Goal: Task Accomplishment & Management: Manage account settings

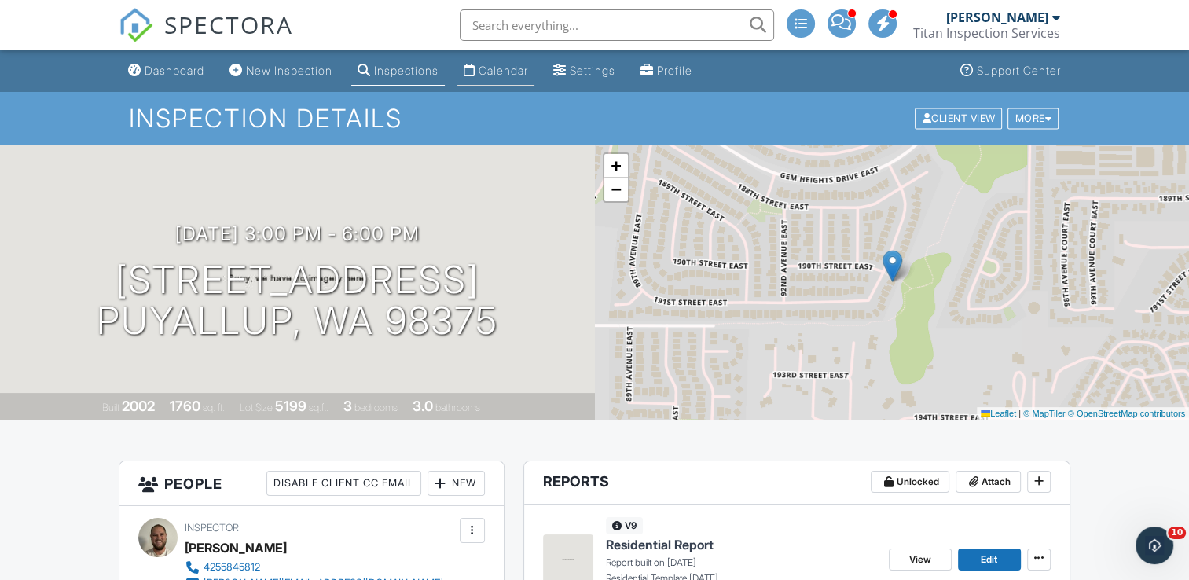
click at [528, 65] on div "Calendar" at bounding box center [504, 70] width 50 height 13
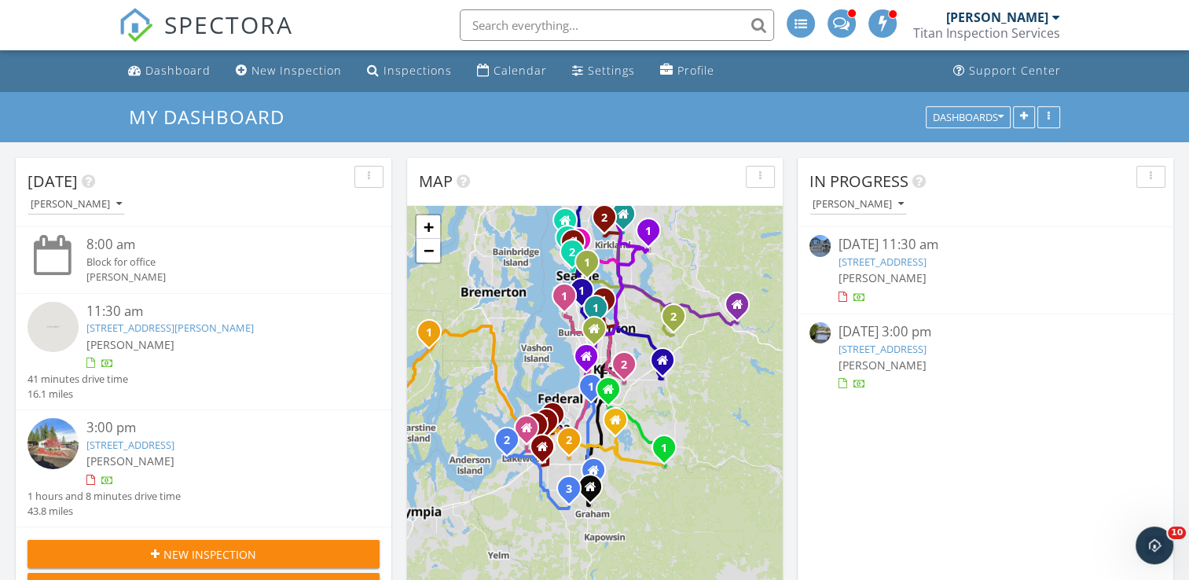
click at [904, 262] on link "10120 38th St Ct E, Edgewood, WA 98371" at bounding box center [882, 262] width 88 height 14
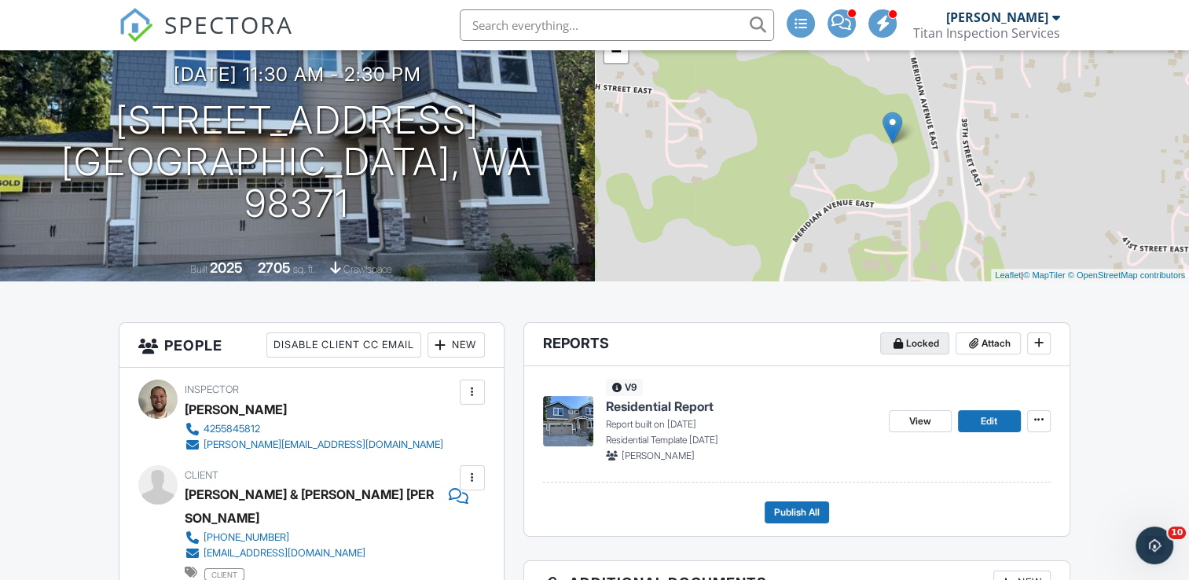
scroll to position [151, 0]
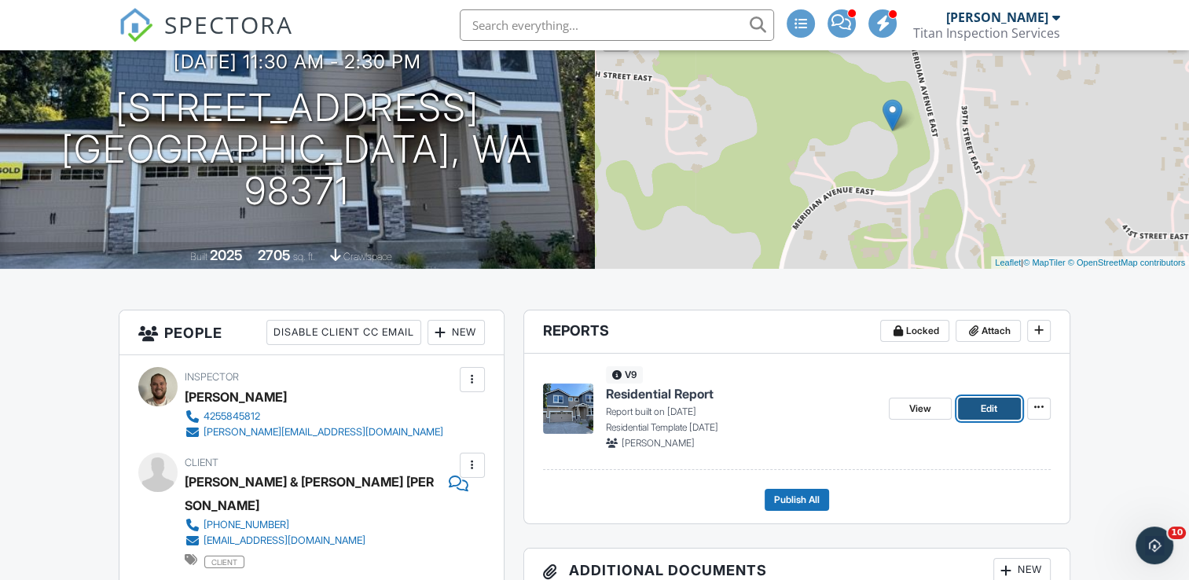
click at [985, 405] on span "Edit" at bounding box center [989, 409] width 17 height 16
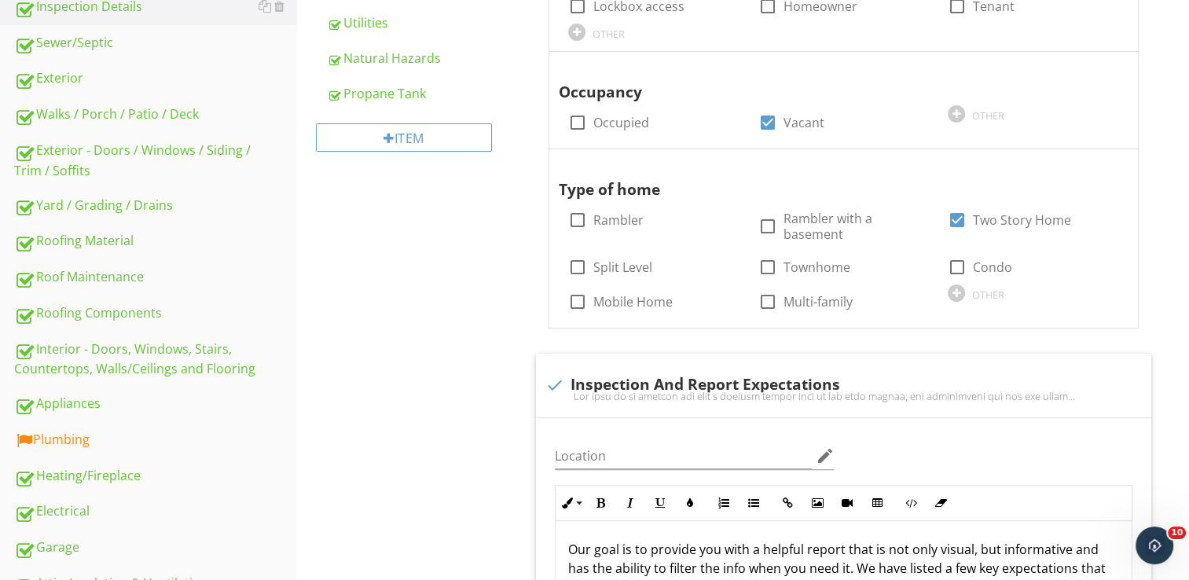
scroll to position [424, 0]
click at [138, 428] on div "Plumbing" at bounding box center [155, 438] width 283 height 20
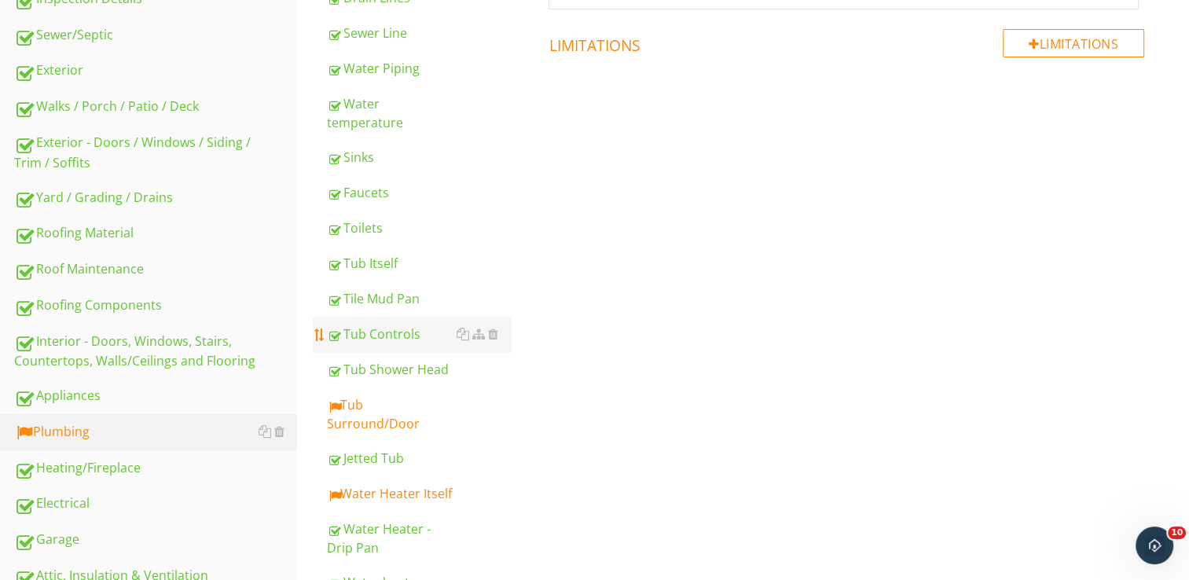
scroll to position [442, 0]
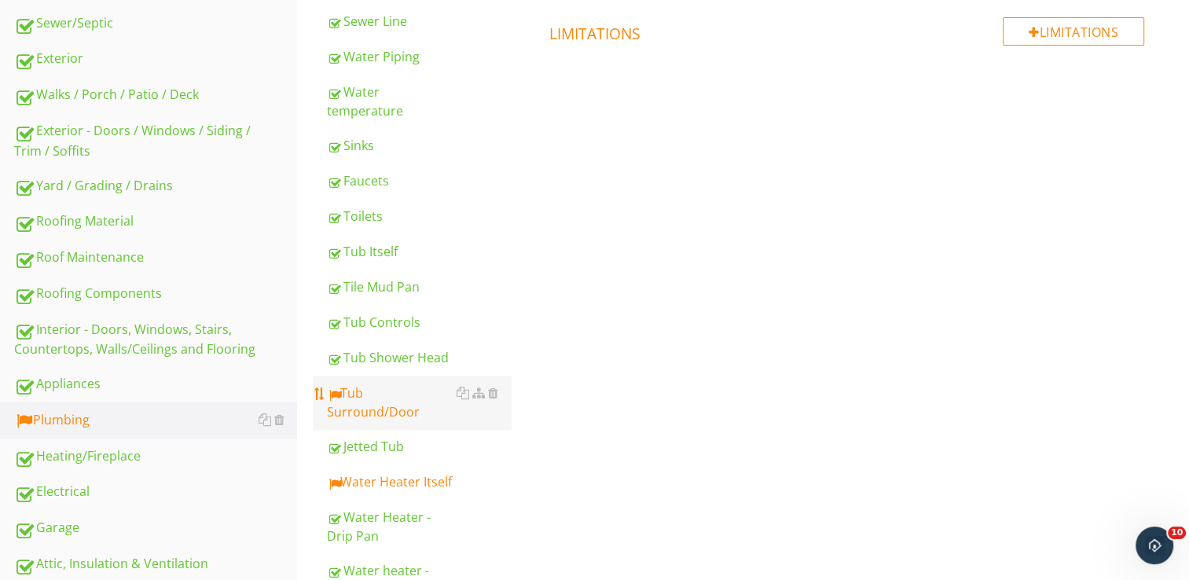
click at [413, 404] on link "Tub Surround/Door" at bounding box center [419, 402] width 184 height 53
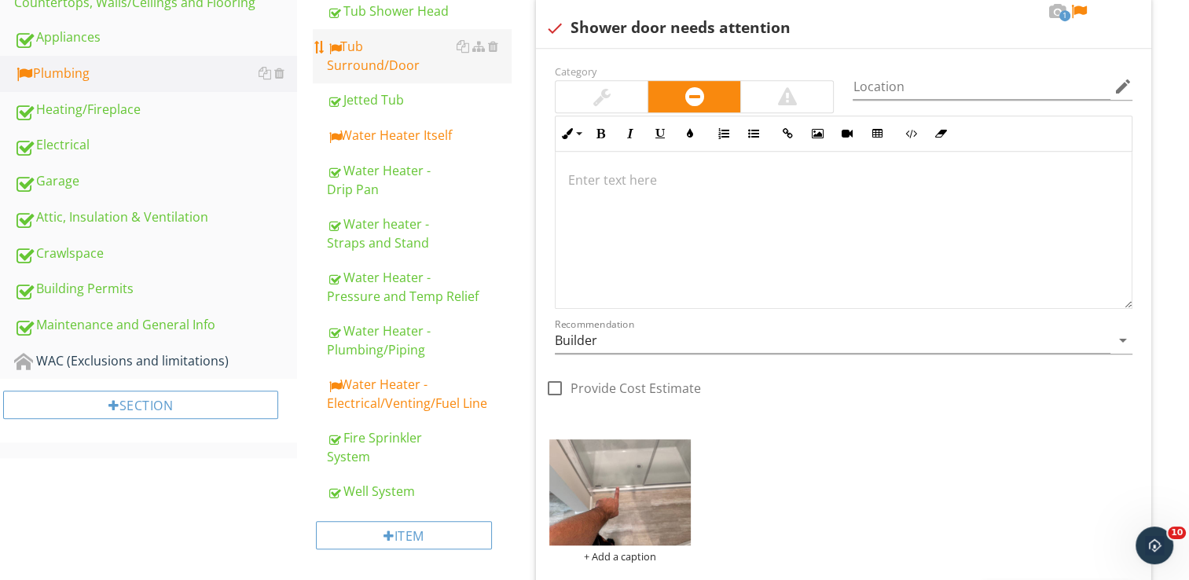
scroll to position [795, 0]
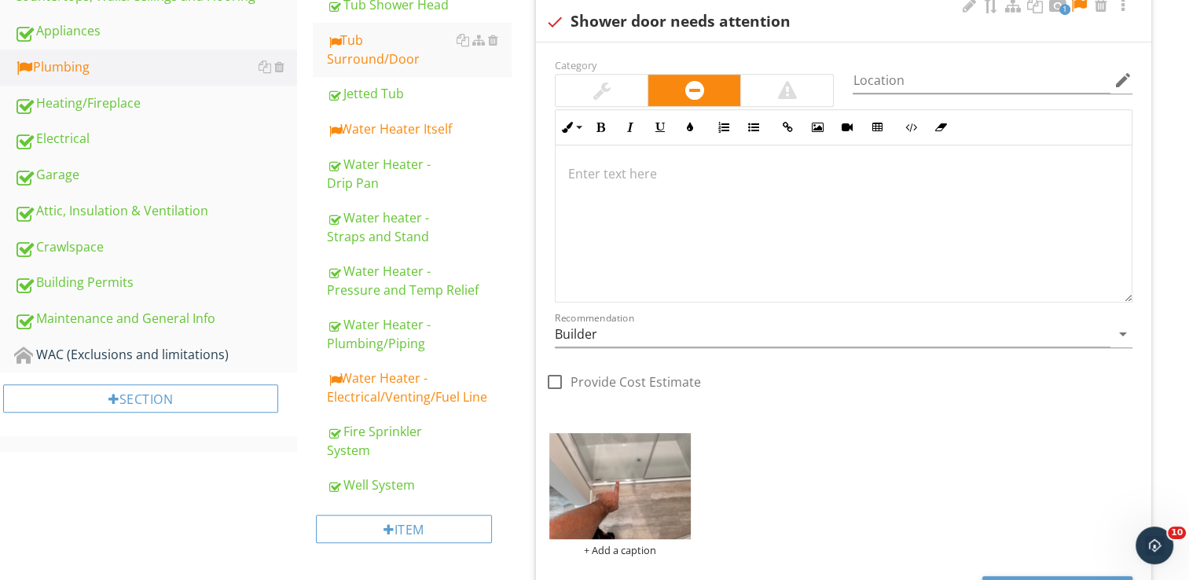
click at [651, 213] on div at bounding box center [844, 223] width 576 height 157
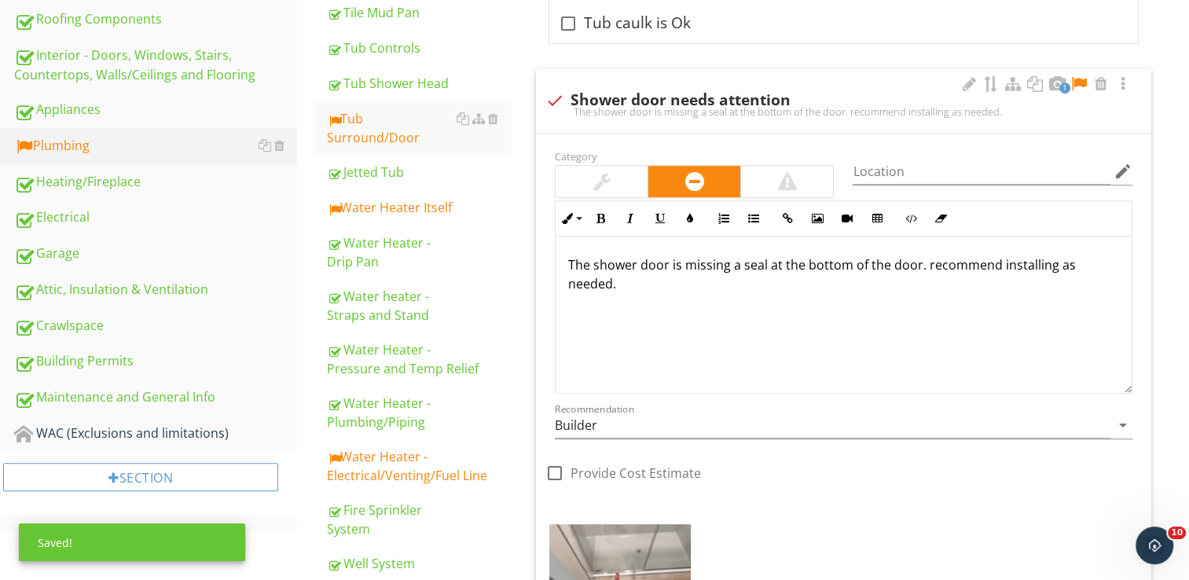
scroll to position [717, 0]
click at [1073, 83] on div at bounding box center [1078, 84] width 19 height 16
click at [399, 190] on link "Water Heater Itself" at bounding box center [419, 207] width 184 height 35
type textarea "<p>Recommend caulking both inside and outside the tub and keeping an eye on it …"
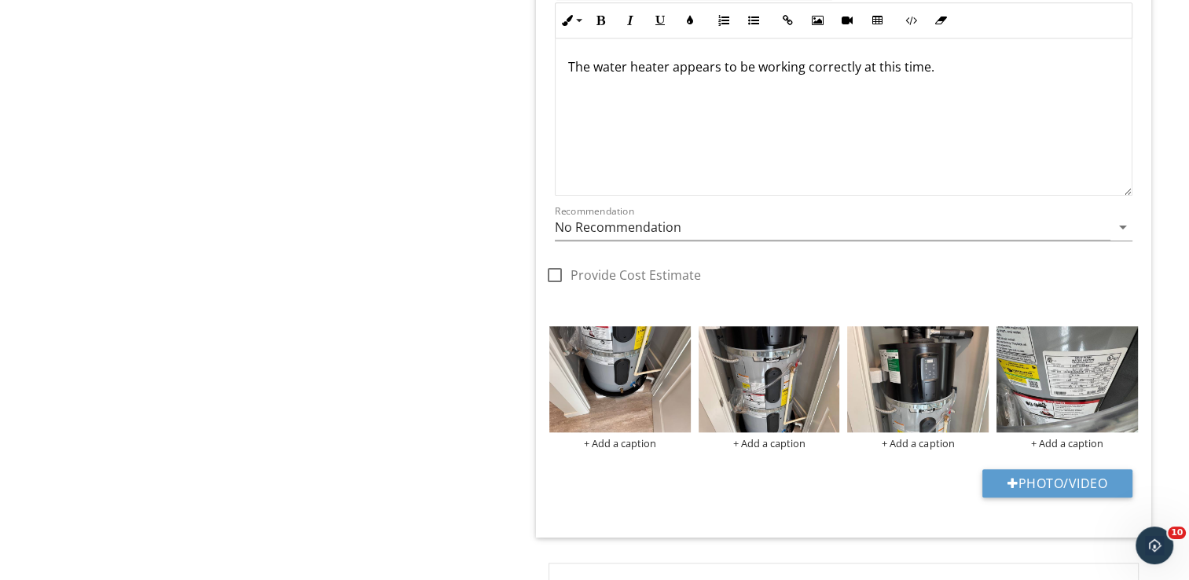
scroll to position [1458, 0]
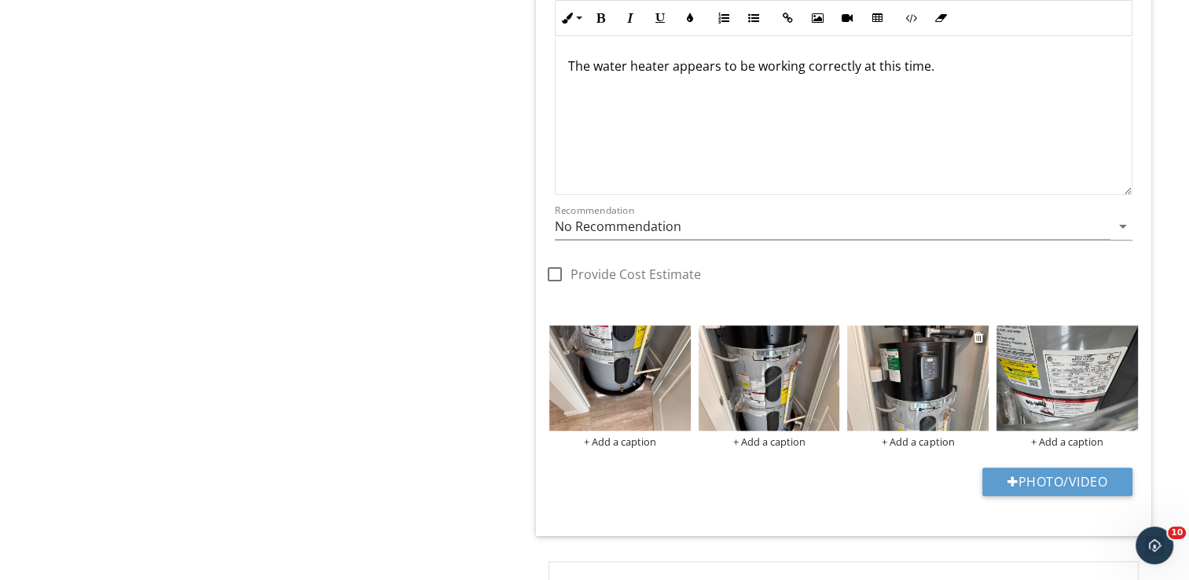
click at [901, 372] on img at bounding box center [917, 378] width 141 height 106
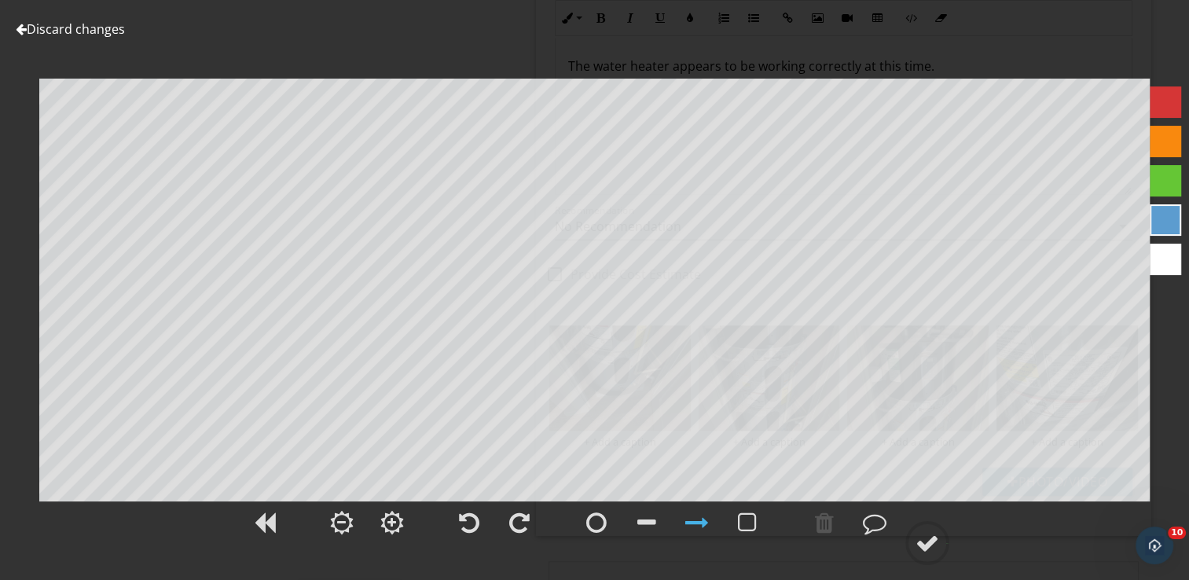
click at [75, 26] on link "Discard changes" at bounding box center [70, 28] width 109 height 17
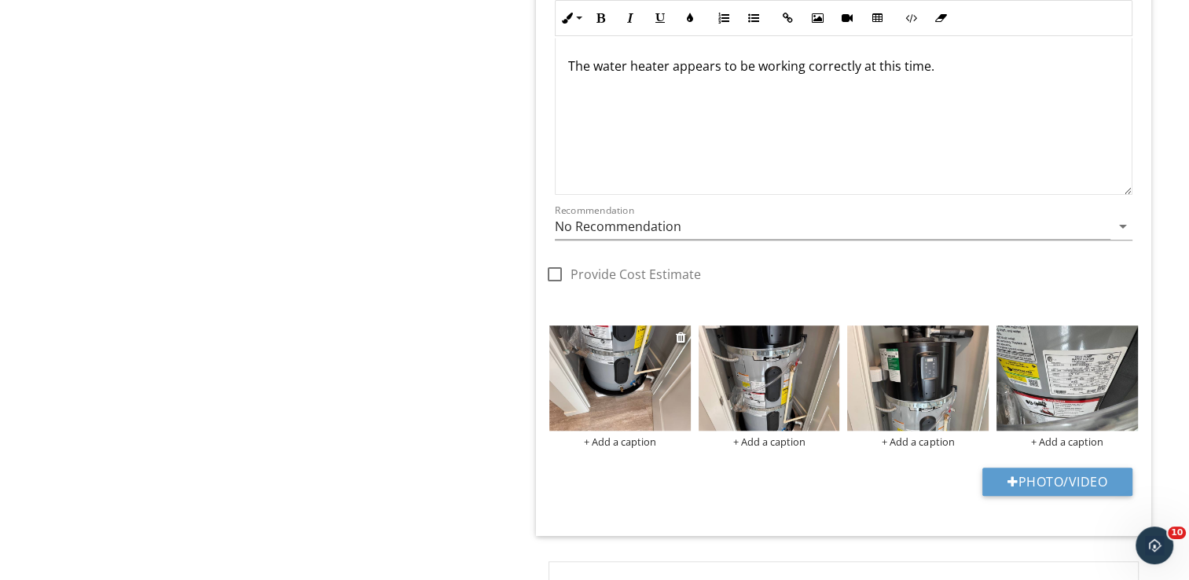
click at [619, 372] on img at bounding box center [619, 378] width 141 height 106
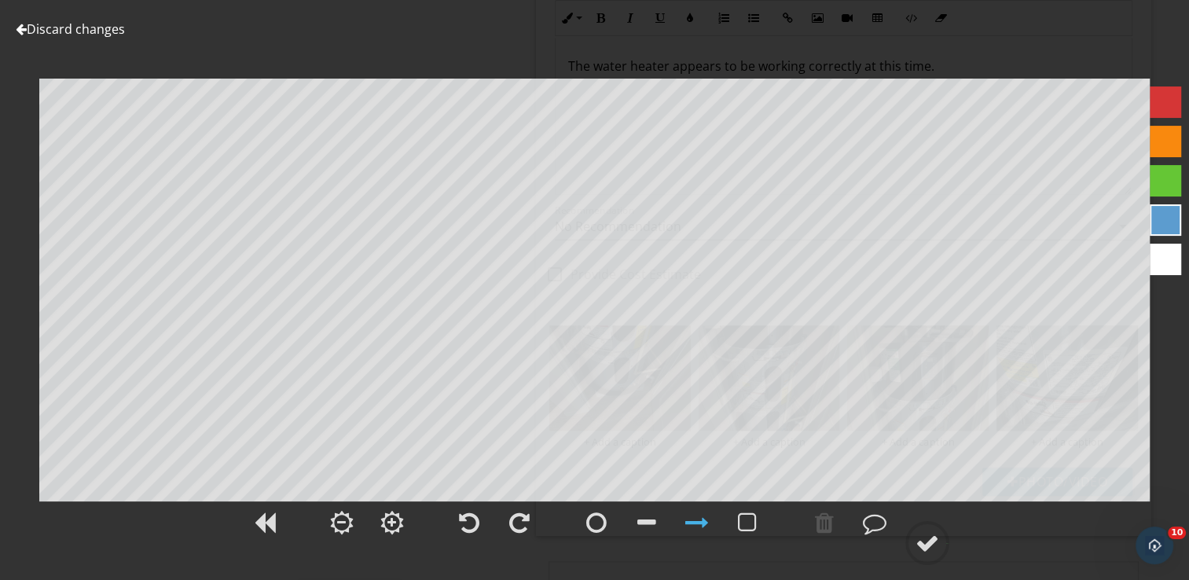
click at [112, 33] on link "Discard changes" at bounding box center [70, 28] width 109 height 17
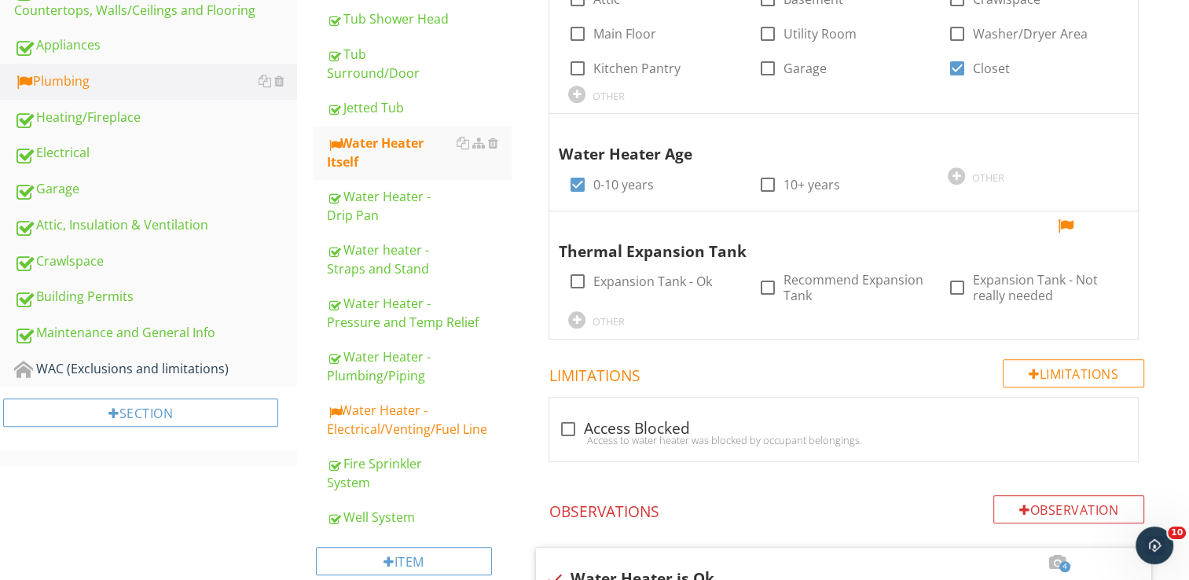
scroll to position [780, 0]
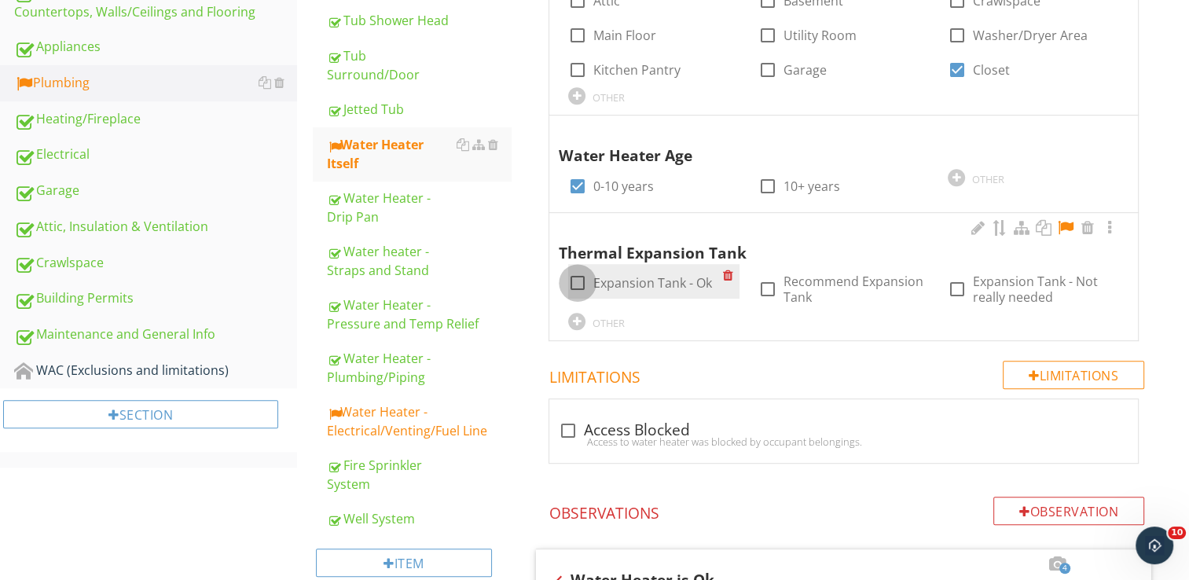
click at [580, 281] on div at bounding box center [577, 283] width 27 height 27
checkbox input "true"
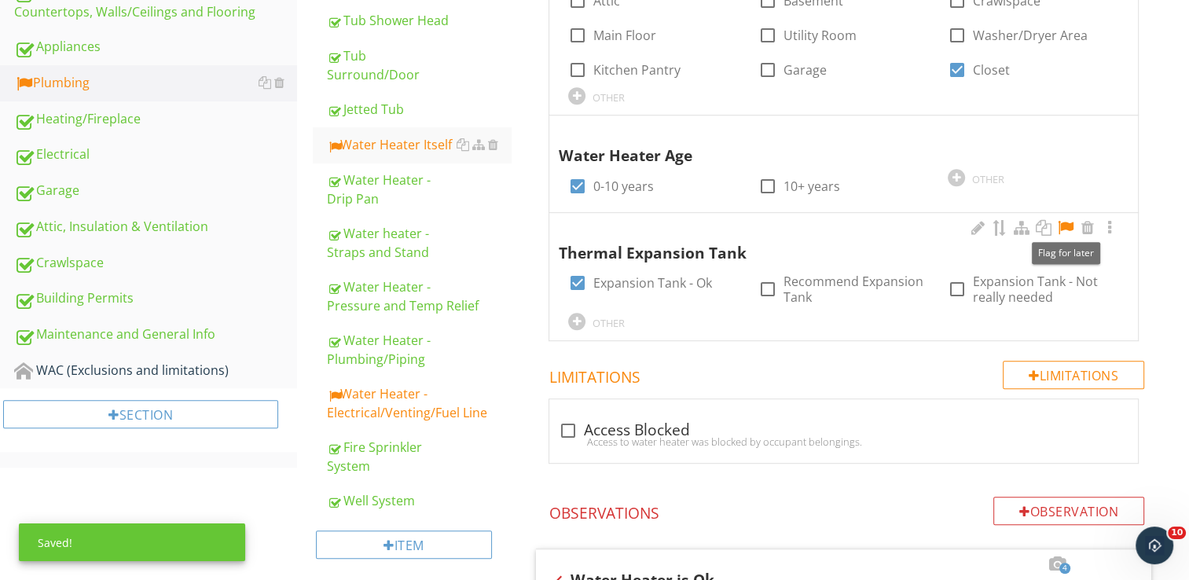
click at [1062, 225] on div at bounding box center [1065, 228] width 19 height 16
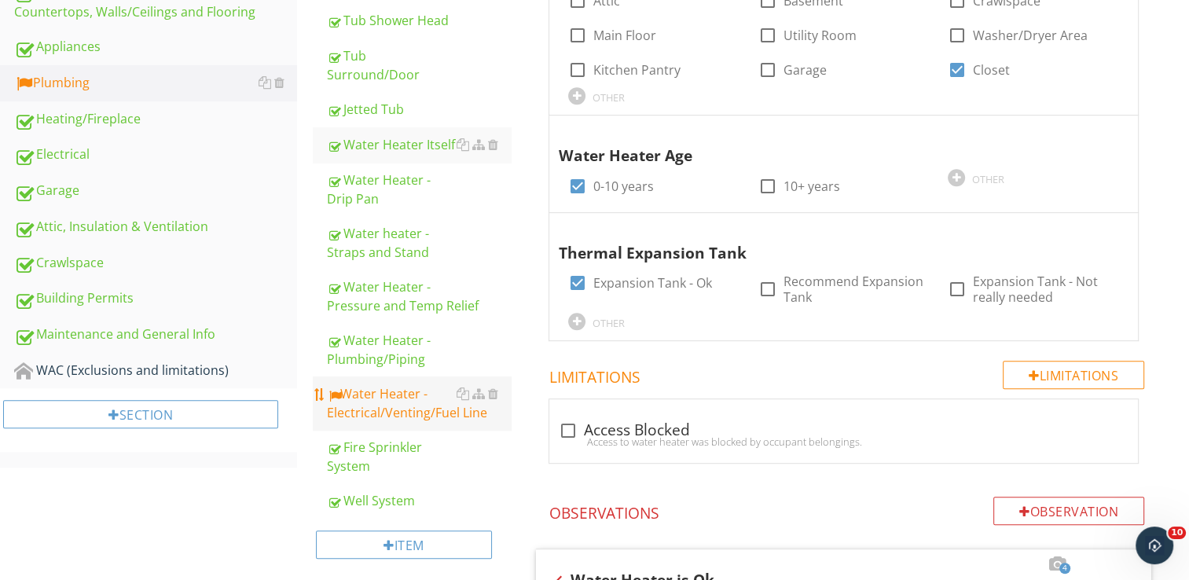
click at [377, 376] on link "Water Heater - Electrical/Venting/Fuel Line" at bounding box center [419, 402] width 184 height 53
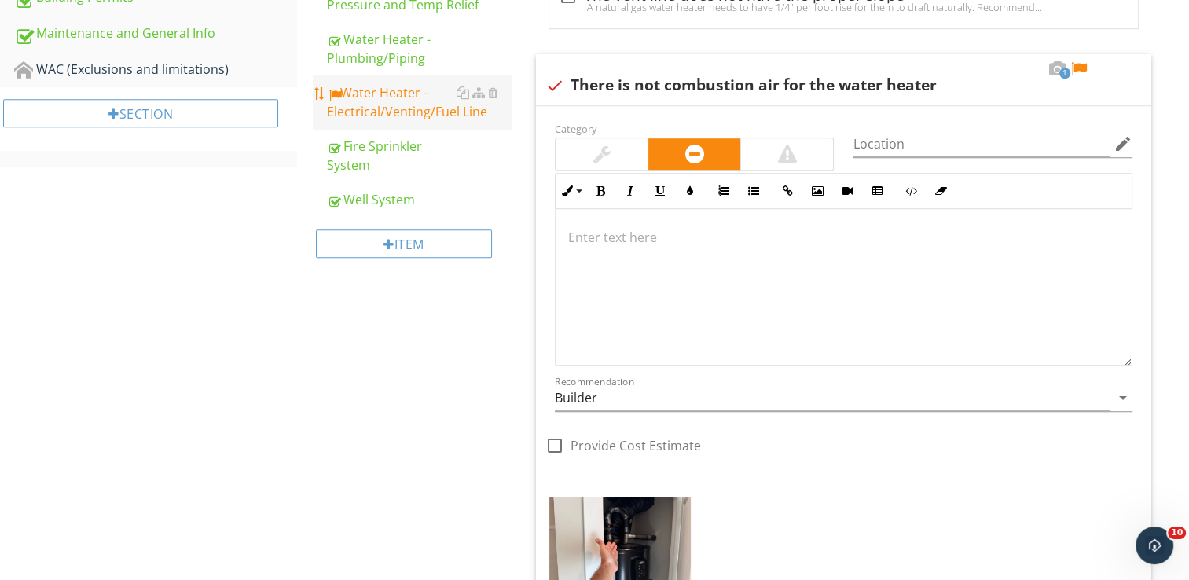
scroll to position [1083, 0]
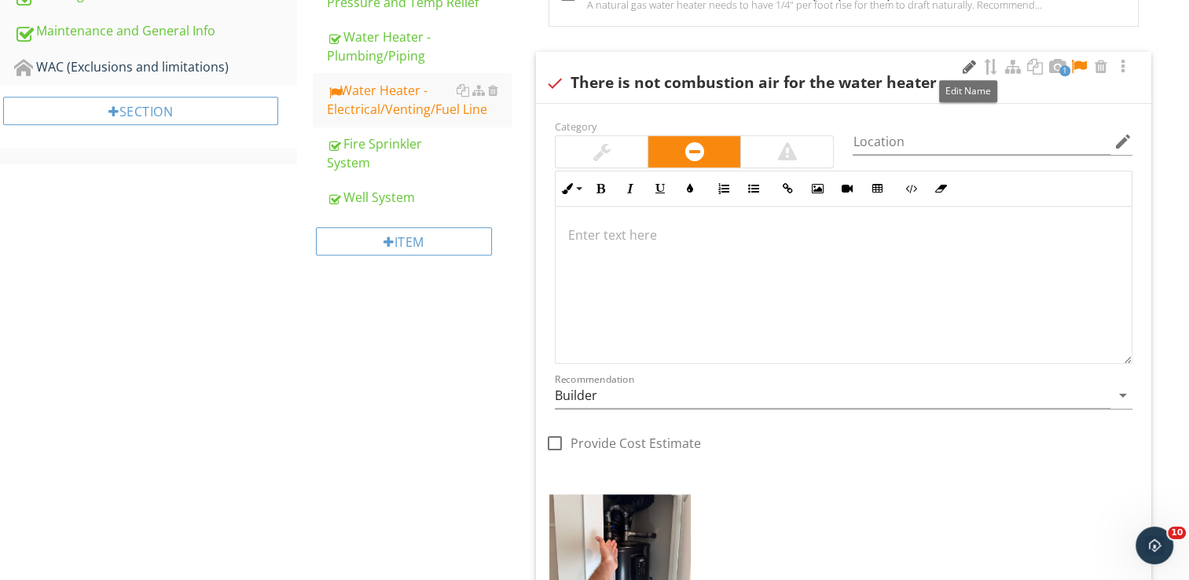
click at [967, 71] on div at bounding box center [968, 67] width 19 height 16
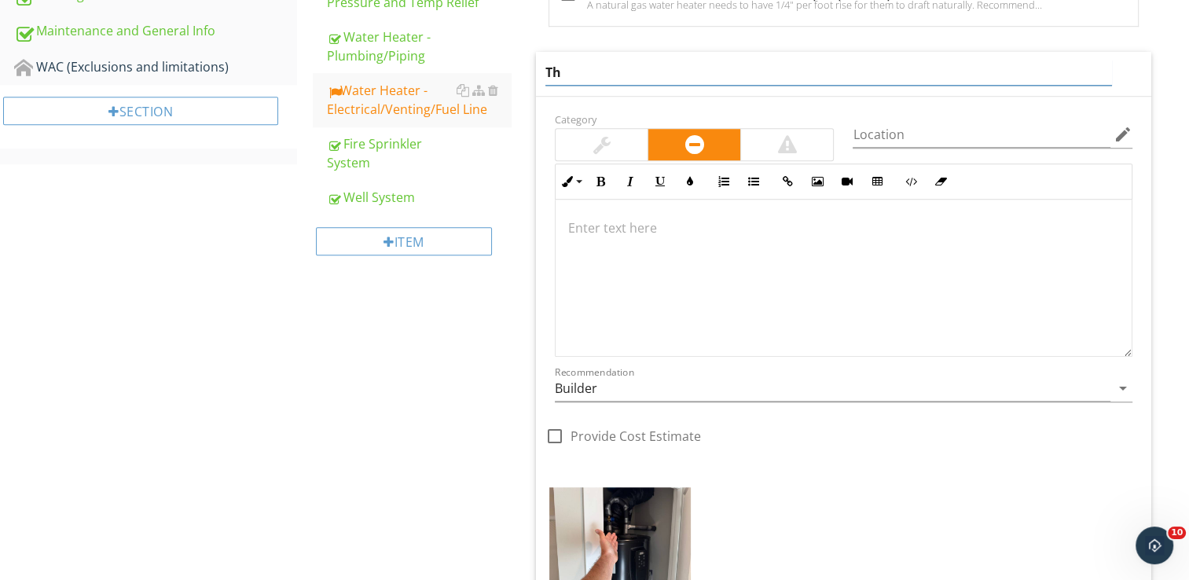
type input "T"
type input "Hybrid hot water tank in confined space."
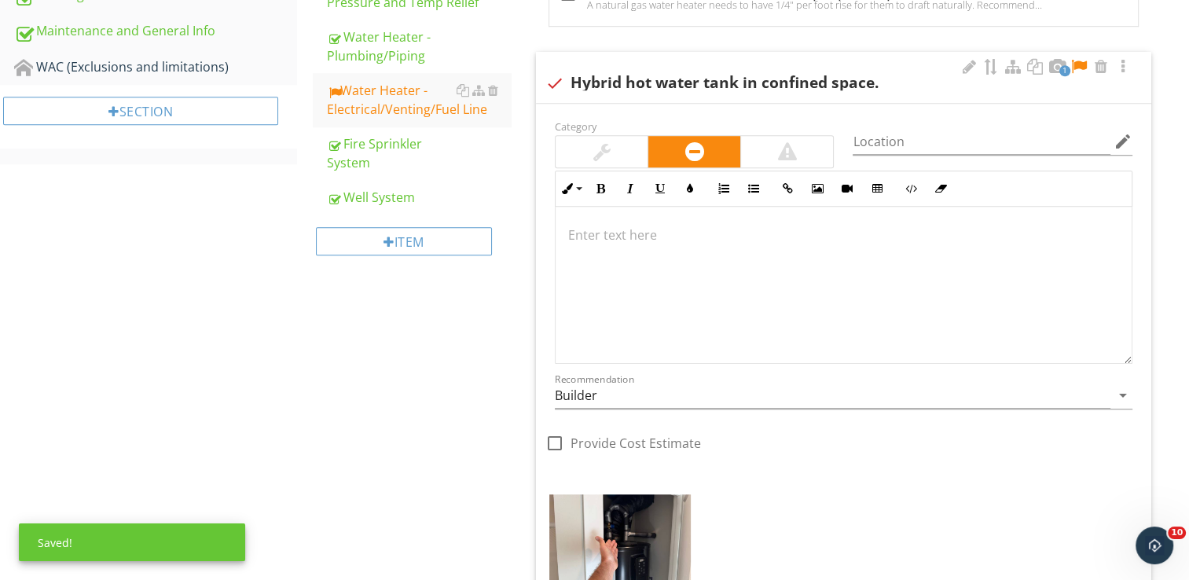
click at [729, 238] on div at bounding box center [844, 285] width 576 height 157
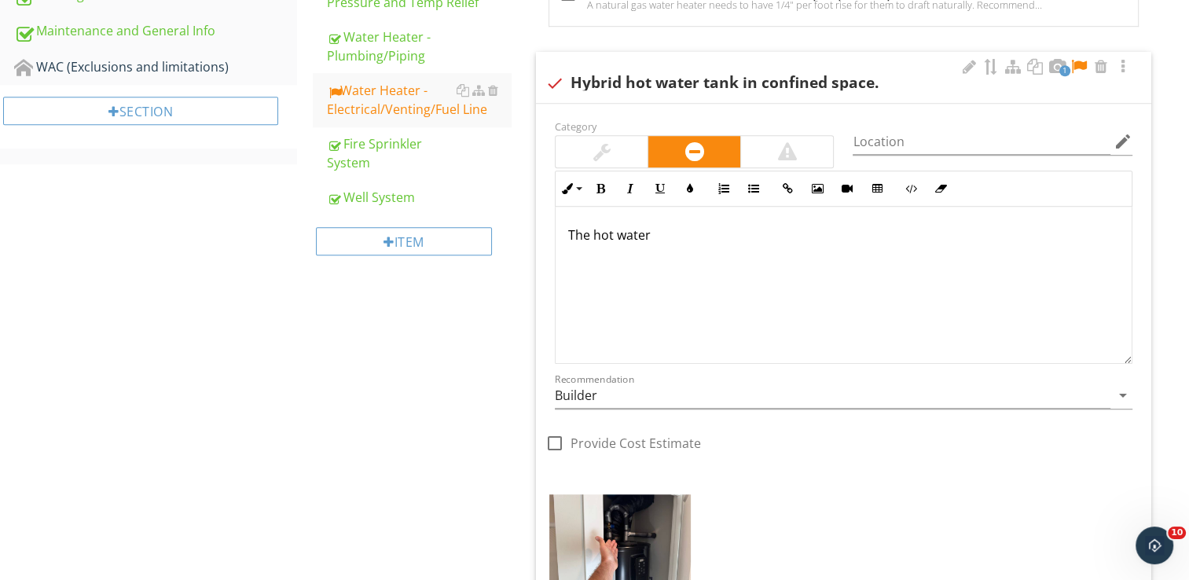
scroll to position [1095, 0]
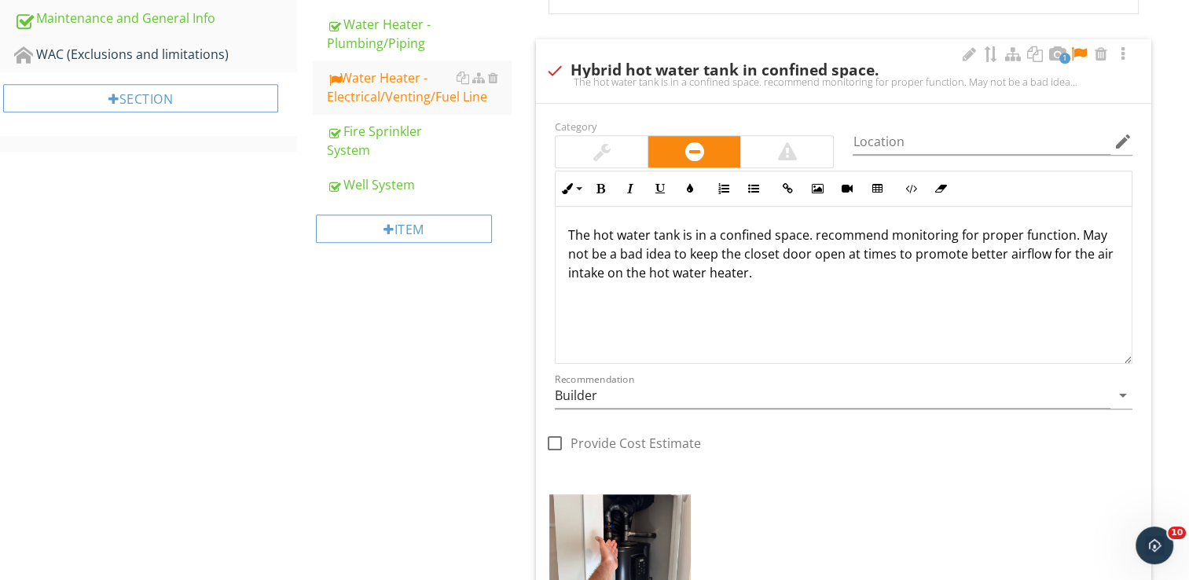
click at [893, 251] on p "The hot water tank is in a confined space. recommend monitoring for proper func…" at bounding box center [843, 254] width 551 height 57
click at [1074, 49] on div at bounding box center [1078, 54] width 19 height 16
click at [816, 234] on p "The hot water tank is in a confined space. recommend monitoring for proper func…" at bounding box center [843, 254] width 551 height 57
click at [728, 273] on p "The hot water tank is in a confined space. Recommend monitoring for proper func…" at bounding box center [843, 254] width 551 height 57
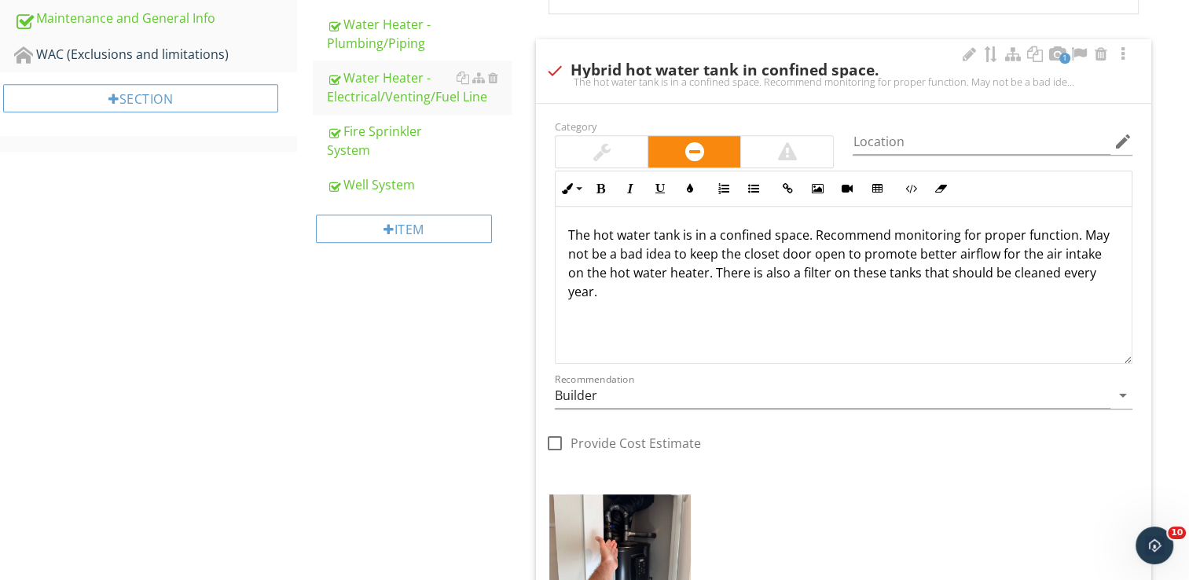
click at [916, 269] on p "The hot water tank is in a confined space. Recommend monitoring for proper func…" at bounding box center [843, 263] width 551 height 75
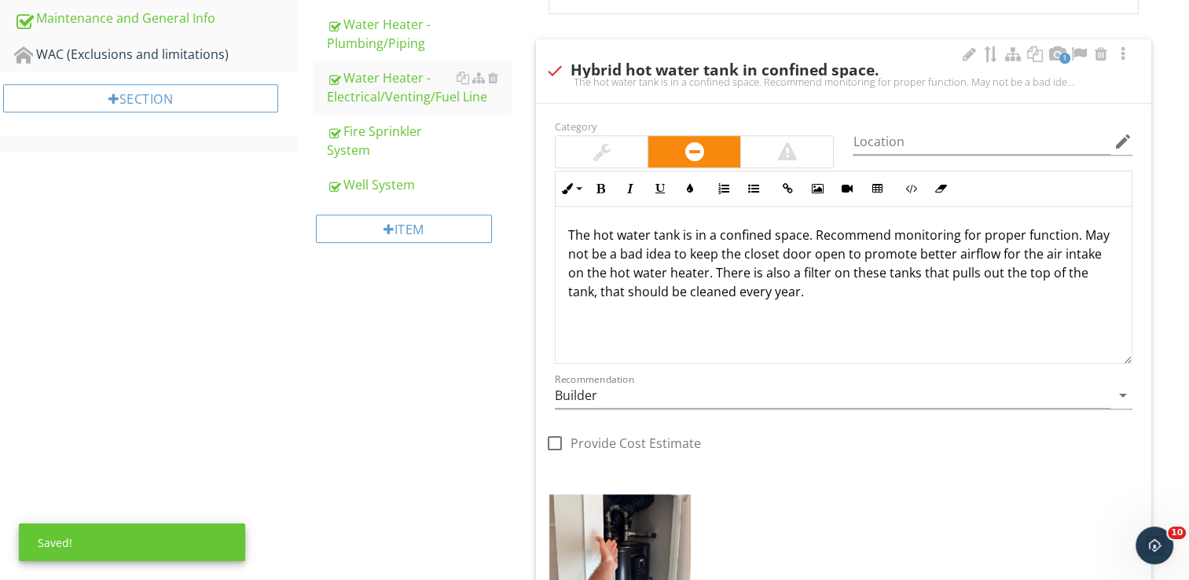
click at [916, 269] on p "The hot water tank is in a confined space. Recommend monitoring for proper func…" at bounding box center [843, 263] width 551 height 75
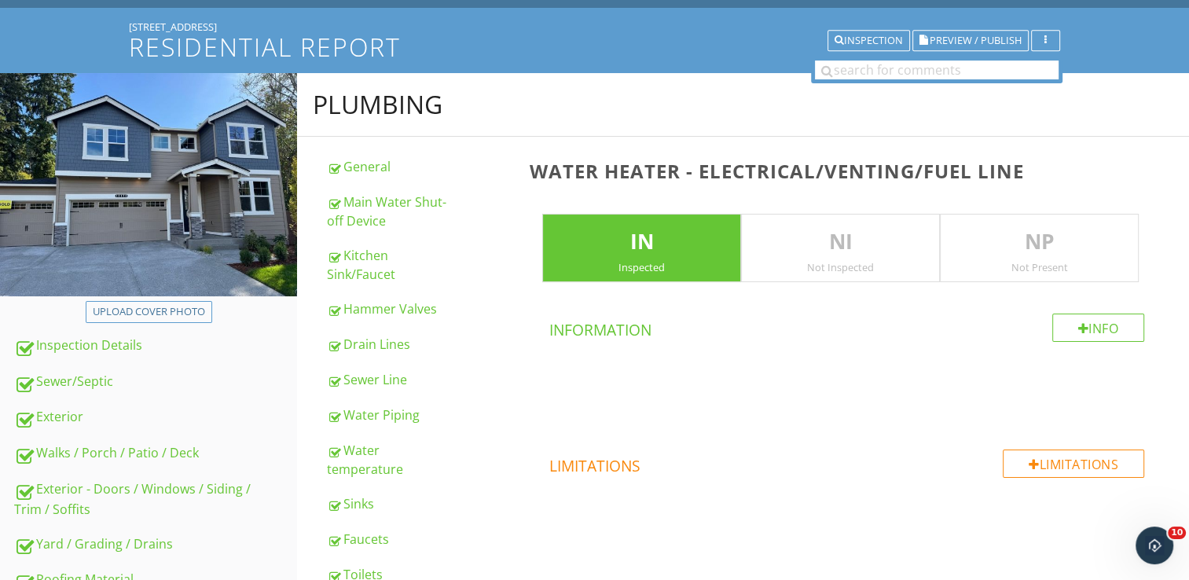
scroll to position [0, 0]
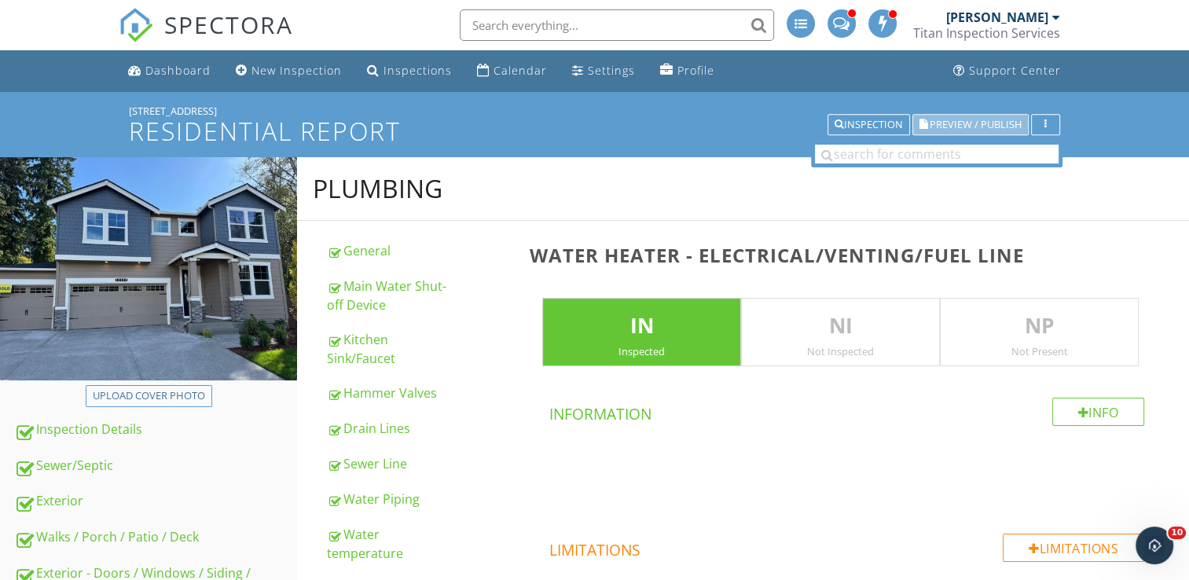
click at [978, 134] on button "Preview / Publish" at bounding box center [970, 125] width 116 height 22
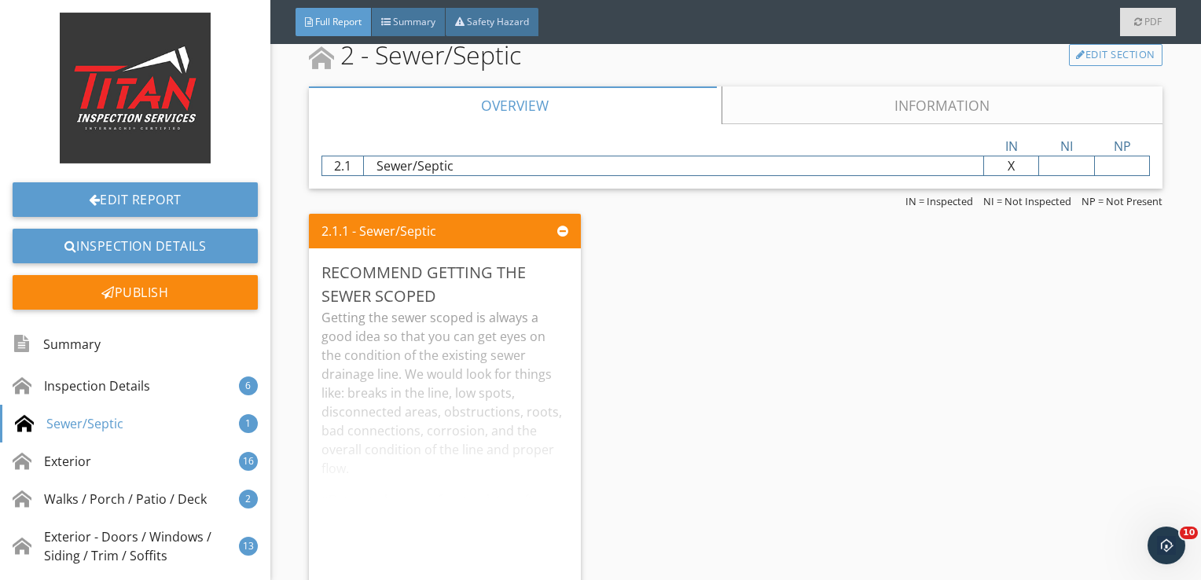
scroll to position [2197, 0]
click at [1092, 53] on link "Edit Section" at bounding box center [1116, 54] width 94 height 22
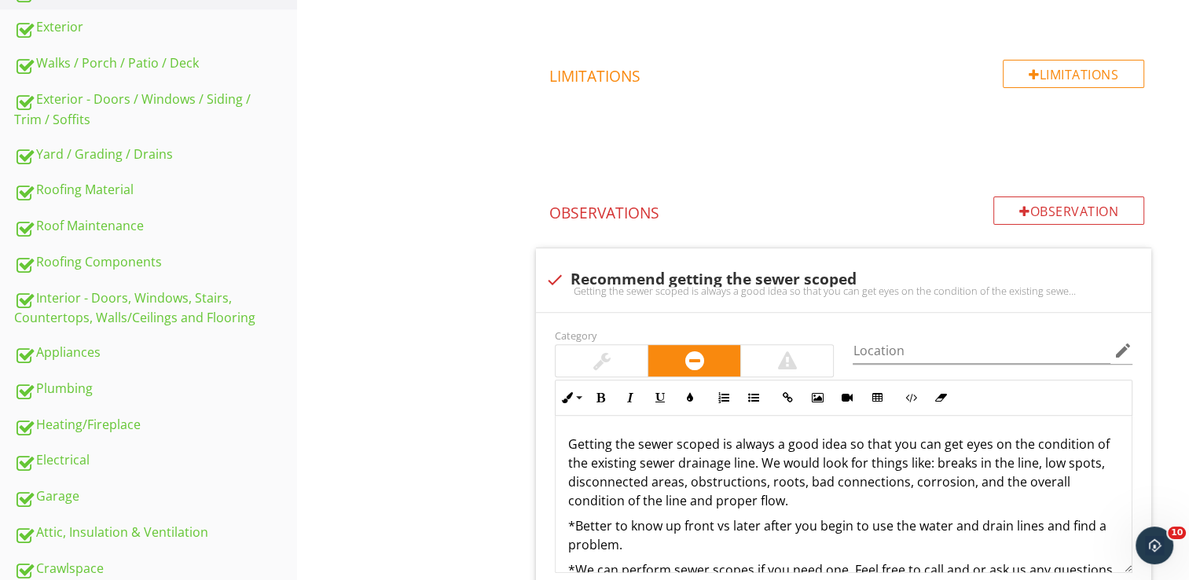
scroll to position [498, 0]
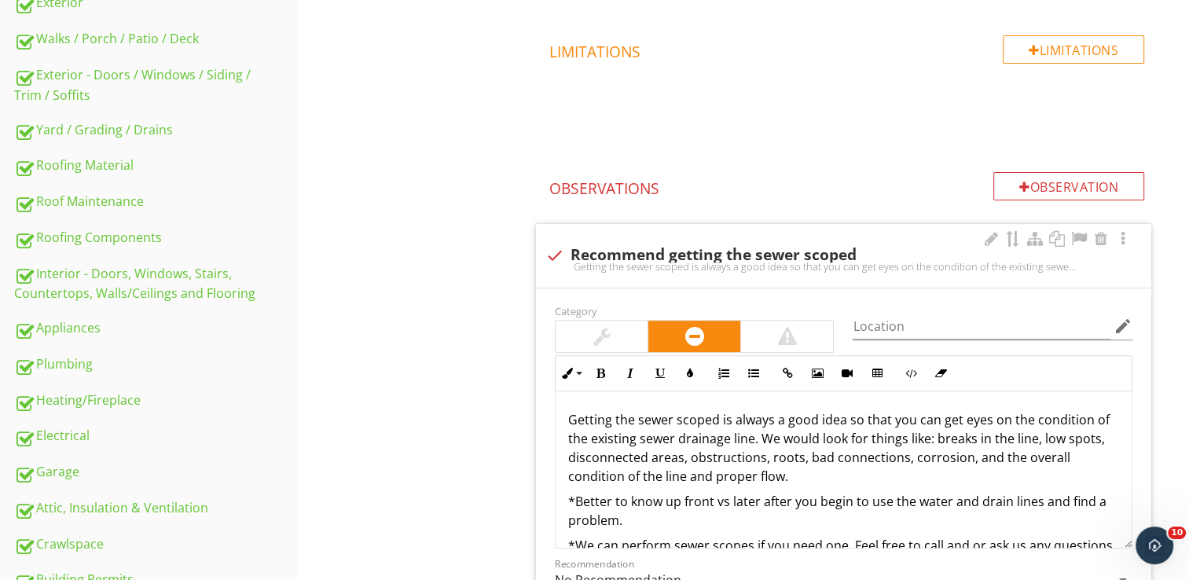
click at [552, 226] on div "check Recommend getting the sewer scoped Getting the sewer scoped is always a g…" at bounding box center [843, 256] width 615 height 64
checkbox input "true"
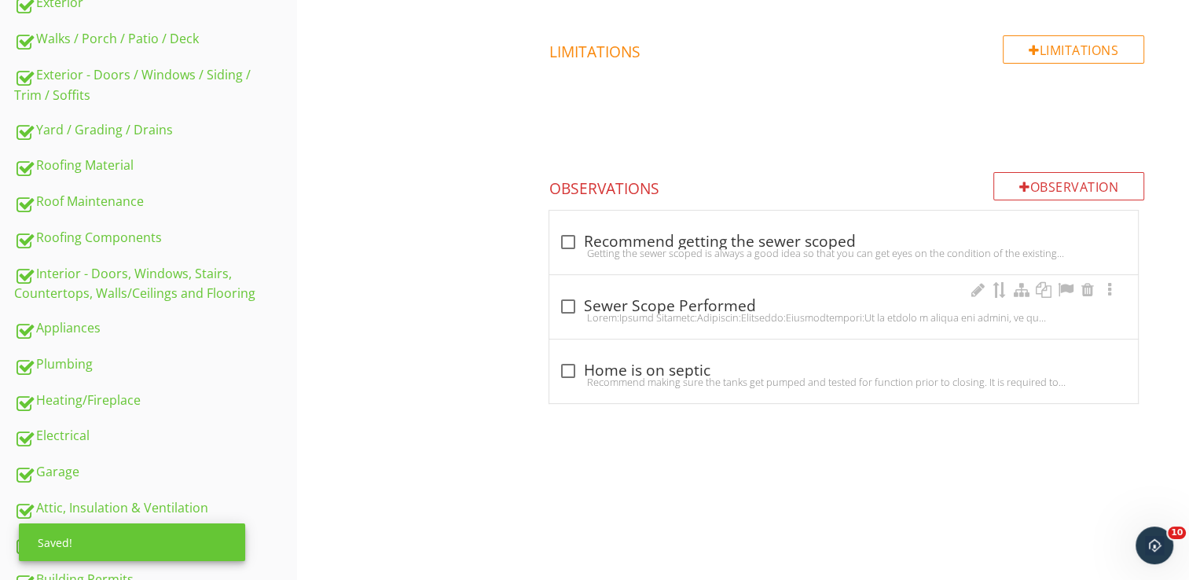
click at [564, 284] on div "check_box_outline_blank Sewer Scope Performed" at bounding box center [843, 307] width 589 height 64
checkbox input "true"
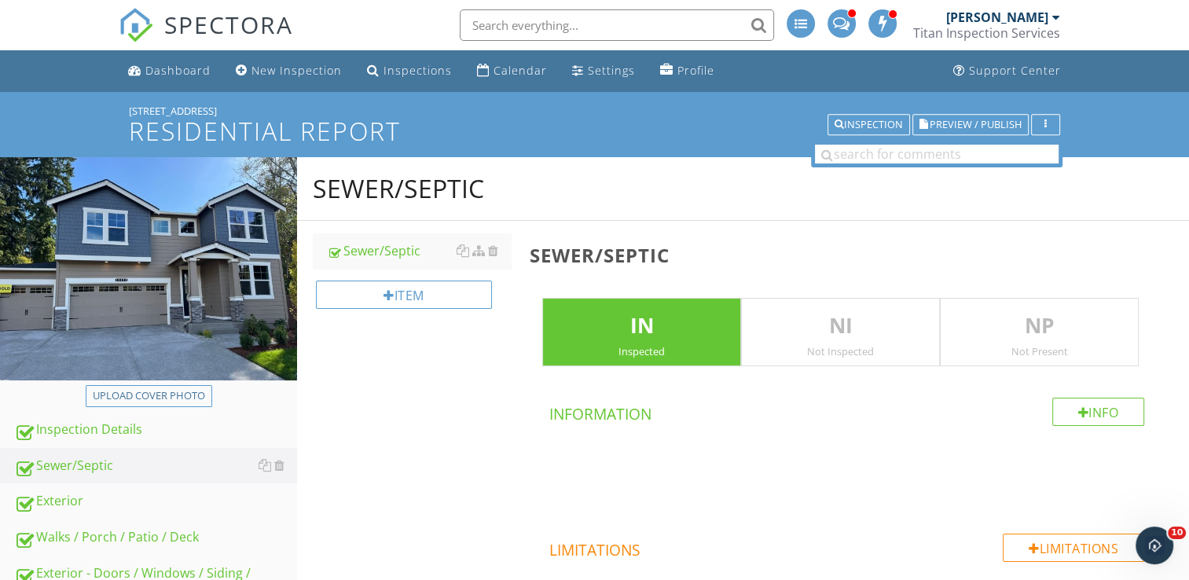
scroll to position [0, 0]
click at [983, 123] on span "Preview / Publish" at bounding box center [976, 124] width 92 height 10
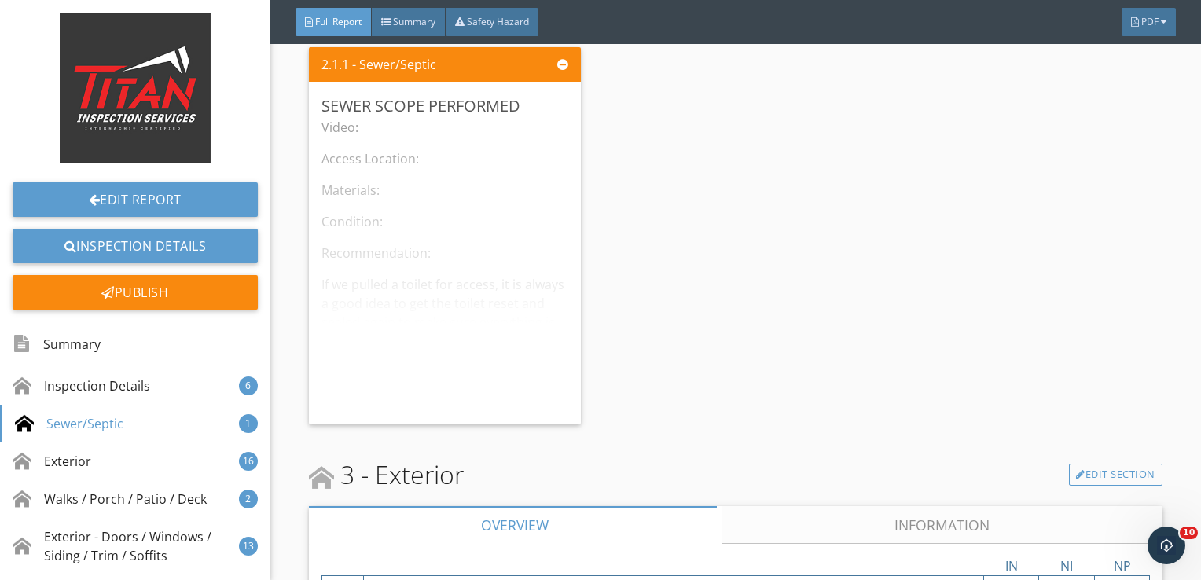
scroll to position [2364, 0]
click at [530, 104] on div at bounding box center [534, 104] width 9 height 9
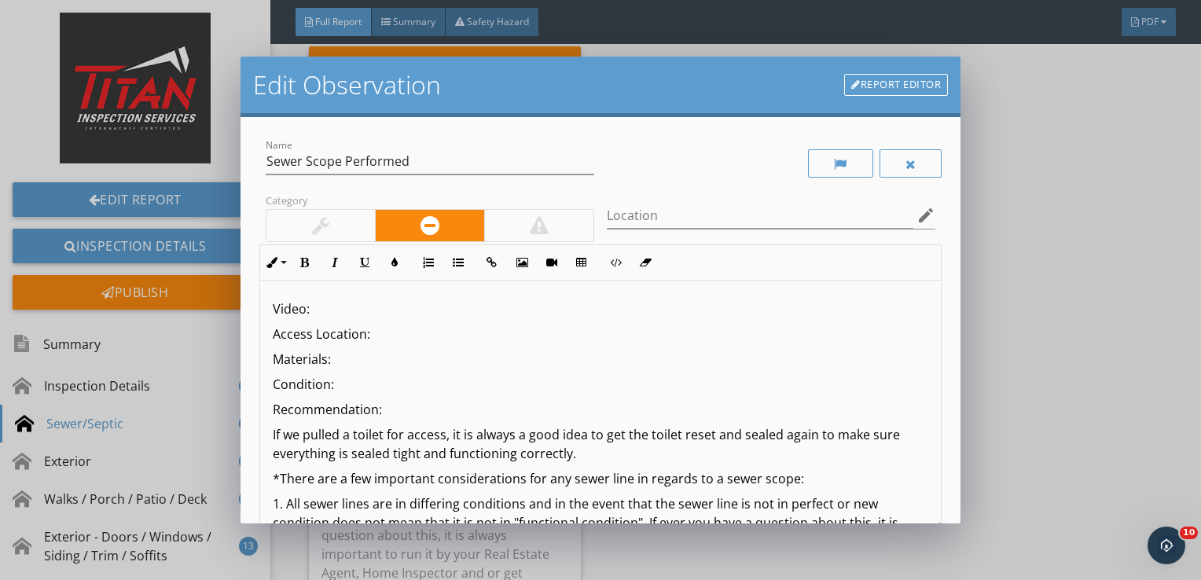
click at [384, 310] on p "Video:" at bounding box center [601, 308] width 656 height 19
click at [481, 259] on button "Insert Link" at bounding box center [492, 263] width 30 height 30
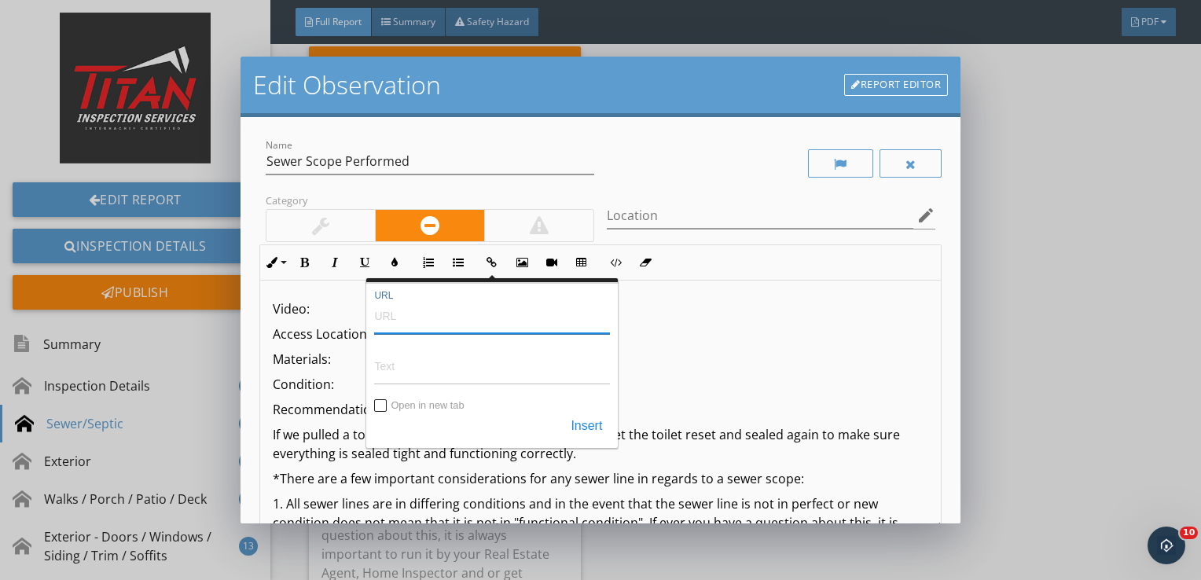
click at [468, 322] on input "URL" at bounding box center [492, 315] width 236 height 38
paste input "https://youtu.be/D2jV45SRcWI"
type input "https://youtu.be/D2jV45SRcWI"
click at [437, 362] on input "Text" at bounding box center [492, 366] width 236 height 38
paste input "https://youtu.be/D2jV45SRcWI"
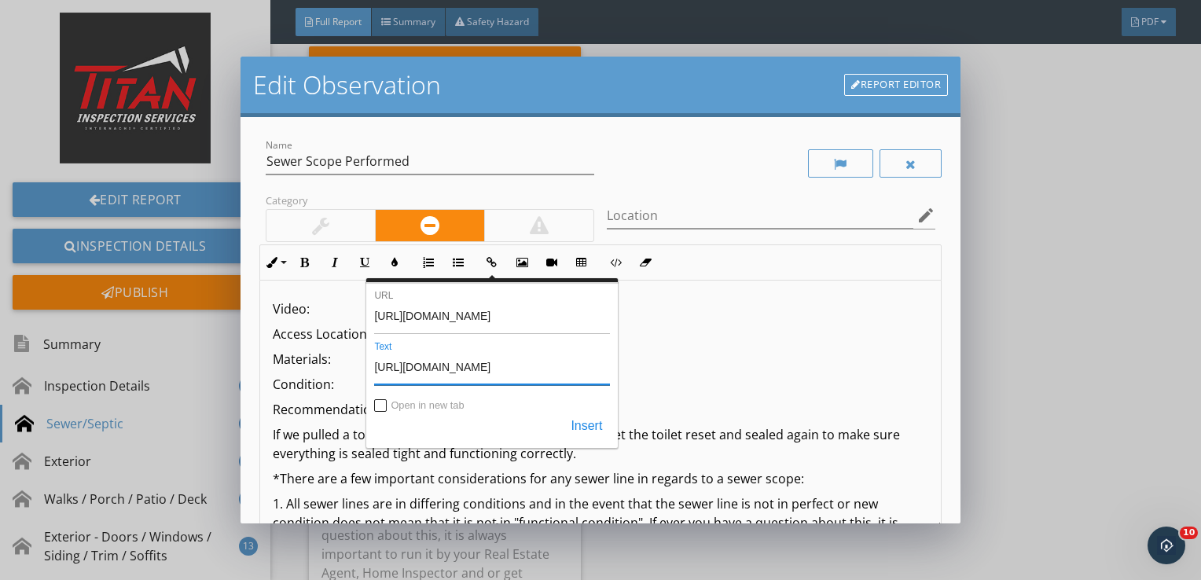
type input "https://youtu.be/D2jV45SRcWI"
click at [380, 403] on input "Open in new tab" at bounding box center [381, 407] width 13 height 13
checkbox input "true"
click at [575, 434] on button "Insert" at bounding box center [586, 427] width 47 height 28
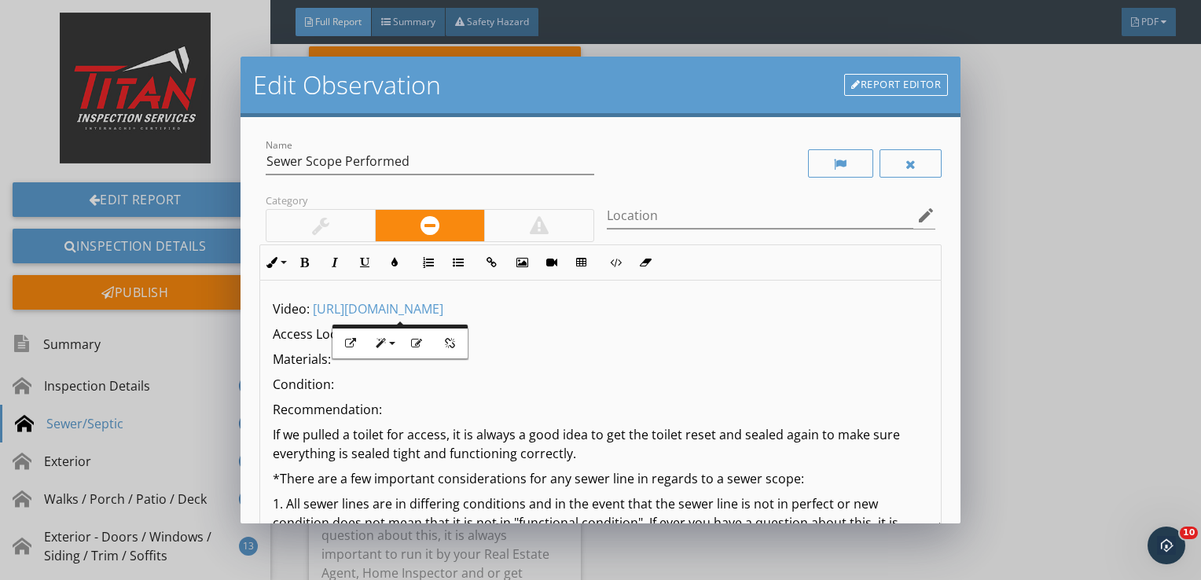
click at [492, 331] on p "Access Location:" at bounding box center [601, 334] width 656 height 19
click at [374, 358] on p "Materials:" at bounding box center [601, 359] width 656 height 19
click at [362, 380] on p "Condition:" at bounding box center [601, 384] width 656 height 19
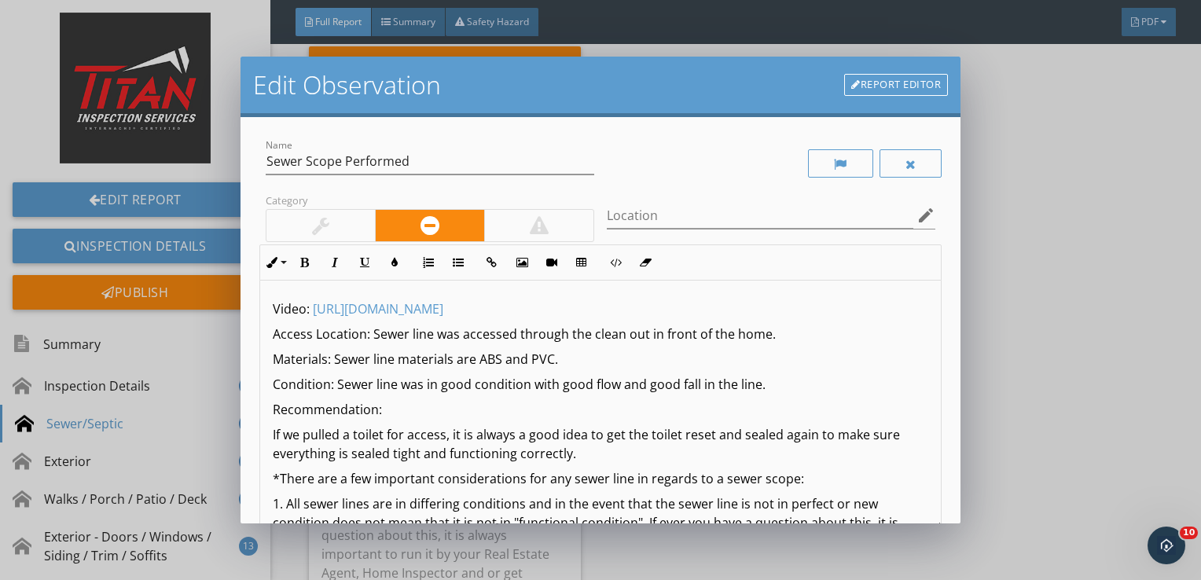
click at [420, 413] on p "Recommendation:" at bounding box center [601, 409] width 656 height 19
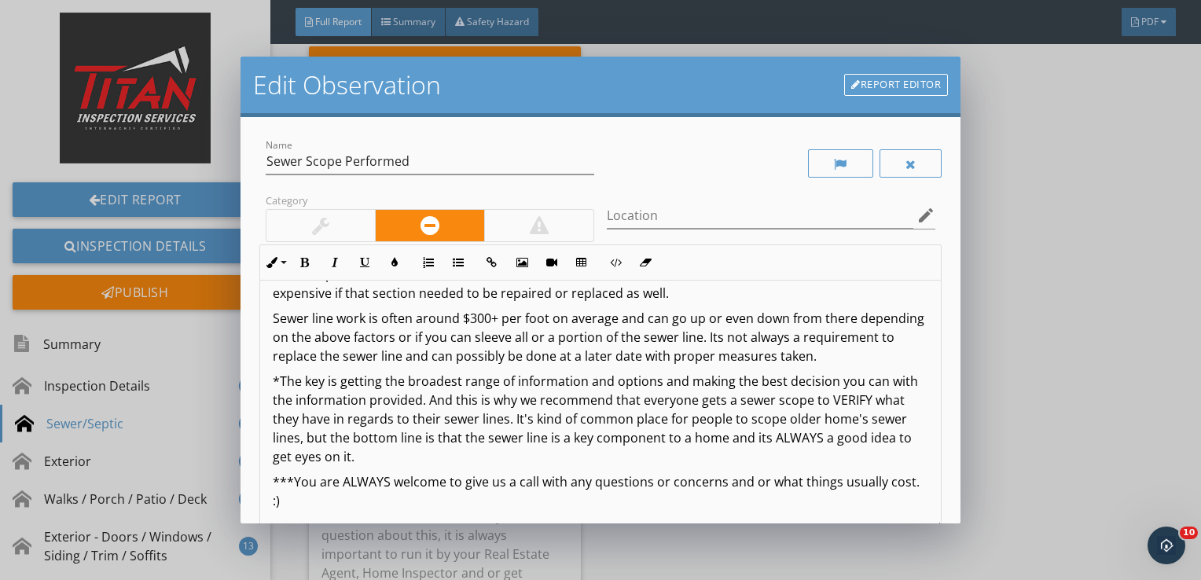
scroll to position [193, 0]
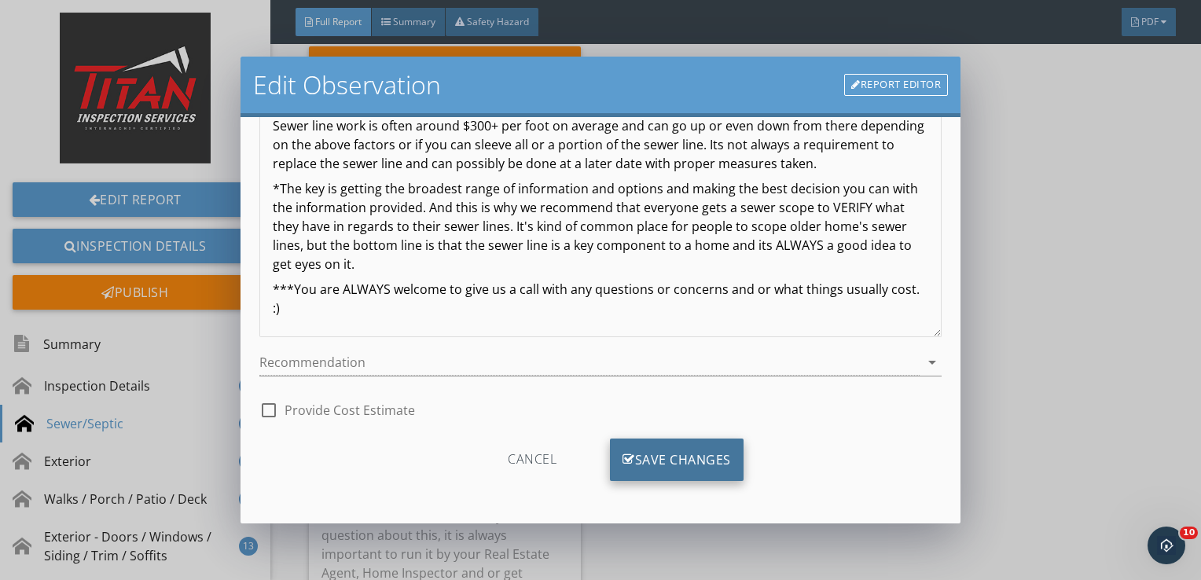
click at [659, 476] on div "Save Changes" at bounding box center [677, 459] width 134 height 42
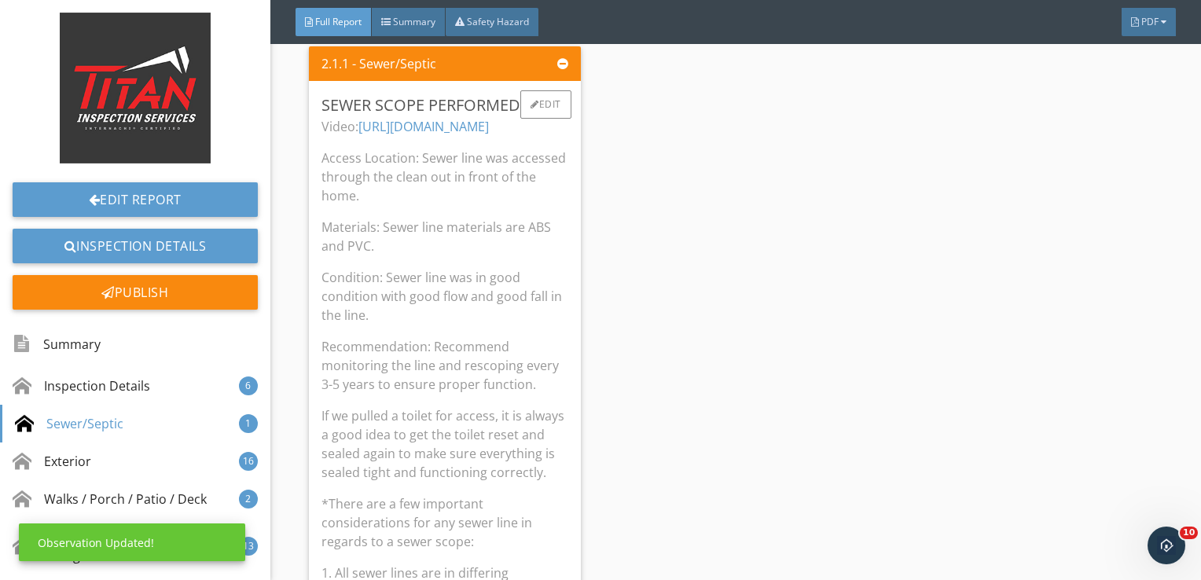
click at [487, 384] on p "Recommendation: Recommend monitoring the line and rescoping every 3-5 years to …" at bounding box center [444, 365] width 247 height 57
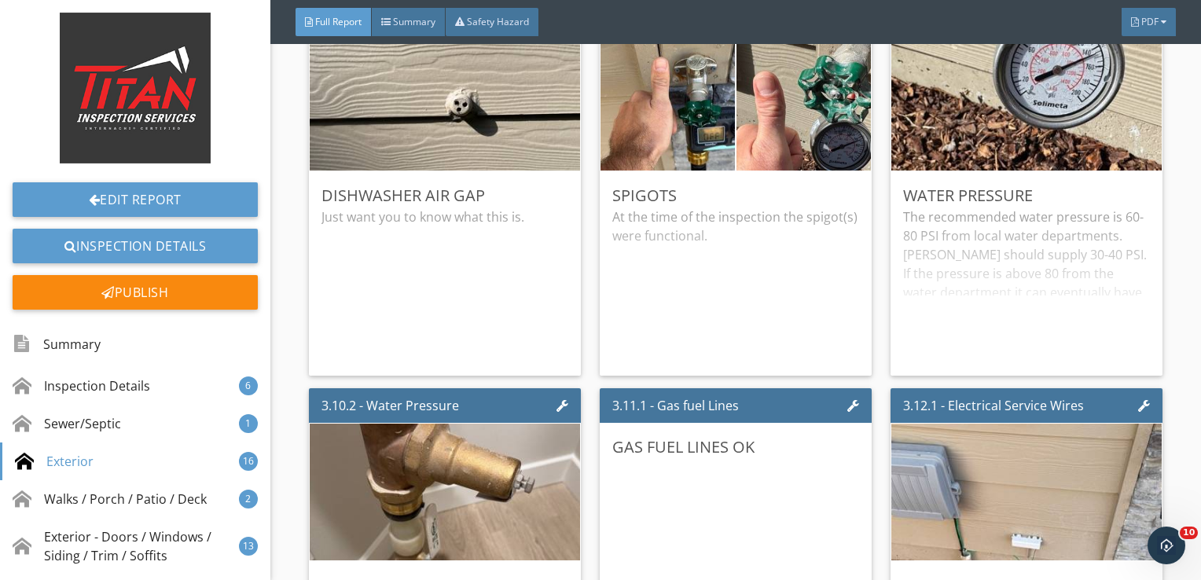
scroll to position [4190, 0]
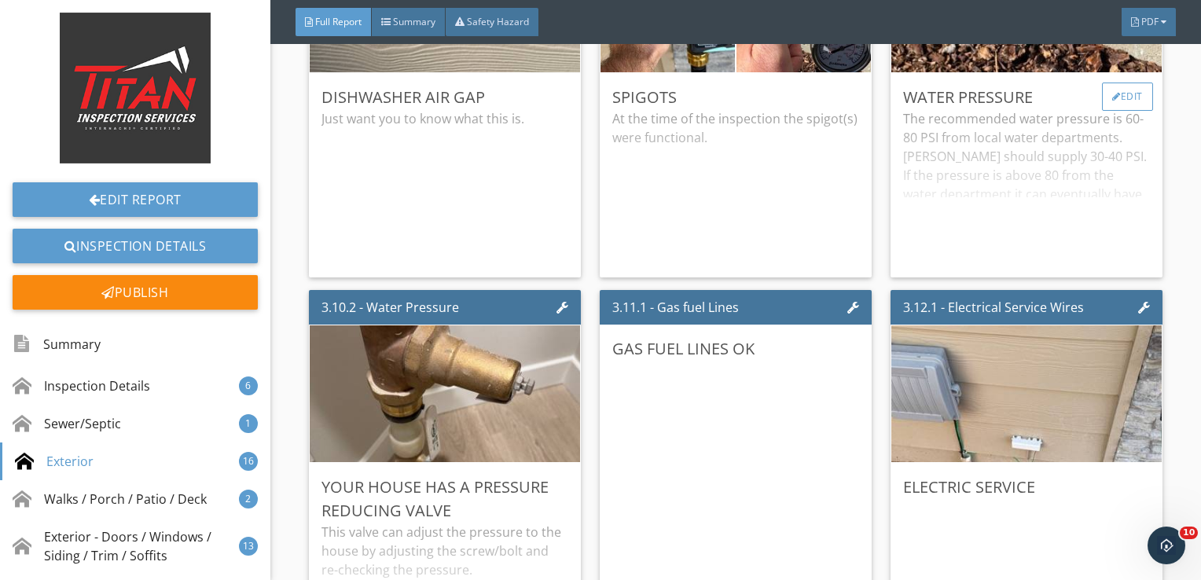
click at [1112, 95] on div at bounding box center [1116, 96] width 9 height 9
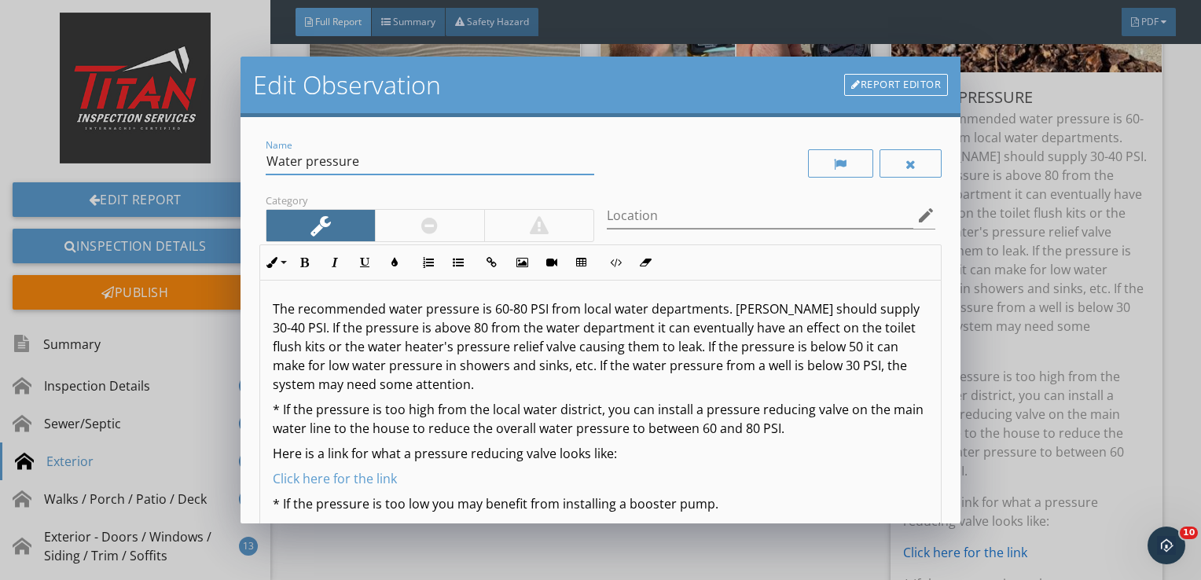
click at [393, 152] on input "Water pressure" at bounding box center [430, 162] width 328 height 26
type input "Water pressure-HIGH"
click at [405, 222] on div at bounding box center [429, 225] width 109 height 31
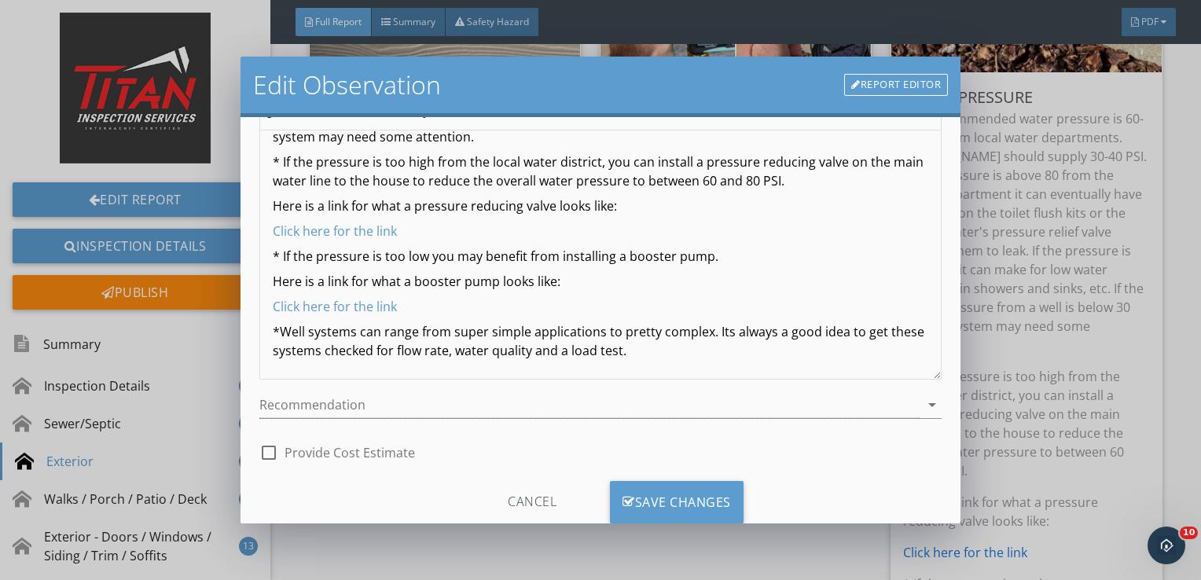
scroll to position [151, 0]
click at [703, 491] on div "Save Changes" at bounding box center [677, 501] width 134 height 42
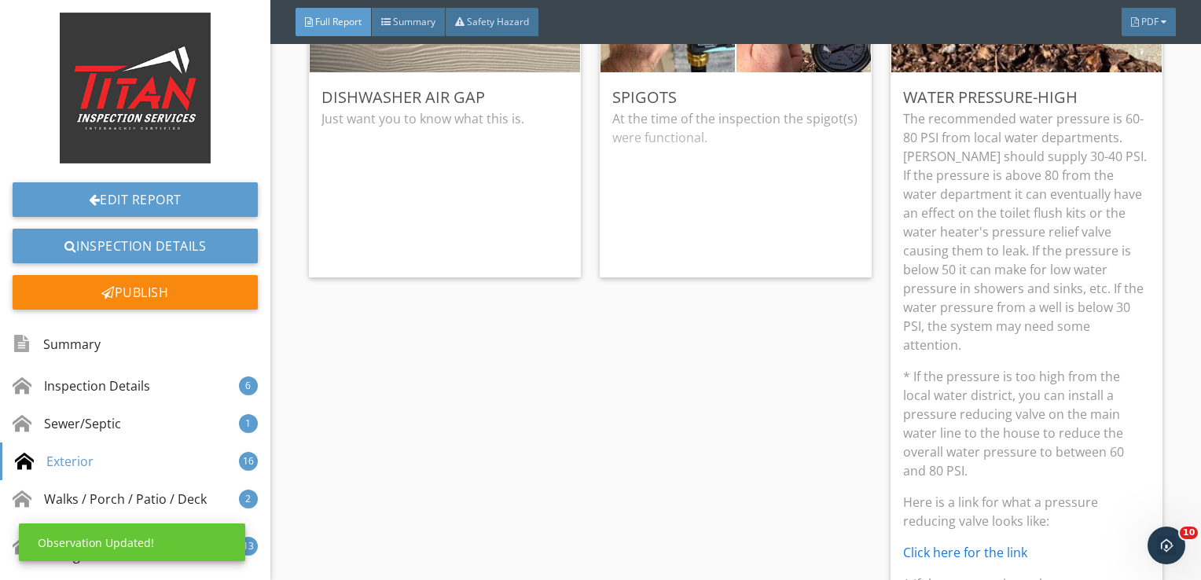
scroll to position [6, 0]
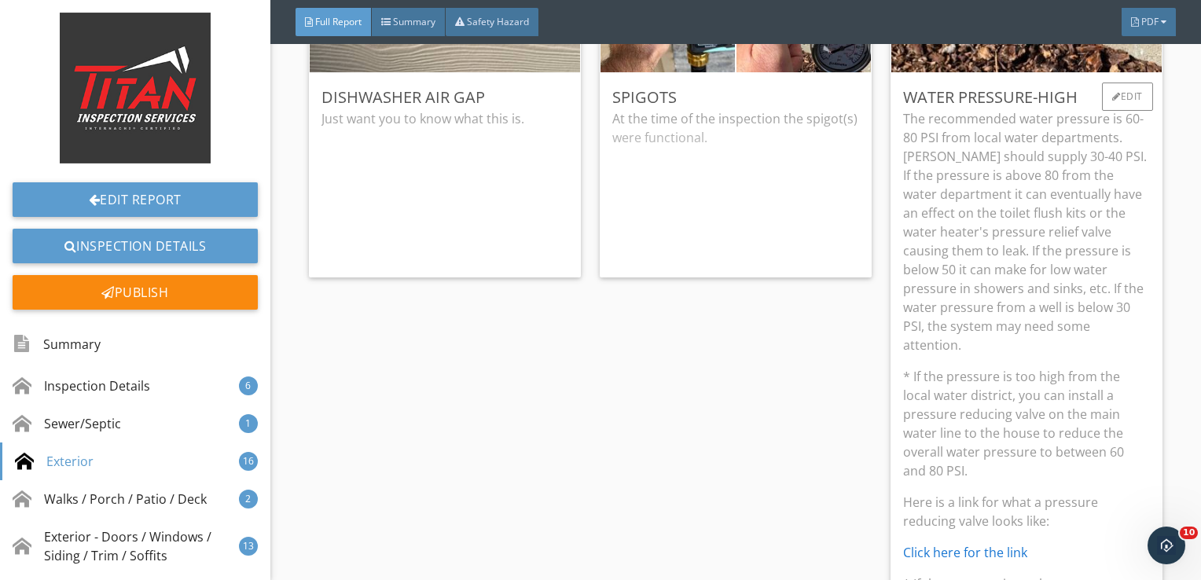
click at [1081, 317] on p "The recommended water pressure is 60-80 PSI from local water departments. Wells…" at bounding box center [1026, 231] width 247 height 245
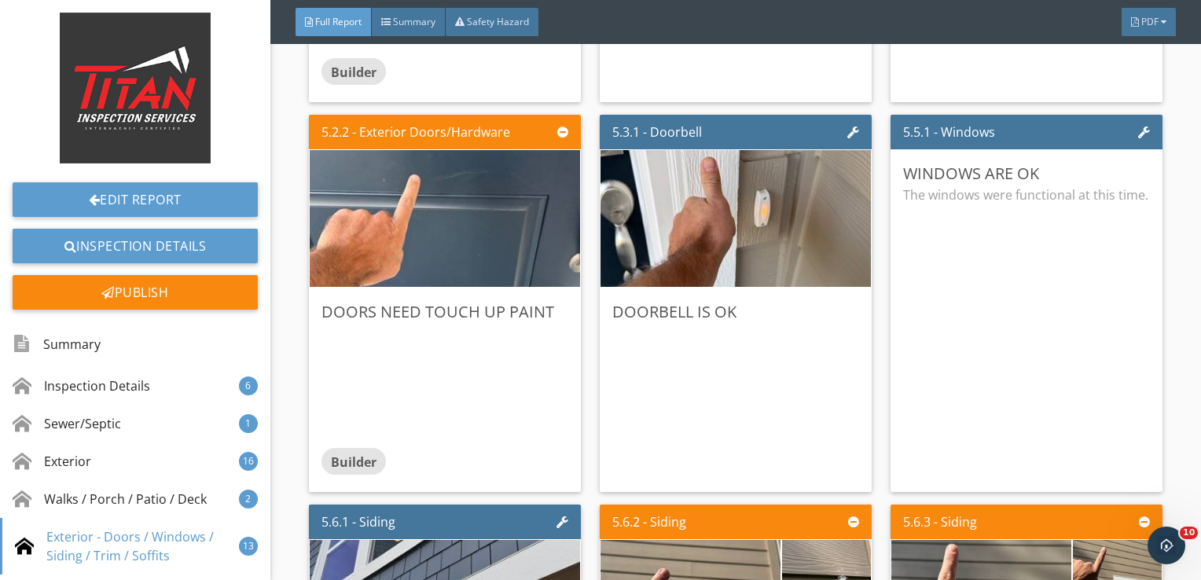
scroll to position [7088, 0]
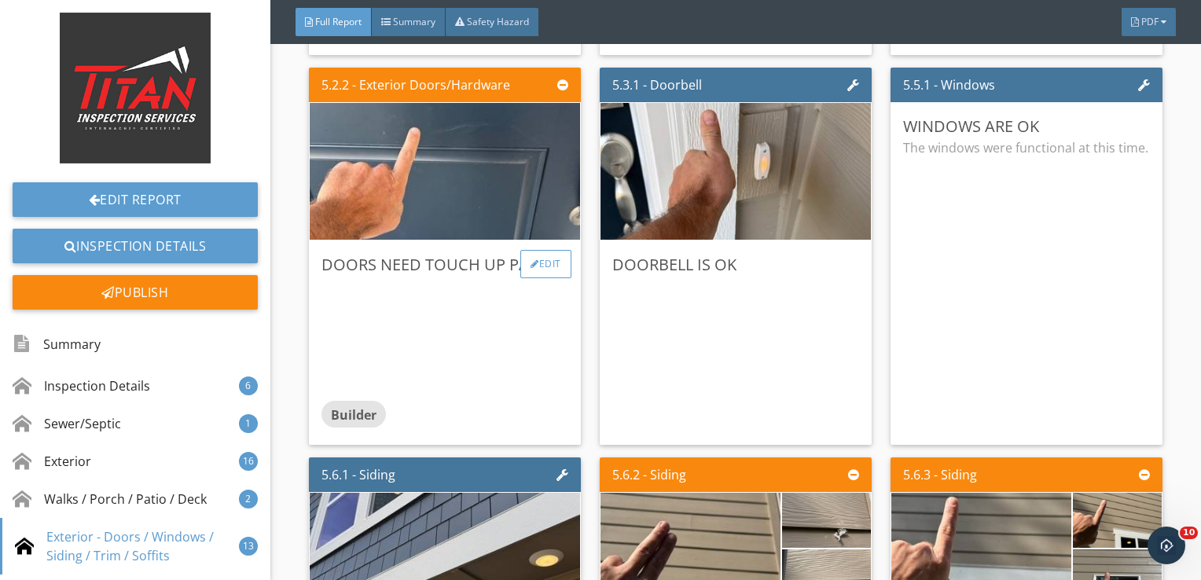
click at [548, 267] on div "Edit" at bounding box center [545, 264] width 51 height 28
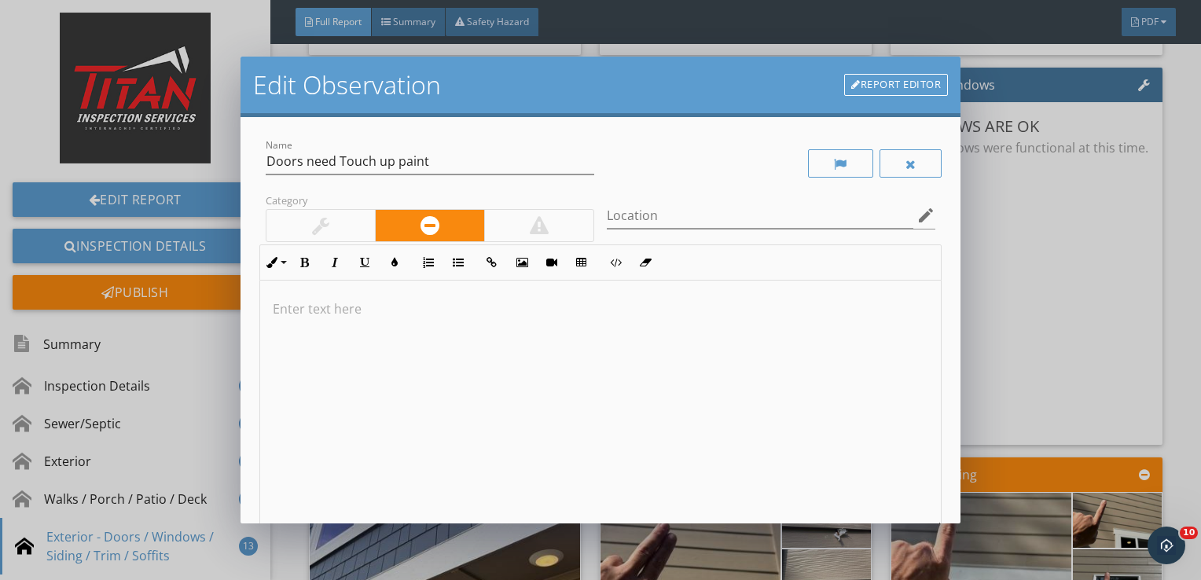
click at [391, 371] on div at bounding box center [600, 405] width 681 height 249
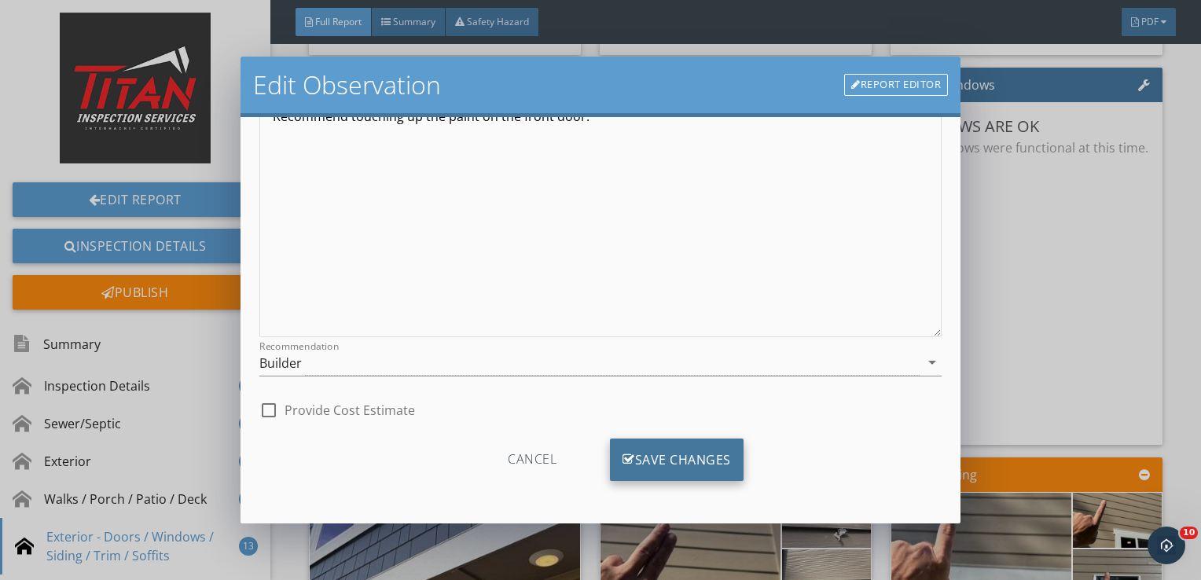
click at [644, 456] on div "Save Changes" at bounding box center [677, 459] width 134 height 42
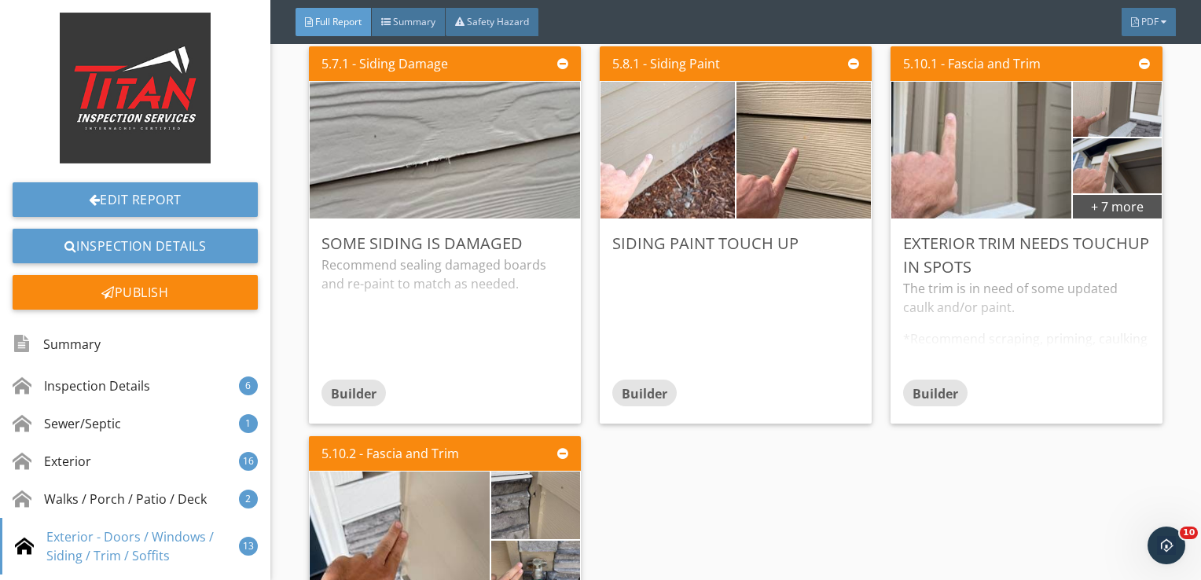
scroll to position [7890, 0]
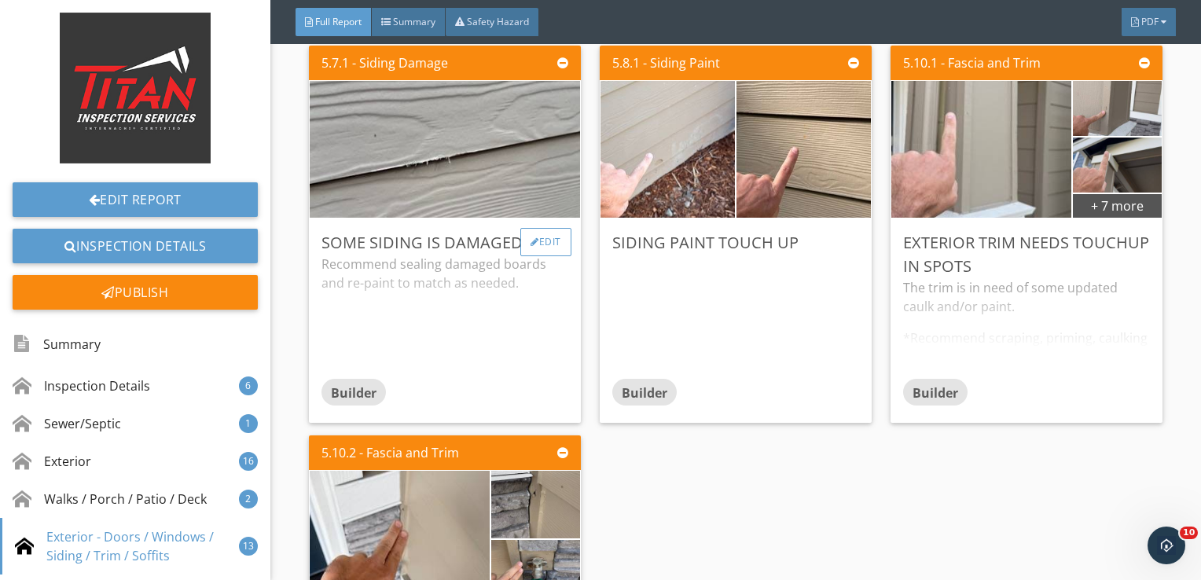
click at [547, 241] on div "Edit" at bounding box center [545, 242] width 51 height 28
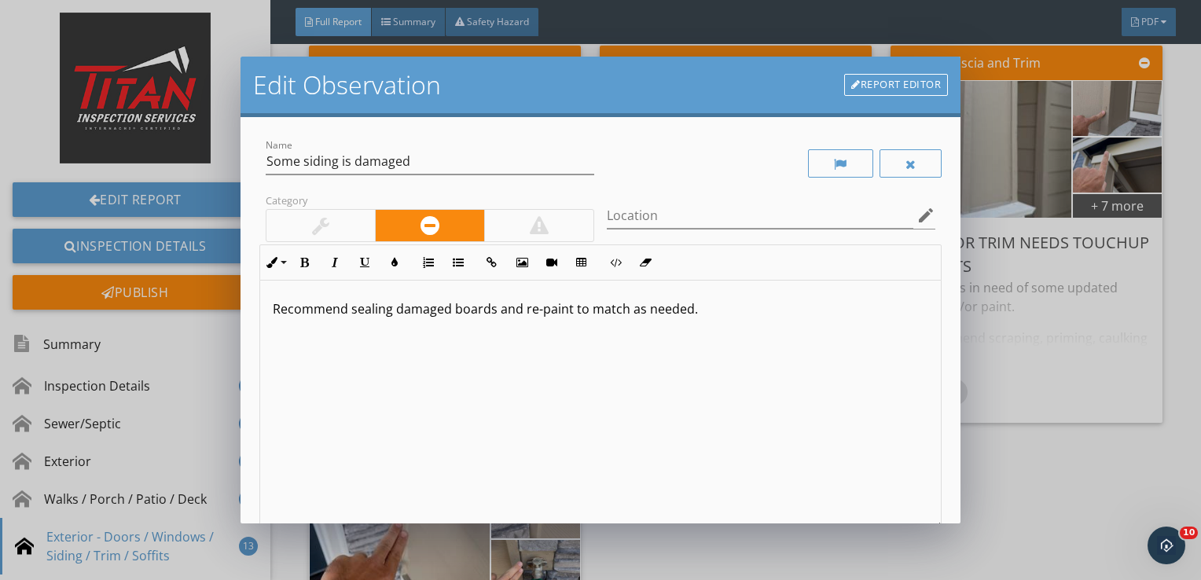
click at [350, 310] on p "Recommend sealing damaged boards and re-paint to match as needed." at bounding box center [601, 308] width 656 height 19
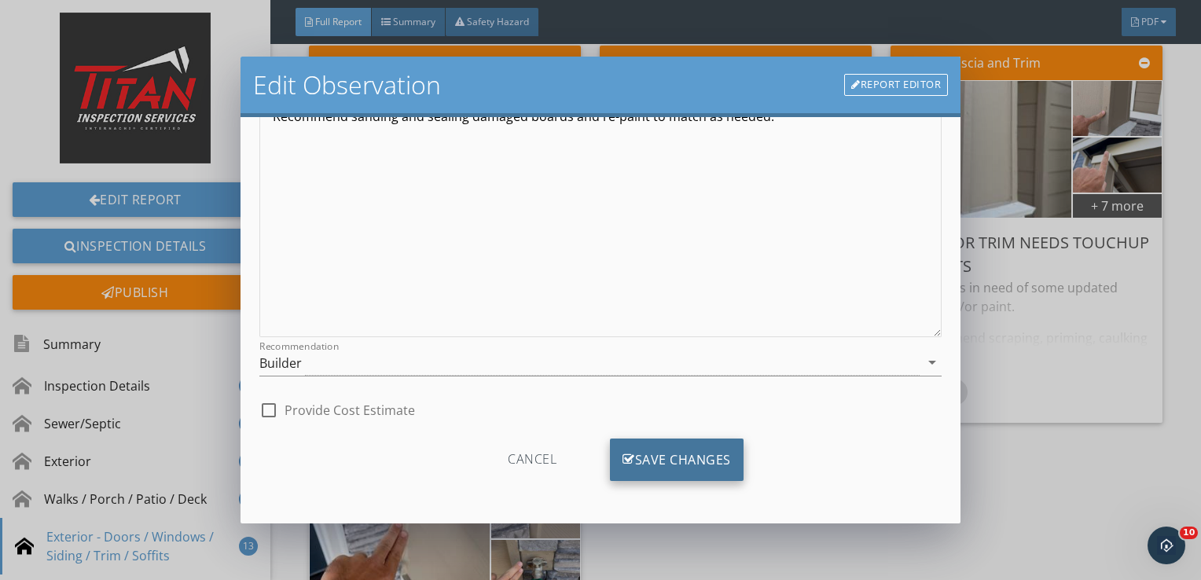
click at [673, 467] on div "Save Changes" at bounding box center [677, 459] width 134 height 42
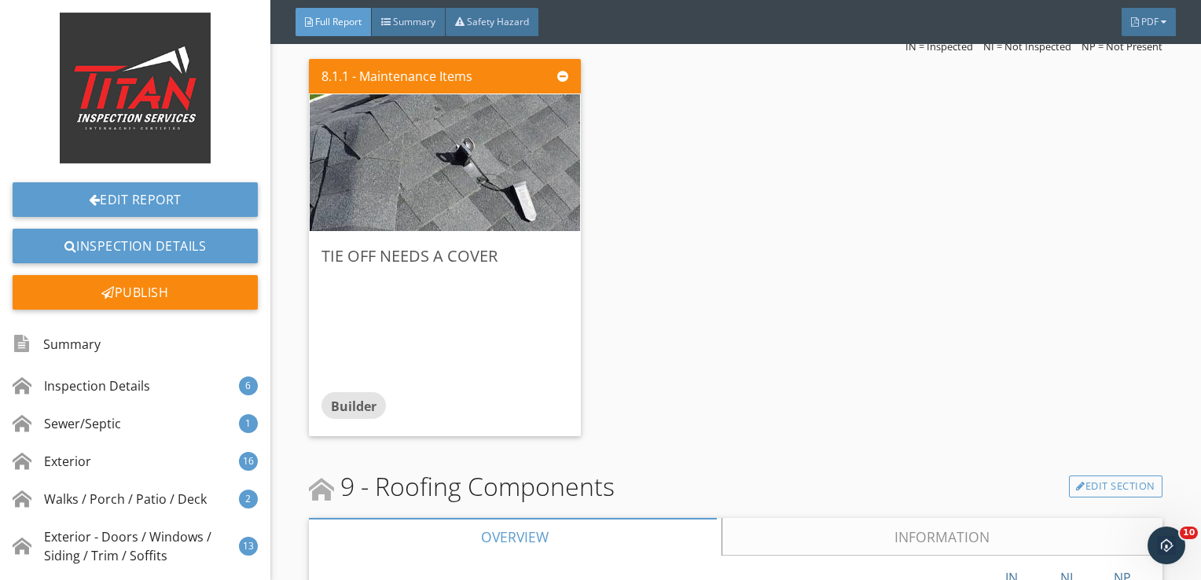
scroll to position [11003, 0]
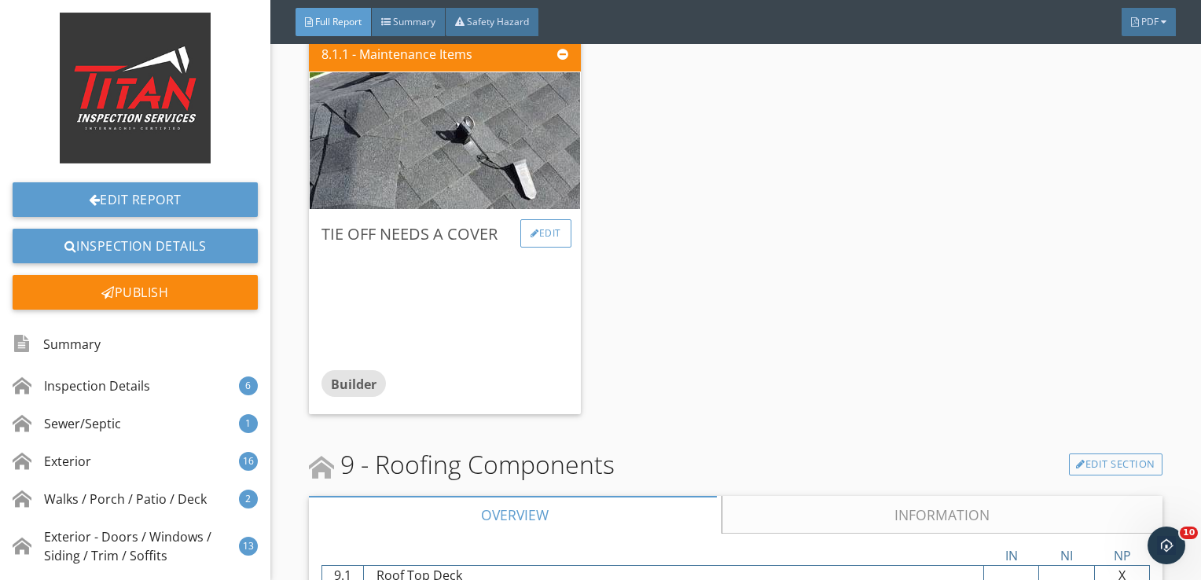
click at [549, 229] on div "Edit" at bounding box center [545, 233] width 51 height 28
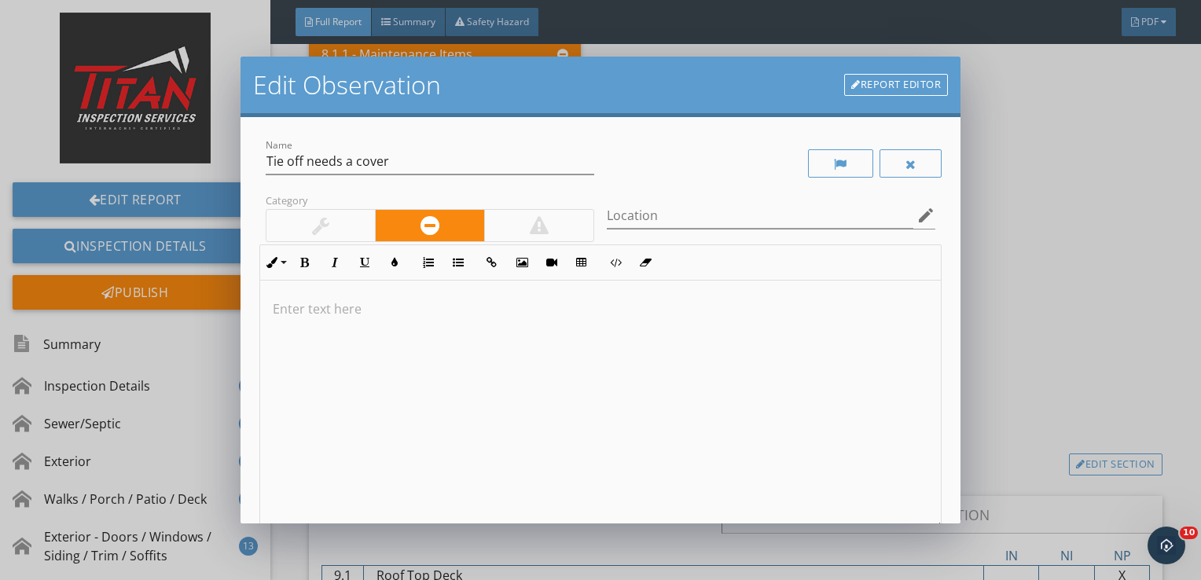
click at [468, 314] on p at bounding box center [601, 308] width 656 height 19
click at [463, 310] on p "Recommend securing tie off caps this will prevent any leaking into the attic sp…" at bounding box center [601, 308] width 656 height 19
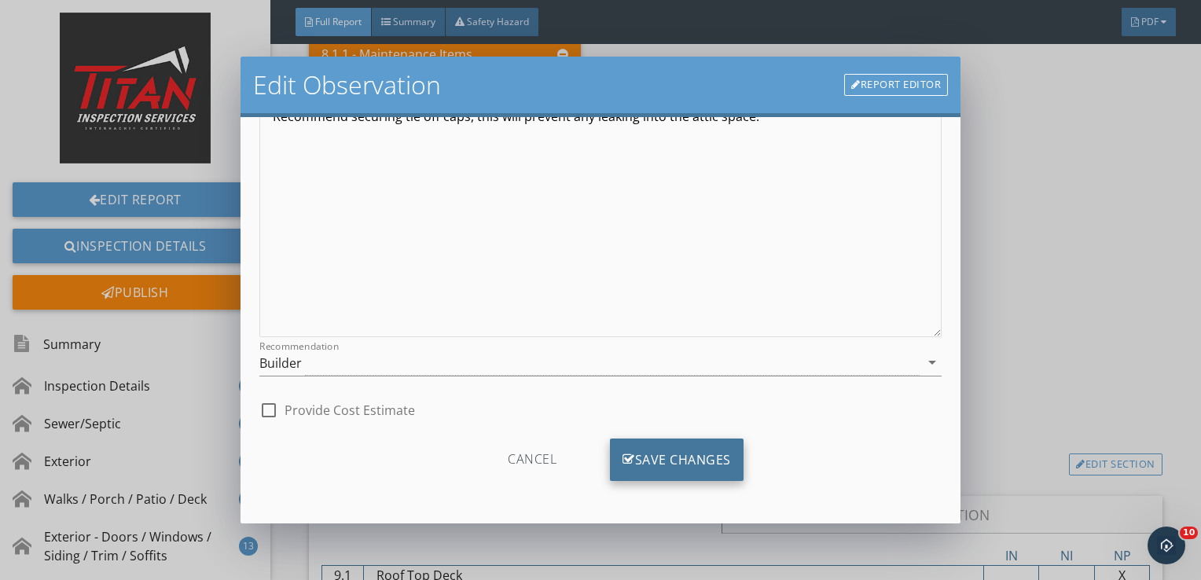
click at [706, 451] on div "Save Changes" at bounding box center [677, 459] width 134 height 42
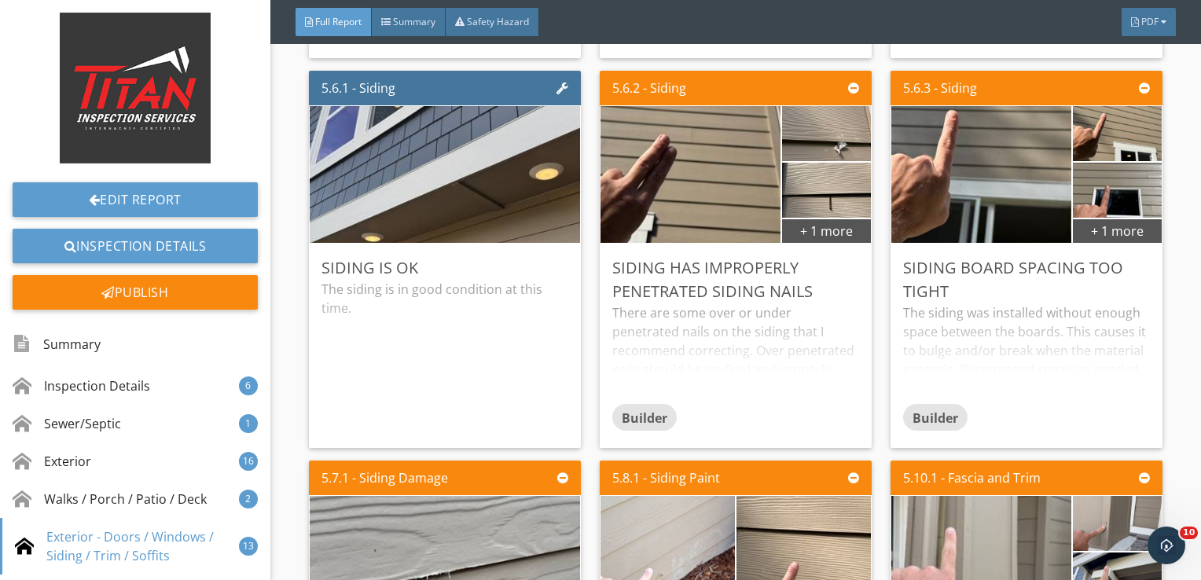
scroll to position [7475, 0]
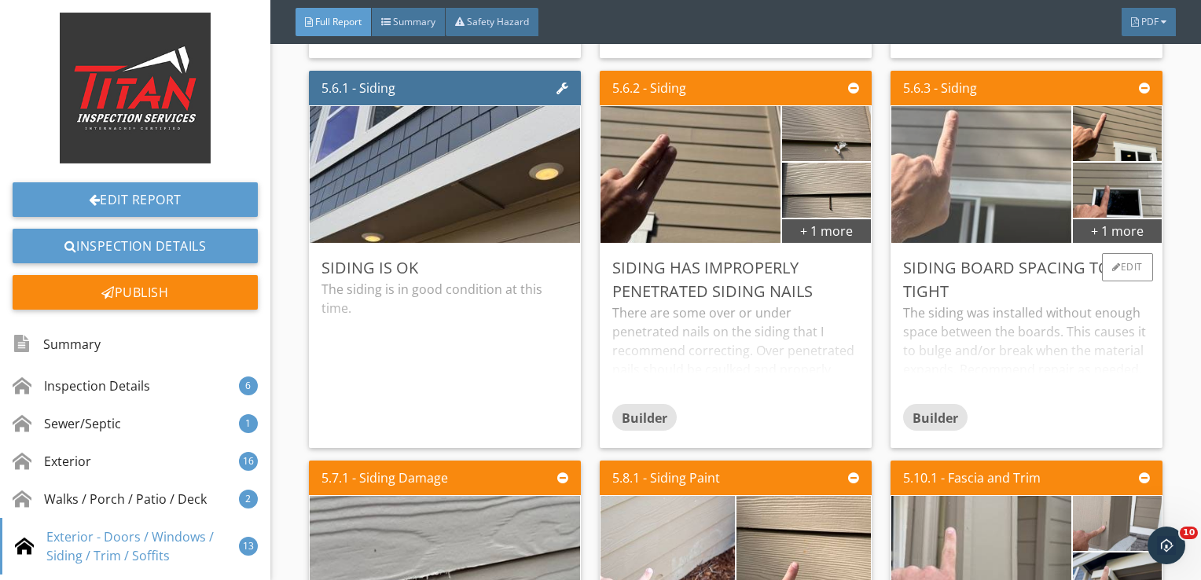
click at [996, 145] on img at bounding box center [981, 175] width 450 height 338
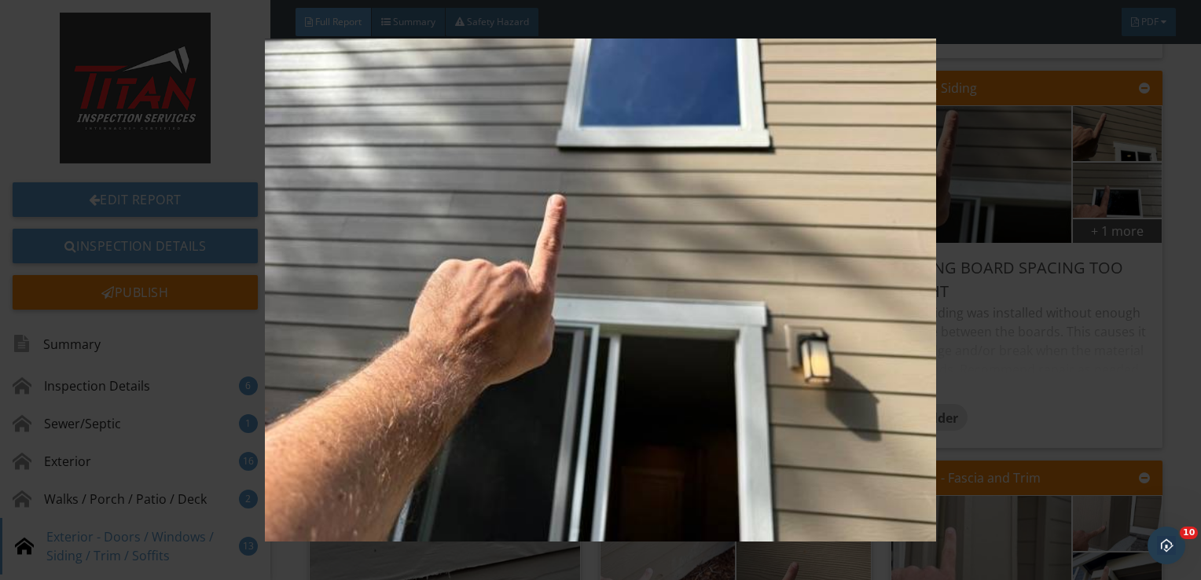
click at [1000, 426] on img at bounding box center [600, 290] width 1093 height 503
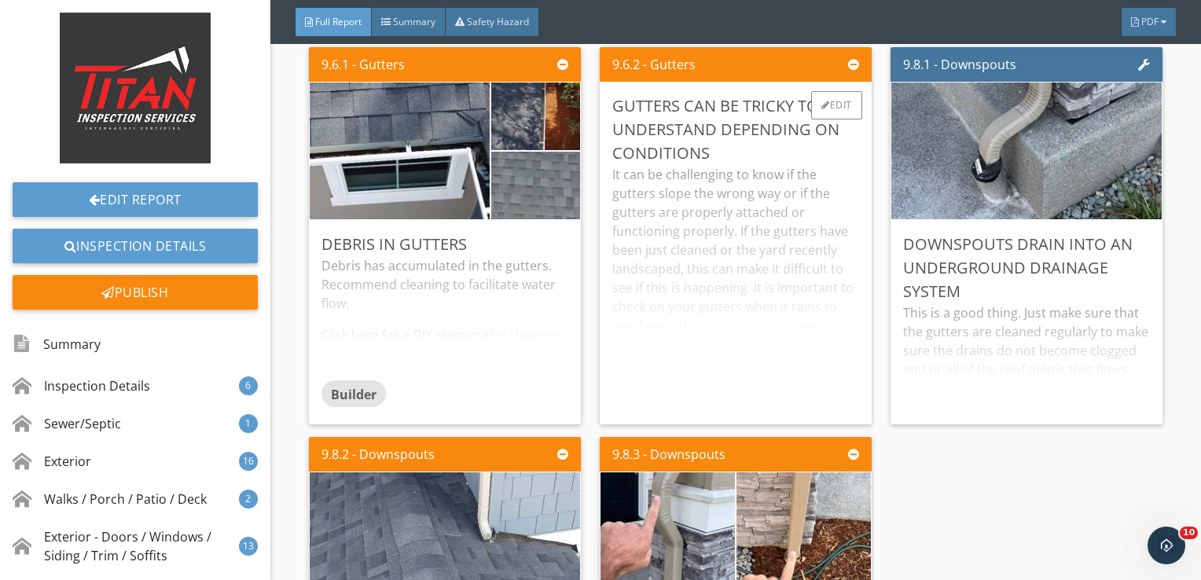
scroll to position [12227, 0]
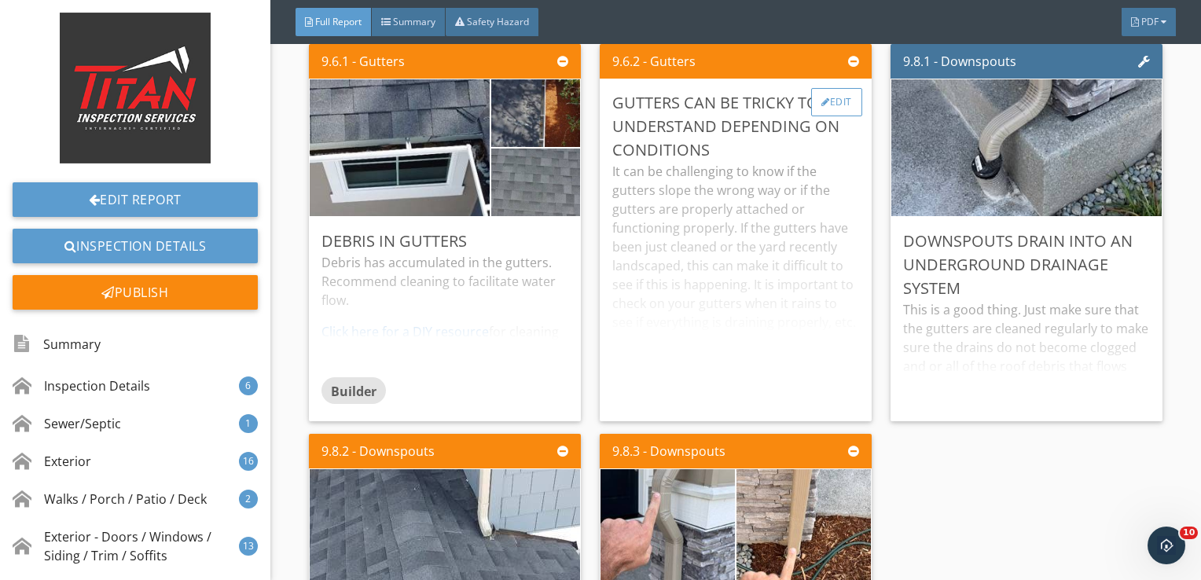
click at [826, 97] on div "Edit" at bounding box center [836, 102] width 51 height 28
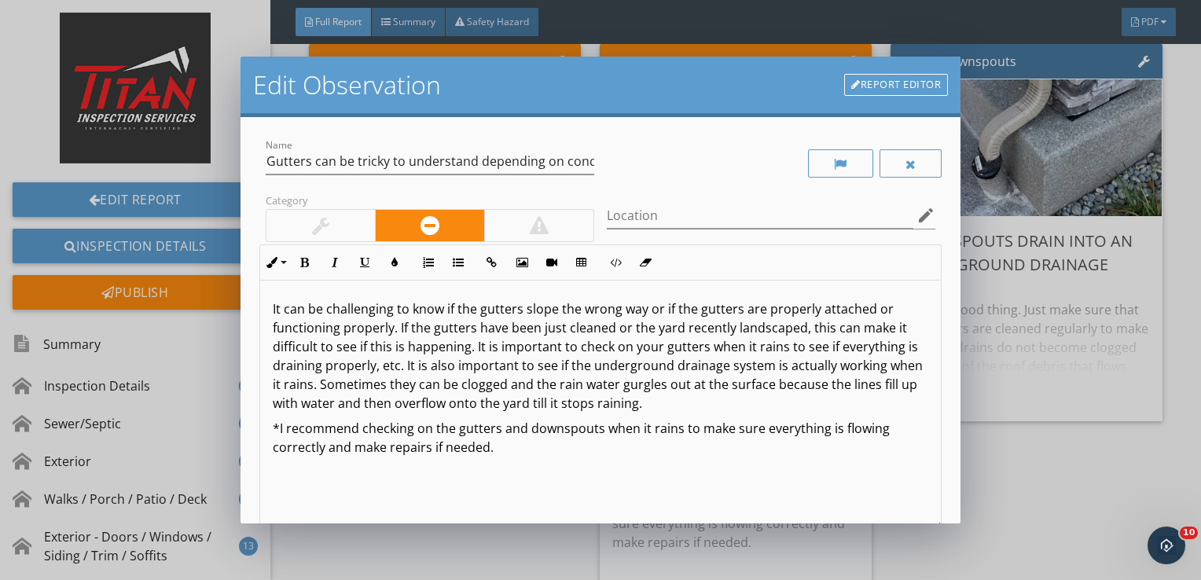
click at [322, 218] on div at bounding box center [320, 225] width 17 height 19
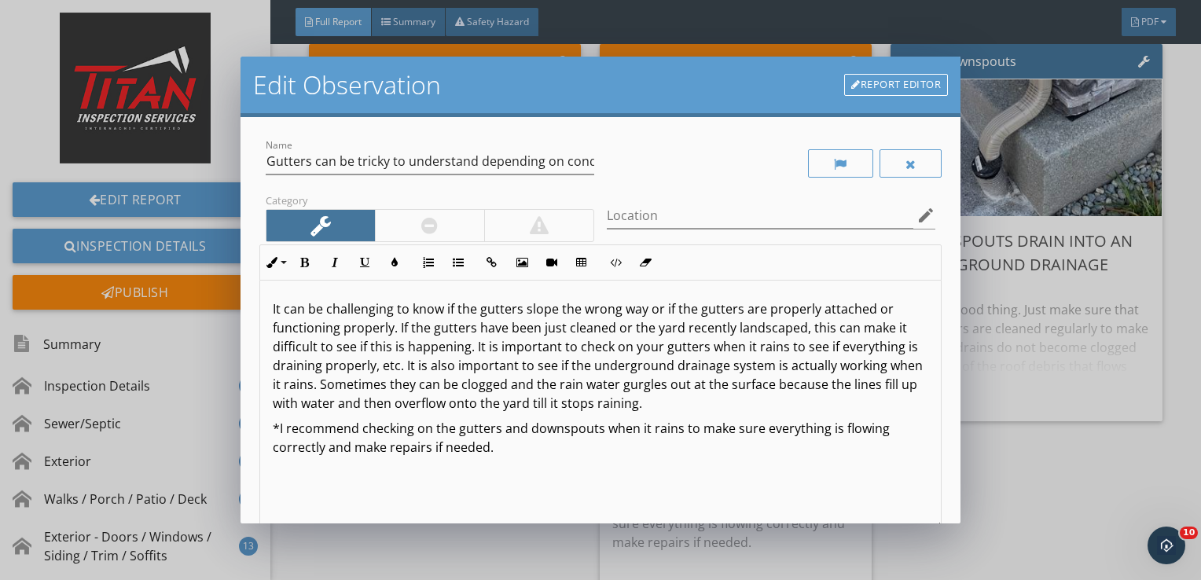
scroll to position [193, 0]
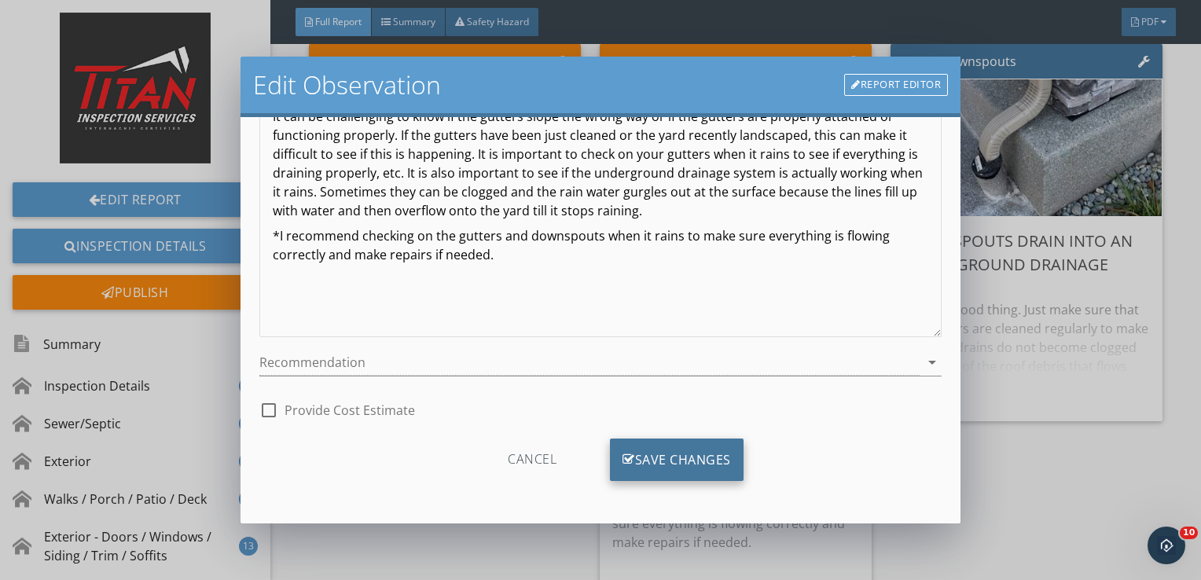
click at [630, 448] on div "Save Changes" at bounding box center [677, 459] width 134 height 42
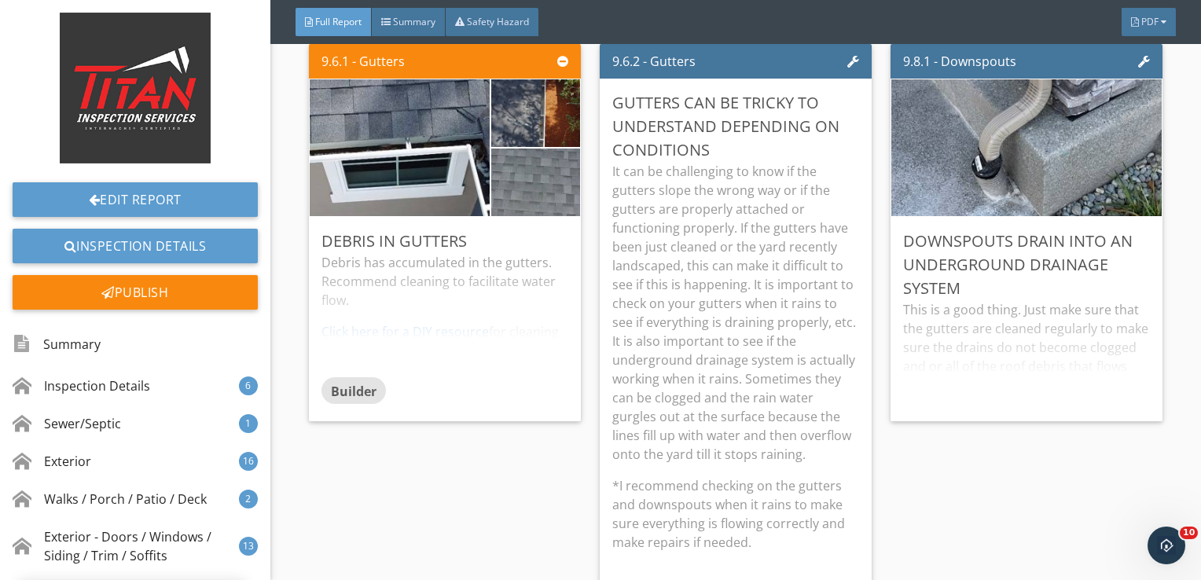
scroll to position [6, 0]
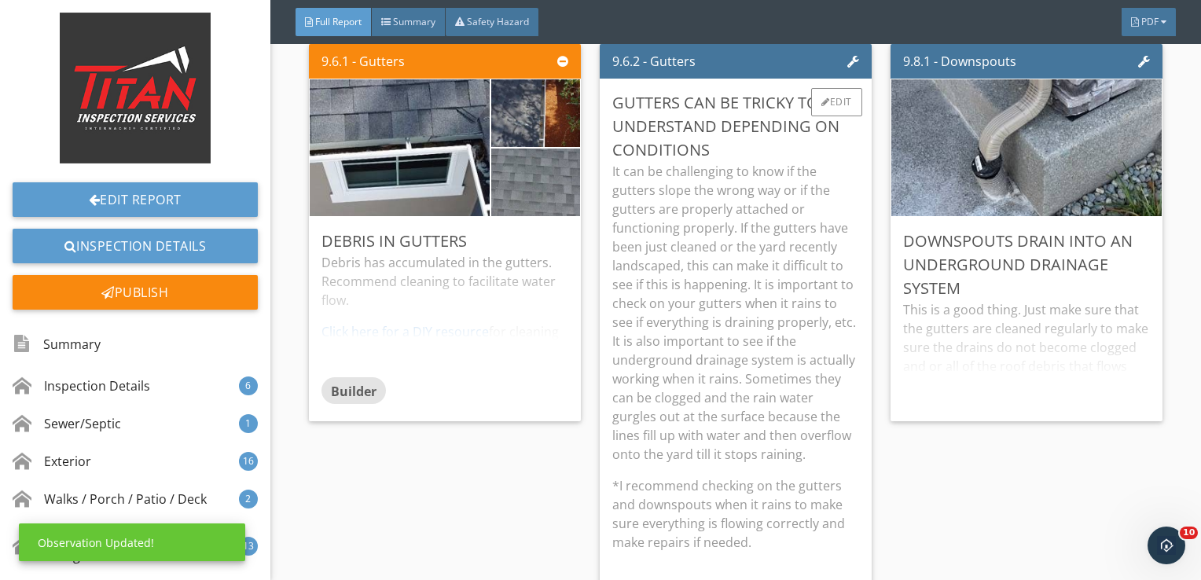
click at [674, 367] on p "It can be challenging to know if the gutters slope the wrong way or if the gutt…" at bounding box center [735, 313] width 247 height 302
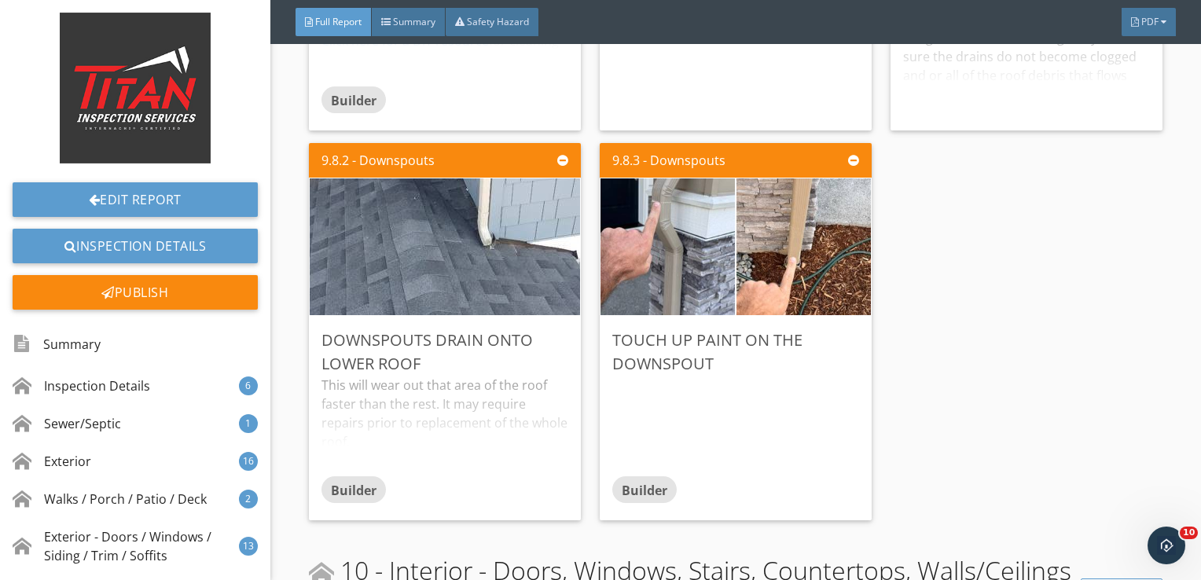
scroll to position [12519, 0]
click at [827, 330] on div "Edit" at bounding box center [836, 339] width 51 height 28
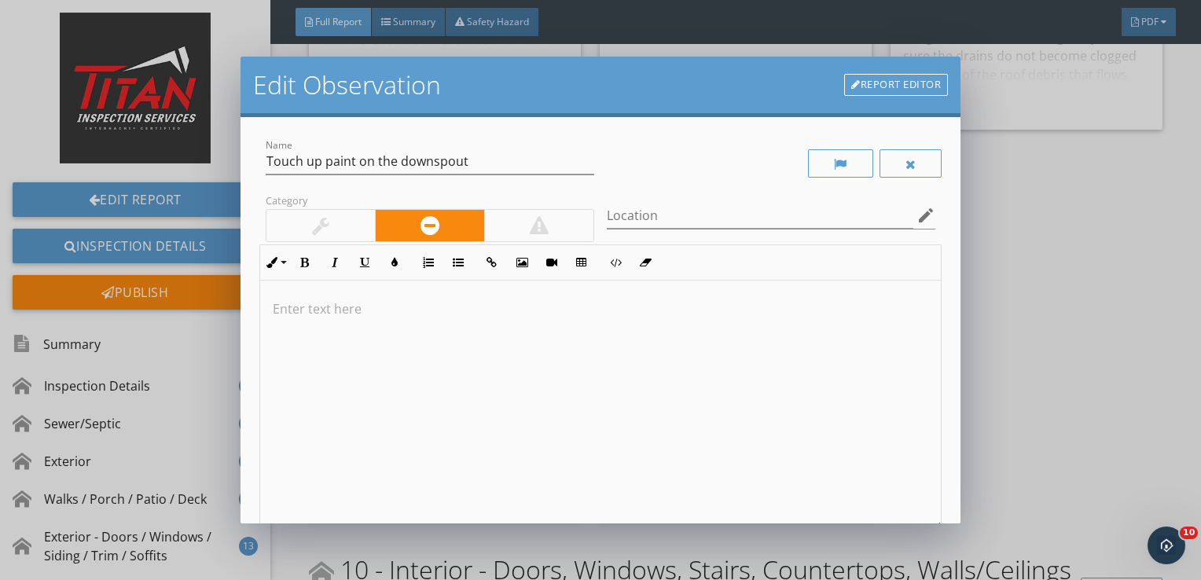
click at [500, 347] on div at bounding box center [600, 405] width 681 height 249
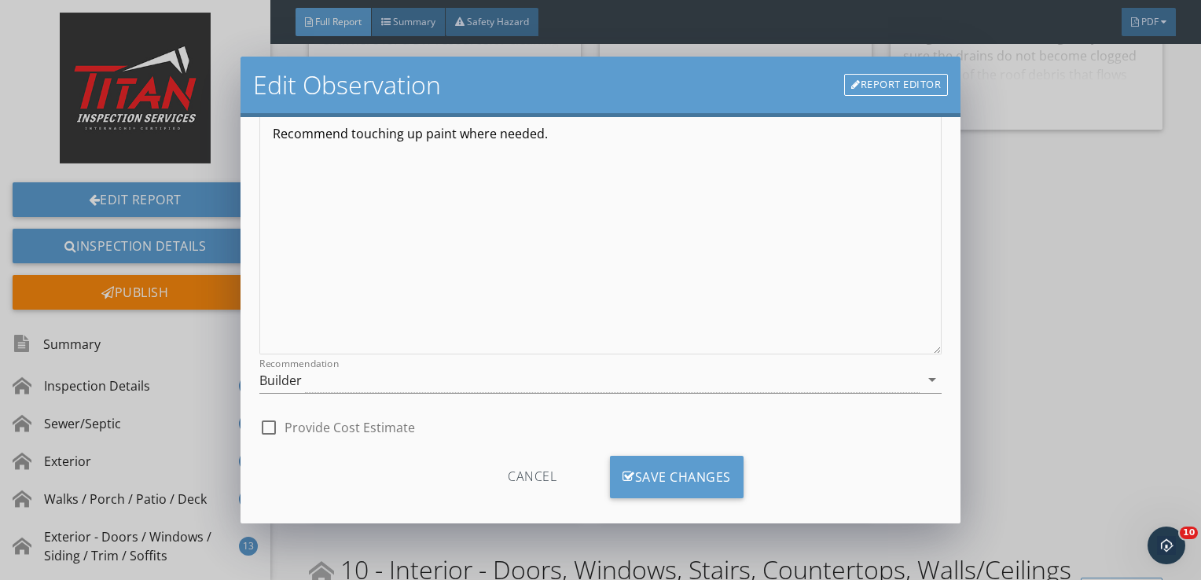
scroll to position [189, 0]
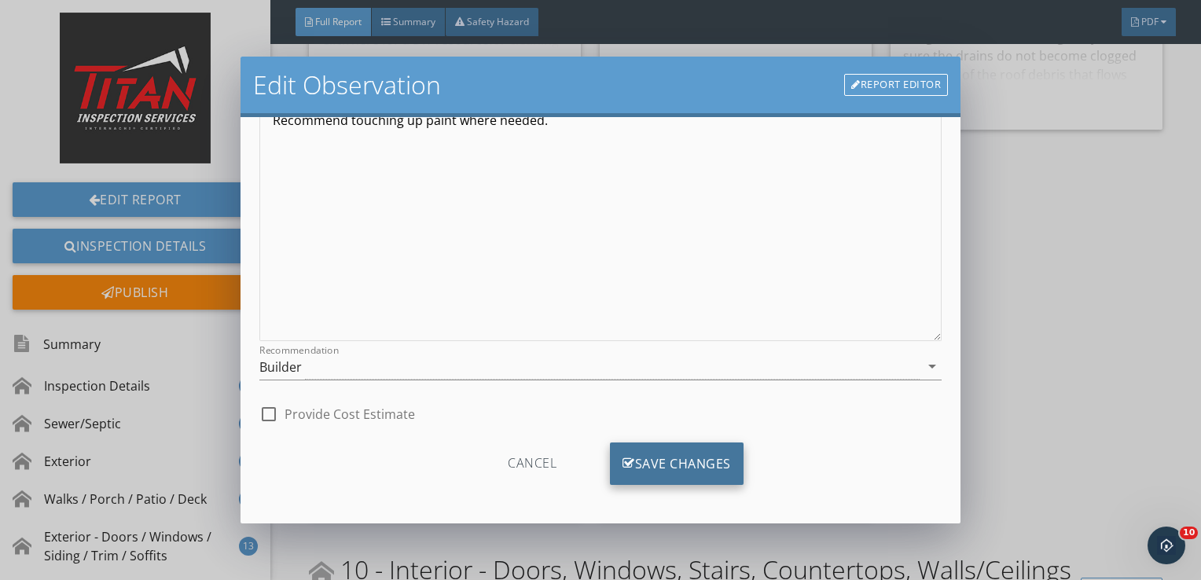
click at [647, 466] on div "Save Changes" at bounding box center [677, 463] width 134 height 42
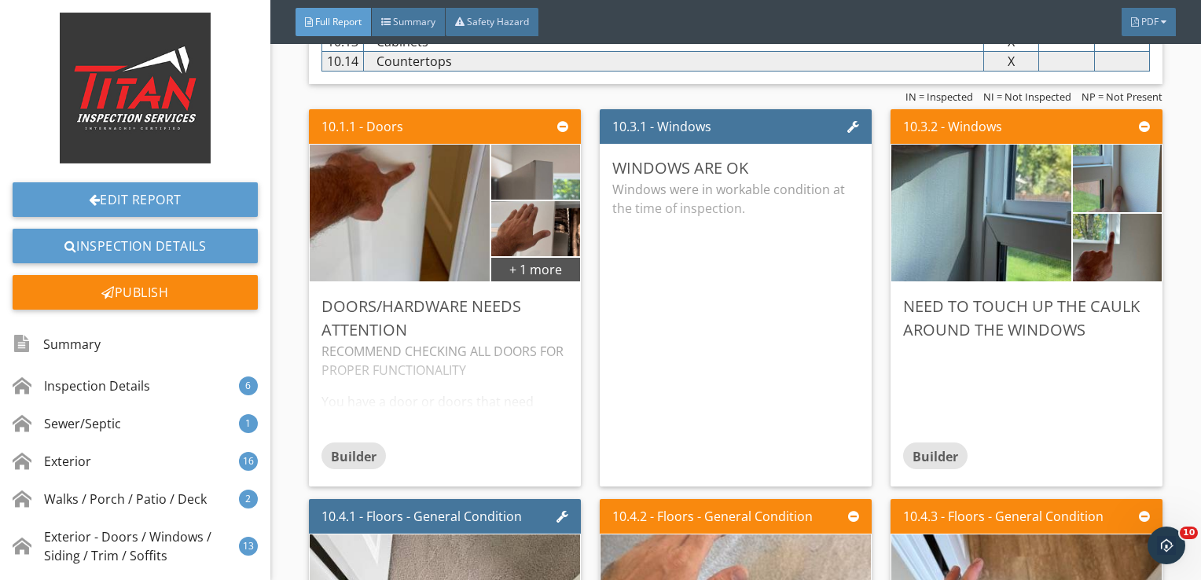
scroll to position [13441, 0]
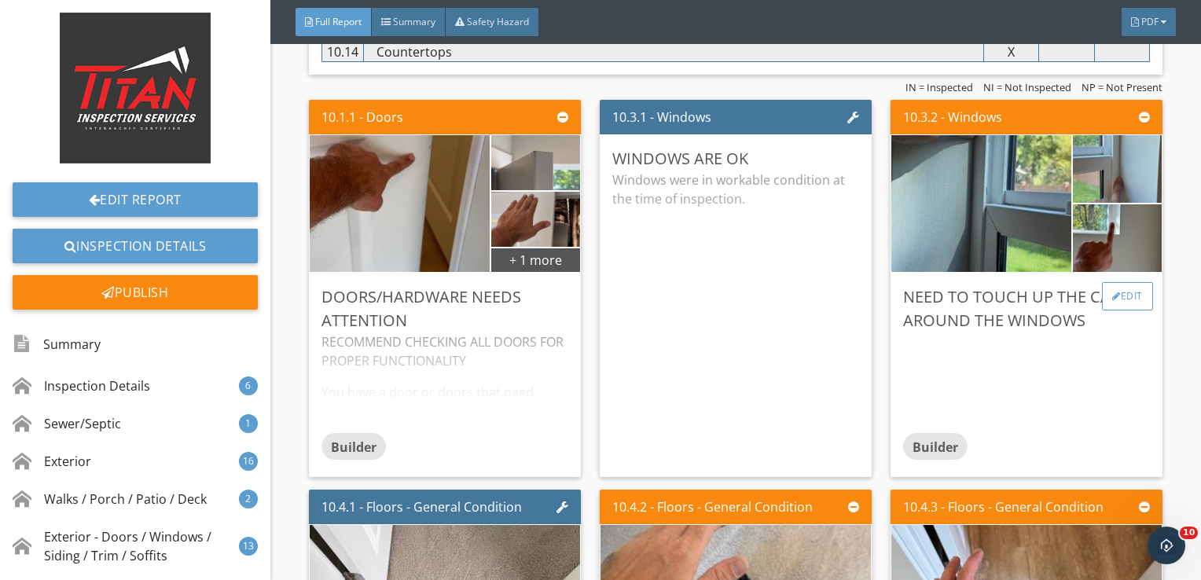
click at [1131, 286] on div "Edit" at bounding box center [1127, 296] width 51 height 28
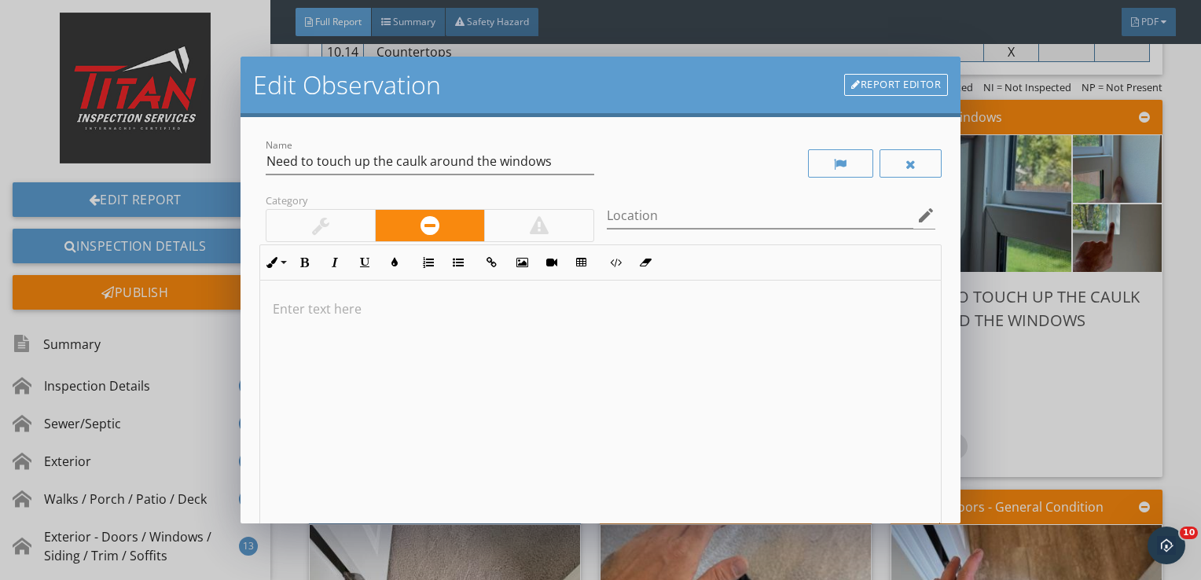
click at [580, 361] on div at bounding box center [600, 405] width 681 height 249
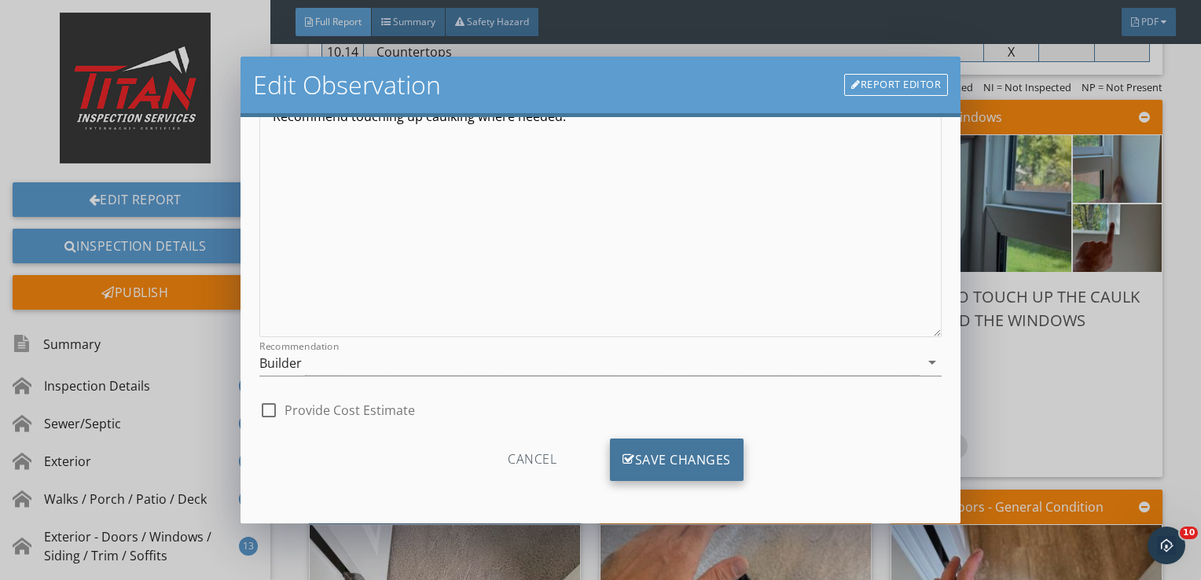
click at [660, 454] on div "Save Changes" at bounding box center [677, 459] width 134 height 42
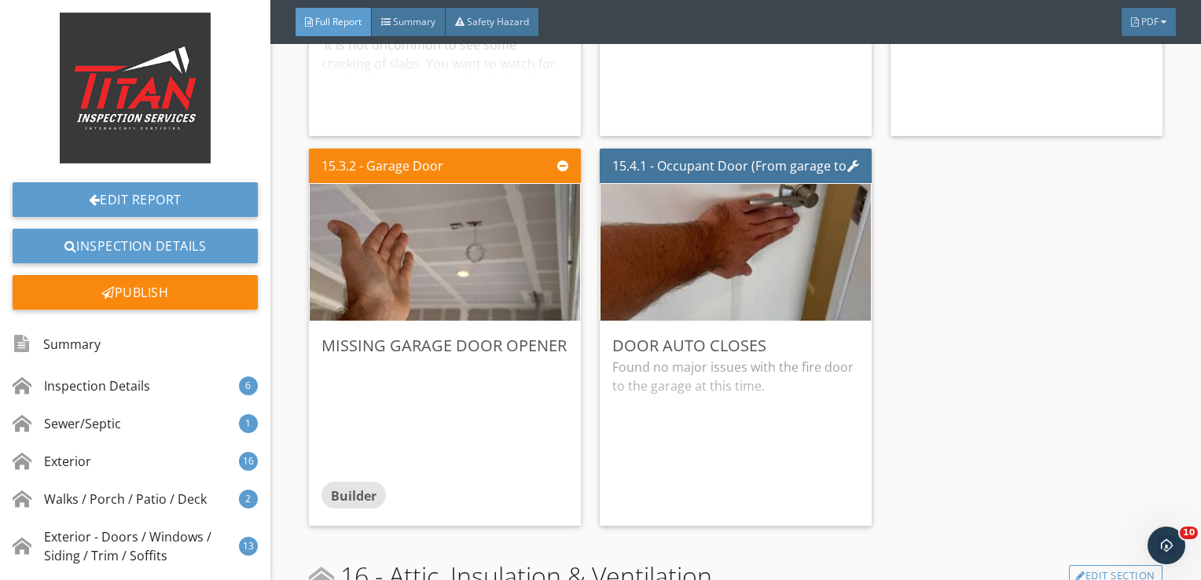
scroll to position [26067, 0]
click at [550, 334] on div "Edit" at bounding box center [545, 344] width 51 height 28
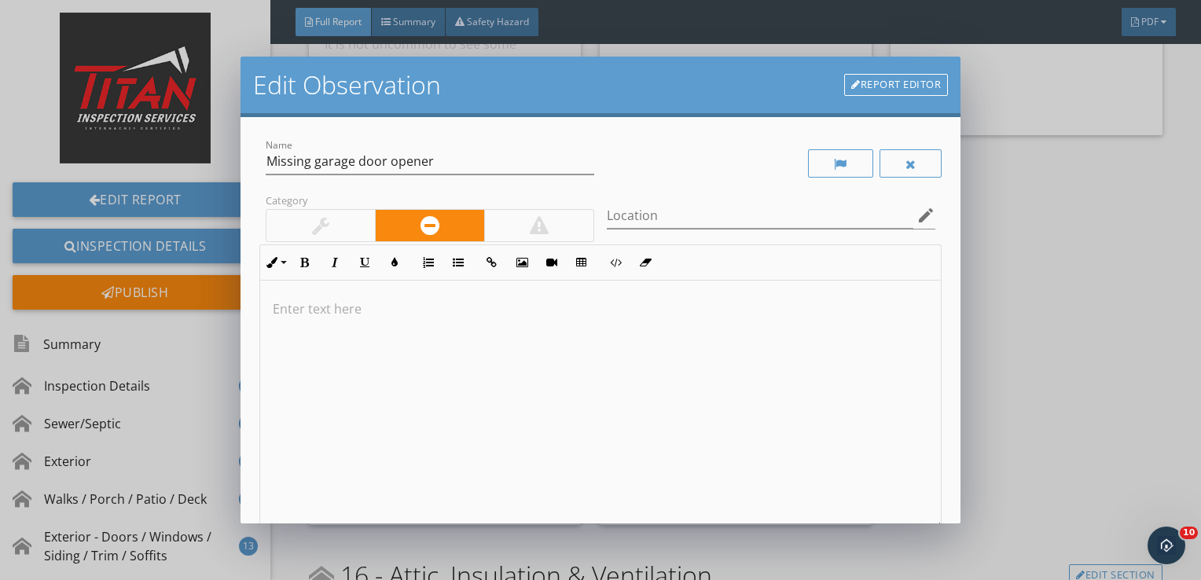
click at [483, 401] on div at bounding box center [600, 405] width 681 height 249
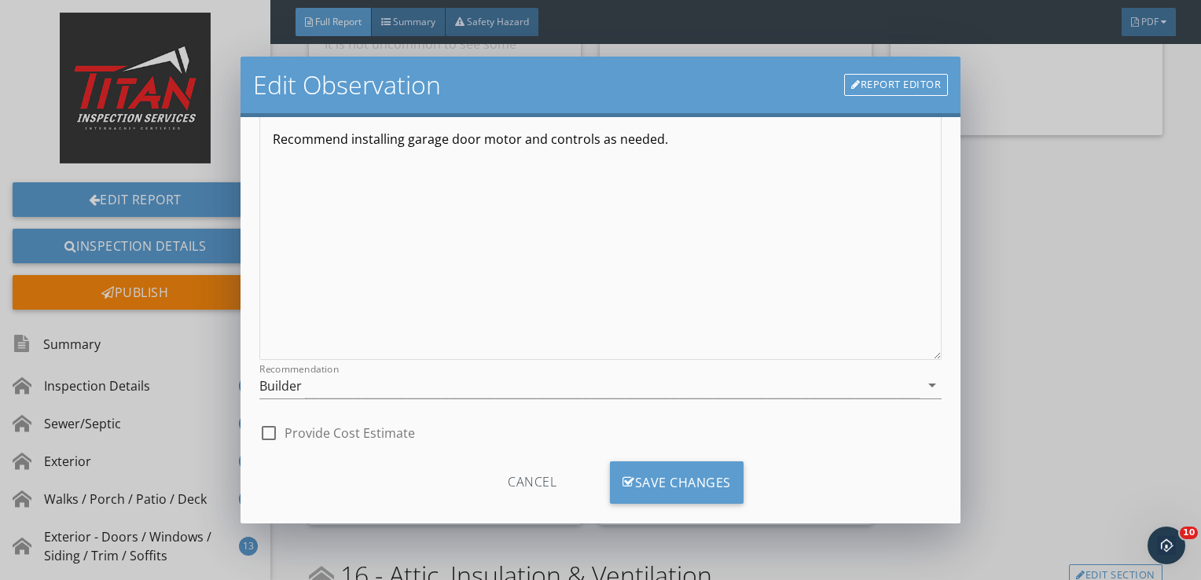
scroll to position [193, 0]
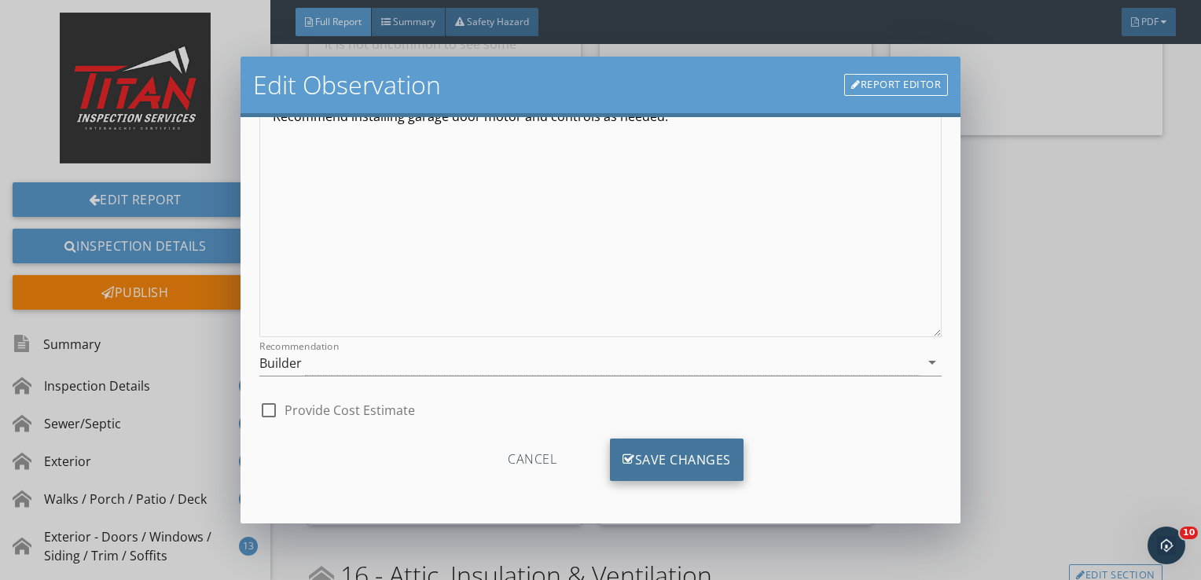
click at [645, 461] on div "Save Changes" at bounding box center [677, 459] width 134 height 42
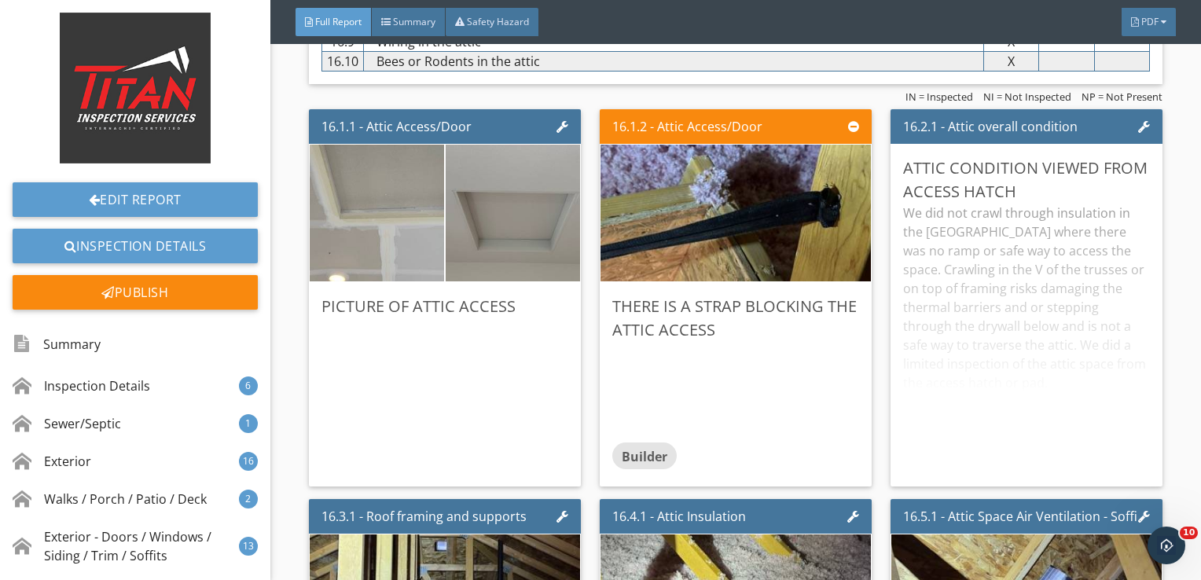
scroll to position [26871, 0]
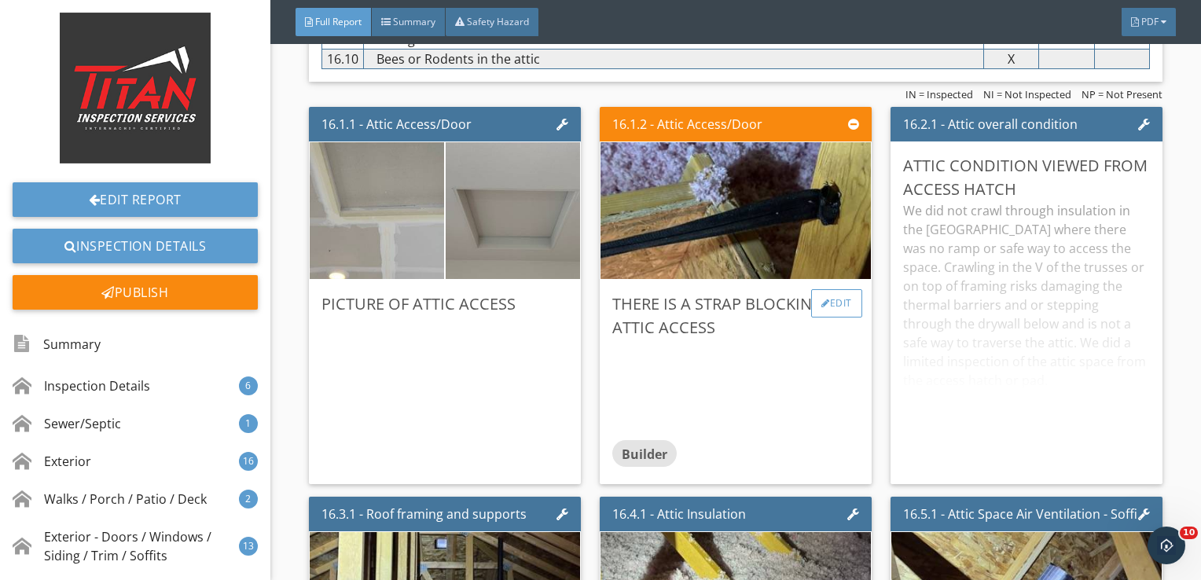
click at [821, 289] on div "Edit" at bounding box center [836, 303] width 51 height 28
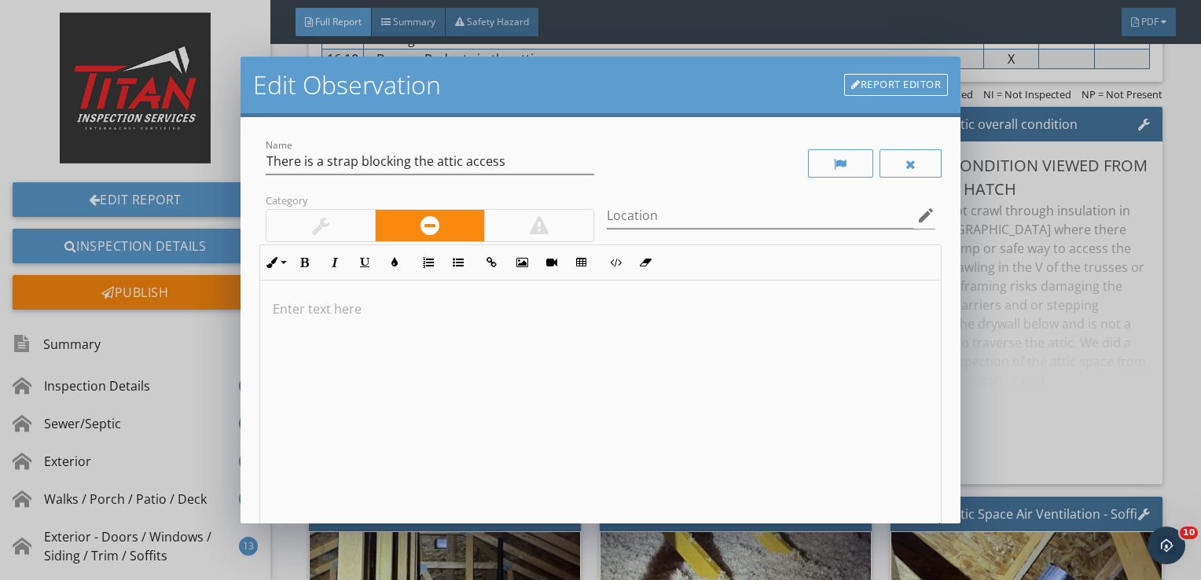
click at [600, 368] on div at bounding box center [600, 405] width 681 height 249
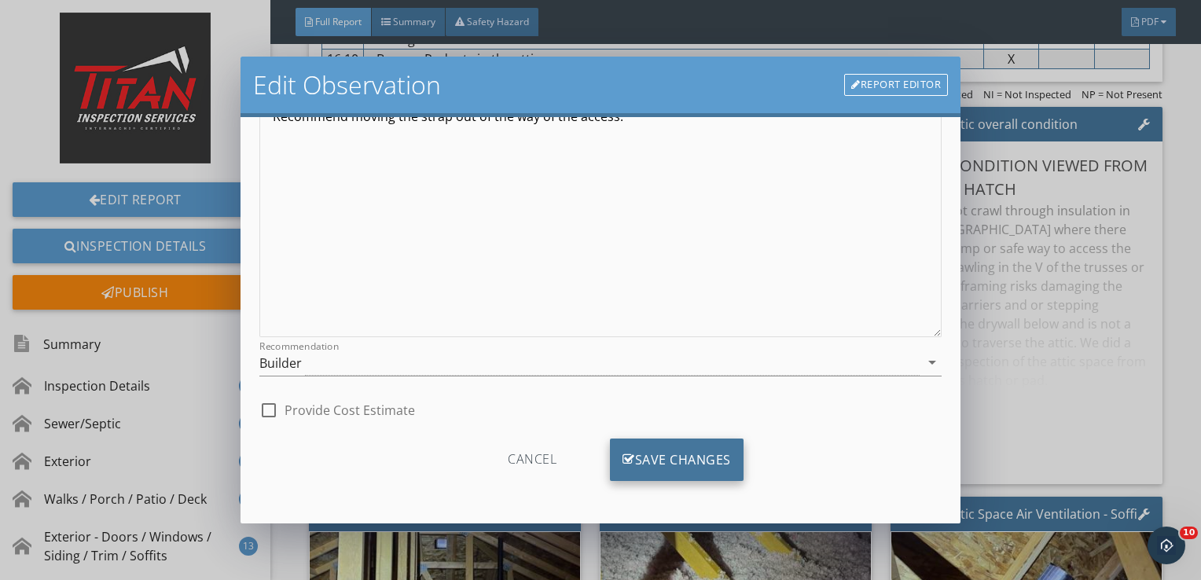
click at [645, 446] on div "Save Changes" at bounding box center [677, 459] width 134 height 42
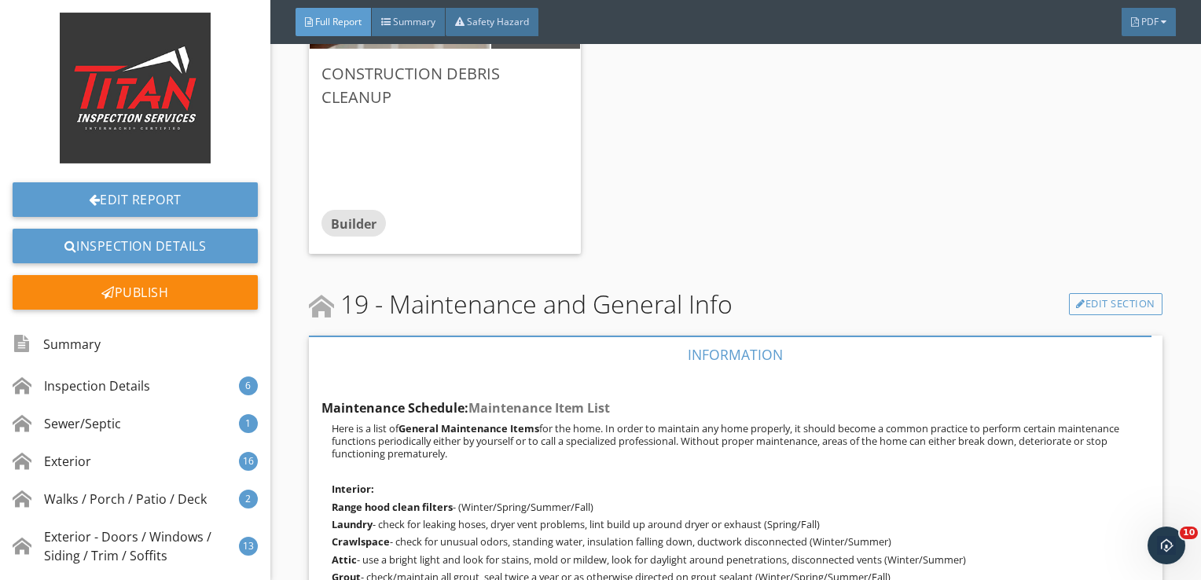
scroll to position [30769, 0]
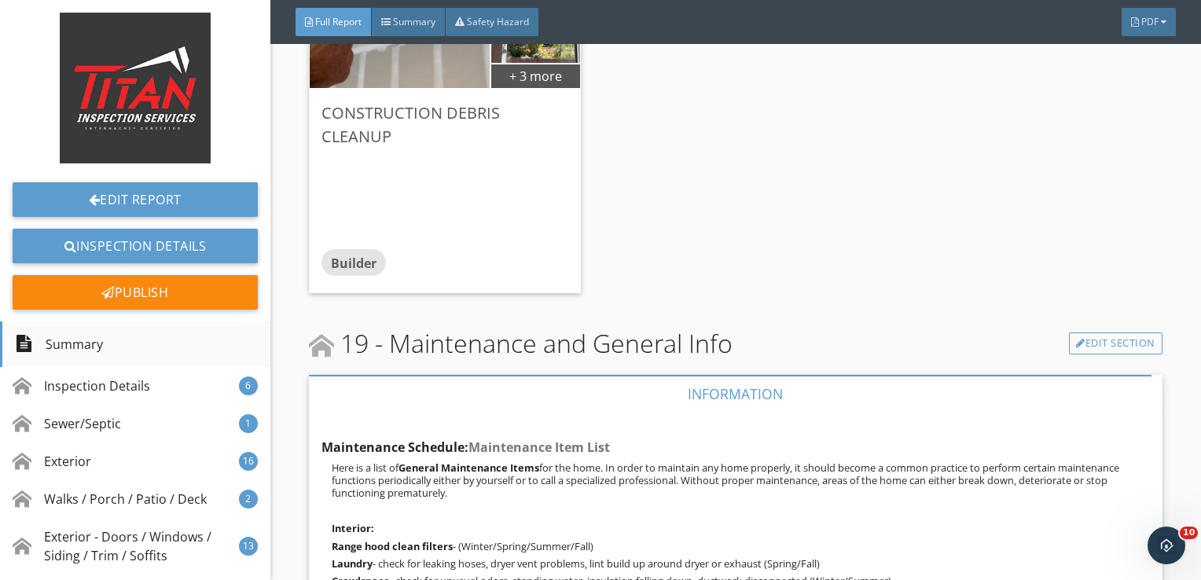
click at [180, 348] on div "Summary" at bounding box center [135, 344] width 270 height 46
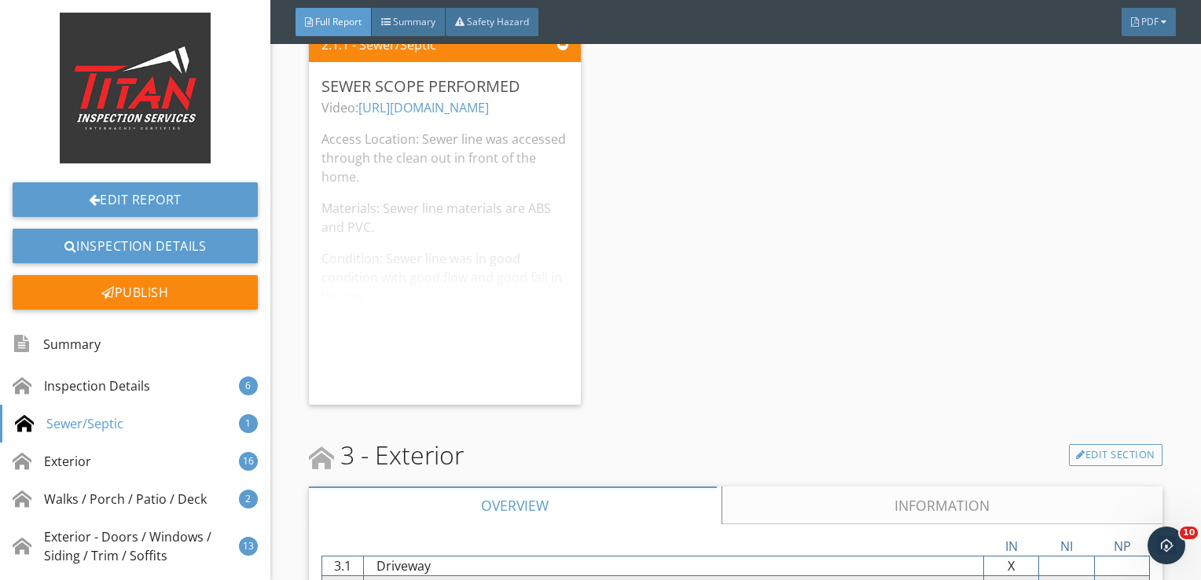
scroll to position [2385, 0]
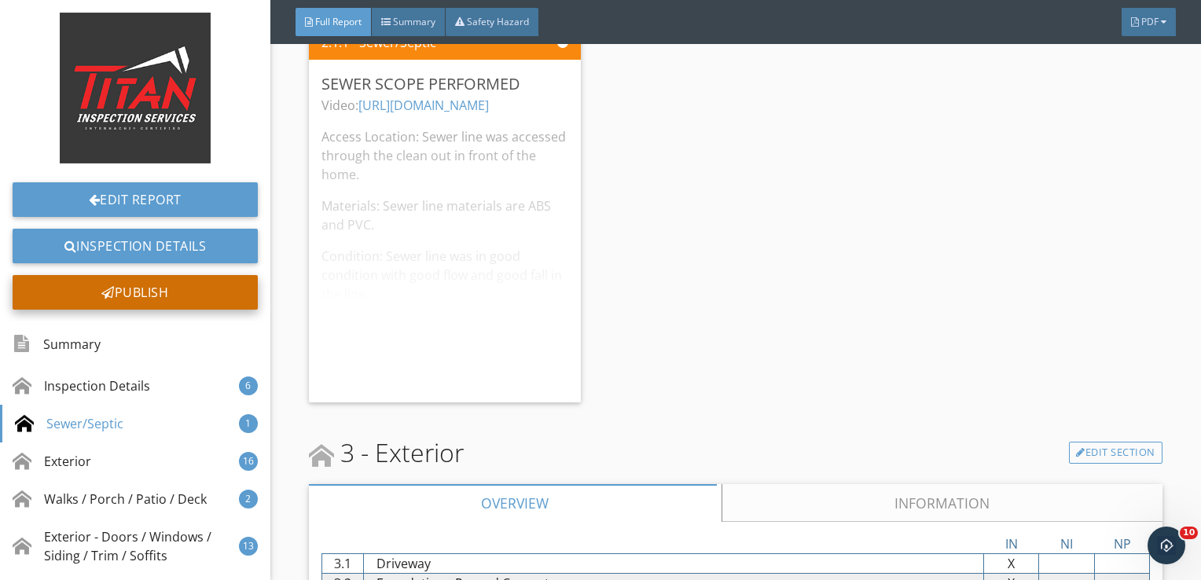
click at [170, 297] on div "Publish" at bounding box center [135, 292] width 245 height 35
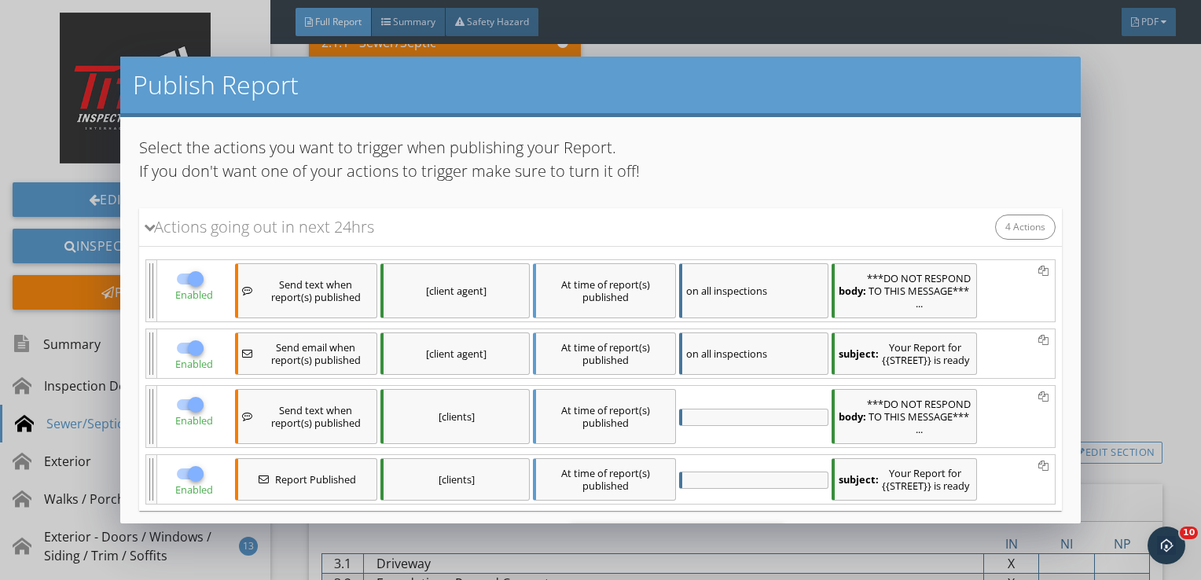
scroll to position [83, 0]
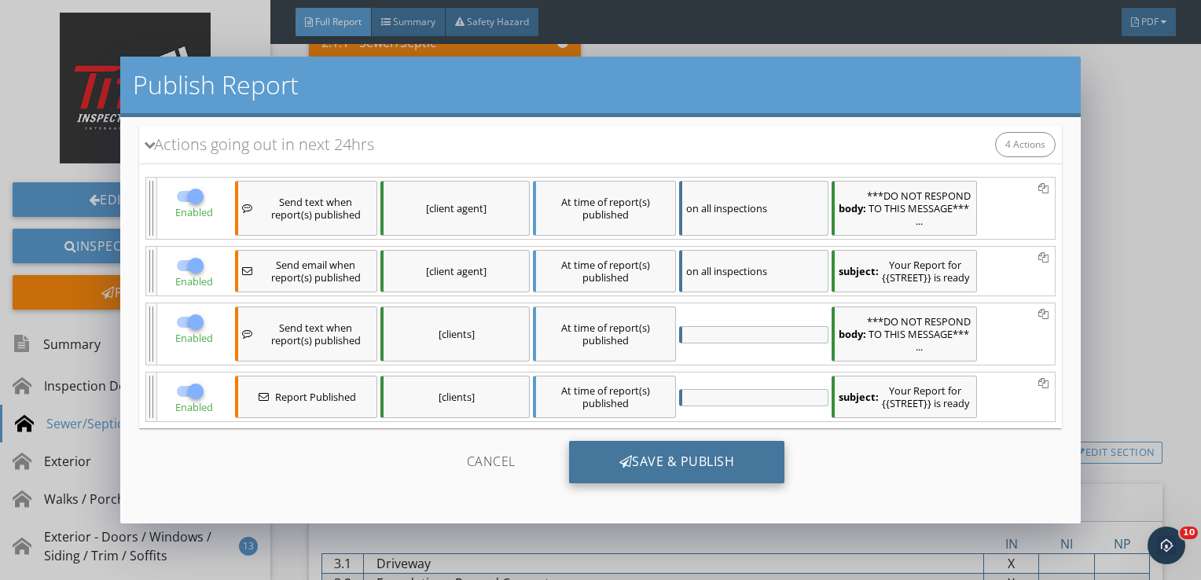
click at [678, 465] on div "Save & Publish" at bounding box center [677, 462] width 216 height 42
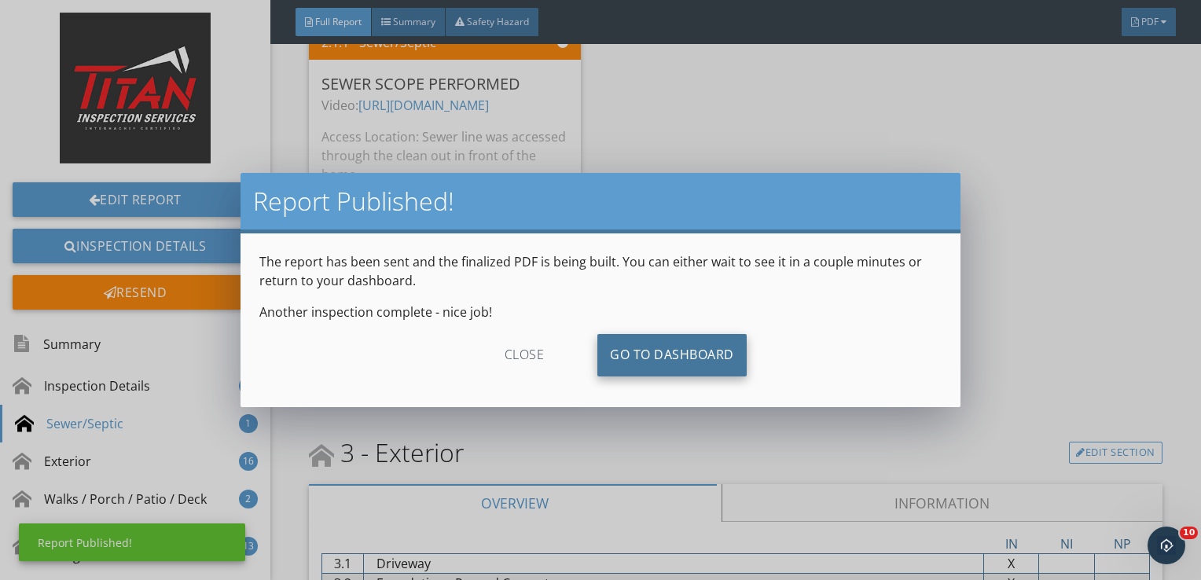
click at [659, 353] on link "Go To Dashboard" at bounding box center [671, 355] width 149 height 42
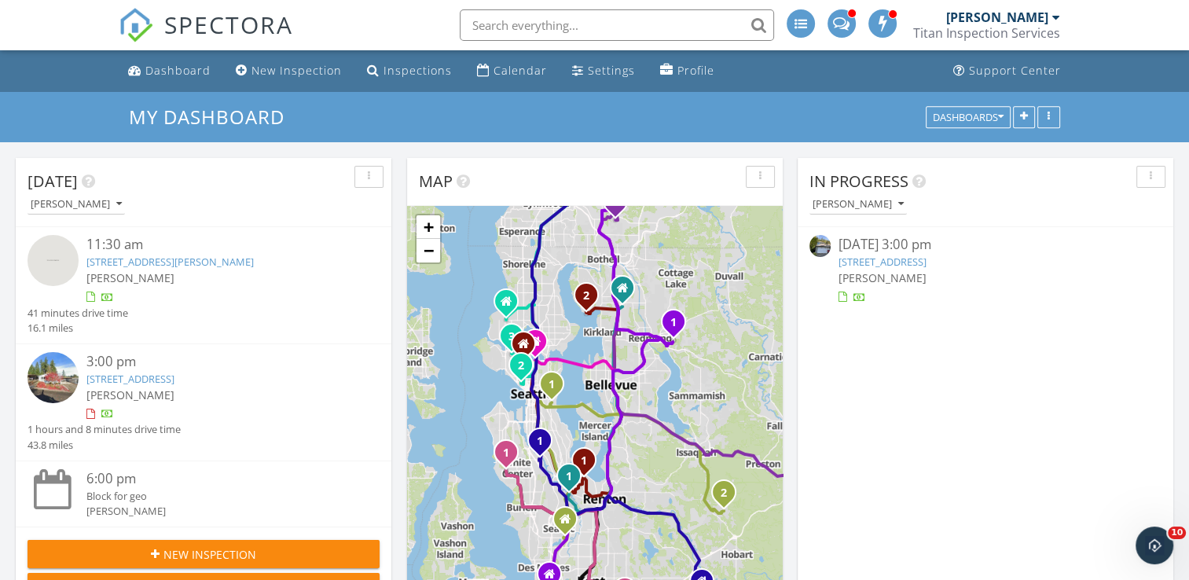
click at [915, 259] on link "19001 Eastwood Ave E, Puyallup, WA 98375" at bounding box center [882, 262] width 88 height 14
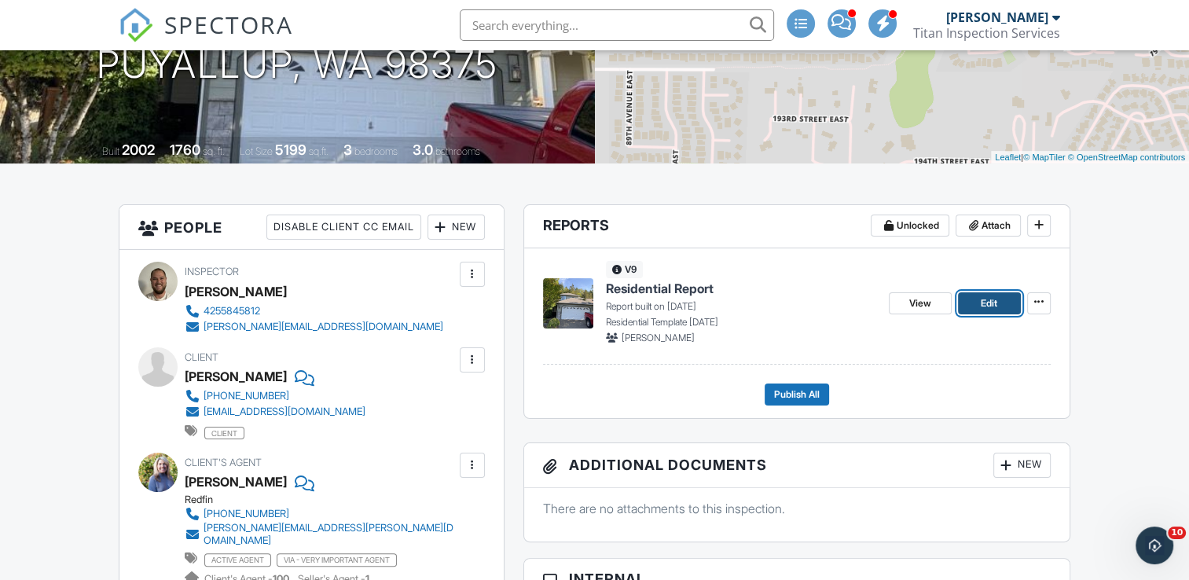
click at [995, 296] on span "Edit" at bounding box center [989, 303] width 17 height 16
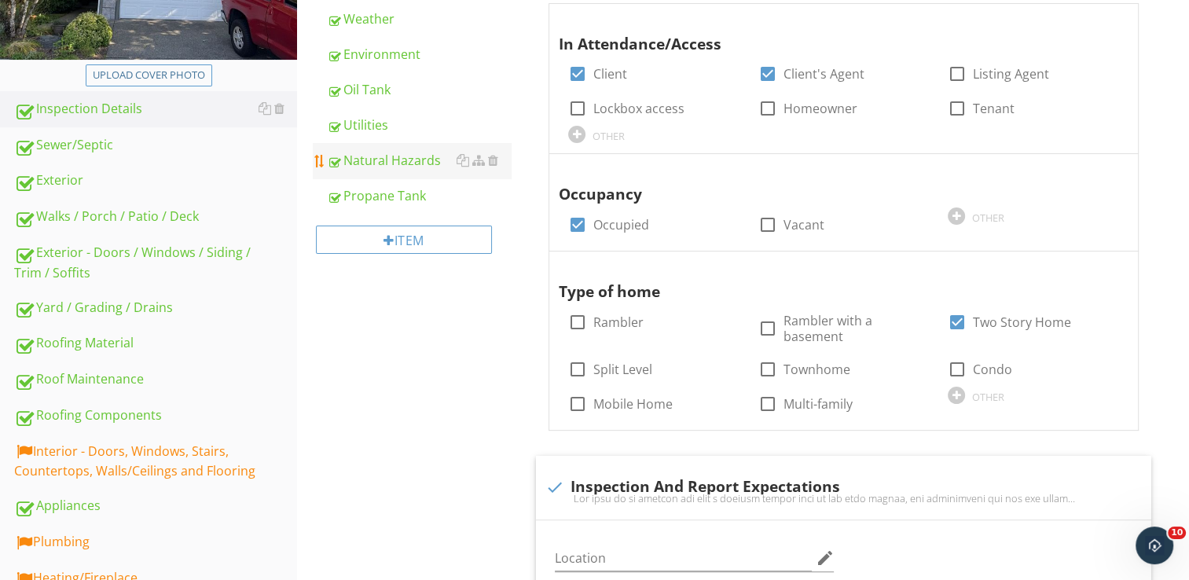
scroll to position [327, 0]
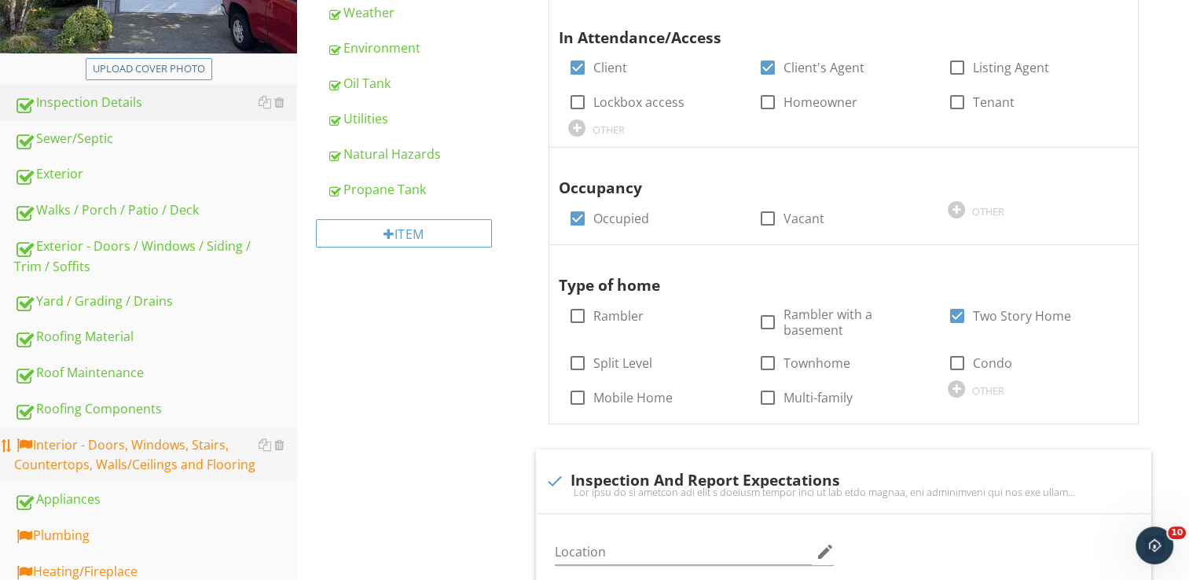
click at [173, 453] on div "Interior - Doors, Windows, Stairs, Countertops, Walls/Ceilings and Flooring" at bounding box center [155, 454] width 283 height 39
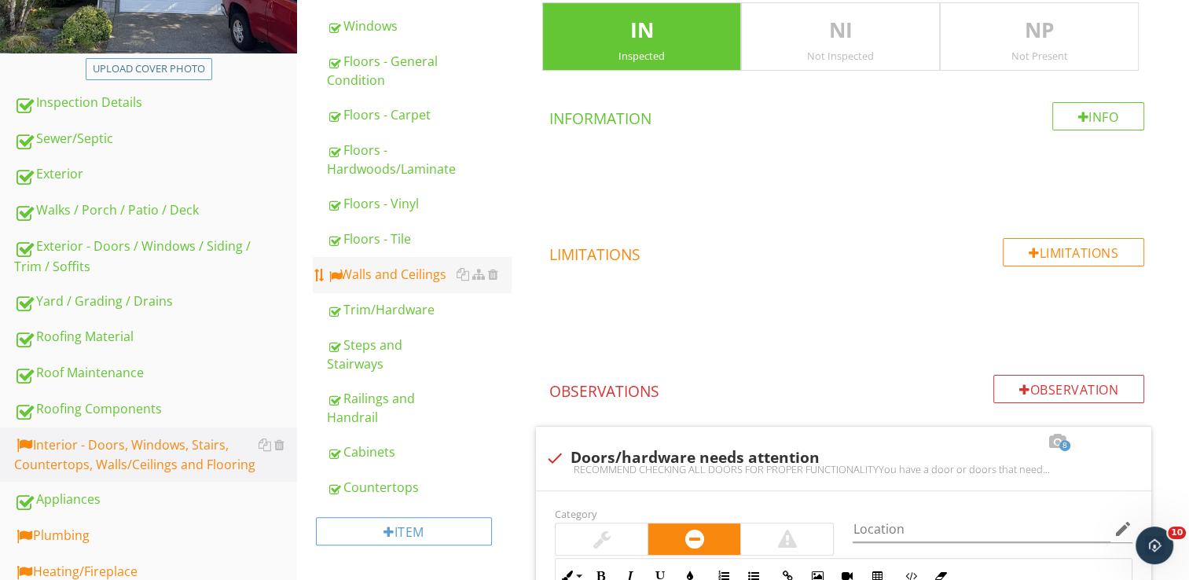
click at [378, 270] on div "Walls and Ceilings" at bounding box center [419, 274] width 184 height 19
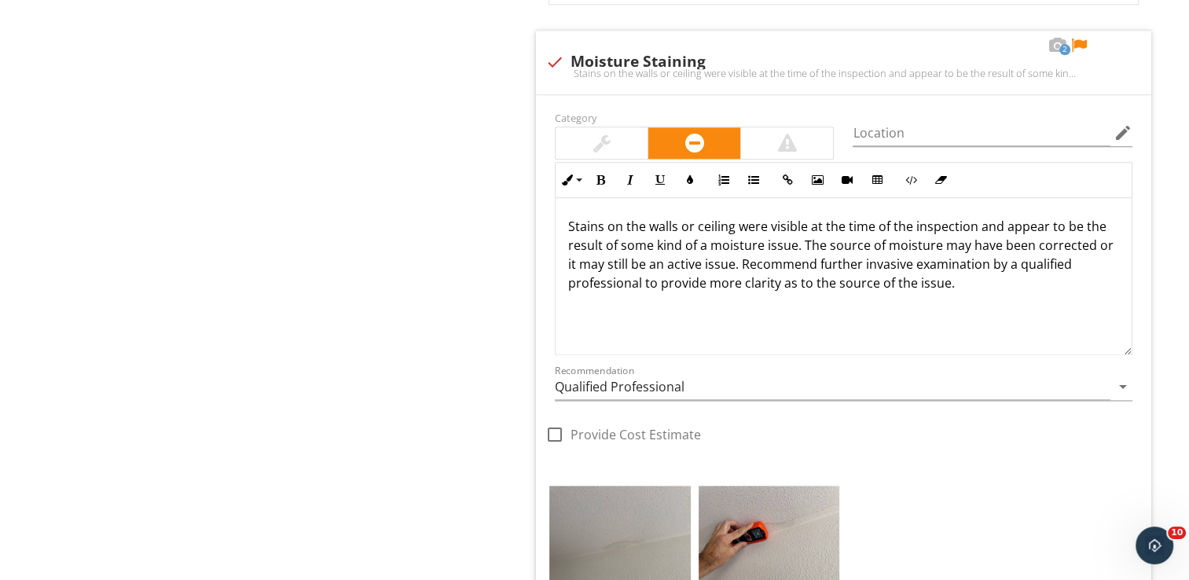
scroll to position [2009, 0]
click at [974, 222] on p "Stains on the walls or ceiling were visible at the time of the inspection and a…" at bounding box center [843, 254] width 551 height 75
click at [948, 242] on p "Stains on the walls or ceiling were visible at the time of the inspection but t…" at bounding box center [843, 254] width 551 height 75
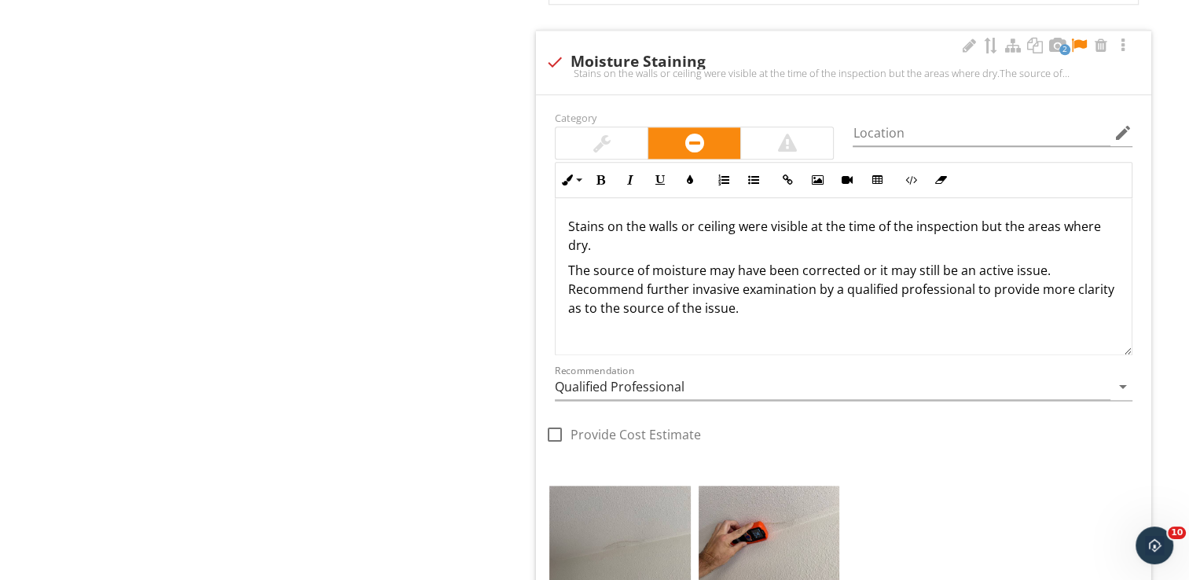
click at [599, 243] on p "Stains on the walls or ceiling were visible at the time of the inspection but t…" at bounding box center [843, 236] width 551 height 38
drag, startPoint x: 737, startPoint y: 307, endPoint x: 571, endPoint y: 266, distance: 171.5
click at [571, 266] on p "The source of moisture may have been corrected or it may still be an active iss…" at bounding box center [843, 289] width 551 height 57
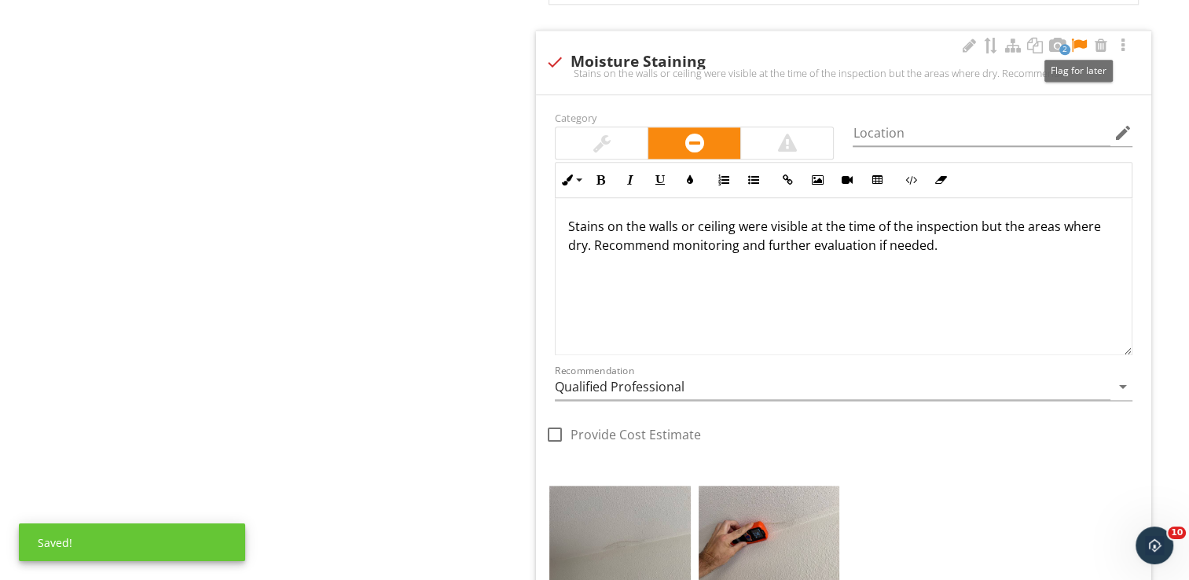
click at [1080, 38] on div at bounding box center [1078, 46] width 19 height 16
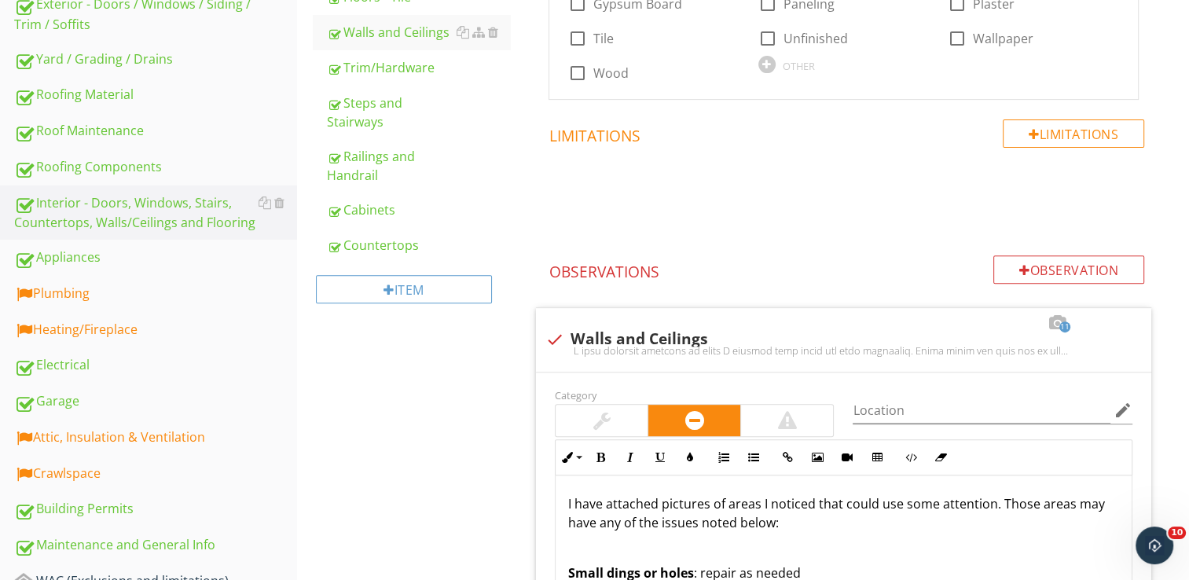
scroll to position [569, 0]
click at [135, 299] on div "Plumbing" at bounding box center [155, 294] width 283 height 20
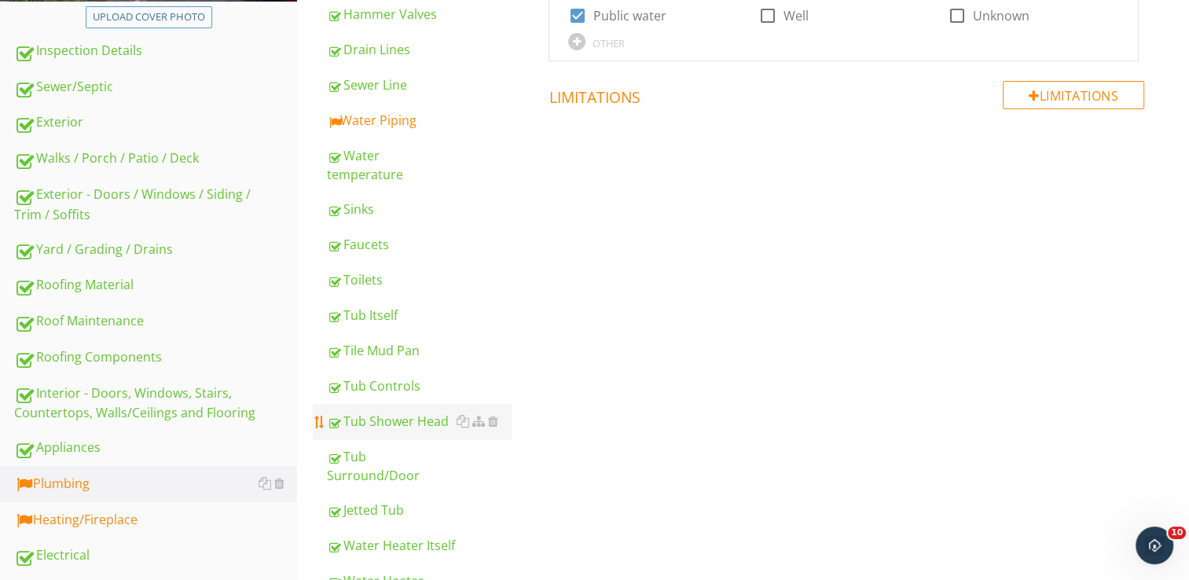
scroll to position [380, 0]
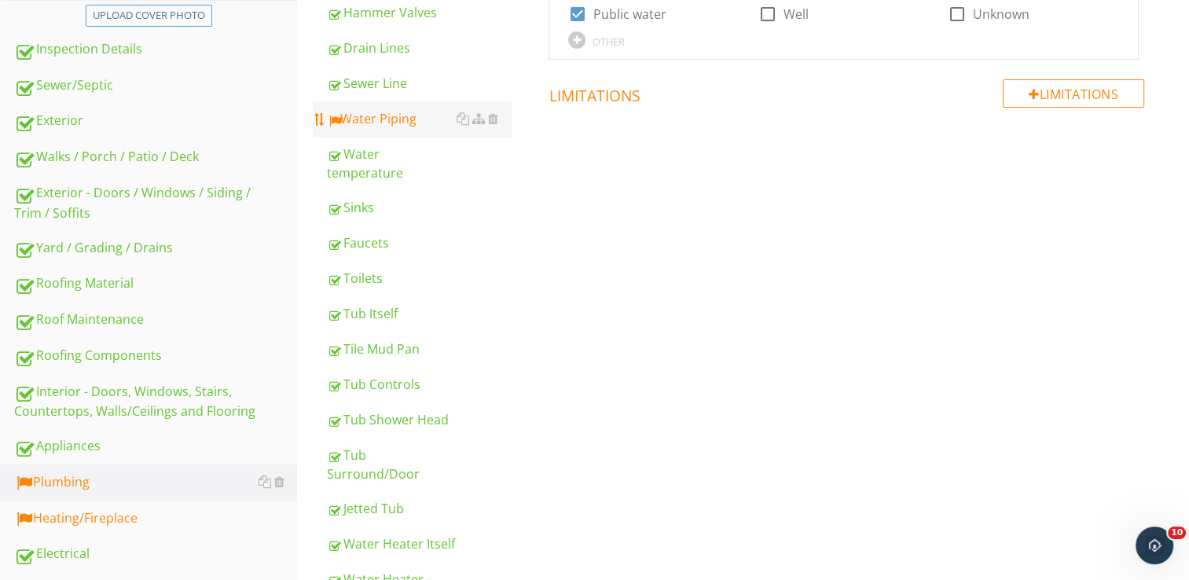
click at [404, 116] on div "Water Piping" at bounding box center [419, 118] width 184 height 19
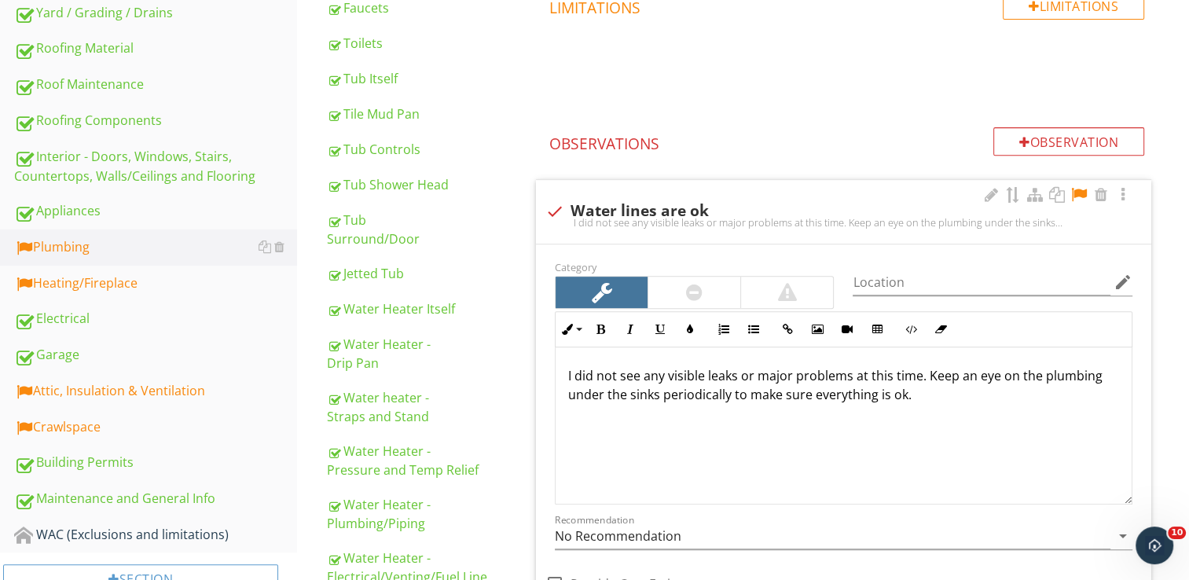
scroll to position [615, 0]
click at [1082, 192] on div at bounding box center [1078, 196] width 19 height 16
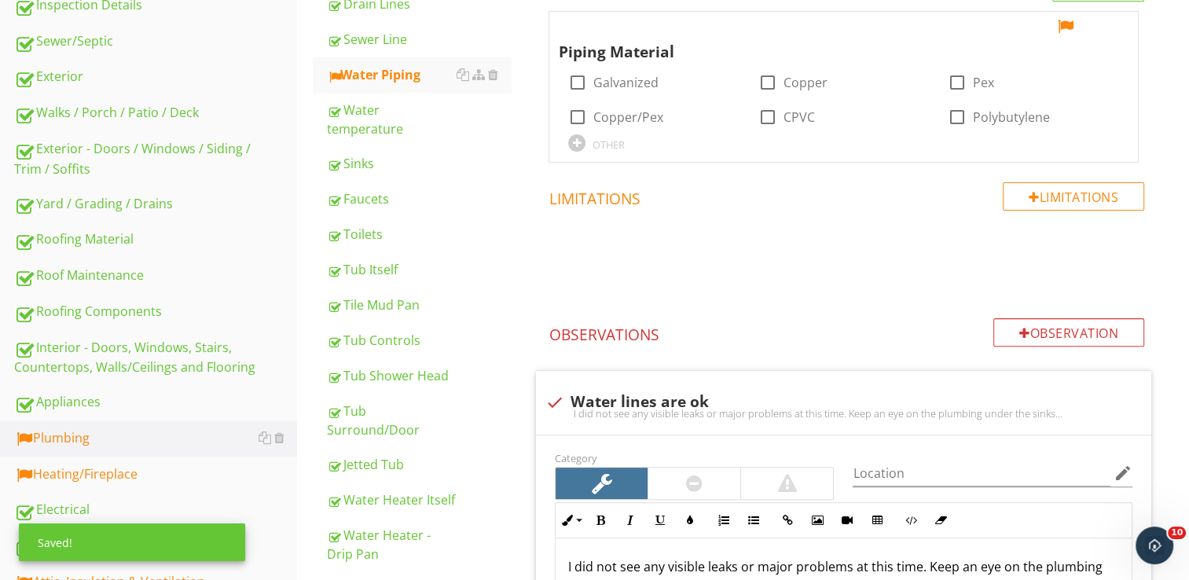
scroll to position [424, 0]
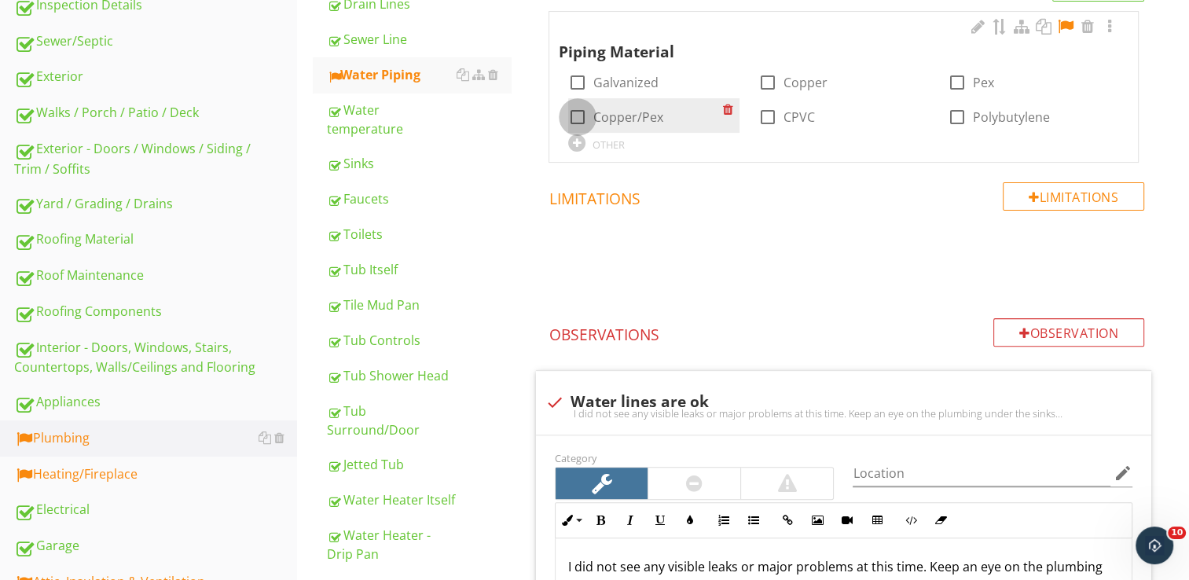
click at [574, 115] on div at bounding box center [577, 117] width 27 height 27
checkbox input "true"
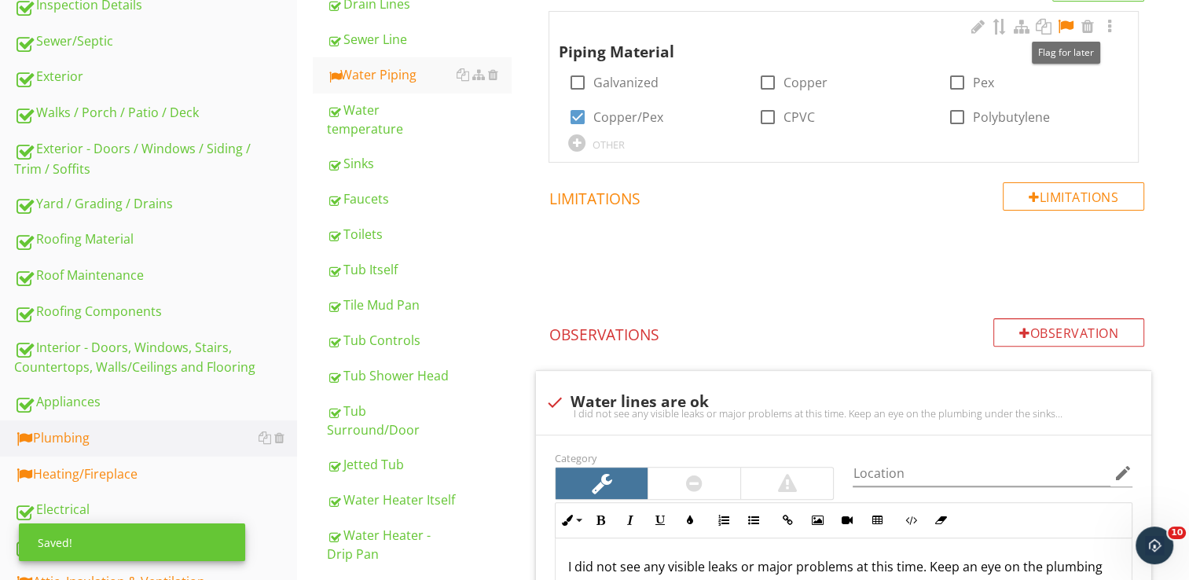
click at [1066, 27] on div at bounding box center [1065, 27] width 19 height 16
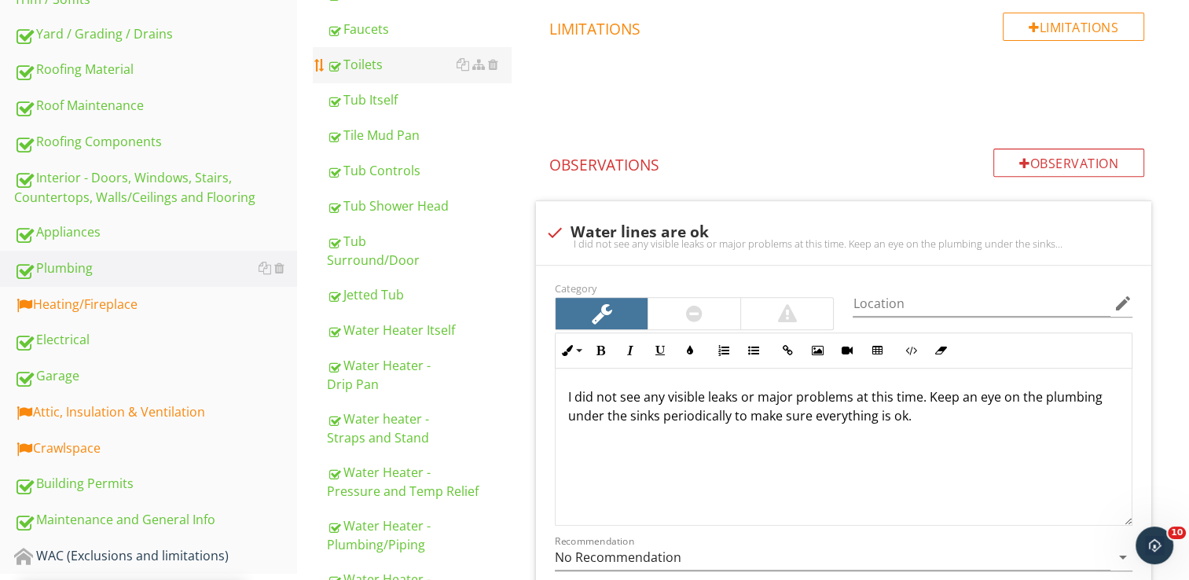
scroll to position [605, 0]
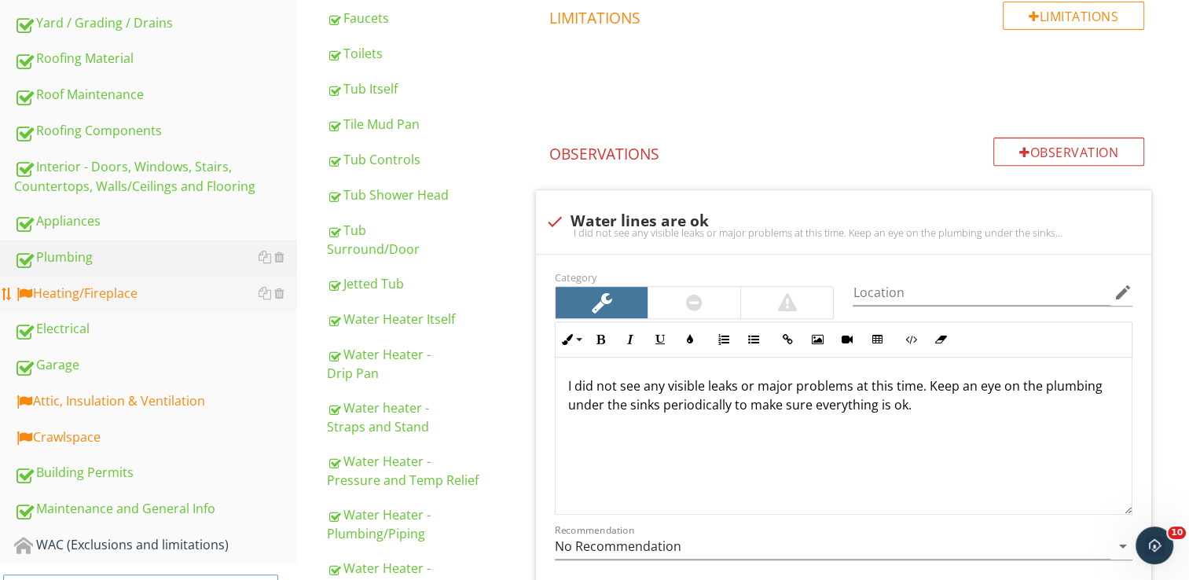
click at [166, 292] on div "Heating/Fireplace" at bounding box center [155, 294] width 283 height 20
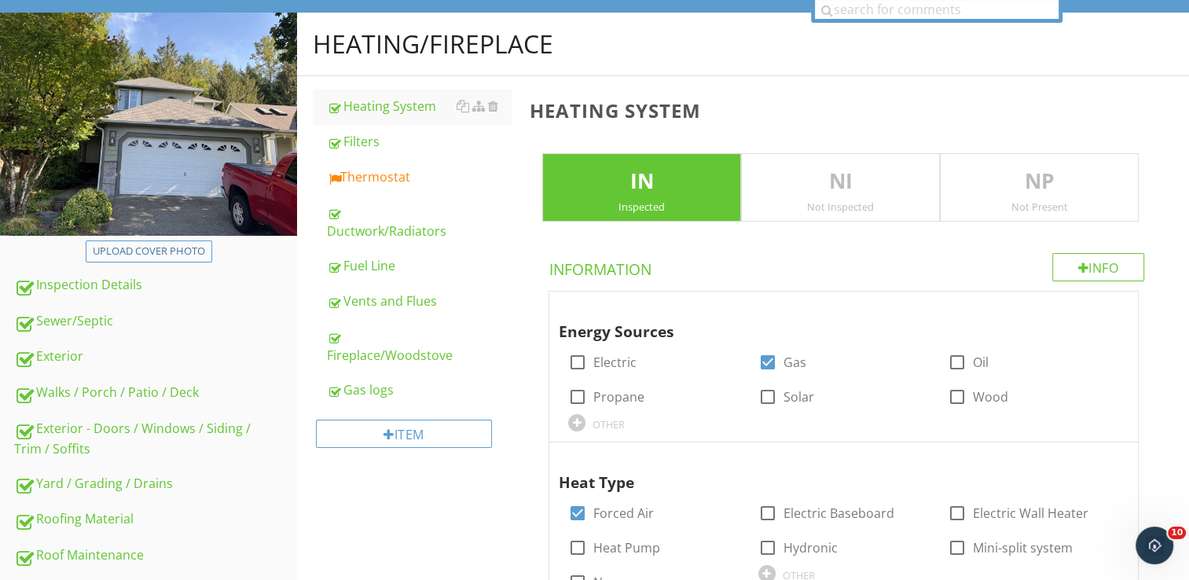
scroll to position [134, 0]
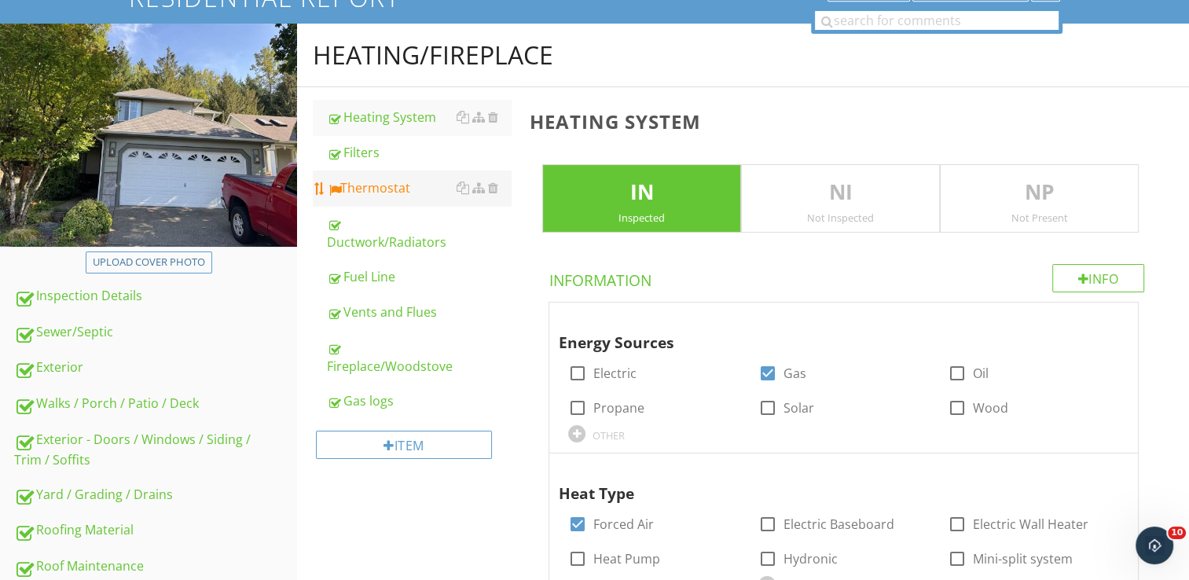
click at [387, 179] on div "Thermostat" at bounding box center [419, 187] width 184 height 19
type textarea "<p>Furnace should be cleaned and serviced every 2-3 years. We recommend a quali…"
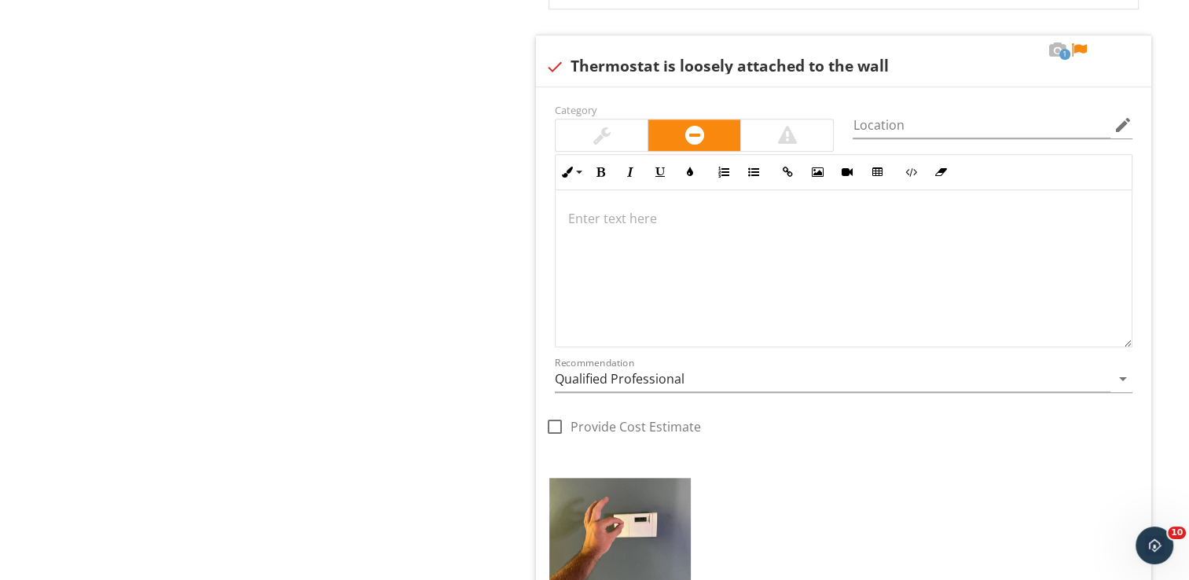
scroll to position [1576, 0]
click at [732, 256] on div at bounding box center [844, 267] width 576 height 157
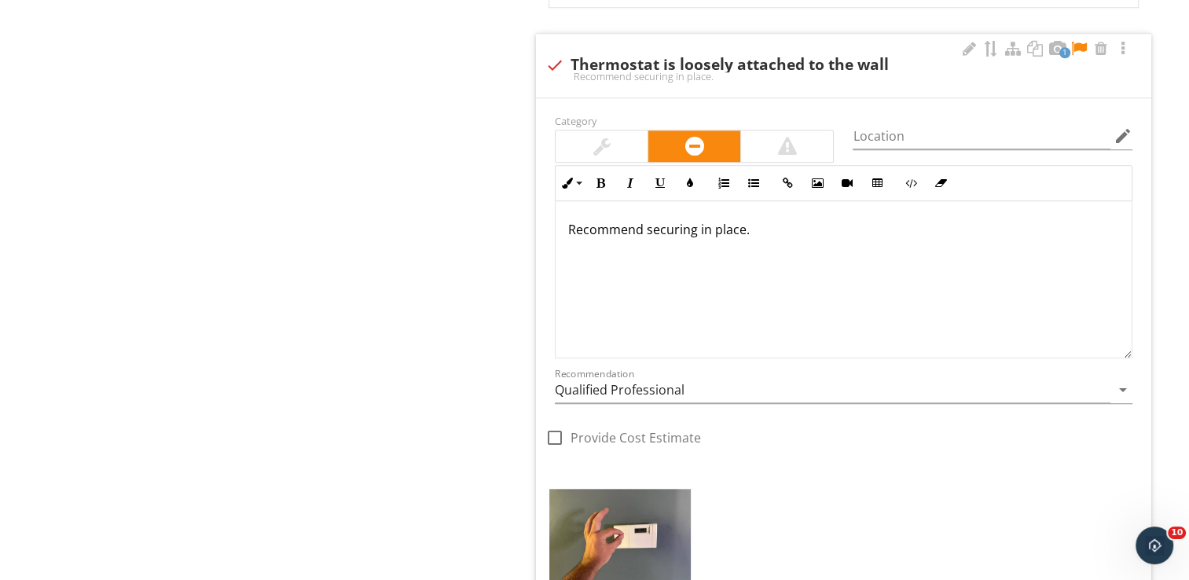
scroll to position [1589, 0]
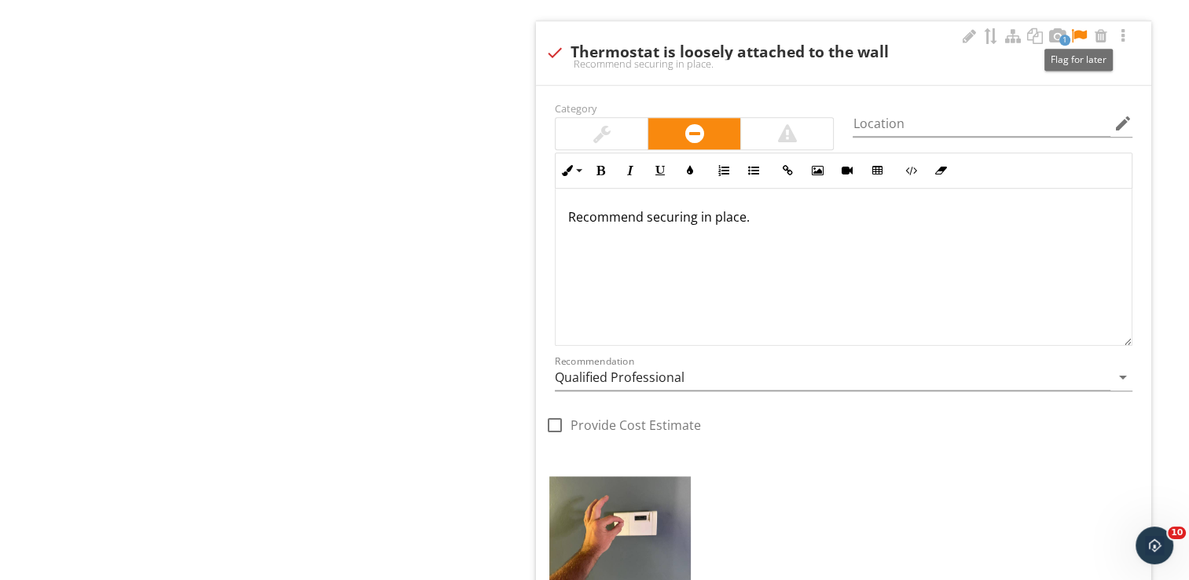
click at [1075, 35] on div at bounding box center [1078, 36] width 19 height 16
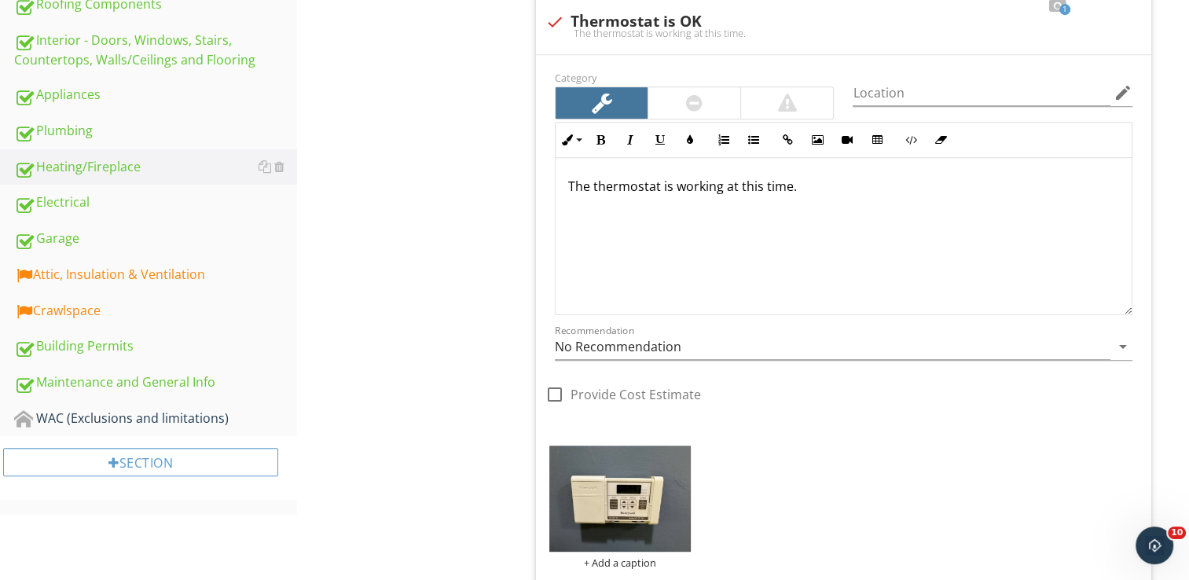
scroll to position [730, 0]
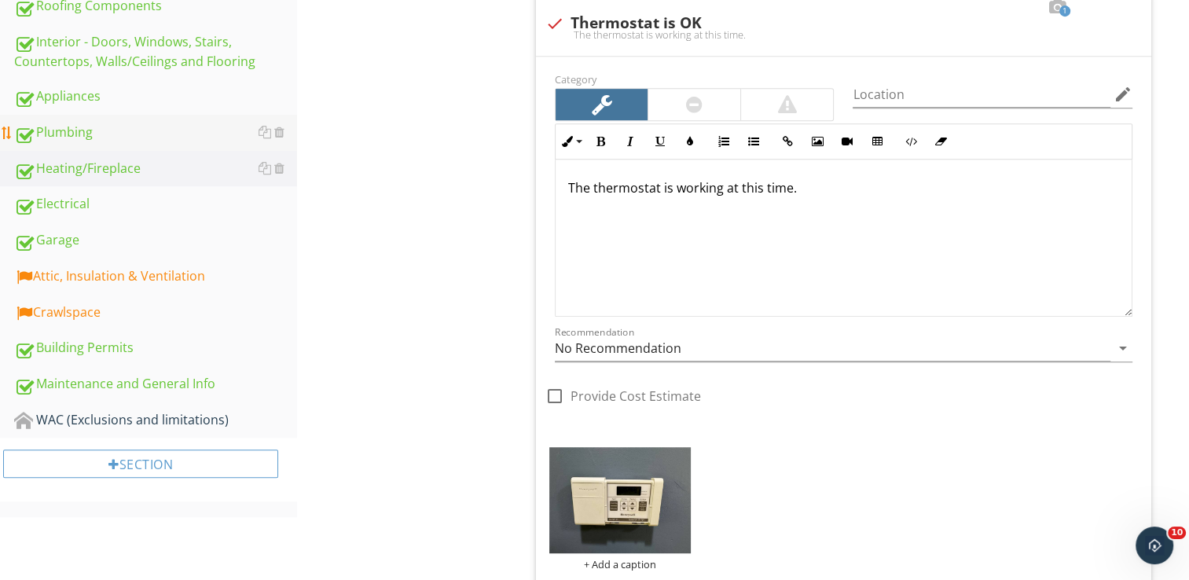
click at [156, 140] on link "Plumbing" at bounding box center [155, 133] width 283 height 36
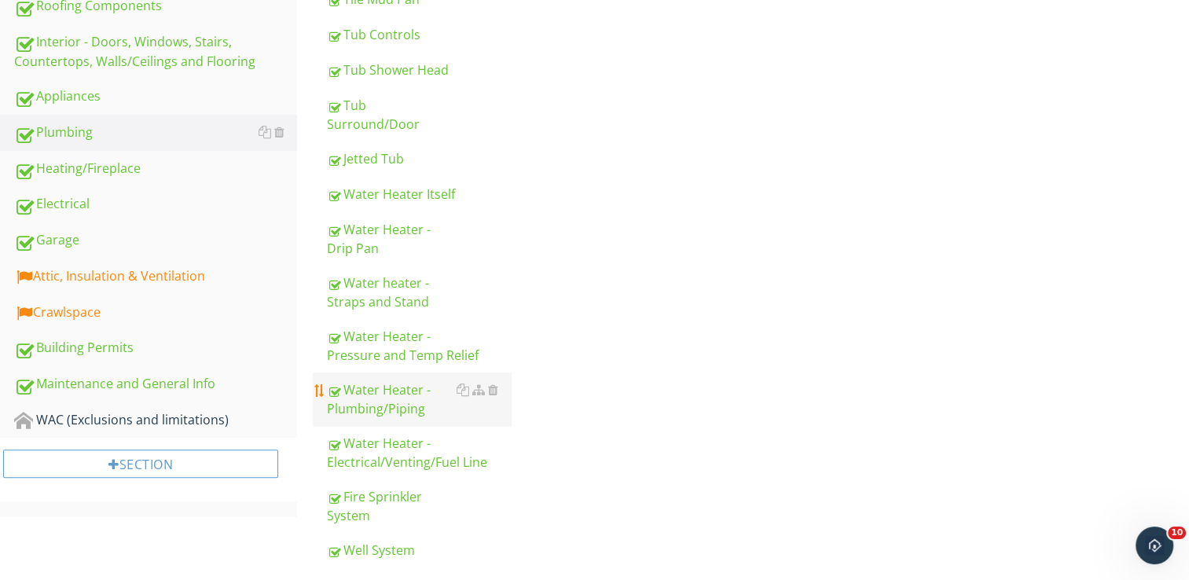
click at [393, 380] on div "Water Heater - Plumbing/Piping" at bounding box center [419, 399] width 184 height 38
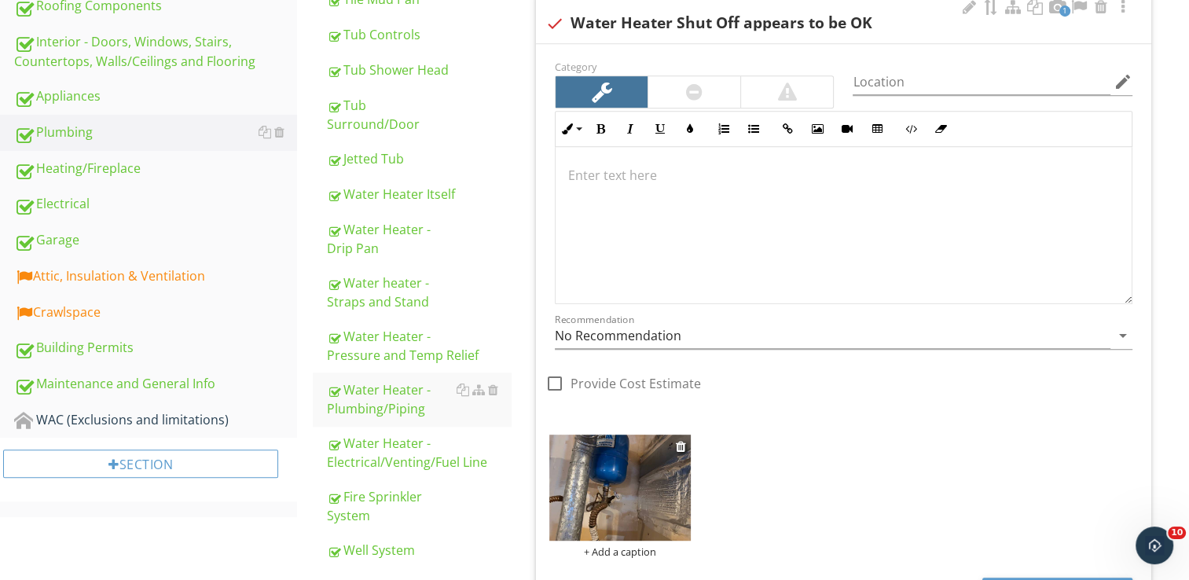
click at [604, 498] on img at bounding box center [619, 488] width 141 height 106
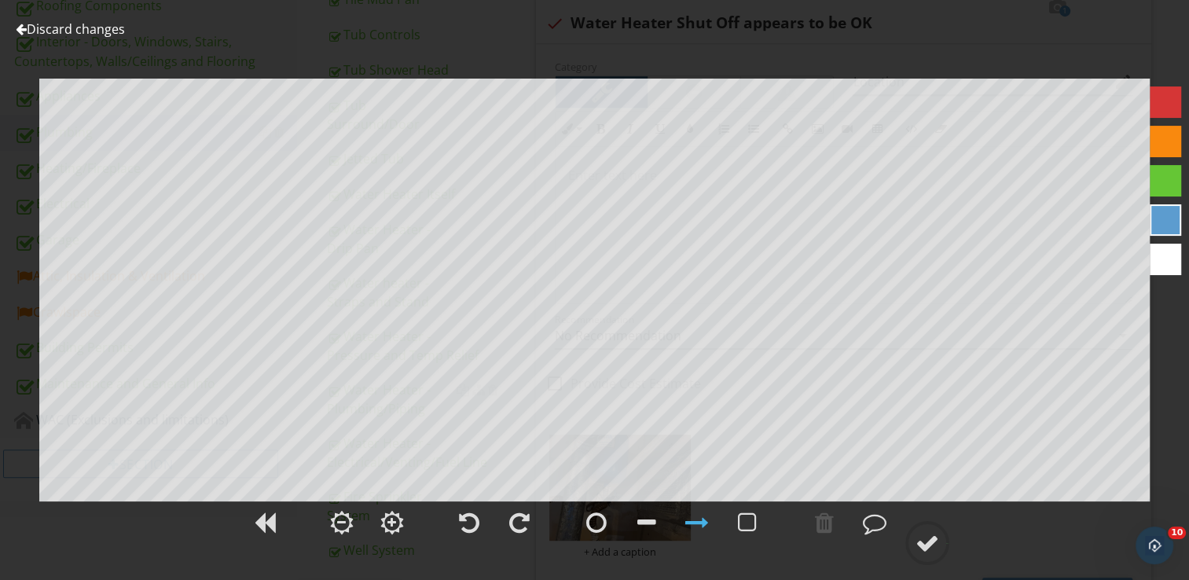
click at [106, 30] on link "Discard changes" at bounding box center [70, 28] width 109 height 17
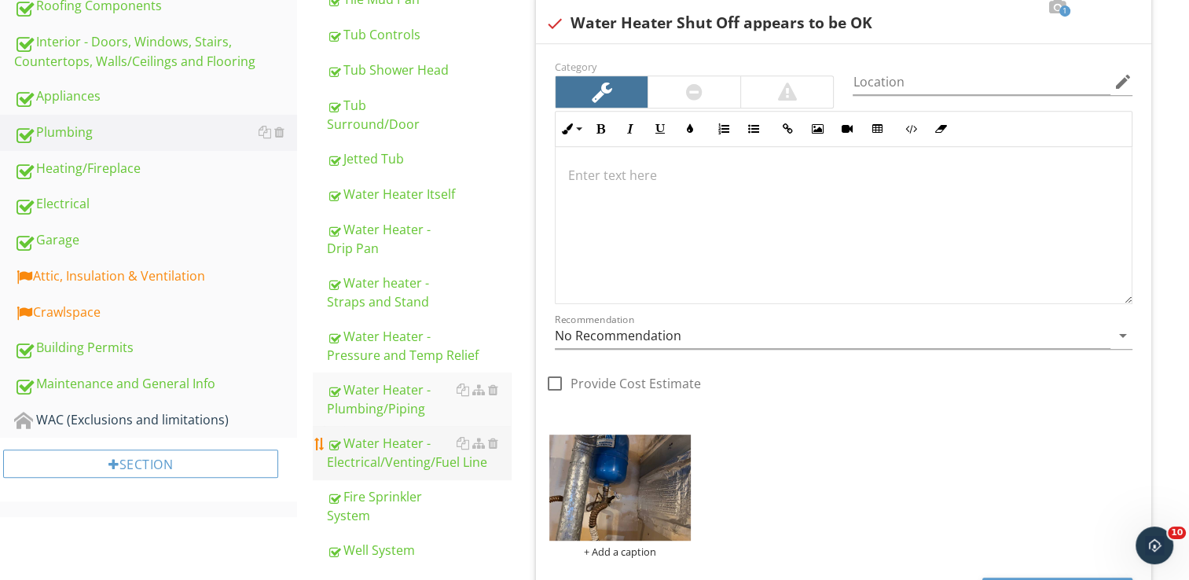
click at [401, 451] on div "Water Heater - Electrical/Venting/Fuel Line" at bounding box center [419, 453] width 184 height 38
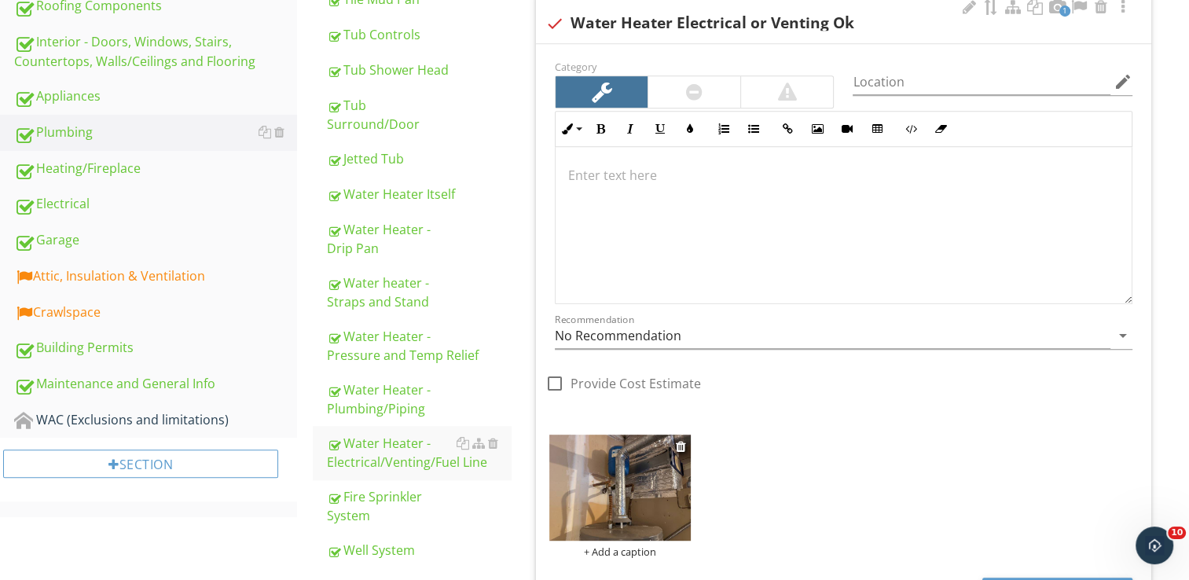
click at [604, 482] on img at bounding box center [619, 488] width 141 height 106
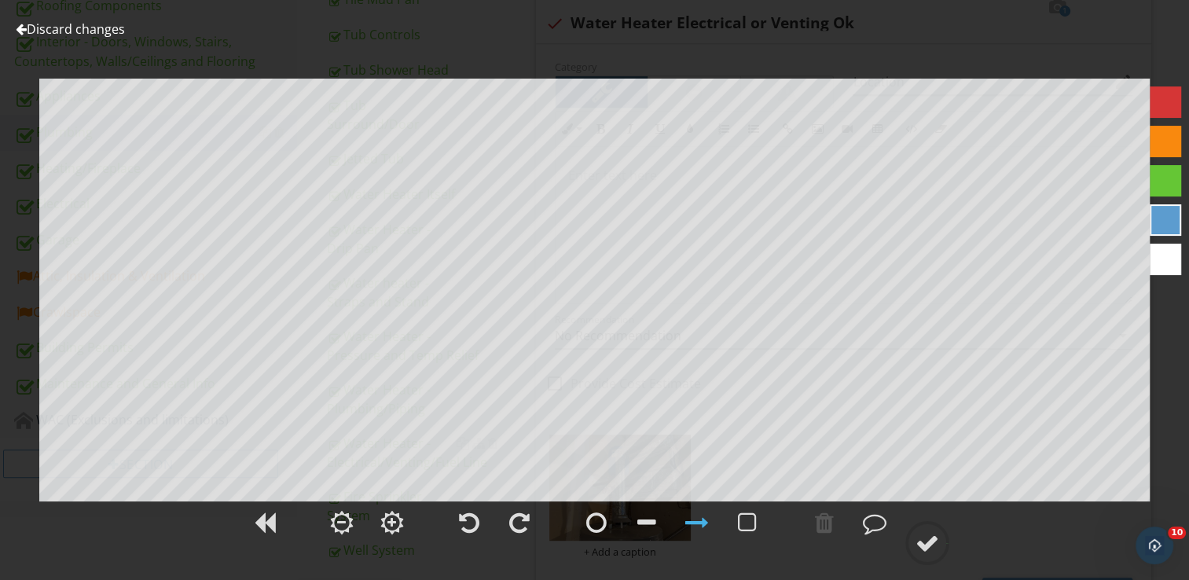
click at [54, 31] on link "Discard changes" at bounding box center [70, 28] width 109 height 17
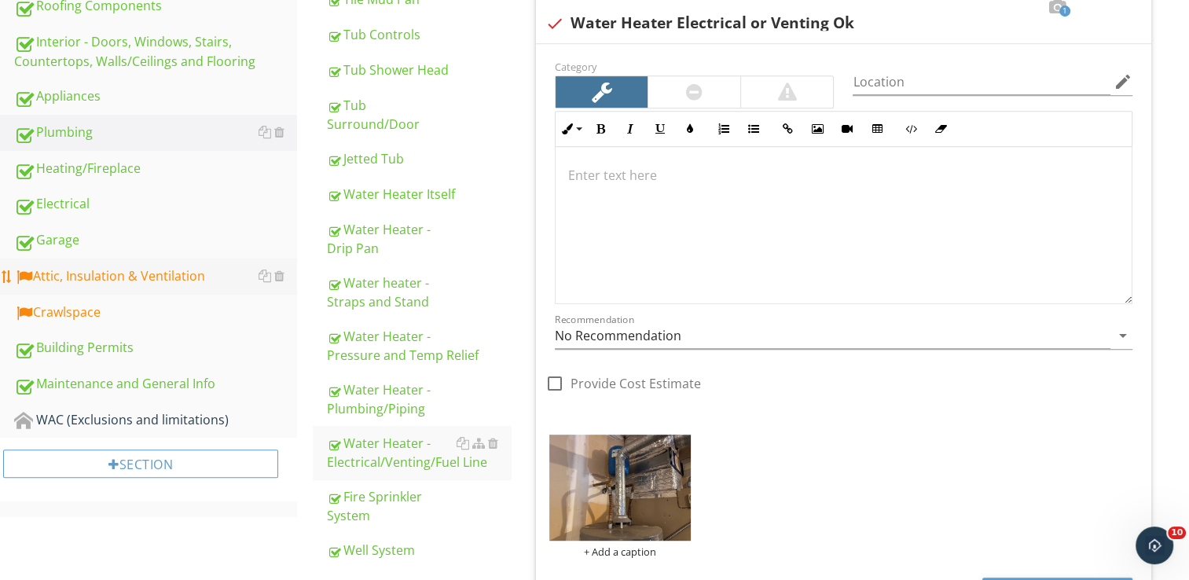
click at [110, 273] on div "Attic, Insulation & Ventilation" at bounding box center [155, 276] width 283 height 20
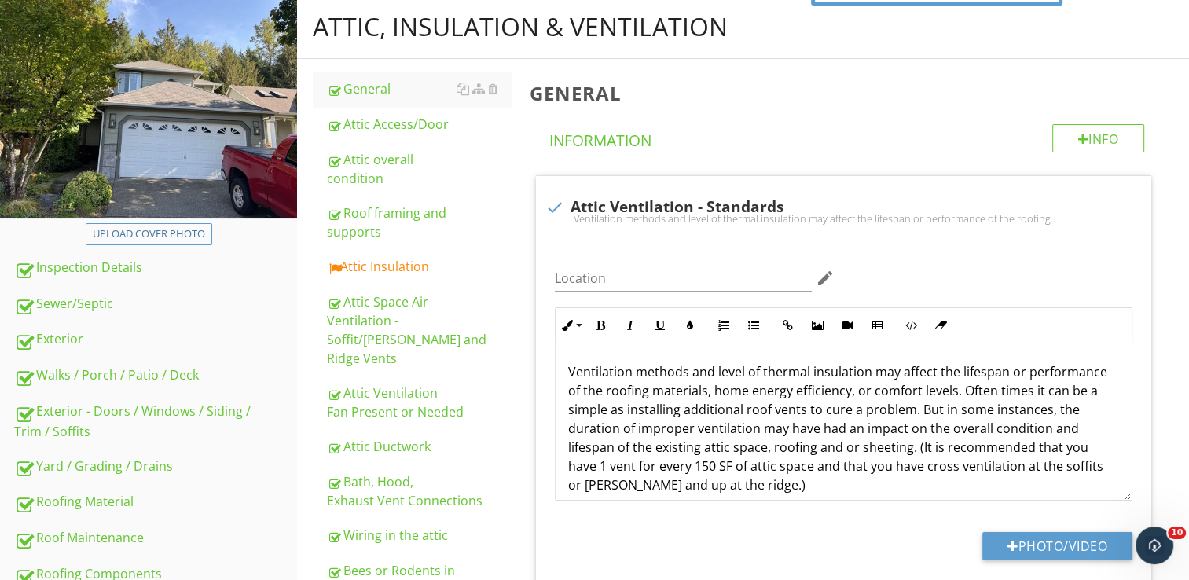
scroll to position [118, 0]
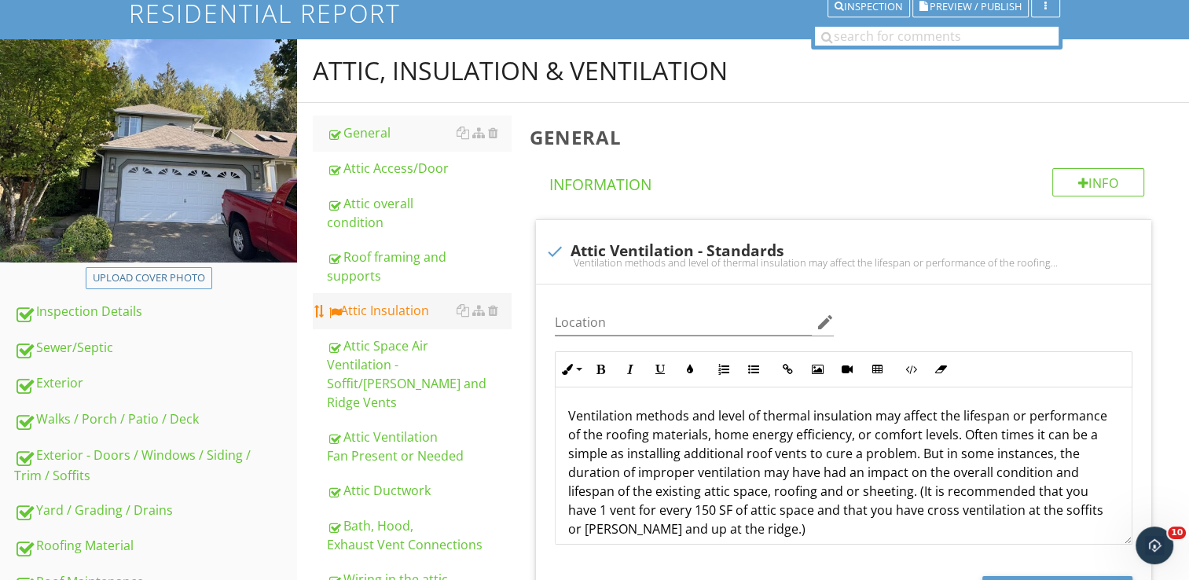
click at [393, 311] on div "Attic Insulation" at bounding box center [419, 310] width 184 height 19
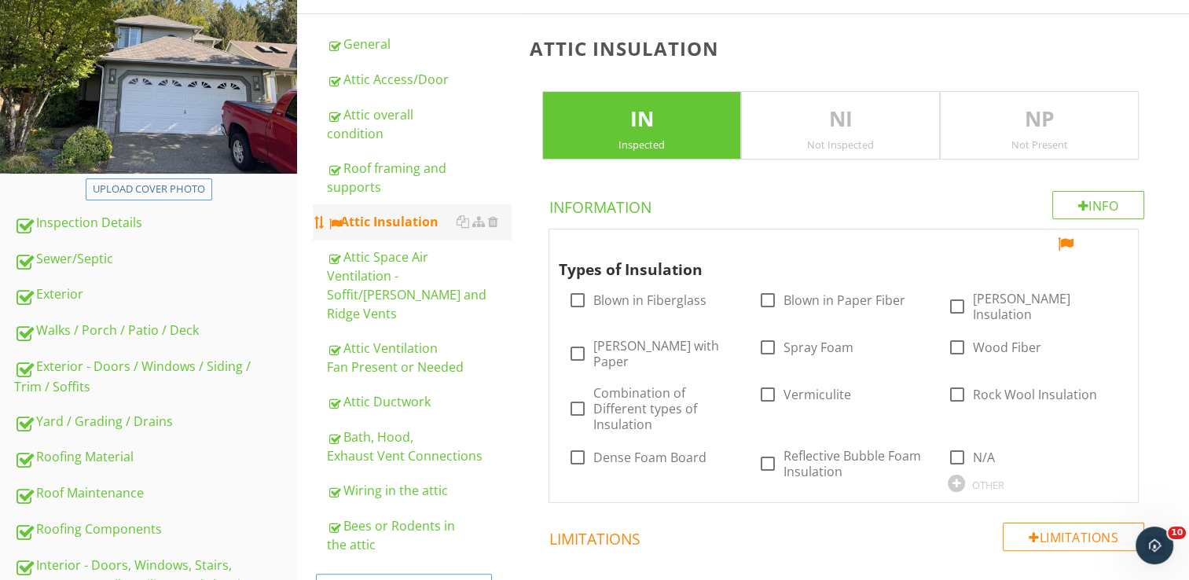
scroll to position [157, 0]
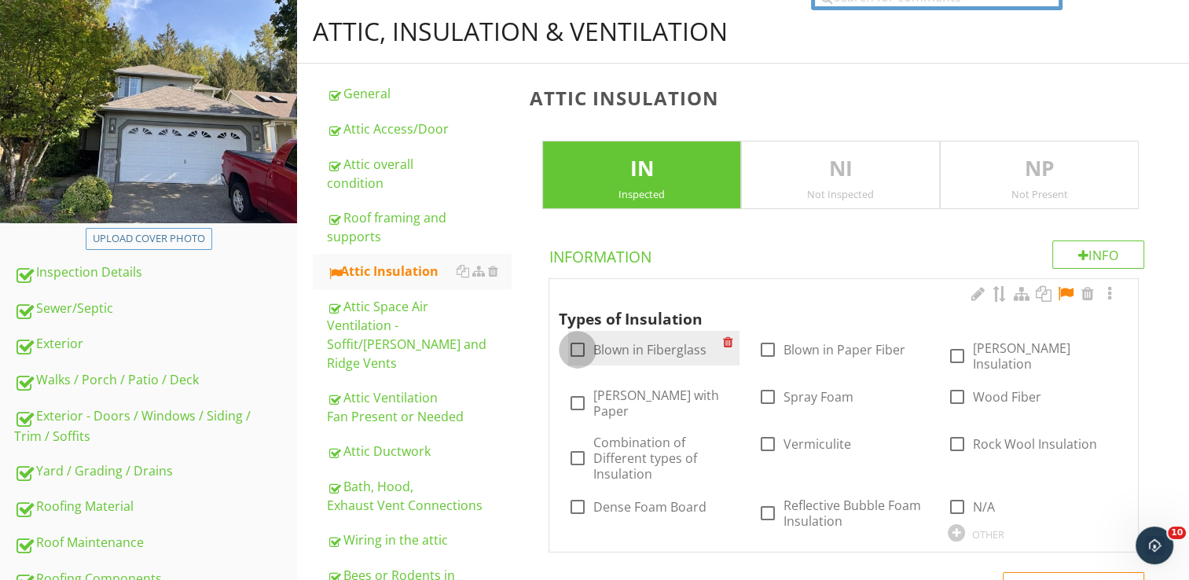
click at [584, 347] on div at bounding box center [577, 349] width 27 height 27
checkbox input "true"
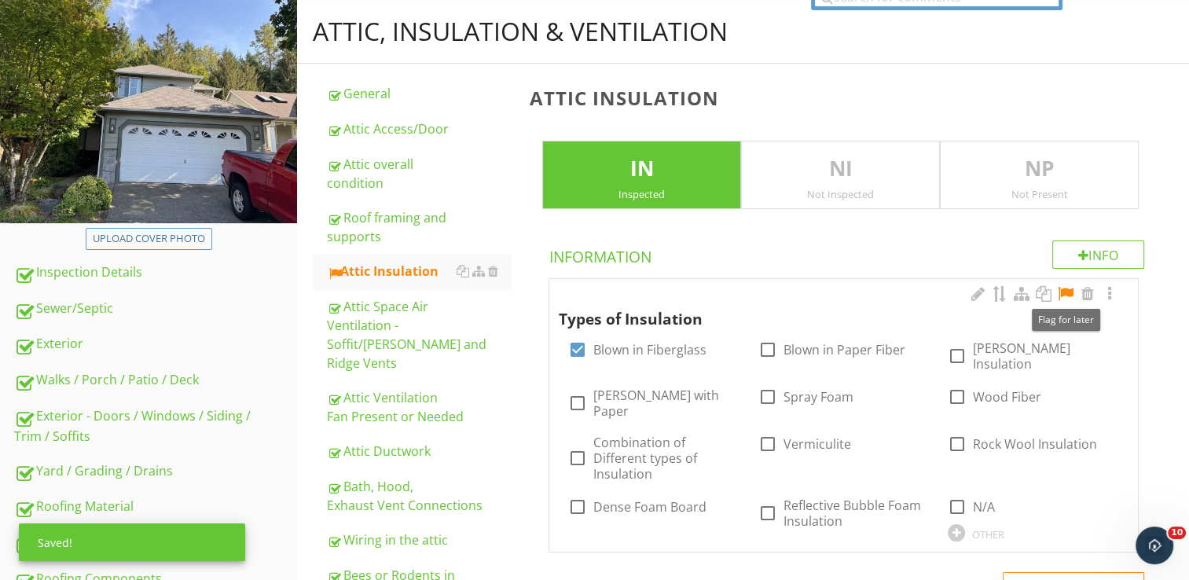
click at [1067, 286] on div at bounding box center [1065, 294] width 19 height 16
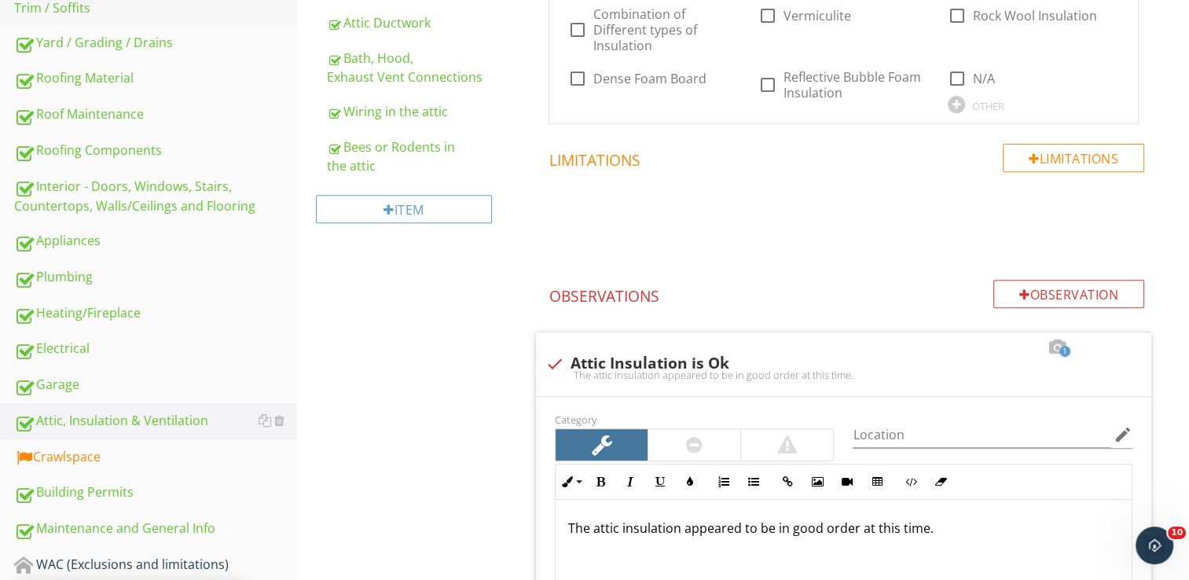
scroll to position [586, 0]
click at [124, 449] on div "Crawlspace" at bounding box center [155, 456] width 283 height 20
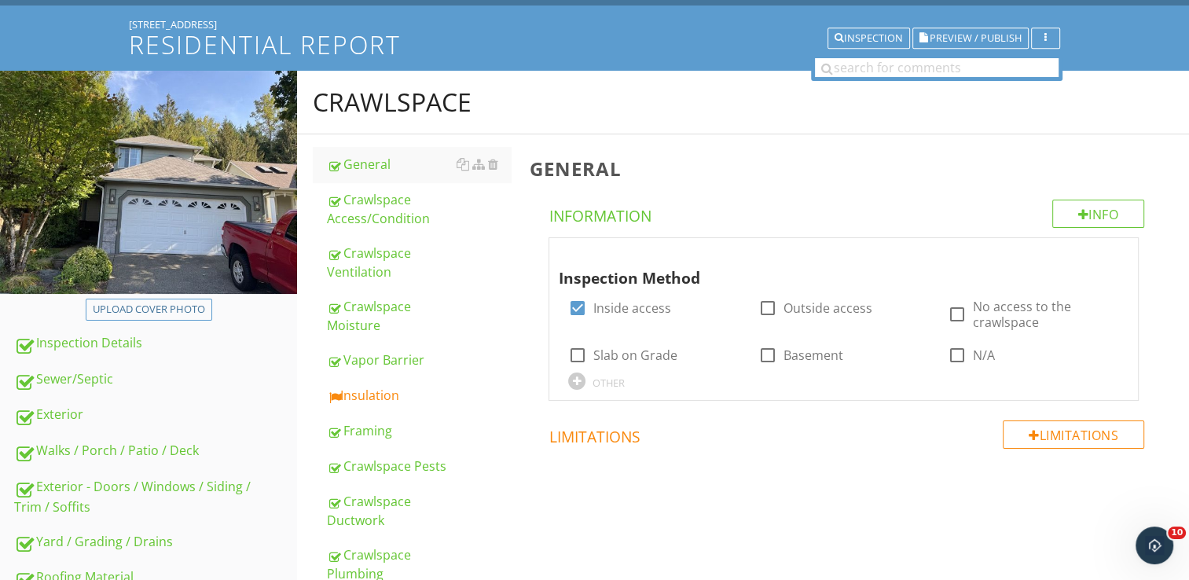
scroll to position [68, 0]
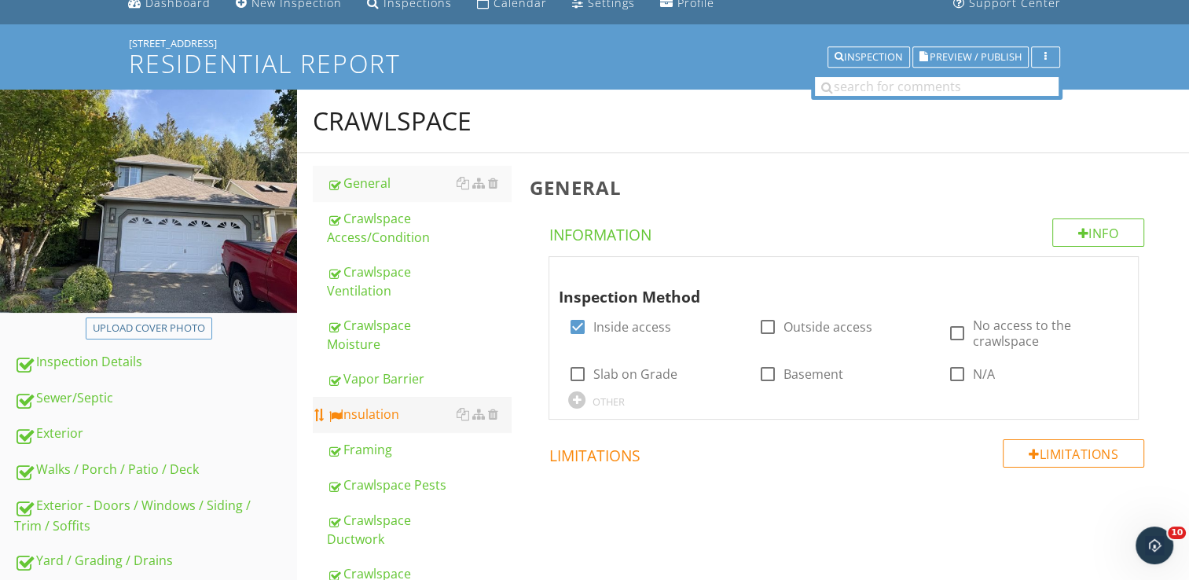
click at [396, 416] on div "Insulation" at bounding box center [419, 414] width 184 height 19
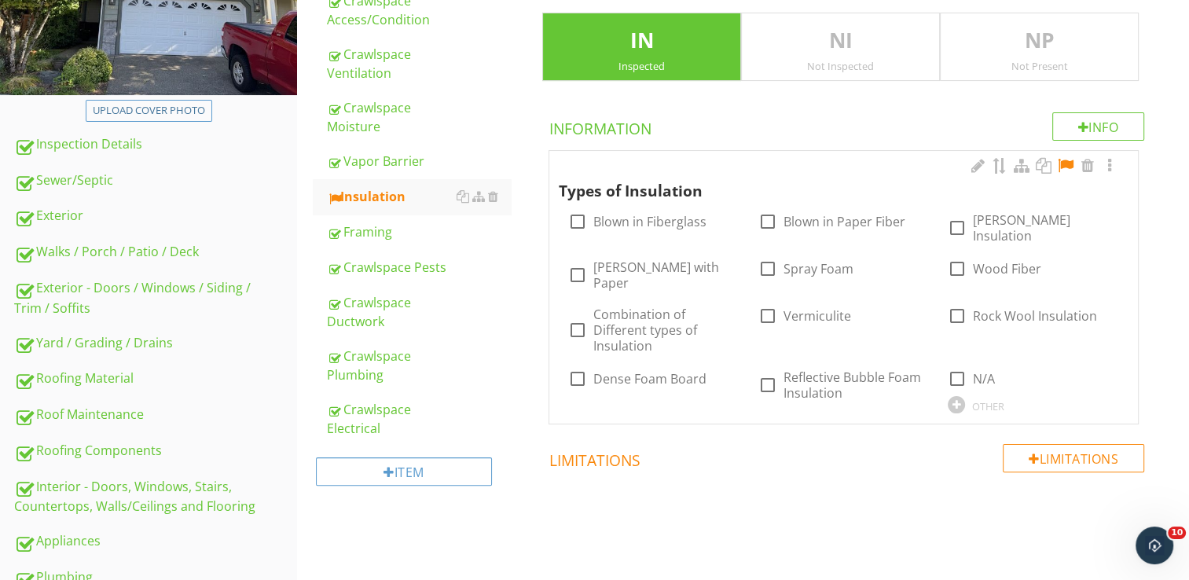
scroll to position [284, 0]
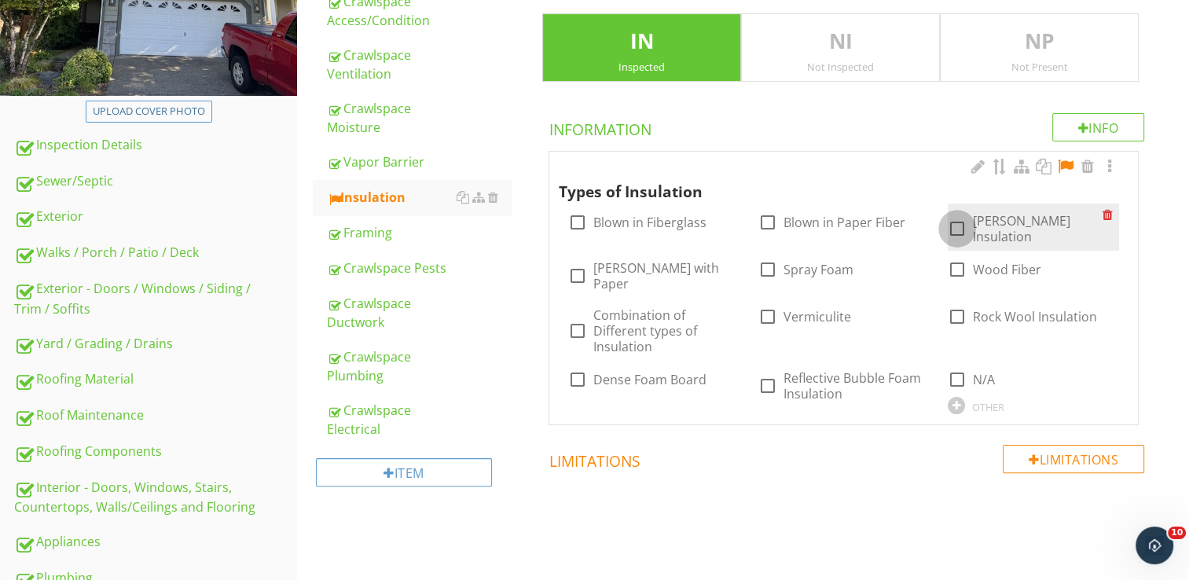
click at [958, 222] on div at bounding box center [957, 228] width 27 height 27
checkbox input "true"
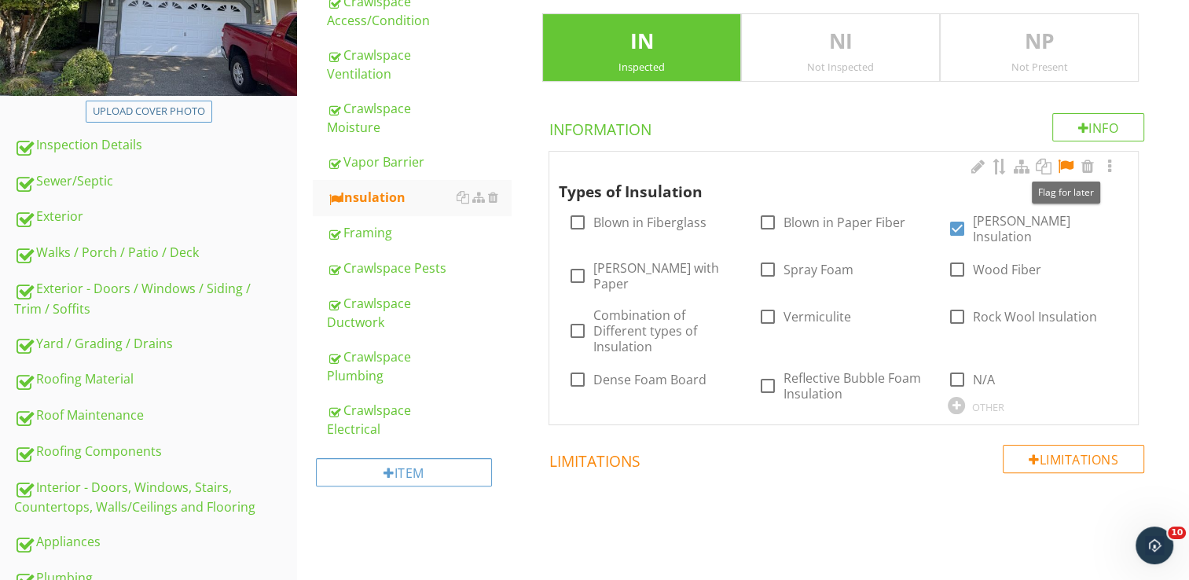
click at [1063, 163] on div at bounding box center [1065, 167] width 19 height 16
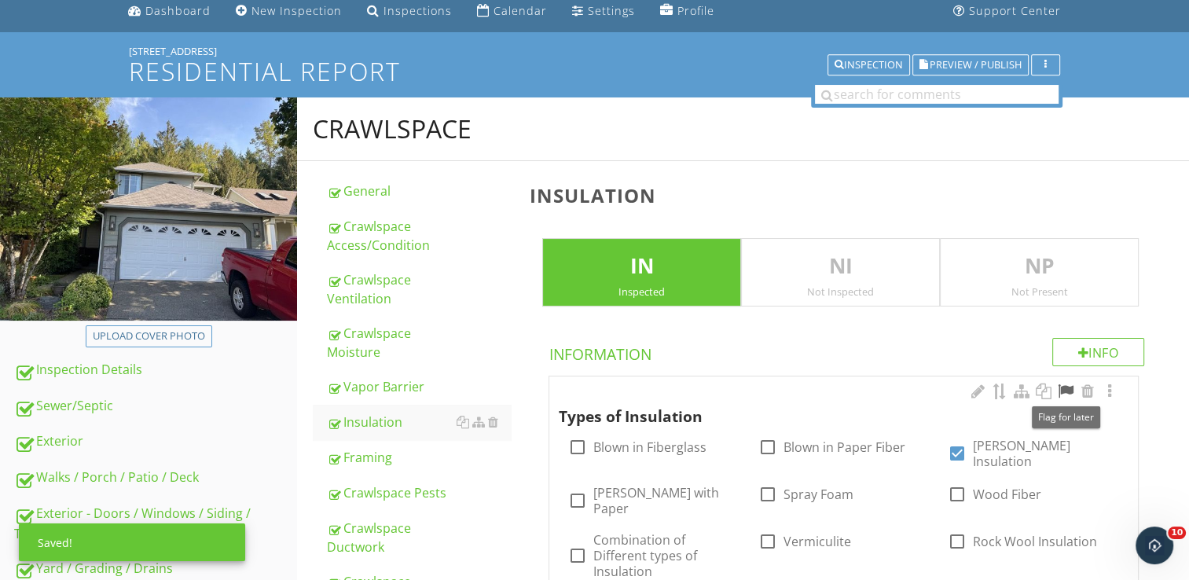
scroll to position [59, 0]
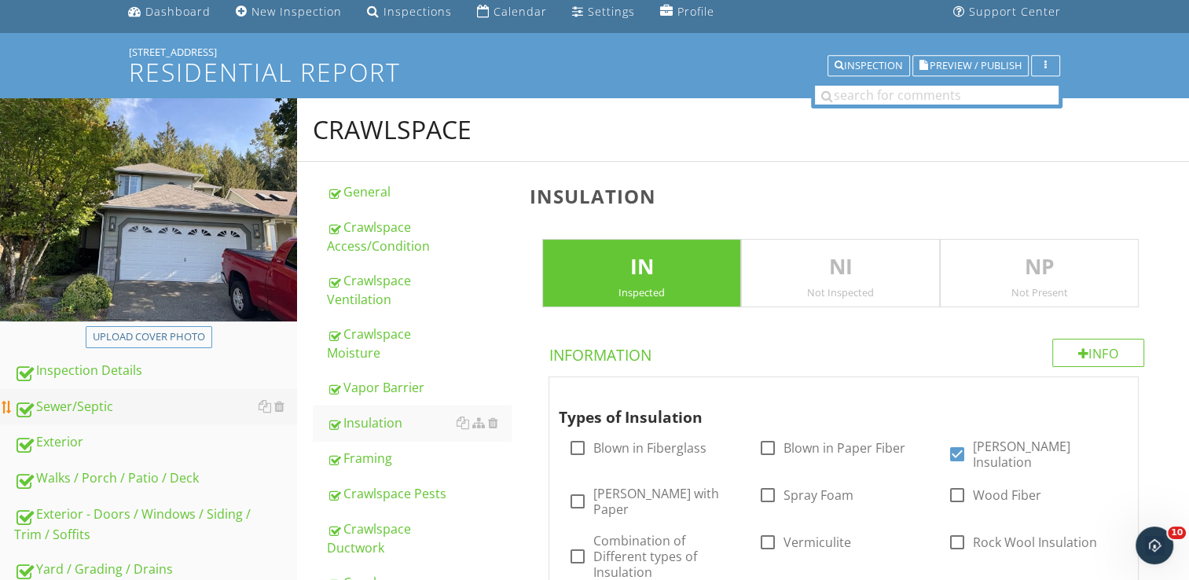
click at [179, 416] on link "Sewer/Septic" at bounding box center [155, 407] width 283 height 36
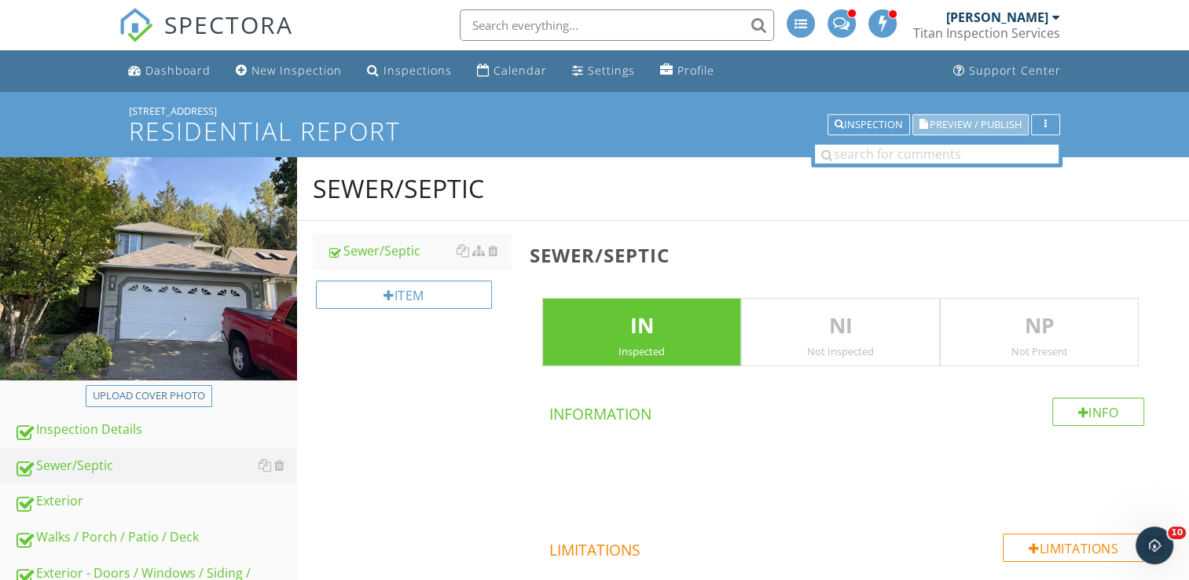
click at [946, 120] on span "Preview / Publish" at bounding box center [976, 124] width 92 height 10
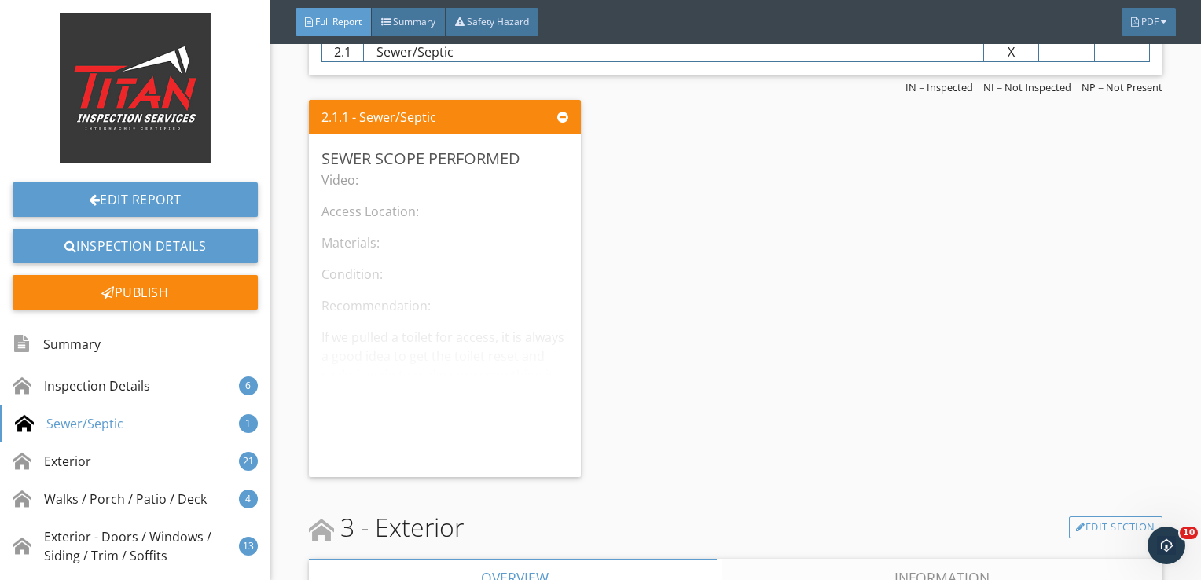
scroll to position [2312, 0]
click at [540, 157] on div "Edit" at bounding box center [545, 156] width 51 height 28
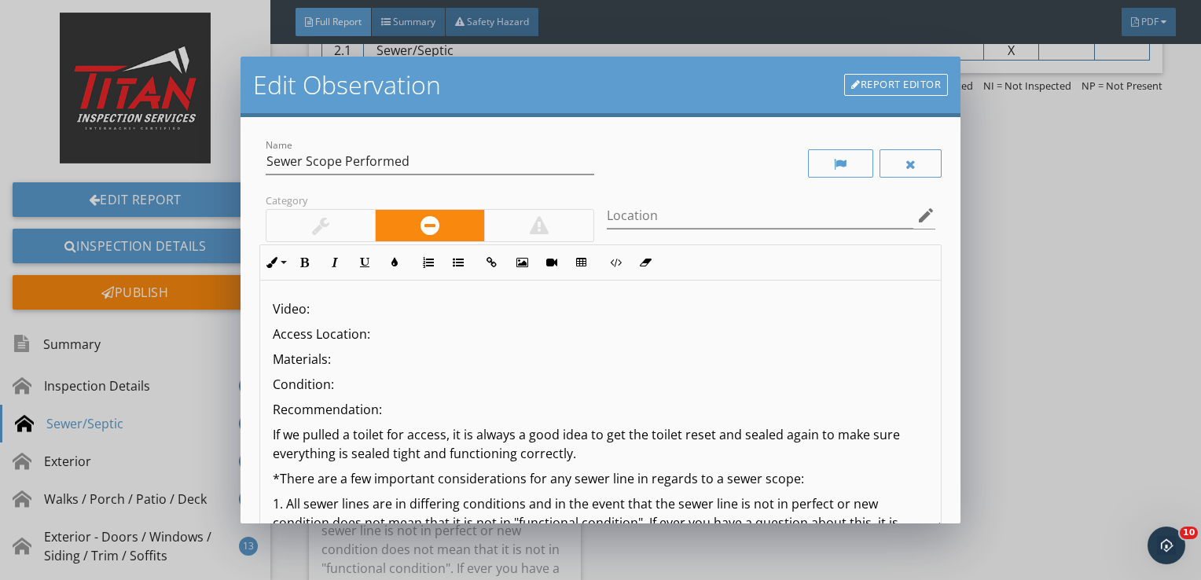
click at [489, 269] on button "Insert Link" at bounding box center [492, 263] width 30 height 30
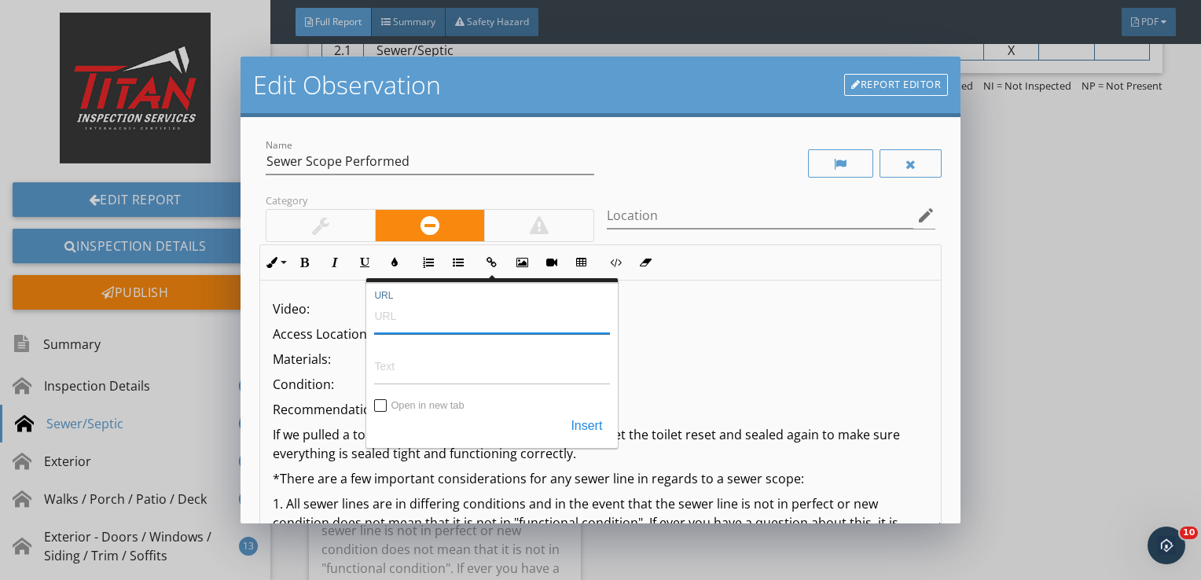
click at [464, 328] on input "URL" at bounding box center [492, 315] width 236 height 38
paste input "https://youtu.be/OqEqc6mND4Y"
type input "https://youtu.be/OqEqc6mND4Y"
click at [442, 370] on input "Text" at bounding box center [492, 366] width 236 height 38
paste input "https://youtu.be/OqEqc6mND4Y"
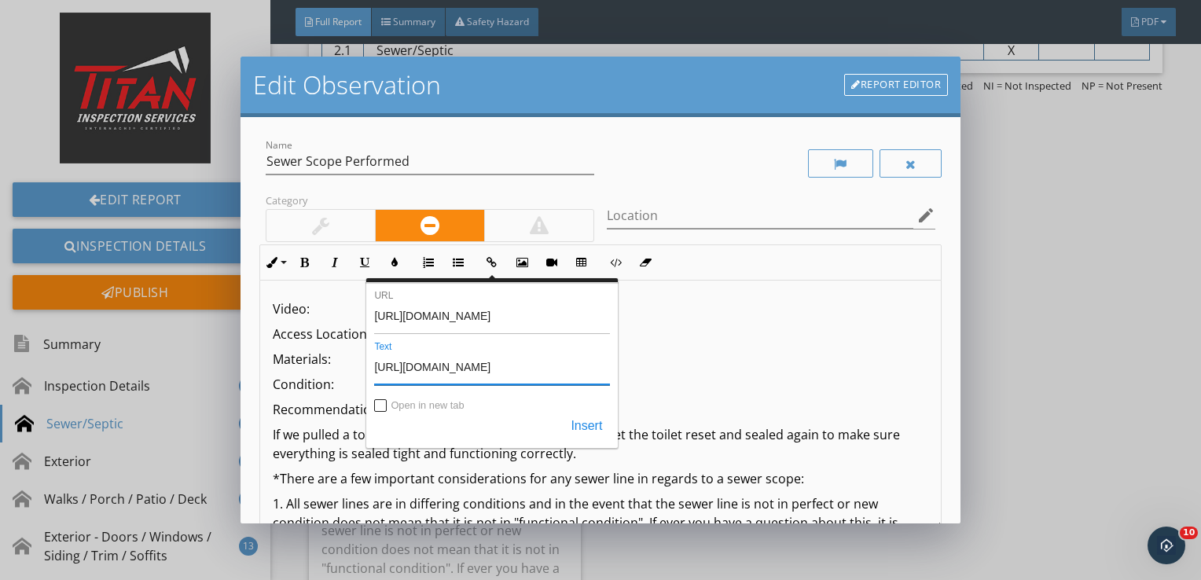
type input "https://youtu.be/OqEqc6mND4Y"
click at [384, 408] on input "Open in new tab" at bounding box center [381, 407] width 13 height 13
checkbox input "true"
click at [581, 426] on button "Insert" at bounding box center [586, 427] width 47 height 28
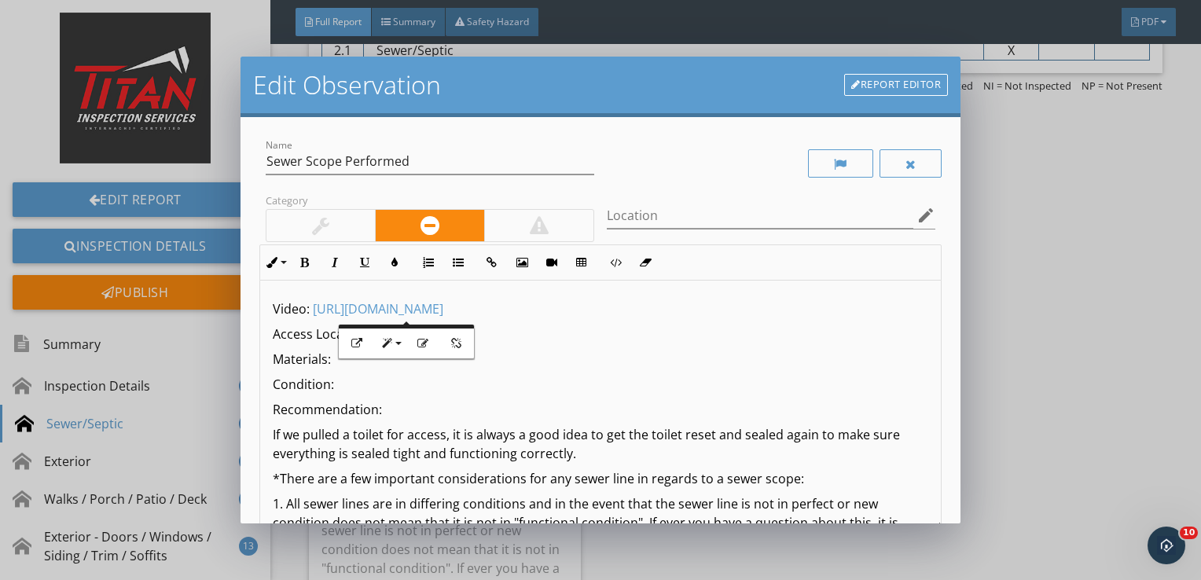
click at [500, 335] on p "Access Location:" at bounding box center [601, 334] width 656 height 19
click at [358, 360] on p "Materials:" at bounding box center [601, 359] width 656 height 19
click at [360, 387] on p "Condition:" at bounding box center [601, 384] width 656 height 19
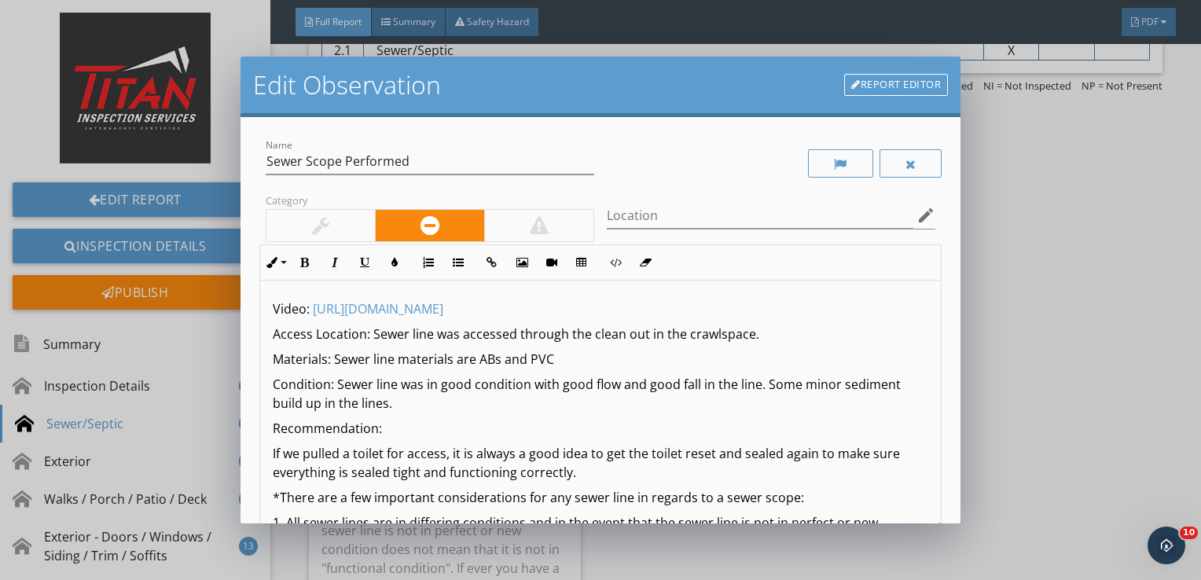
click at [399, 429] on p "Recommendation:" at bounding box center [601, 428] width 656 height 19
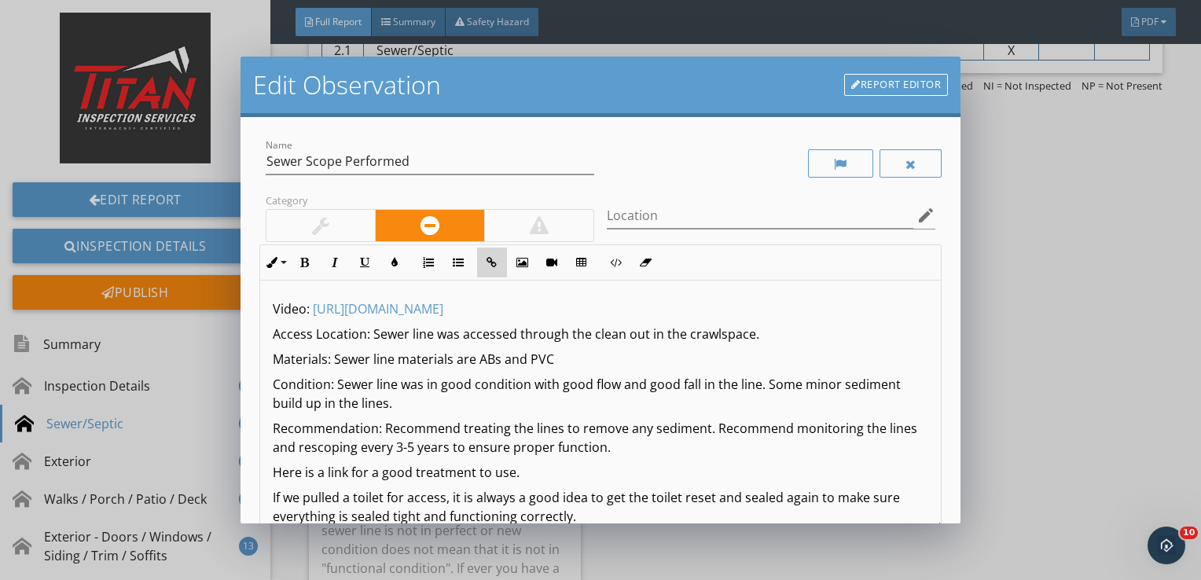
click at [495, 251] on button "Insert Link" at bounding box center [492, 263] width 30 height 30
checkbox input "false"
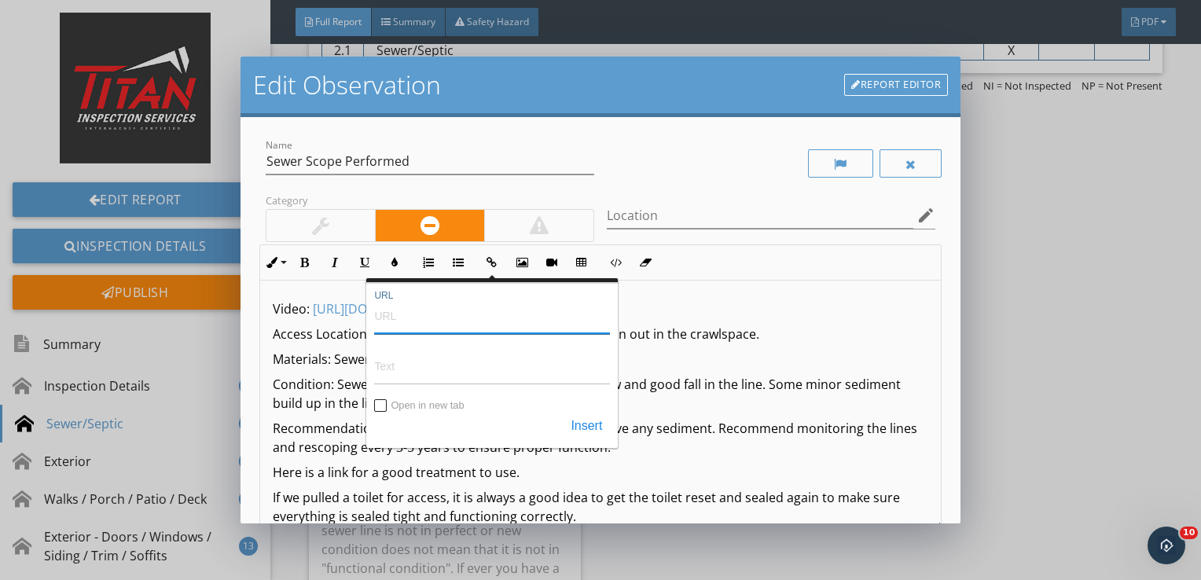
click at [475, 325] on input "URL" at bounding box center [492, 315] width 236 height 38
paste input "https://www.amazon.com/dp/B079K94HHV?ref_=cm_sw_r_cp_ud_dp_SHKQ7RV0NTPNP4874N09…"
type input "https://www.amazon.com/dp/B079K94HHV?ref_=cm_sw_r_cp_ud_dp_SHKQ7RV0NTPNP4874N09…"
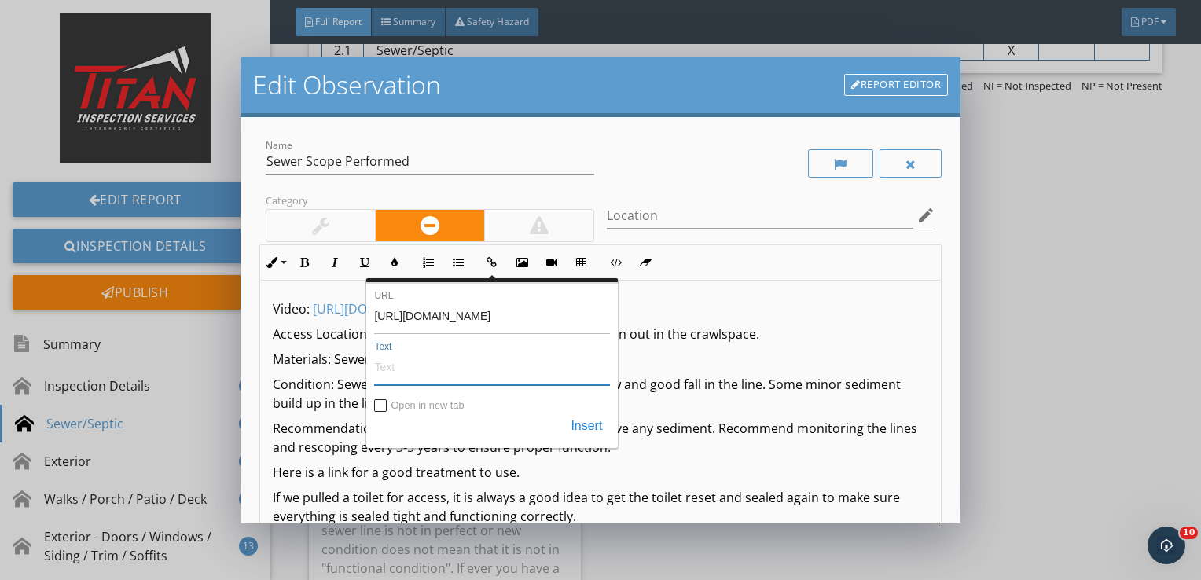
click at [460, 358] on input "Text" at bounding box center [492, 366] width 236 height 38
type input "Green Gobbler"
click at [384, 406] on input "Open in new tab" at bounding box center [381, 407] width 13 height 13
checkbox input "true"
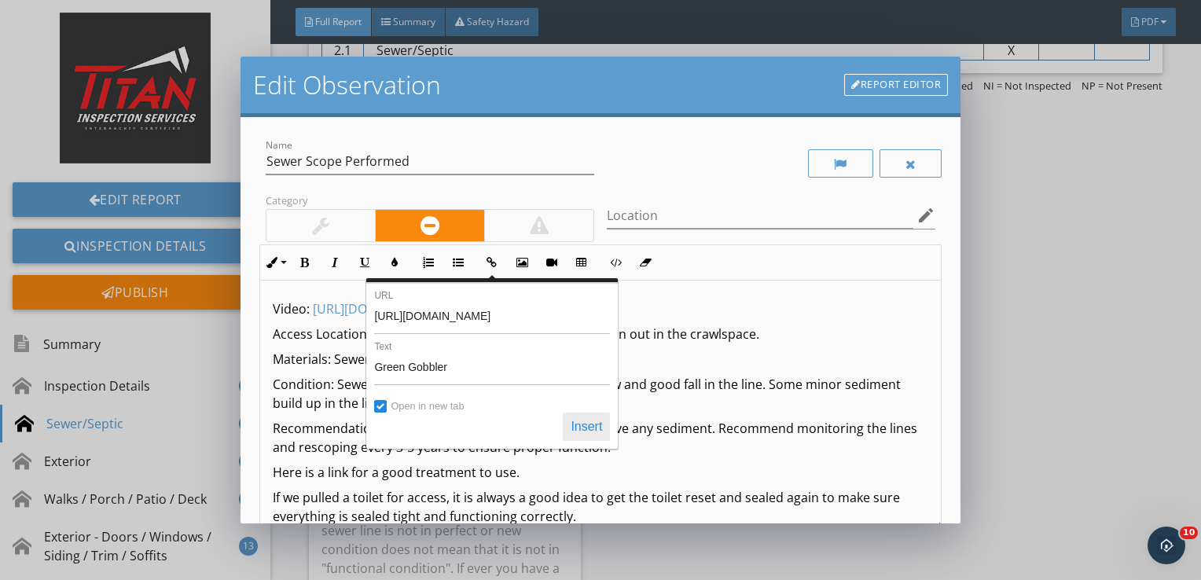
click at [574, 426] on button "Insert" at bounding box center [586, 427] width 47 height 28
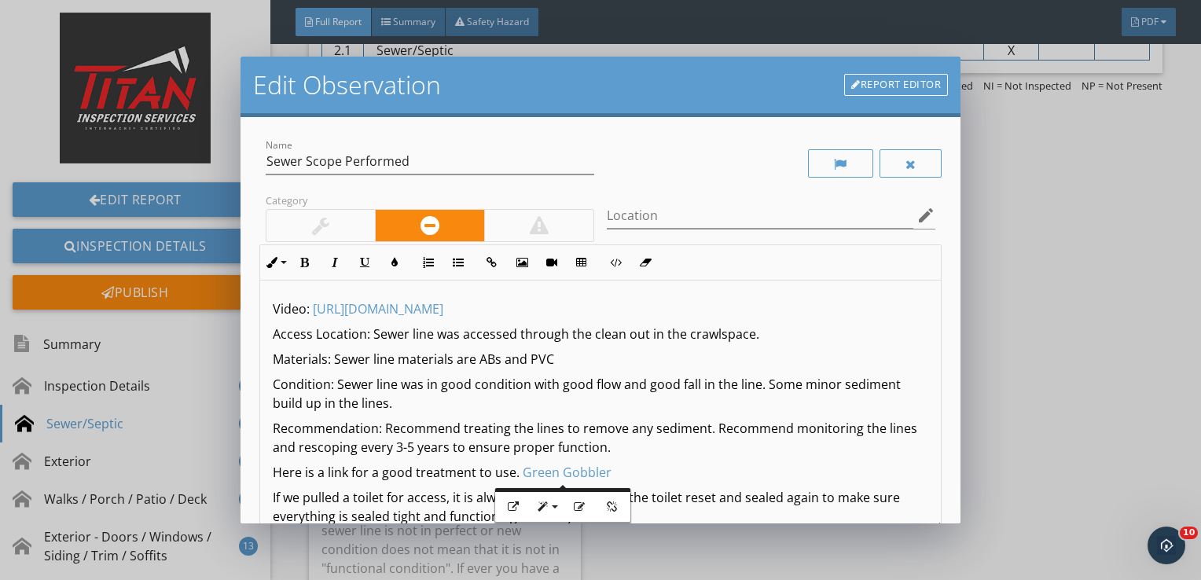
click at [665, 464] on p "Here is a link for a good treatment to use. ​ Green Gobbler ​​​" at bounding box center [601, 472] width 656 height 19
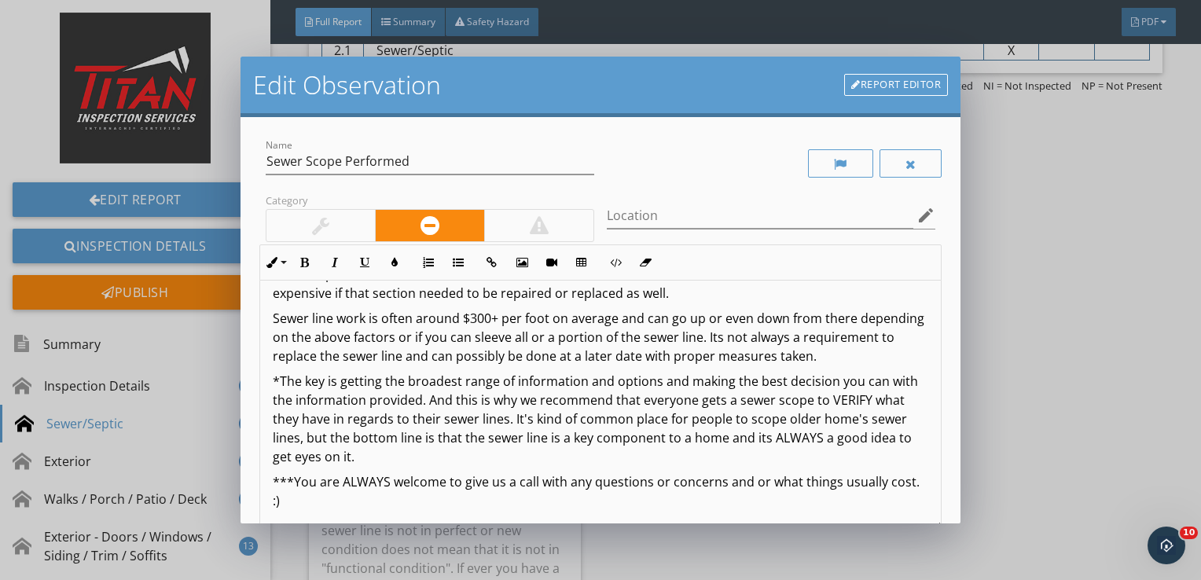
scroll to position [193, 0]
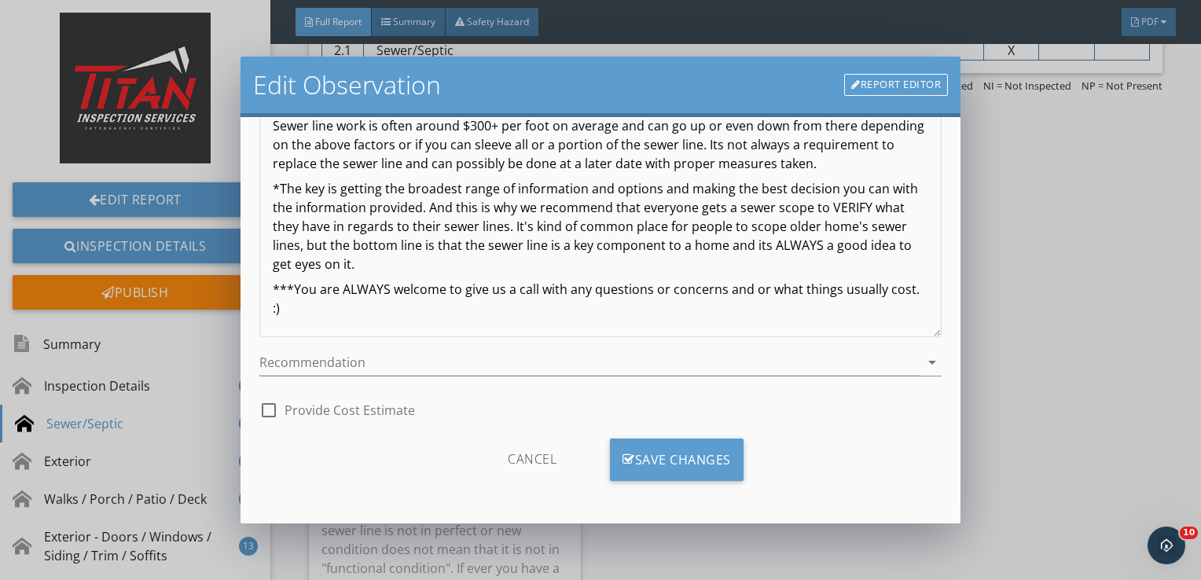
click at [665, 464] on div "Save Changes" at bounding box center [677, 459] width 134 height 42
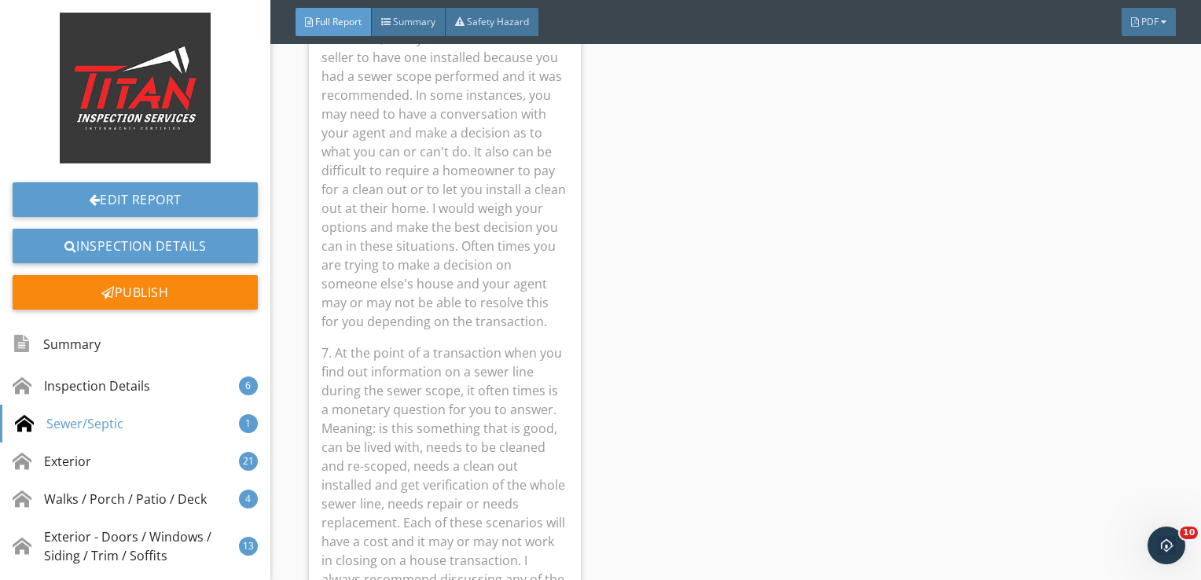
scroll to position [5025, 0]
click at [543, 357] on p "7. At the point of a transaction when you find out information on a sewer line …" at bounding box center [444, 520] width 247 height 358
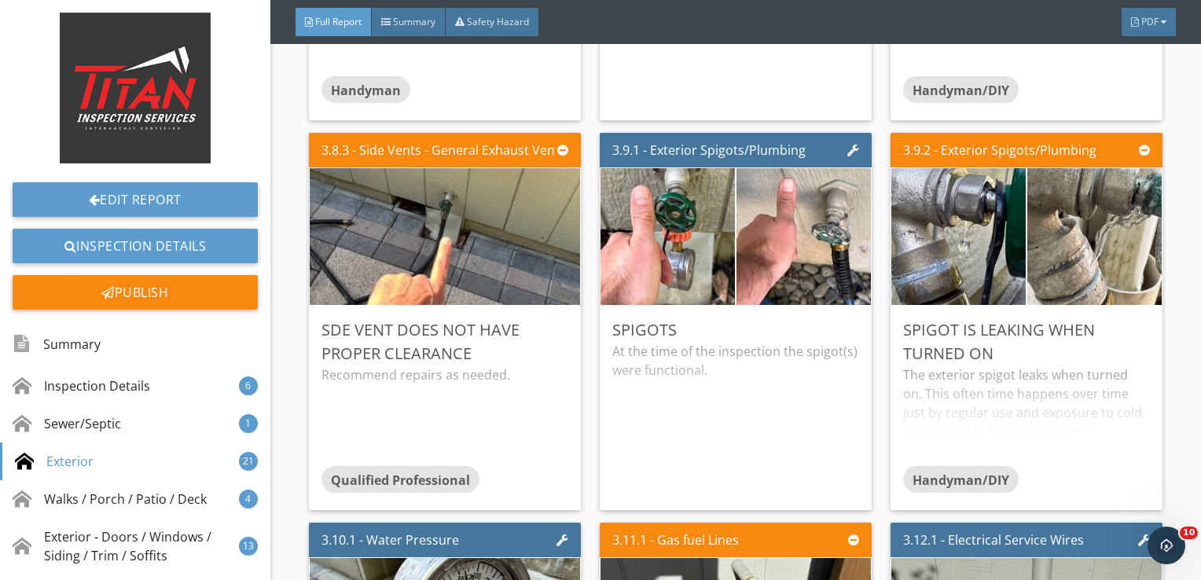
scroll to position [4346, 0]
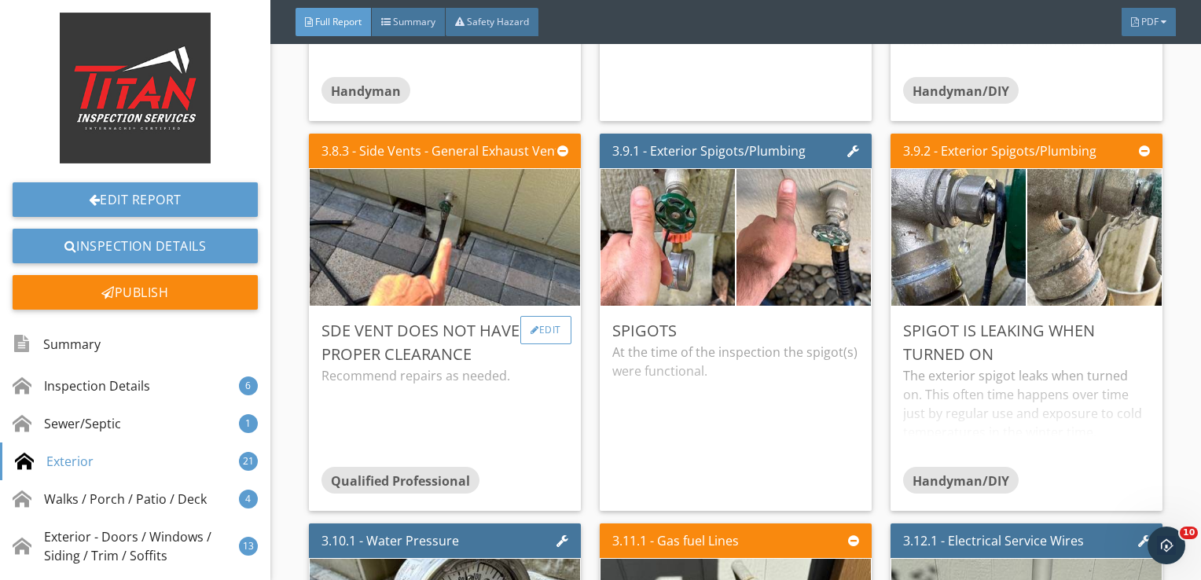
click at [531, 328] on div at bounding box center [534, 329] width 9 height 9
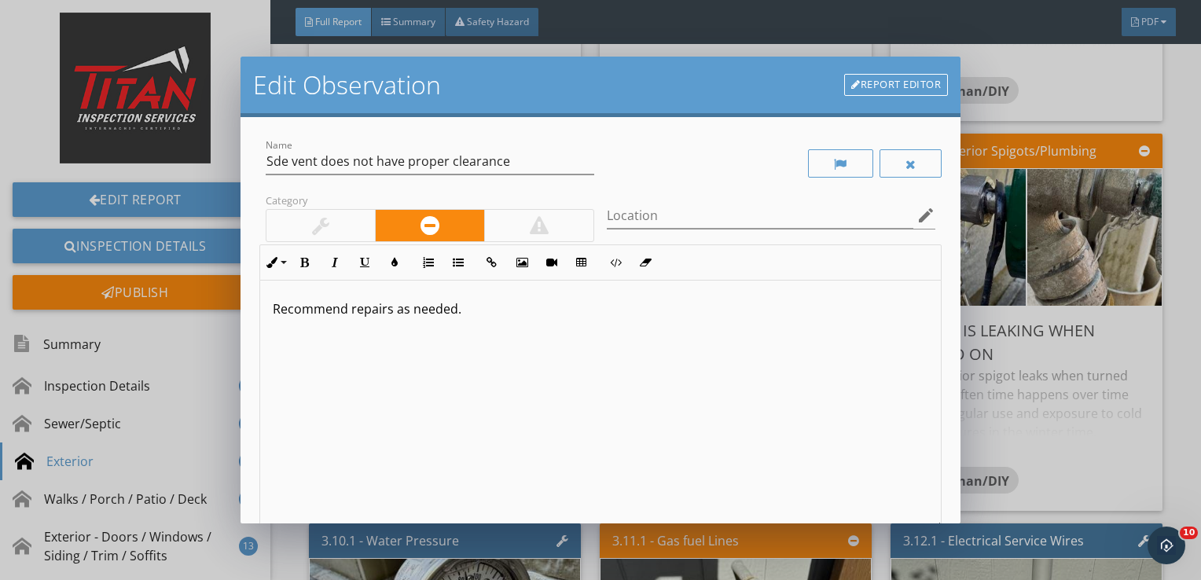
click at [456, 306] on p "Recommend repairs as needed." at bounding box center [601, 308] width 656 height 19
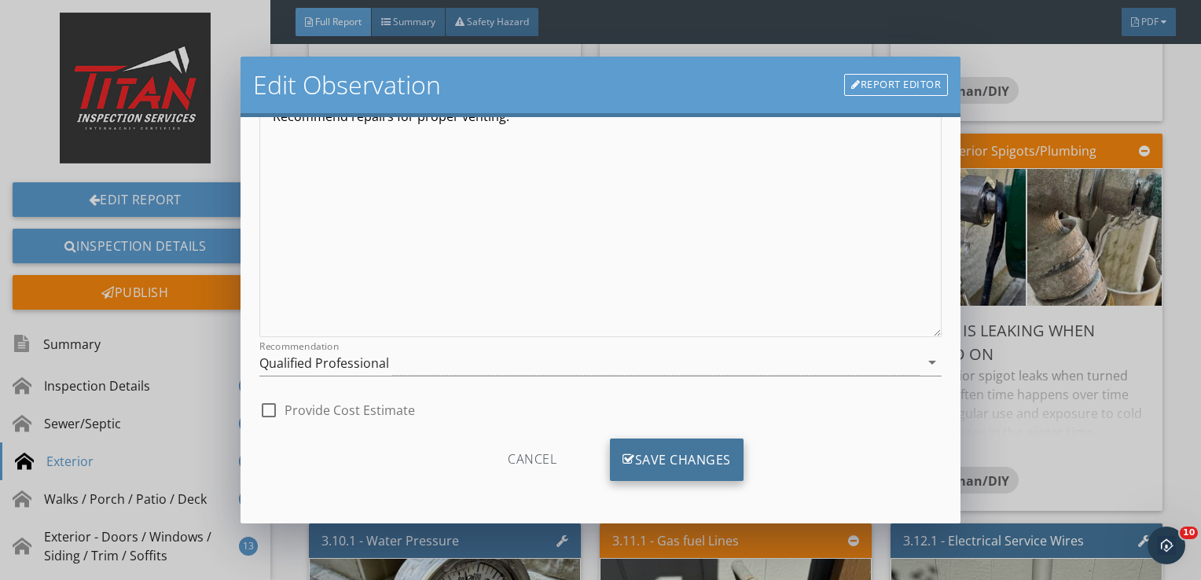
click at [622, 457] on icon at bounding box center [628, 459] width 13 height 17
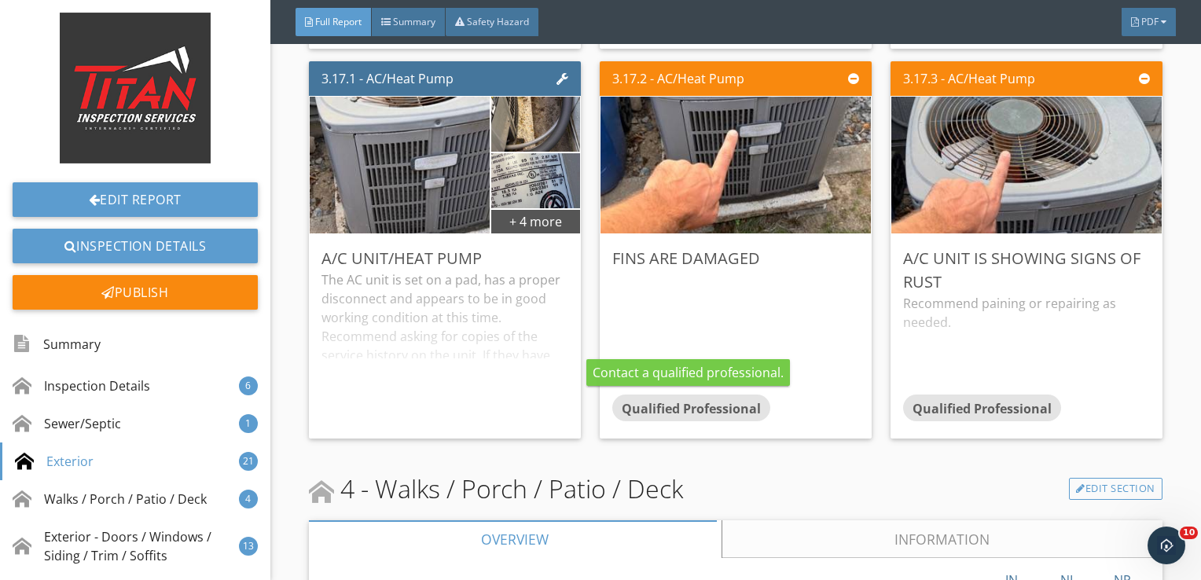
scroll to position [5589, 0]
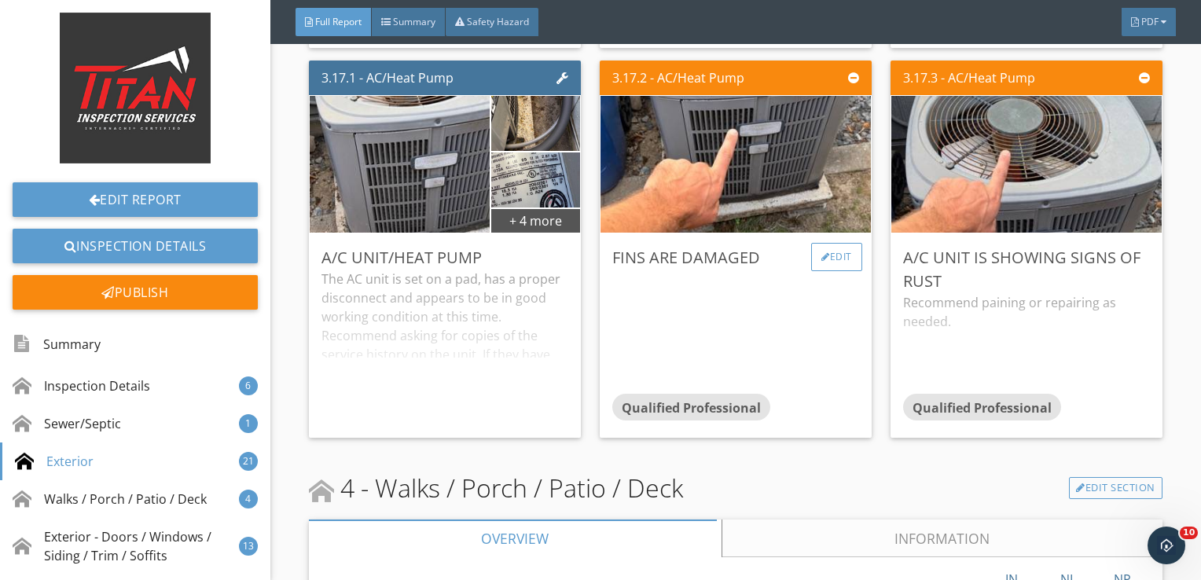
click at [827, 262] on div "Edit" at bounding box center [836, 257] width 51 height 28
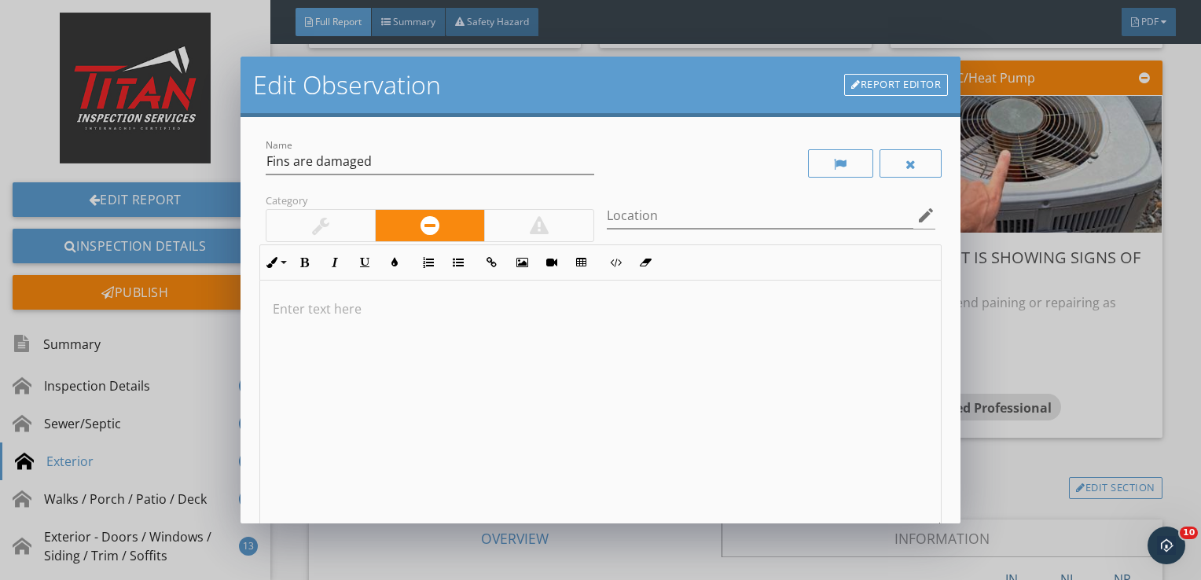
click at [485, 399] on div at bounding box center [600, 405] width 681 height 249
type textarea "<p>Recommend an HVAC professional to fan the fins and service the unit.&nbsp;</…"
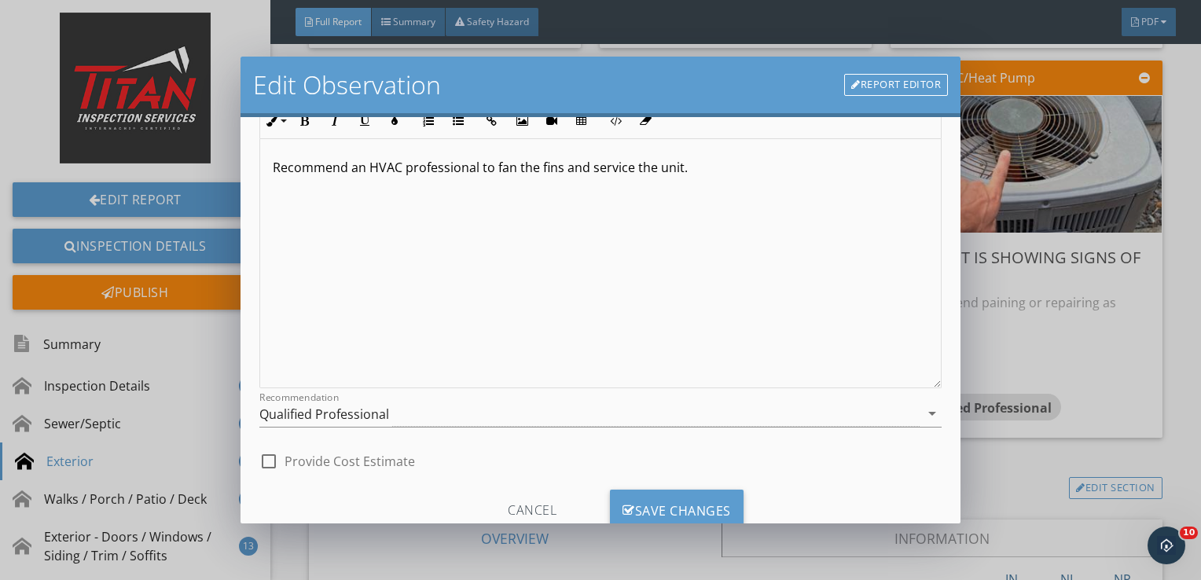
scroll to position [193, 0]
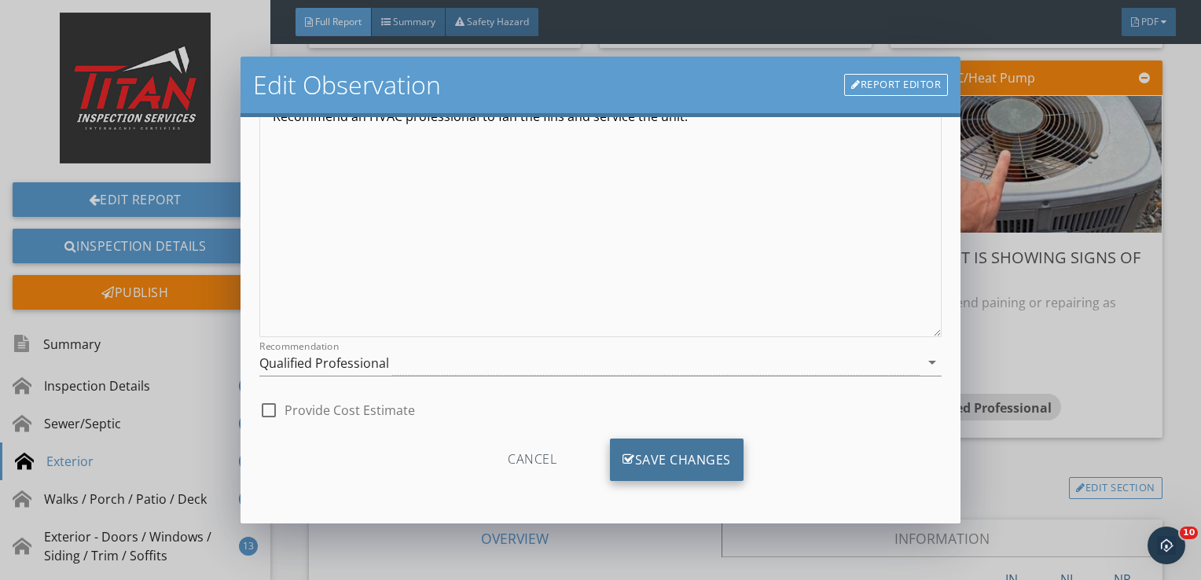
click at [670, 463] on div "Save Changes" at bounding box center [677, 459] width 134 height 42
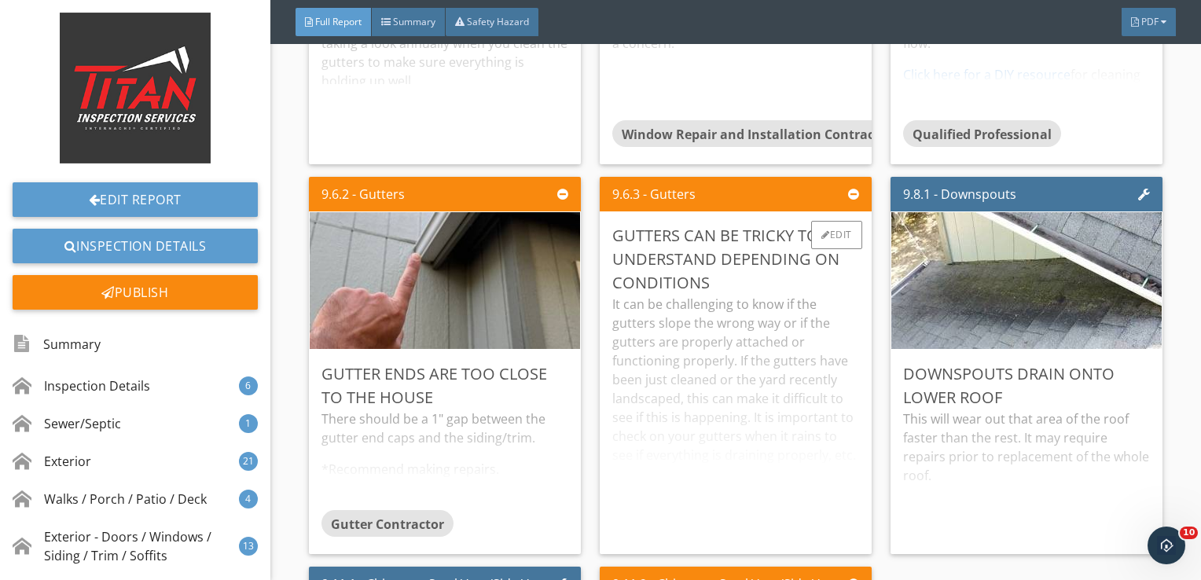
scroll to position [13654, 0]
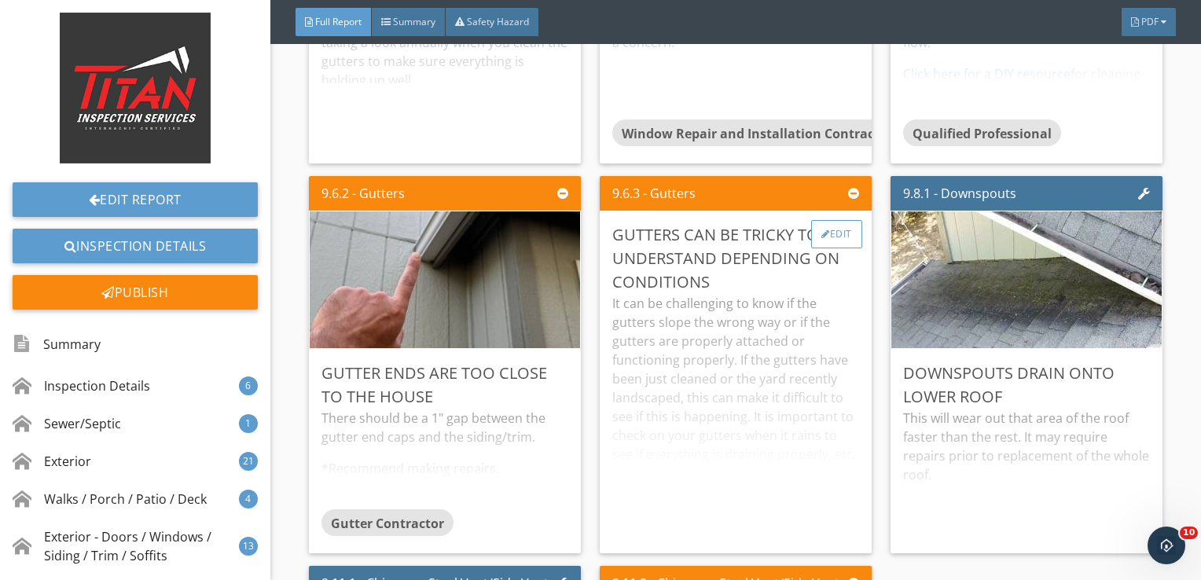
click at [821, 229] on div at bounding box center [825, 233] width 9 height 9
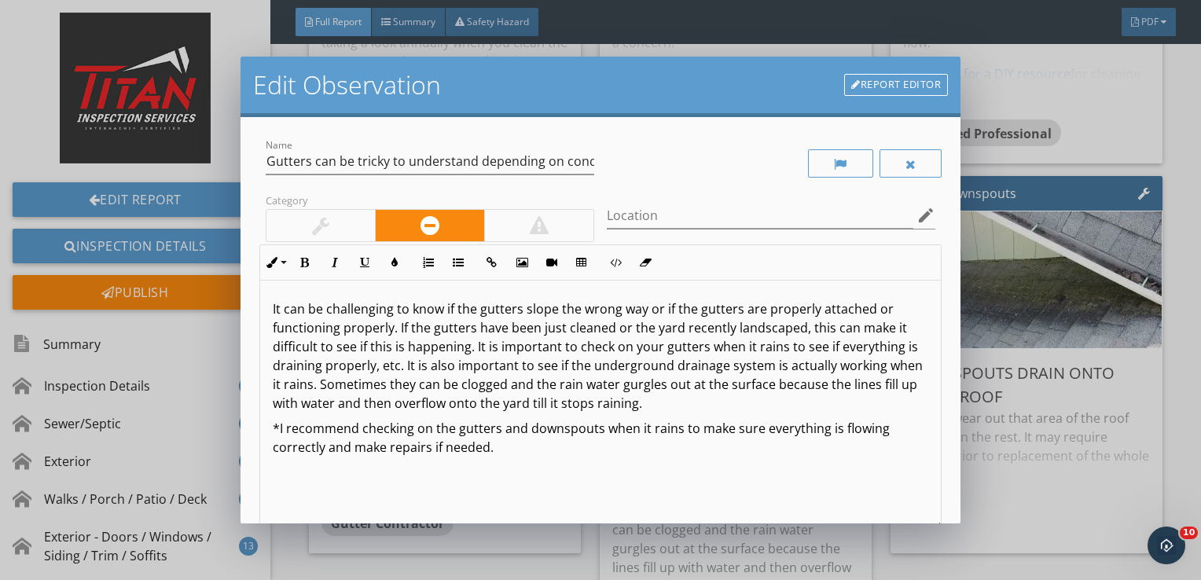
click at [286, 215] on div at bounding box center [320, 225] width 108 height 31
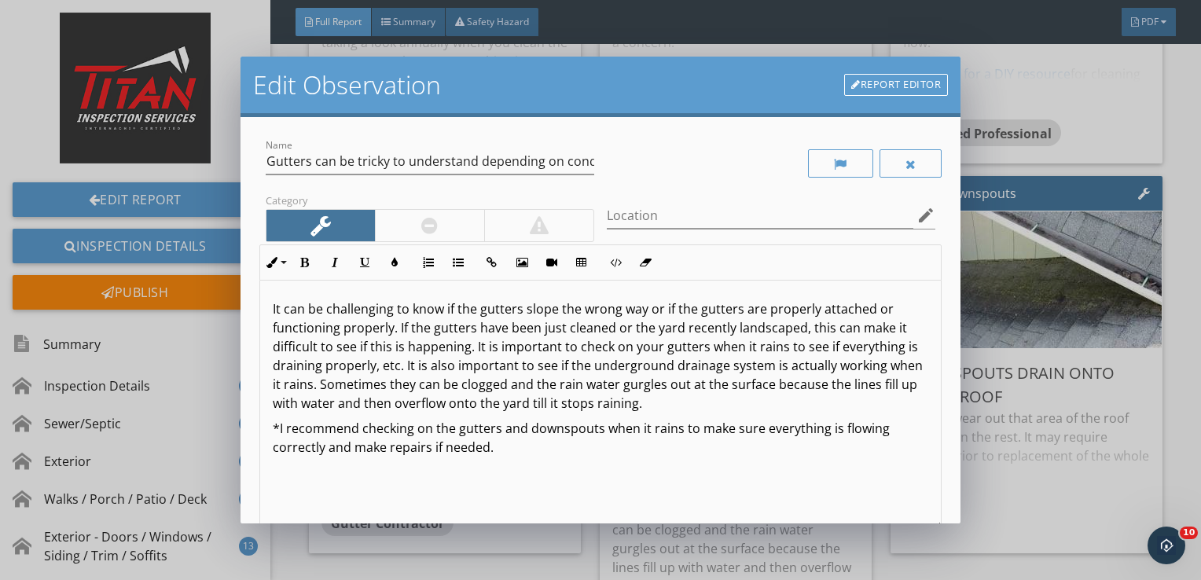
scroll to position [193, 0]
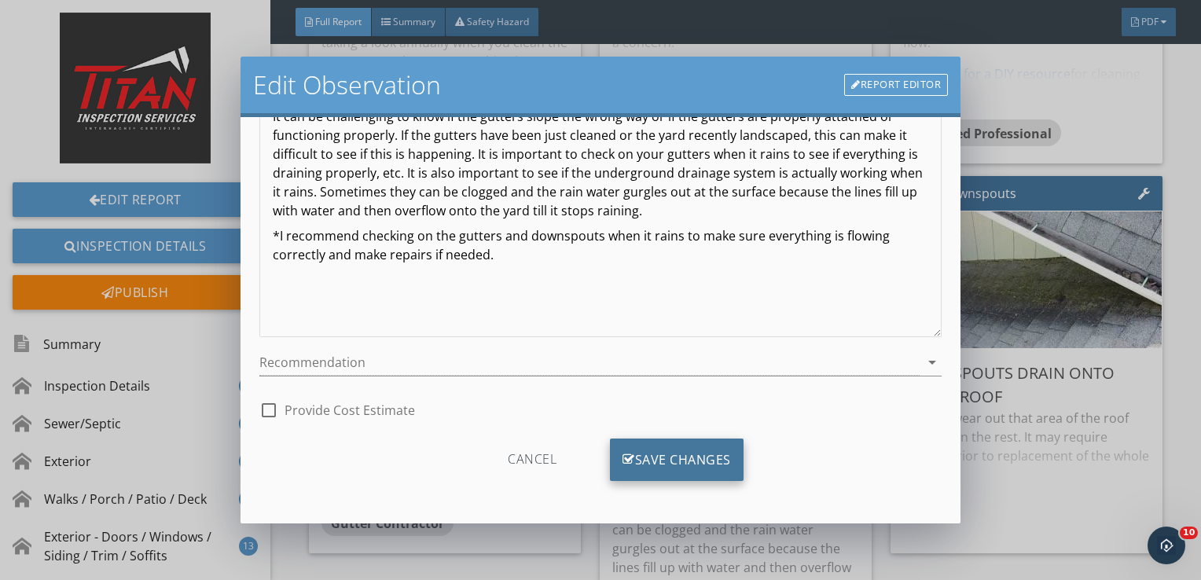
click at [633, 457] on div "Save Changes" at bounding box center [677, 459] width 134 height 42
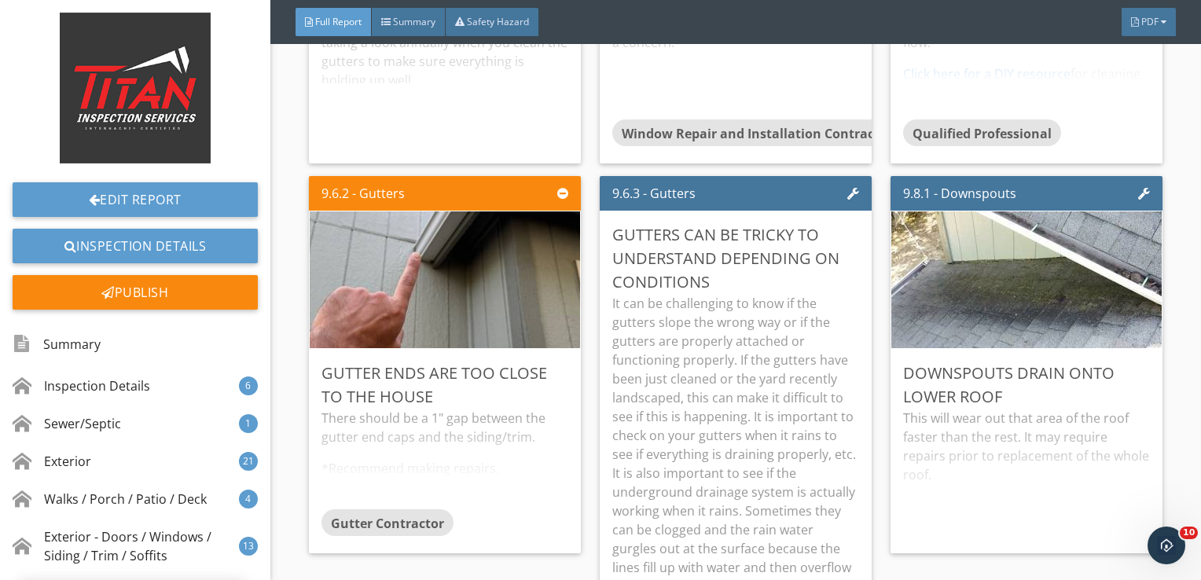
scroll to position [6, 0]
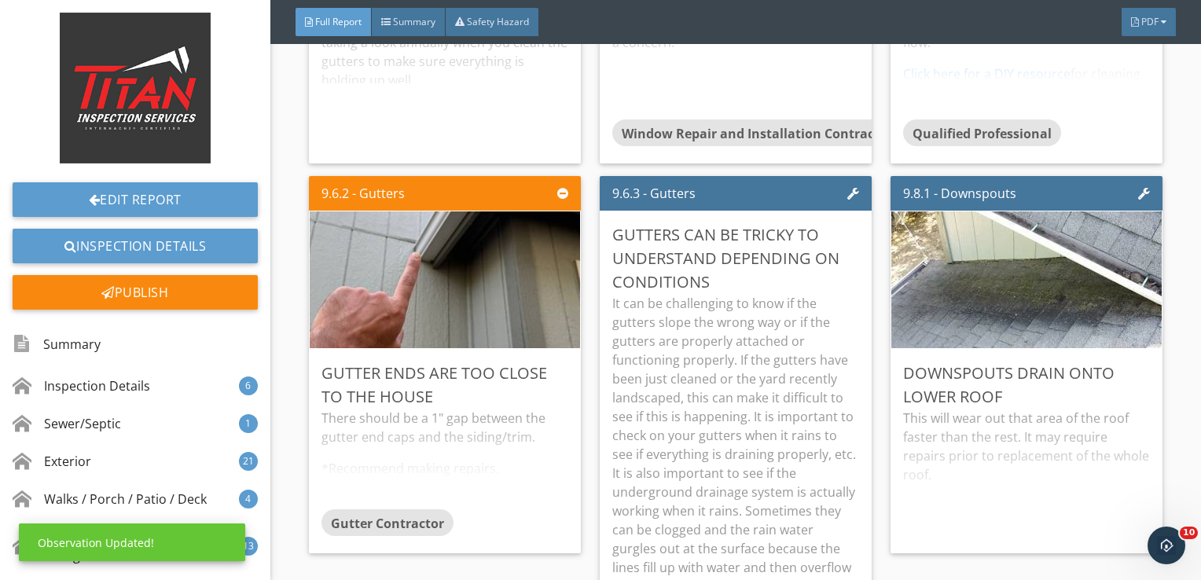
click at [633, 457] on p "It can be challenging to know if the gutters slope the wrong way or if the gutt…" at bounding box center [735, 445] width 247 height 302
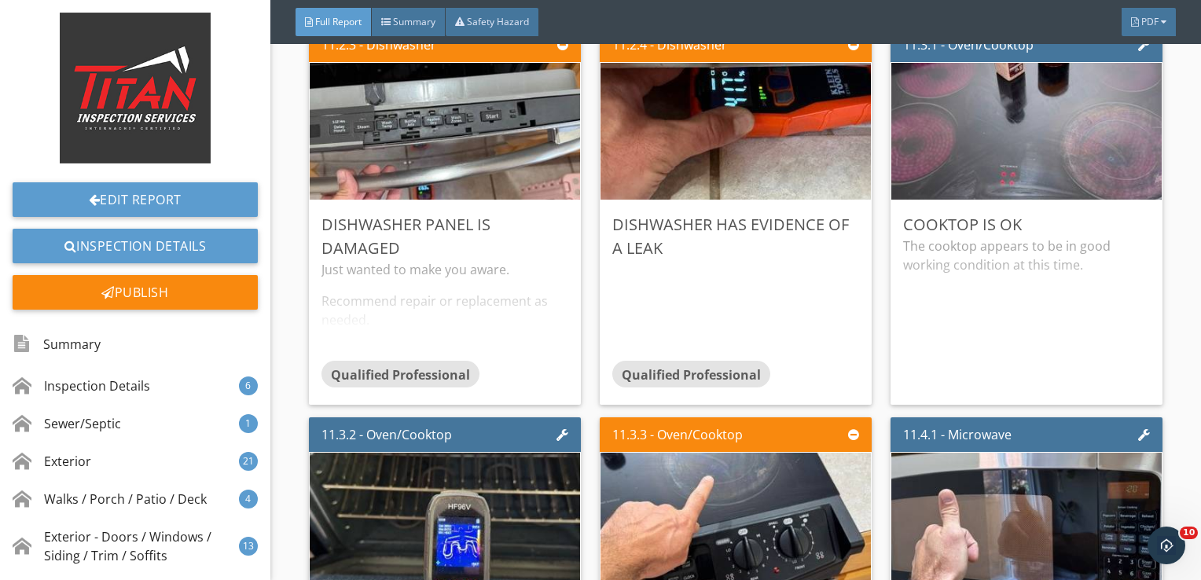
scroll to position [18982, 0]
click at [820, 215] on div "Edit" at bounding box center [836, 224] width 51 height 28
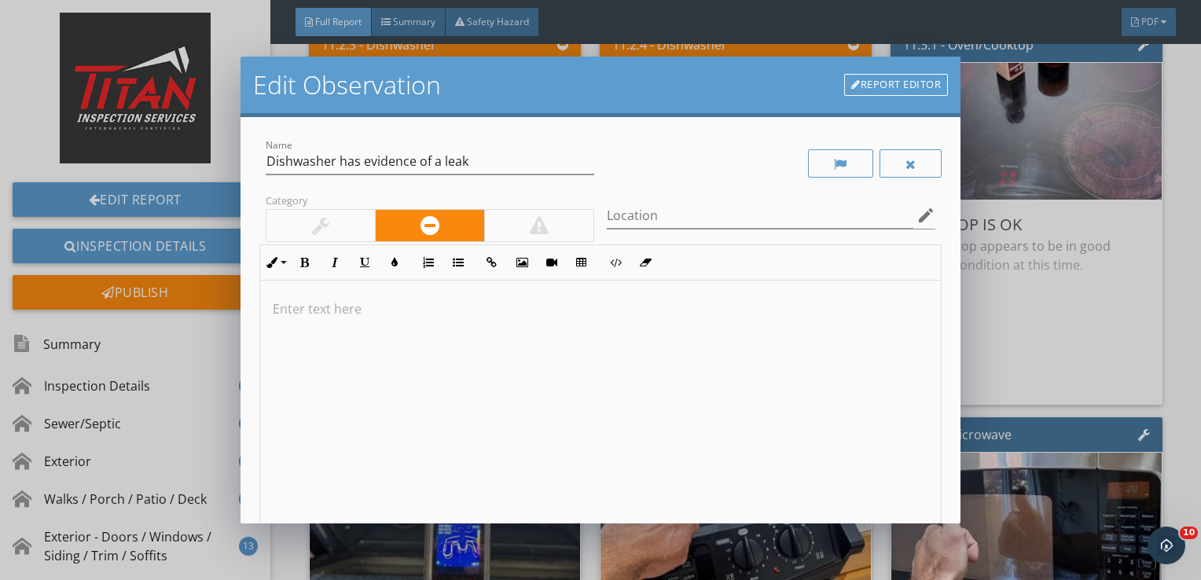
click at [567, 300] on p at bounding box center [601, 308] width 656 height 19
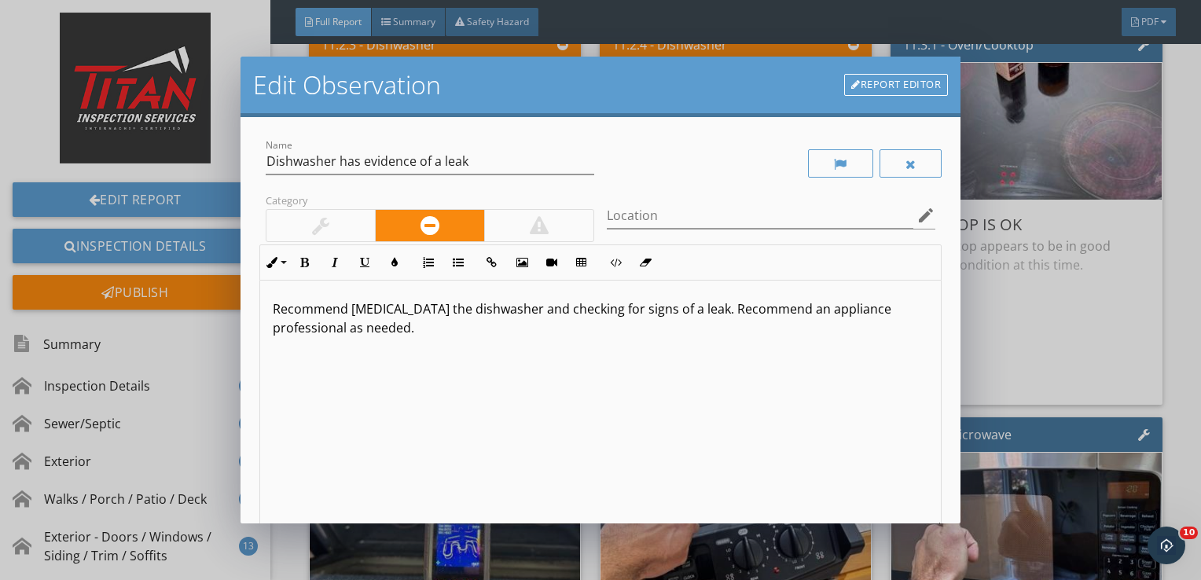
click at [537, 320] on p "Recommend pulling out the dishwasher and checking for signs of a leak. Recommen…" at bounding box center [601, 318] width 656 height 38
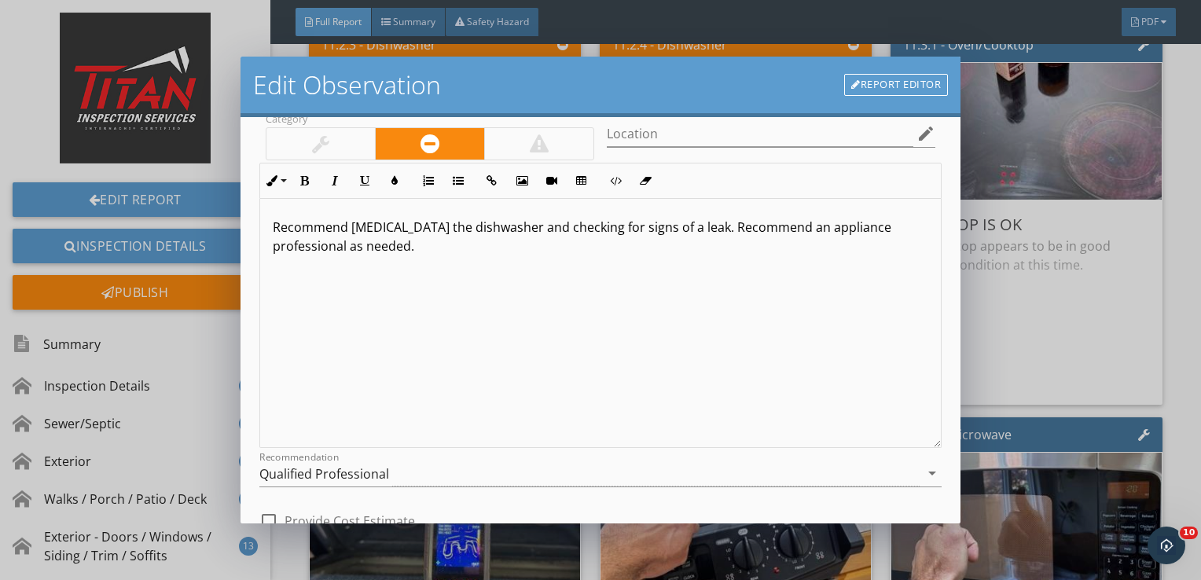
scroll to position [83, 0]
click at [659, 227] on p "Recommend pulling out the dishwasher and checking for signs of a leak. Recommen…" at bounding box center [601, 236] width 656 height 38
click at [664, 227] on p "Recommend pulling out the dishwasher and checking for signs of a leak. Recommen…" at bounding box center [601, 236] width 656 height 38
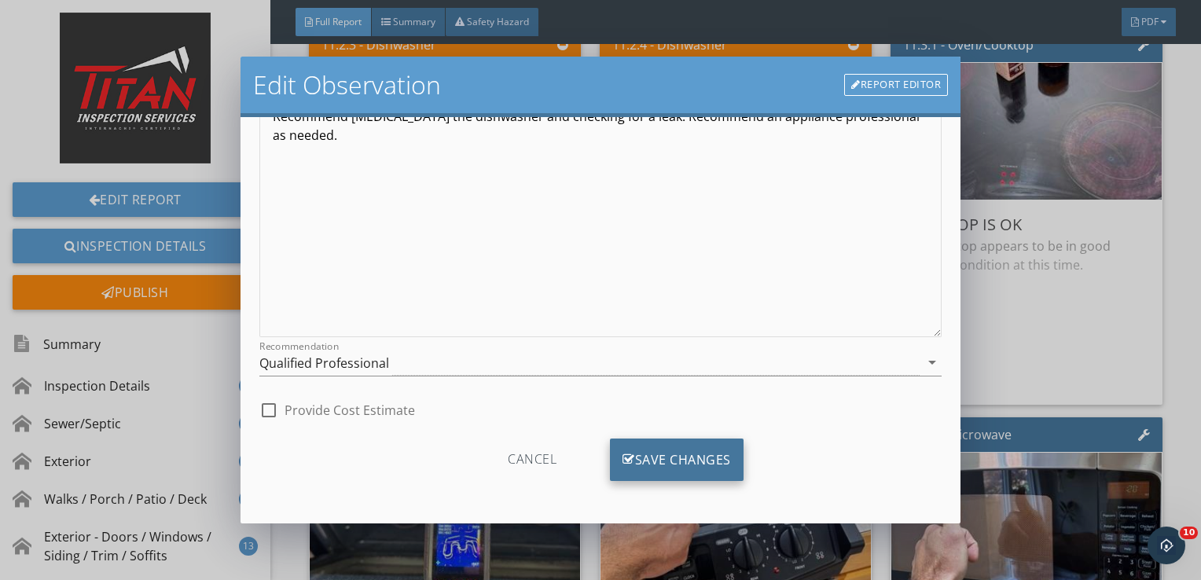
click at [663, 444] on div "Save Changes" at bounding box center [677, 459] width 134 height 42
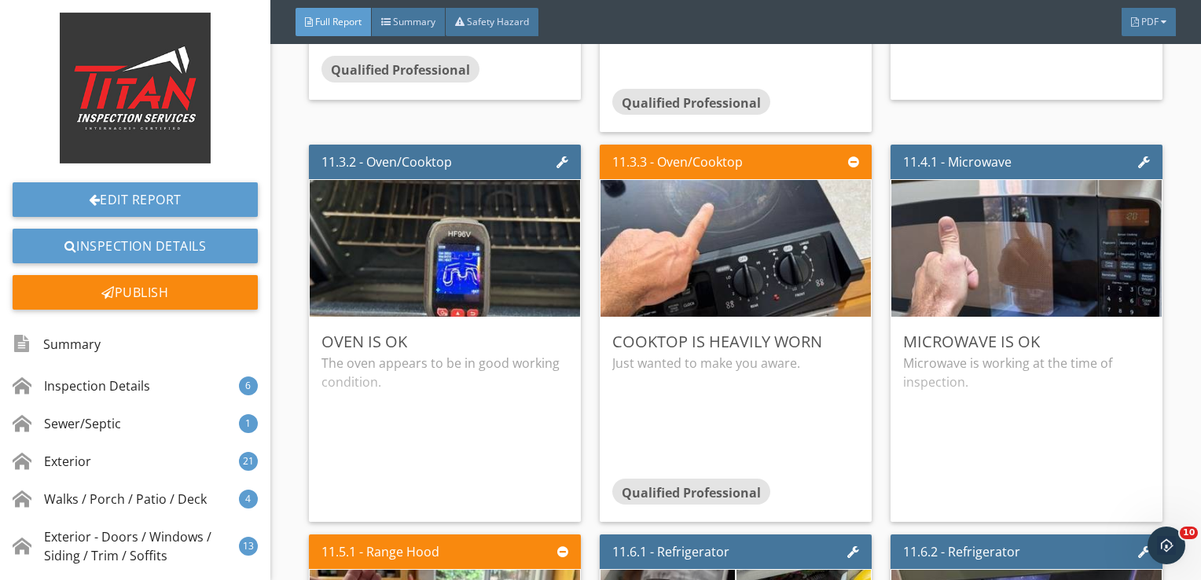
scroll to position [19298, 0]
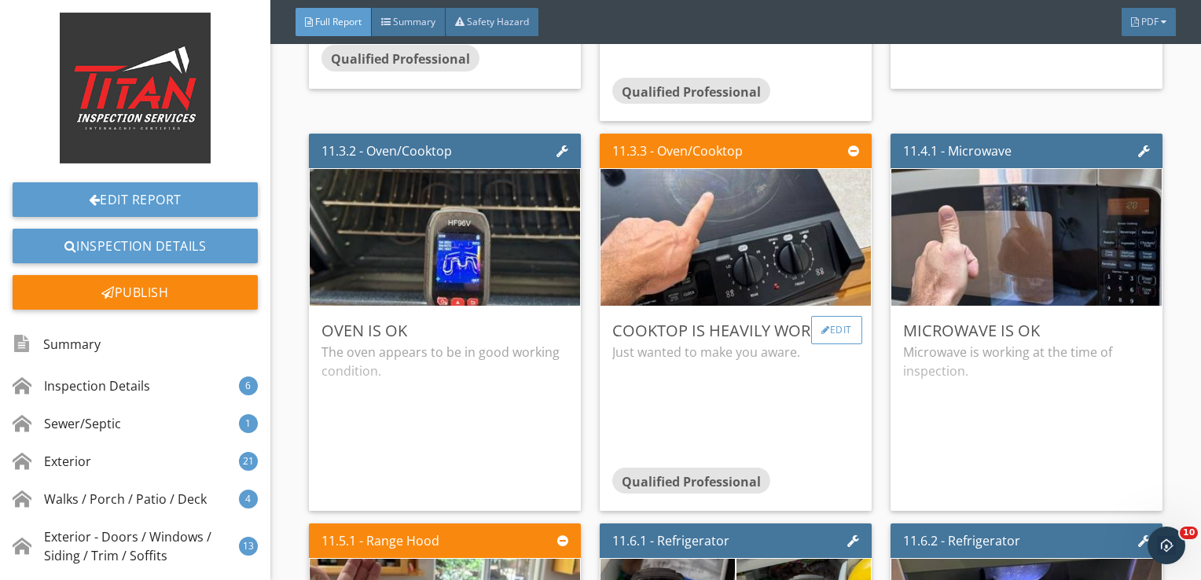
click at [820, 316] on div "Edit" at bounding box center [836, 330] width 51 height 28
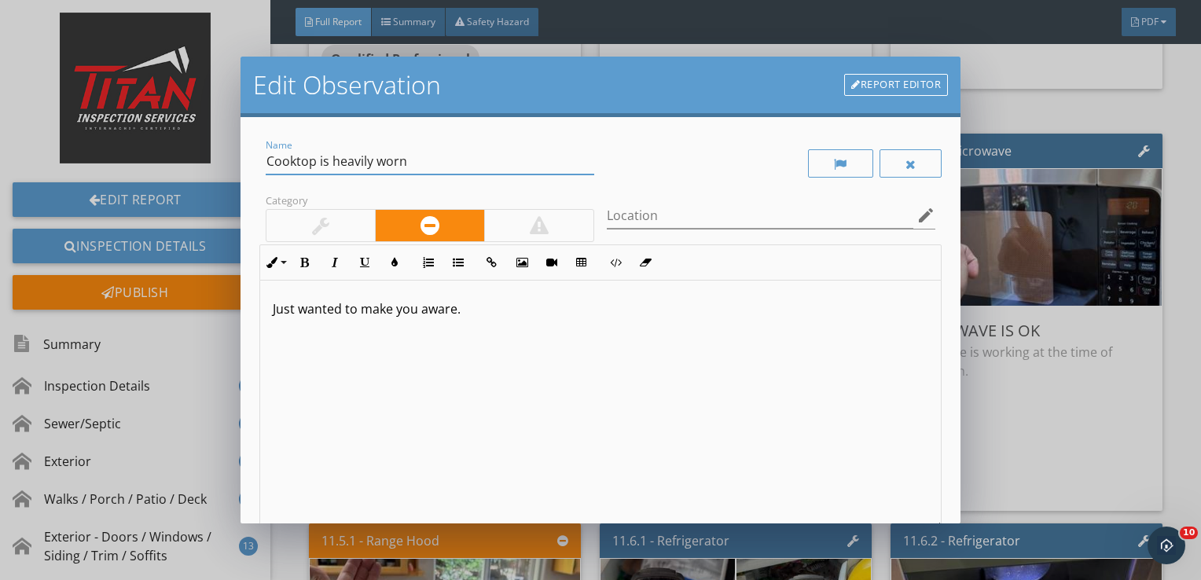
click at [371, 164] on input "Cooktop is heavily worn" at bounding box center [430, 162] width 328 height 26
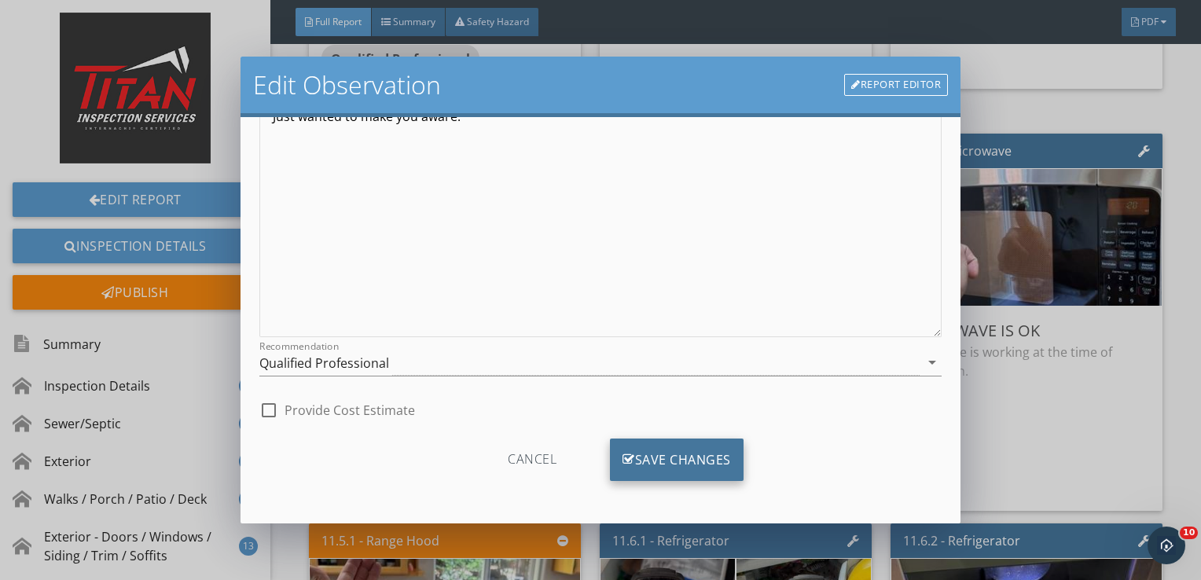
type input "Cooktop is worn"
click at [670, 466] on div "Save Changes" at bounding box center [677, 459] width 134 height 42
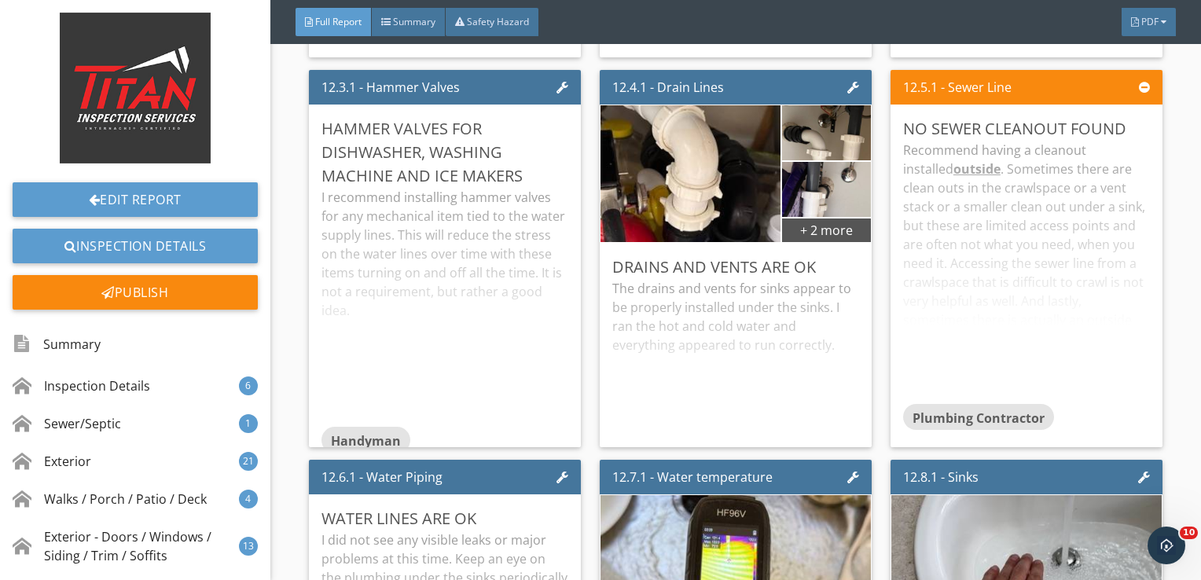
scroll to position [21569, 0]
click at [544, 362] on div "I recommend installing hammer valves for any mechanical item tied to the water …" at bounding box center [444, 307] width 247 height 239
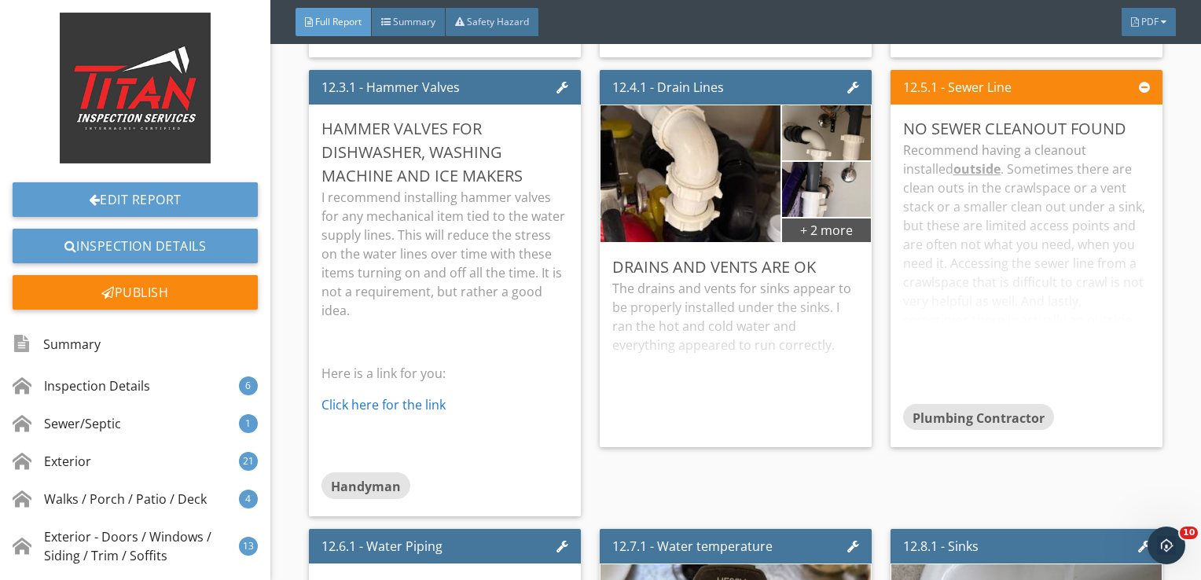
click at [544, 395] on p "Click here for the link" at bounding box center [444, 404] width 247 height 19
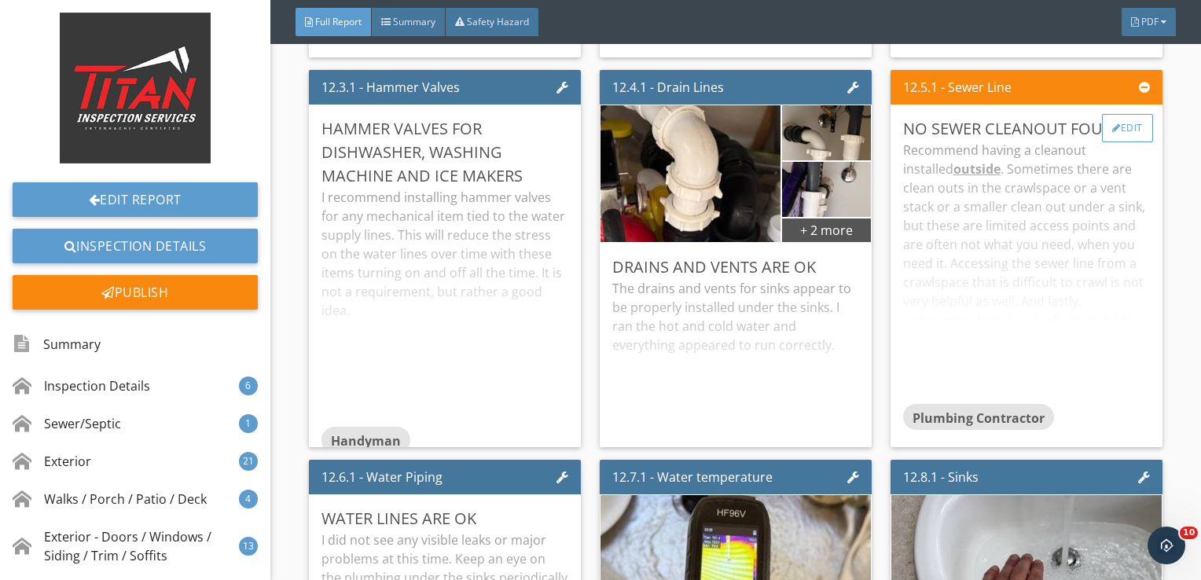
click at [1119, 114] on div "Edit" at bounding box center [1127, 128] width 51 height 28
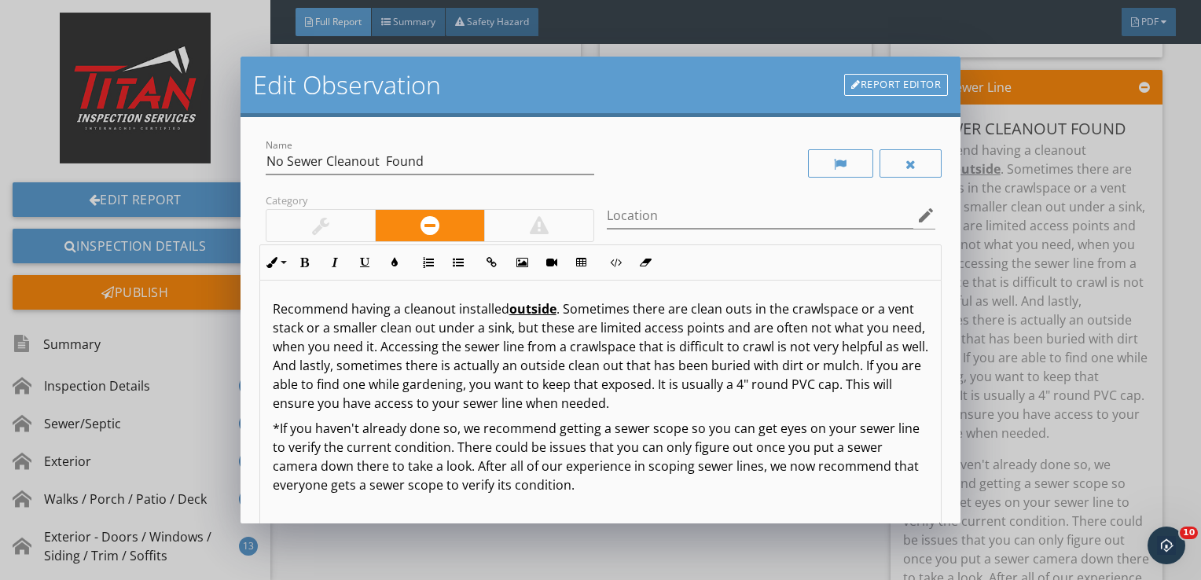
click at [315, 216] on div at bounding box center [320, 225] width 17 height 19
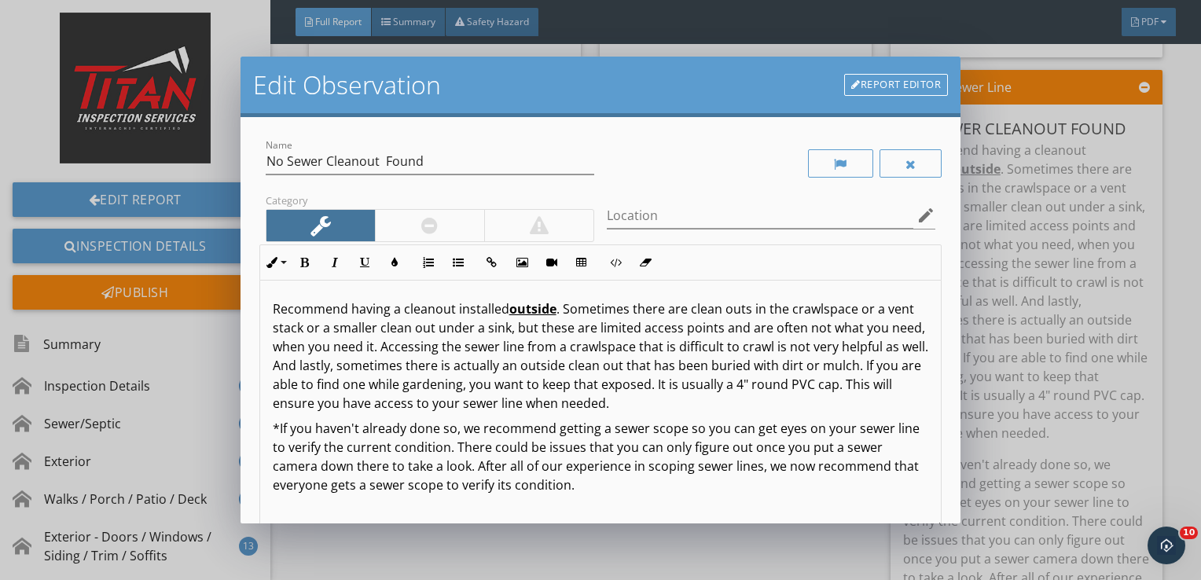
scroll to position [193, 0]
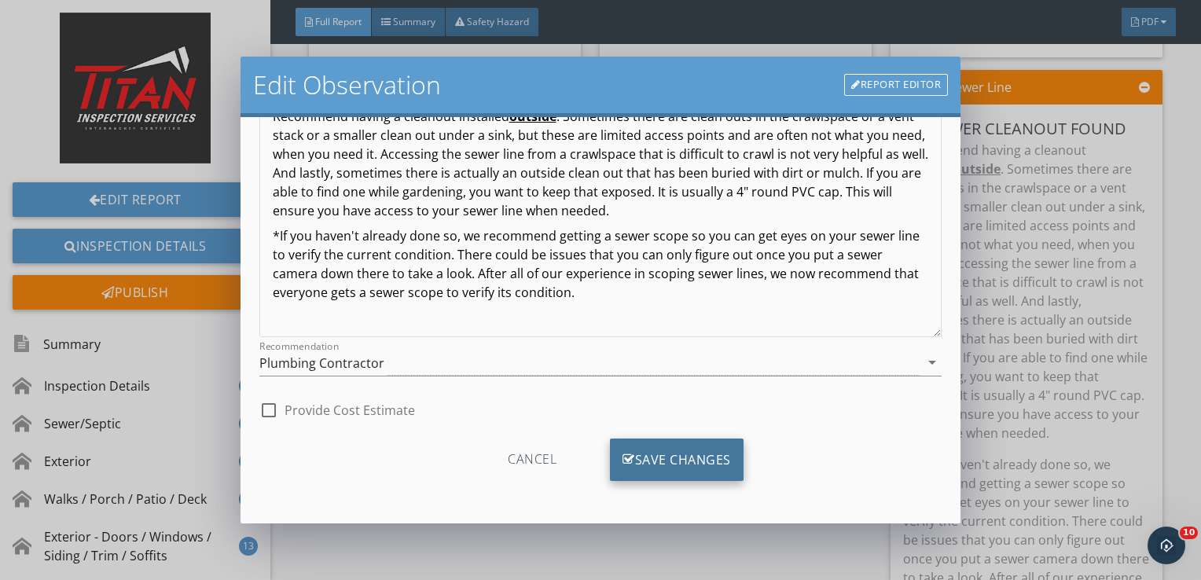
click at [673, 471] on div "Save Changes" at bounding box center [677, 459] width 134 height 42
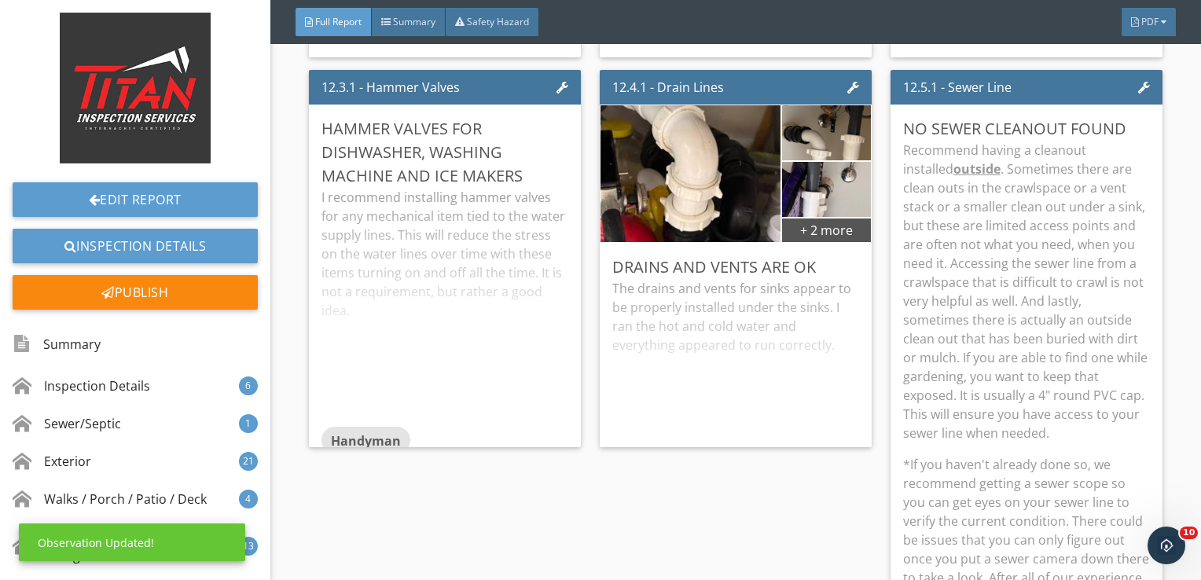
scroll to position [6, 0]
click at [994, 325] on p "Recommend having a cleanout installed outside . Sometimes there are clean outs …" at bounding box center [1026, 292] width 247 height 302
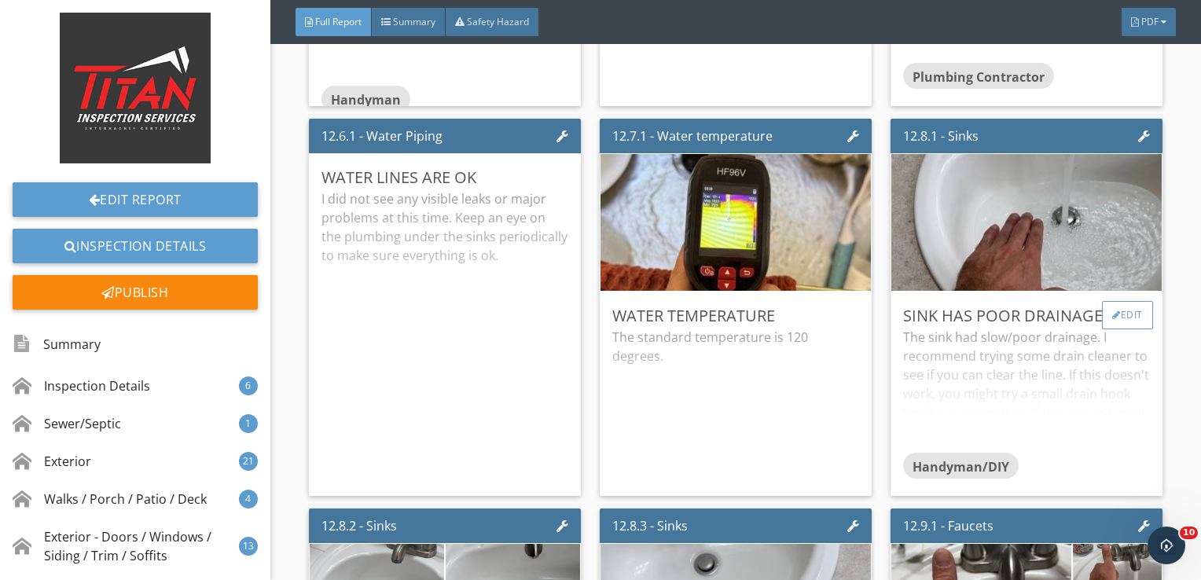
scroll to position [21909, 0]
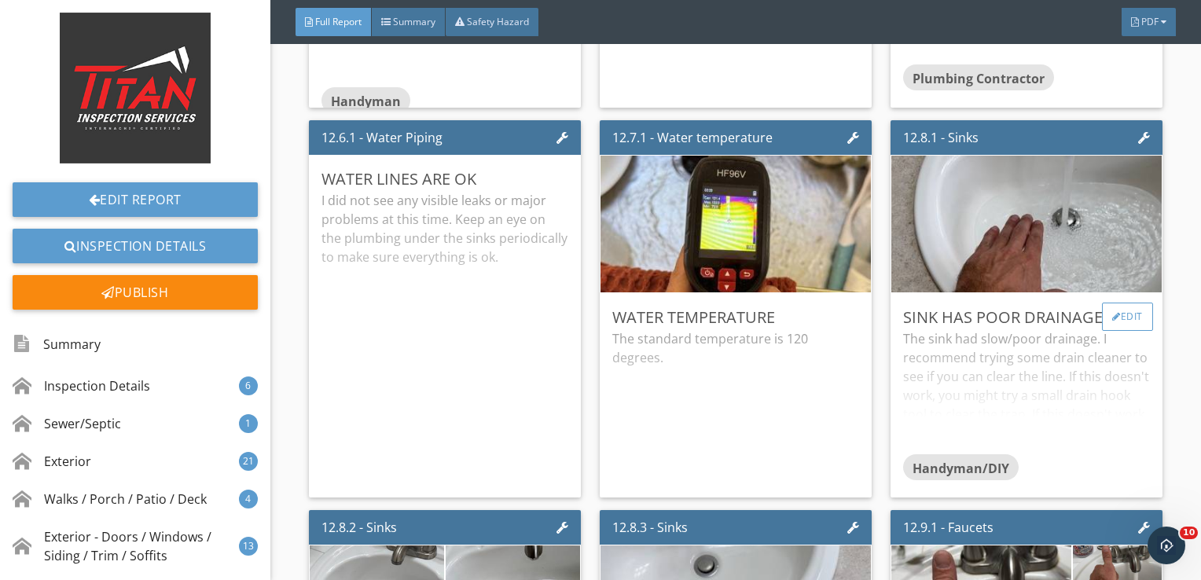
click at [1107, 303] on div "Edit" at bounding box center [1127, 317] width 51 height 28
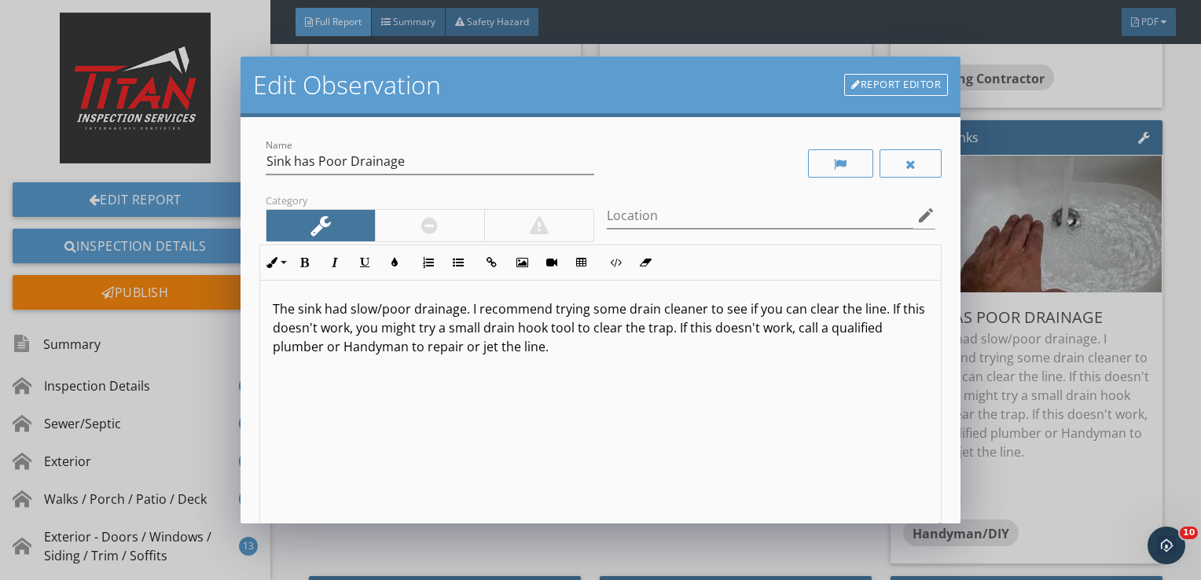
click at [402, 215] on div at bounding box center [429, 225] width 109 height 31
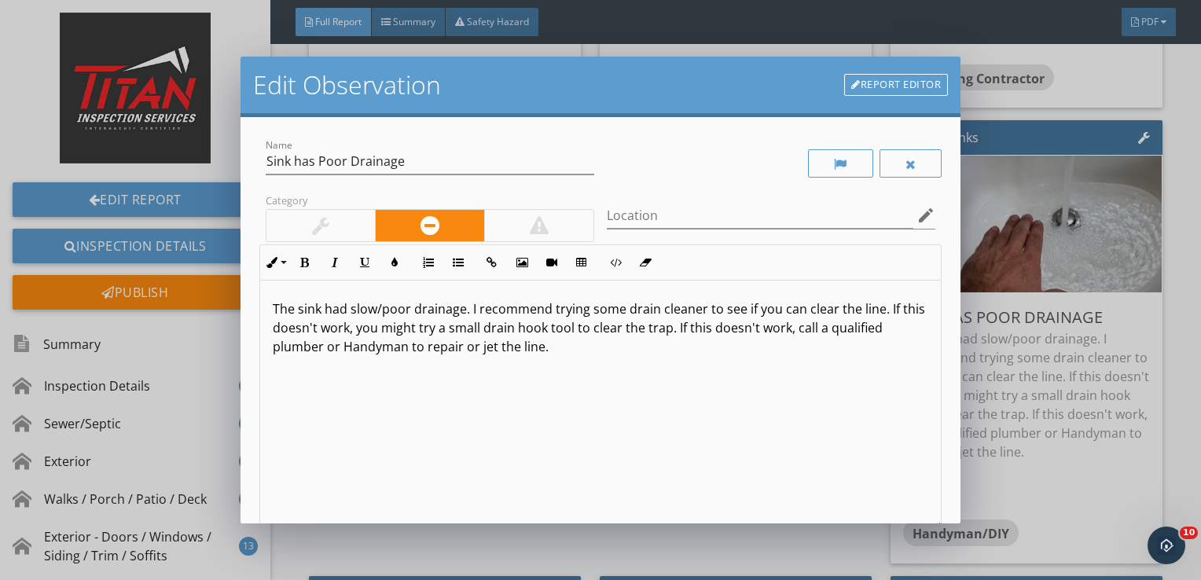
scroll to position [193, 0]
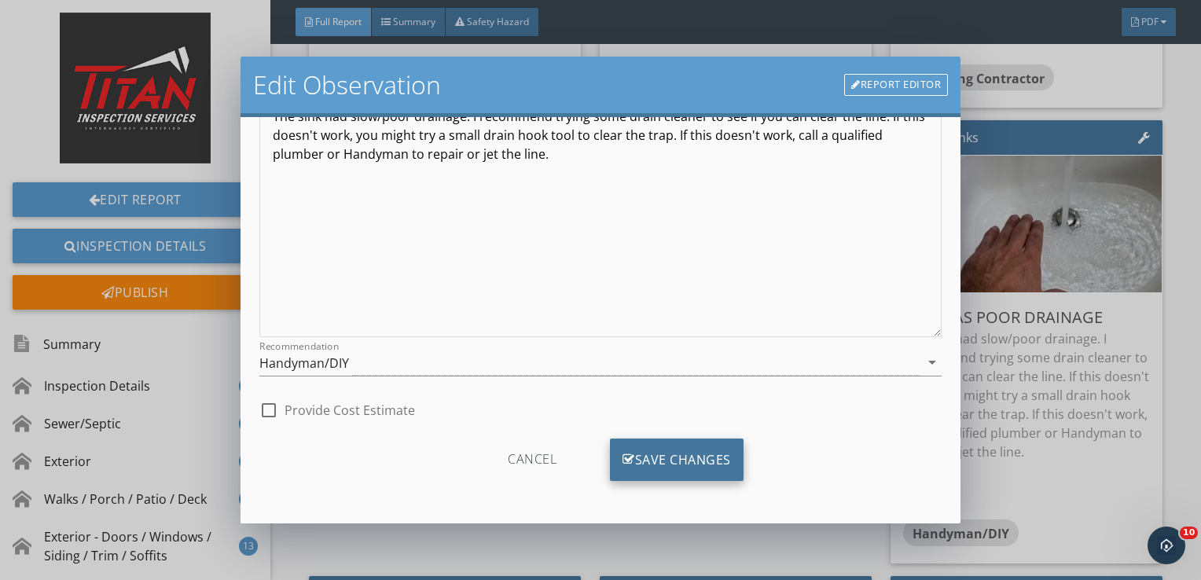
click at [682, 466] on div "Save Changes" at bounding box center [677, 459] width 134 height 42
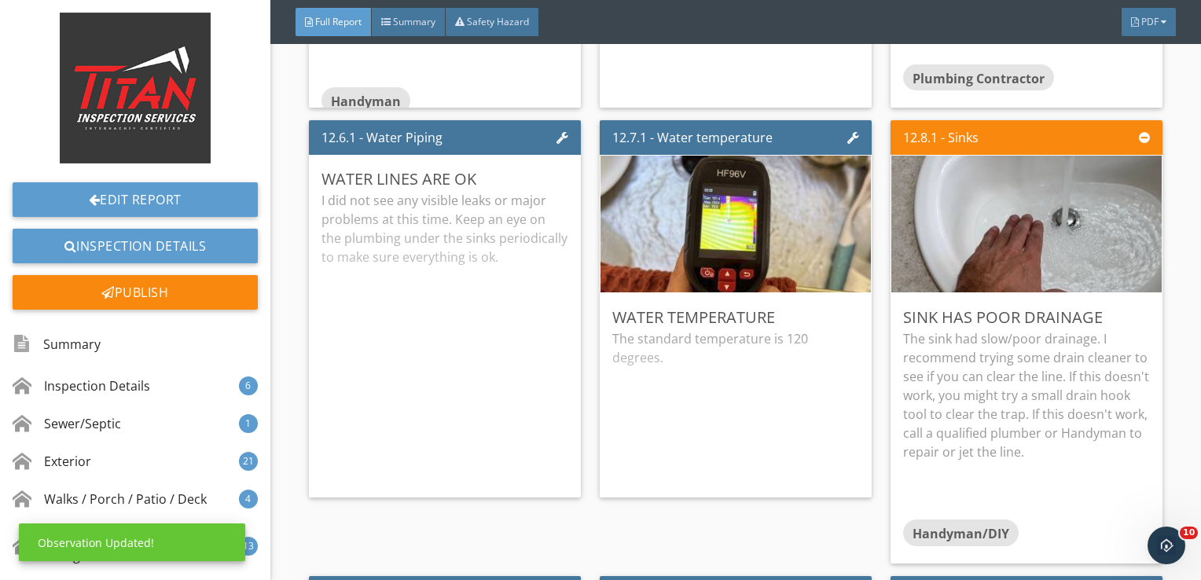
scroll to position [6, 0]
click at [903, 375] on p "The sink had slow/poor drainage. I recommend trying some drain cleaner to see i…" at bounding box center [1026, 395] width 247 height 132
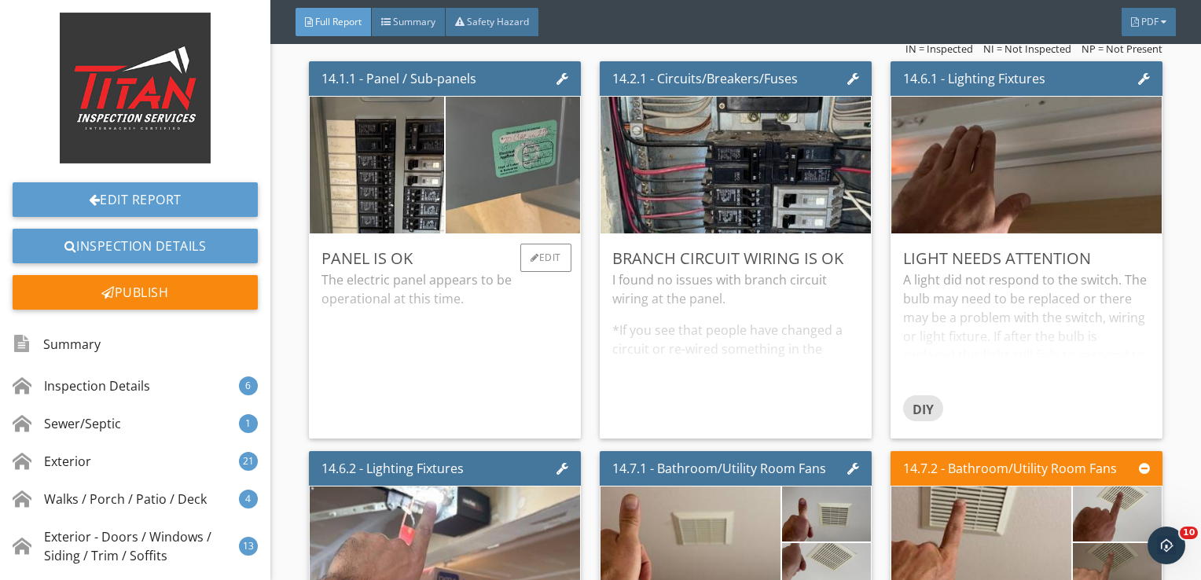
scroll to position [27434, 0]
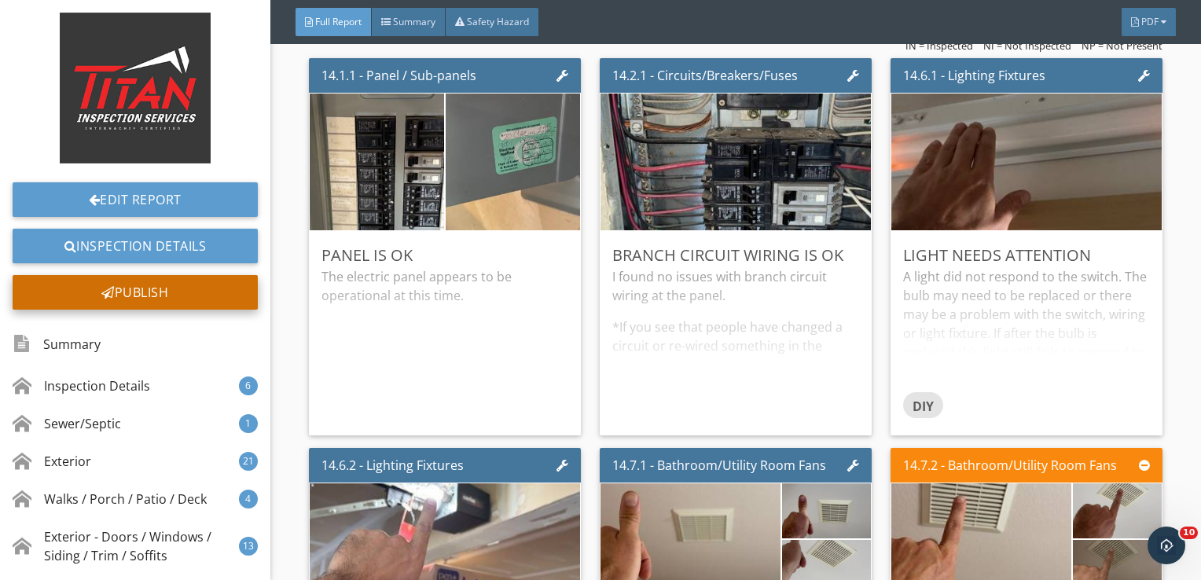
click at [197, 284] on div "Publish" at bounding box center [135, 292] width 245 height 35
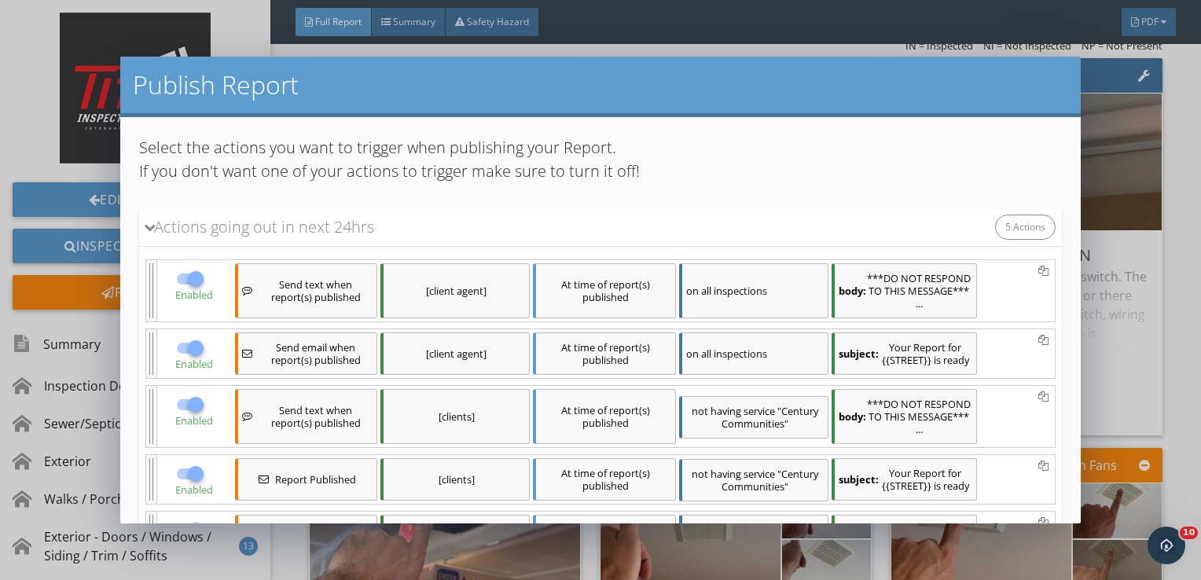
scroll to position [383, 0]
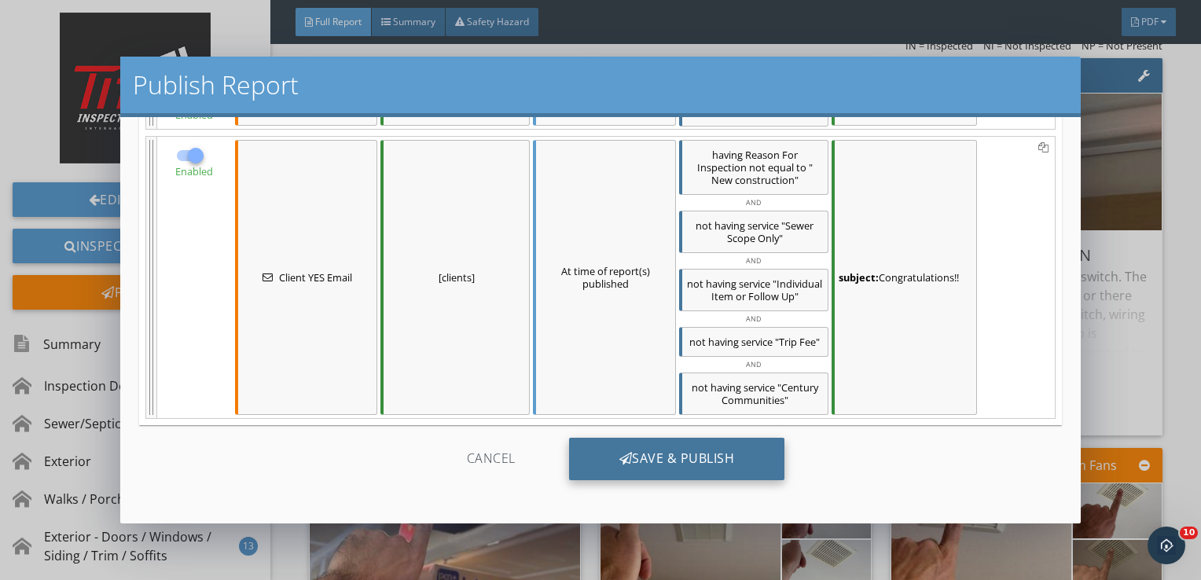
click at [637, 452] on div "Save & Publish" at bounding box center [677, 459] width 216 height 42
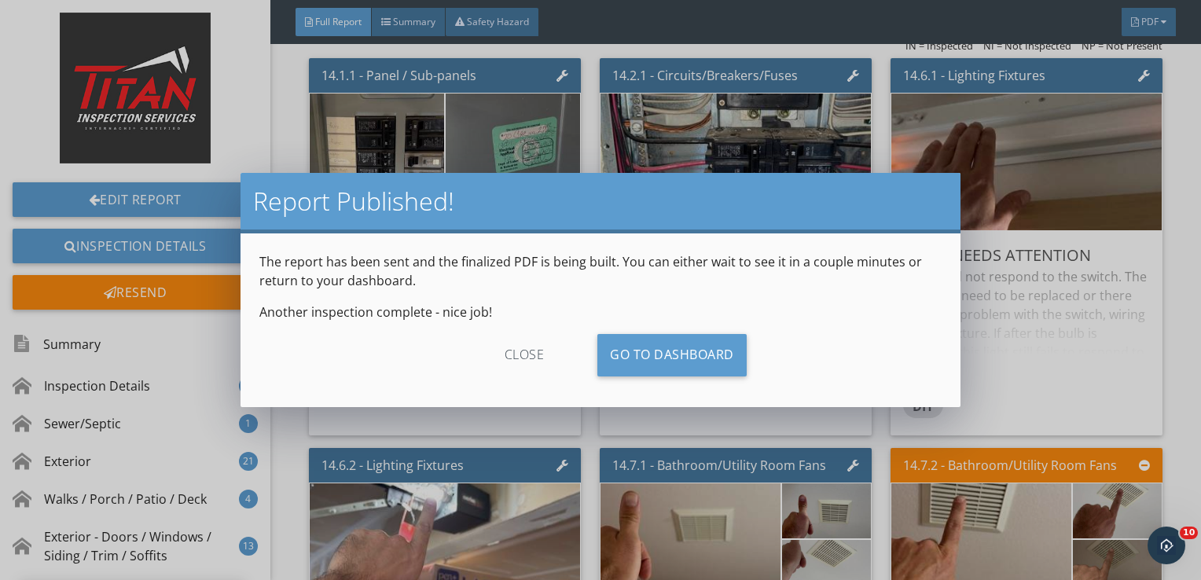
click at [526, 358] on div "close" at bounding box center [524, 355] width 141 height 42
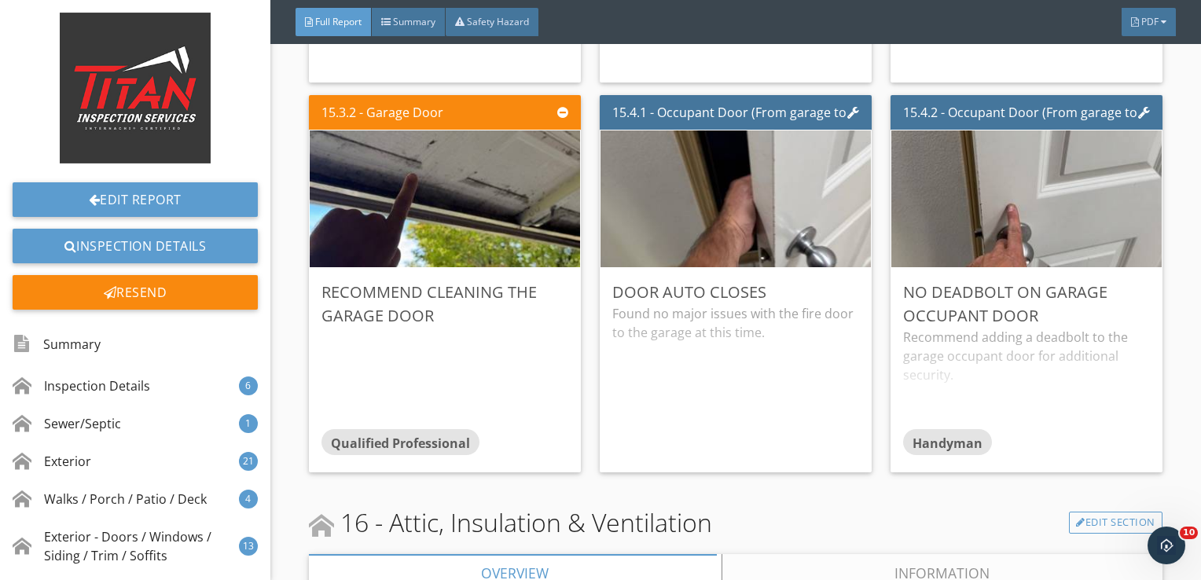
scroll to position [30053, 0]
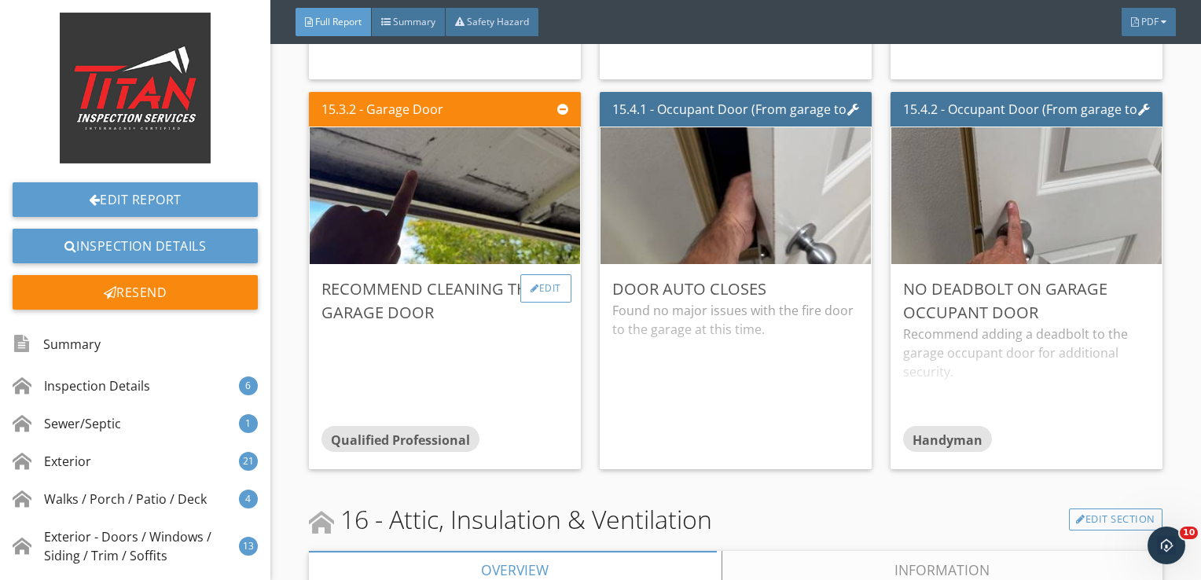
click at [545, 274] on div "Edit" at bounding box center [545, 288] width 51 height 28
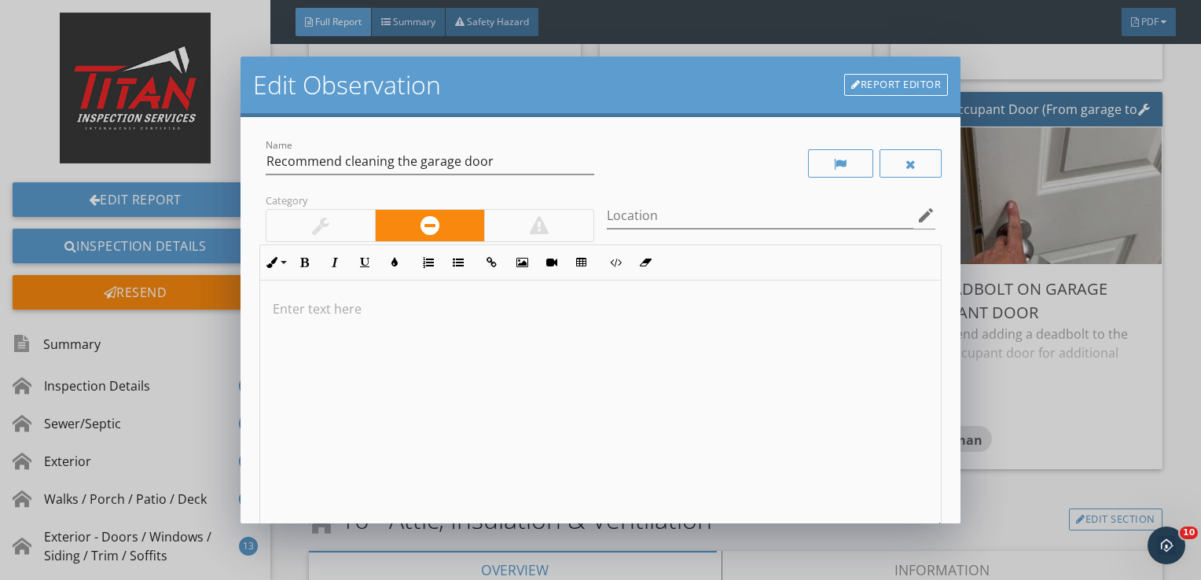
click at [435, 373] on div at bounding box center [600, 405] width 681 height 249
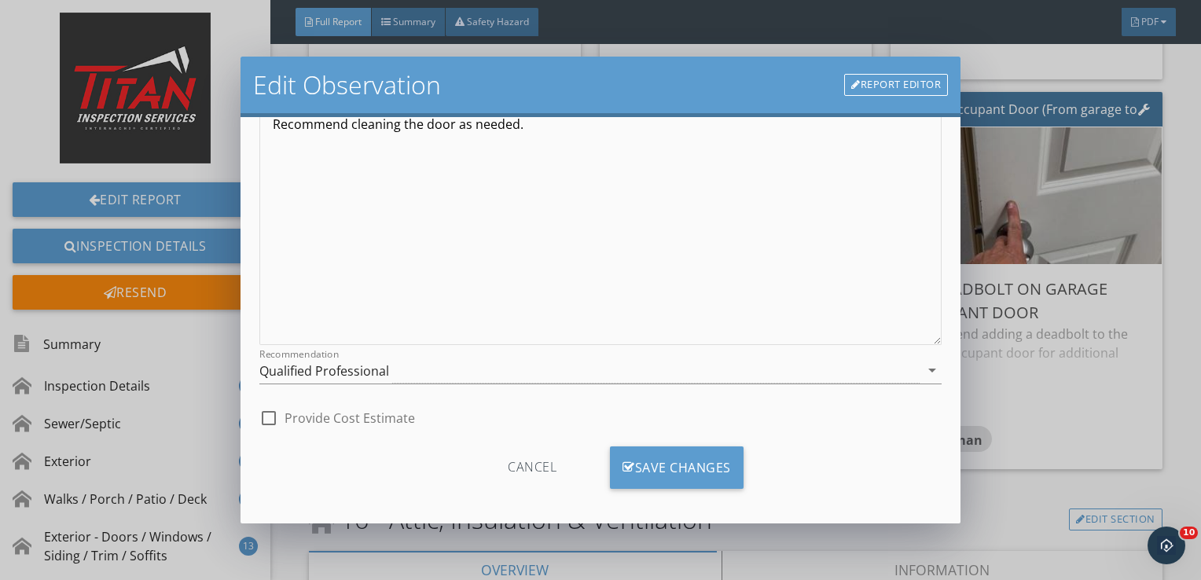
scroll to position [193, 0]
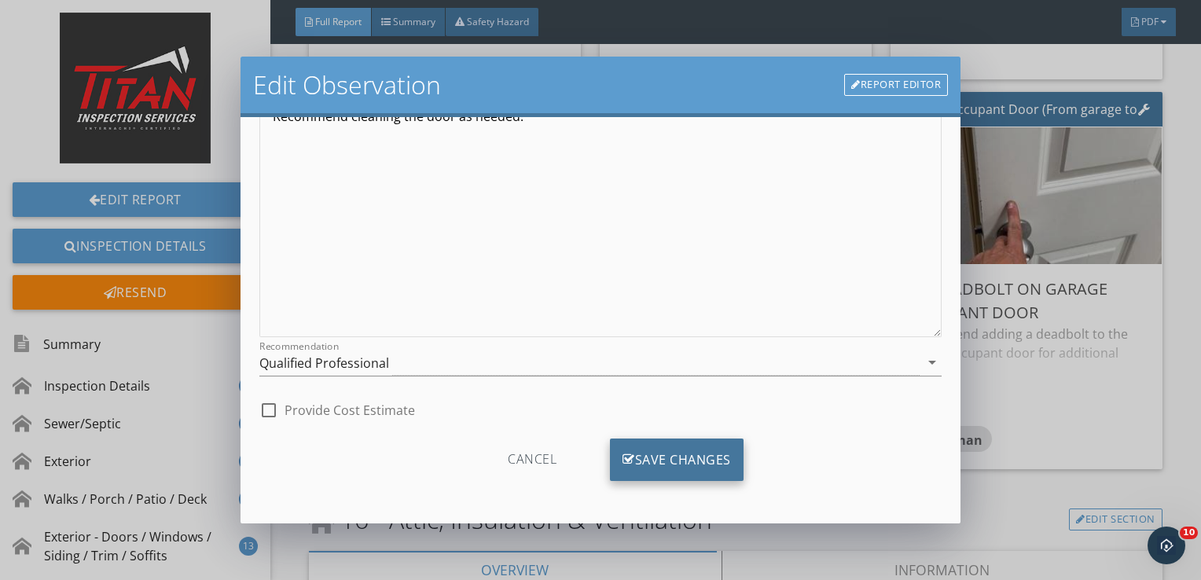
click at [676, 459] on div "Save Changes" at bounding box center [677, 459] width 134 height 42
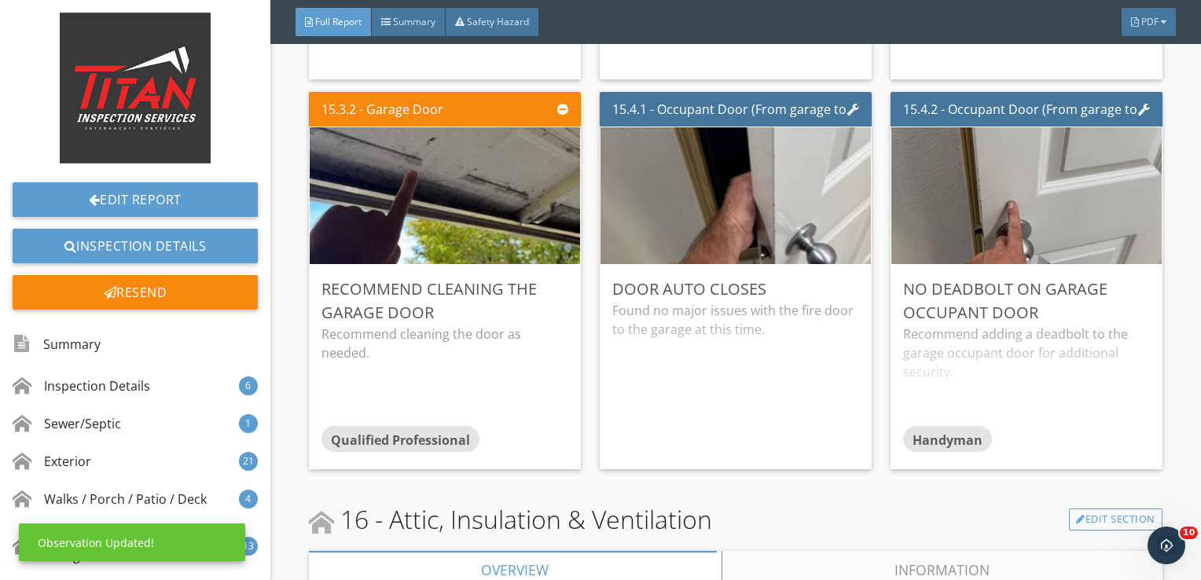
scroll to position [6, 0]
click at [549, 274] on div "Edit" at bounding box center [545, 288] width 51 height 28
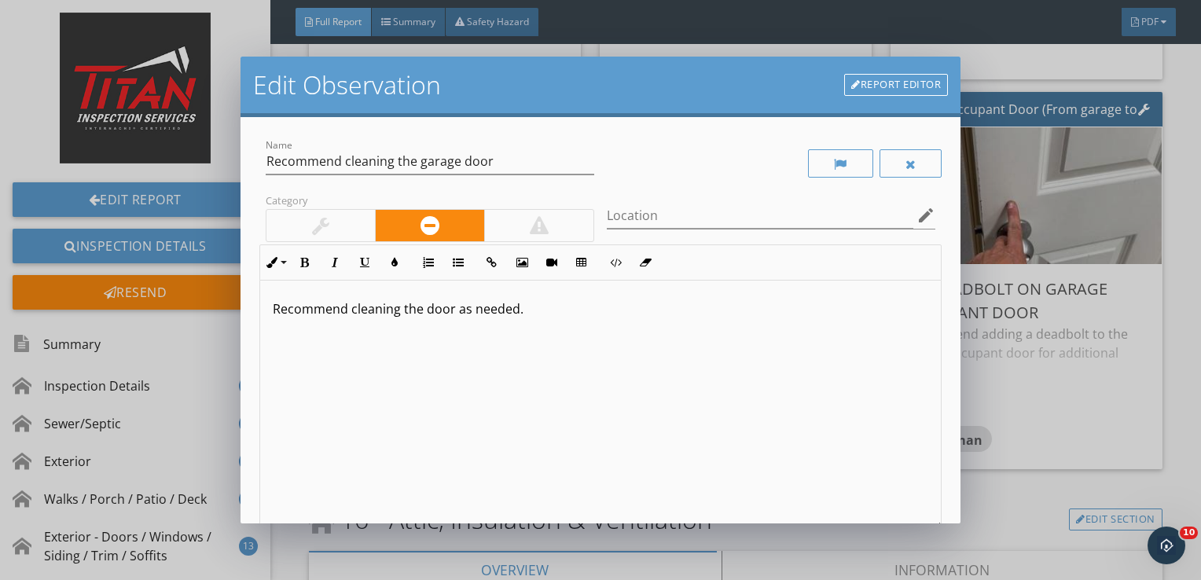
click at [351, 211] on div at bounding box center [320, 225] width 108 height 31
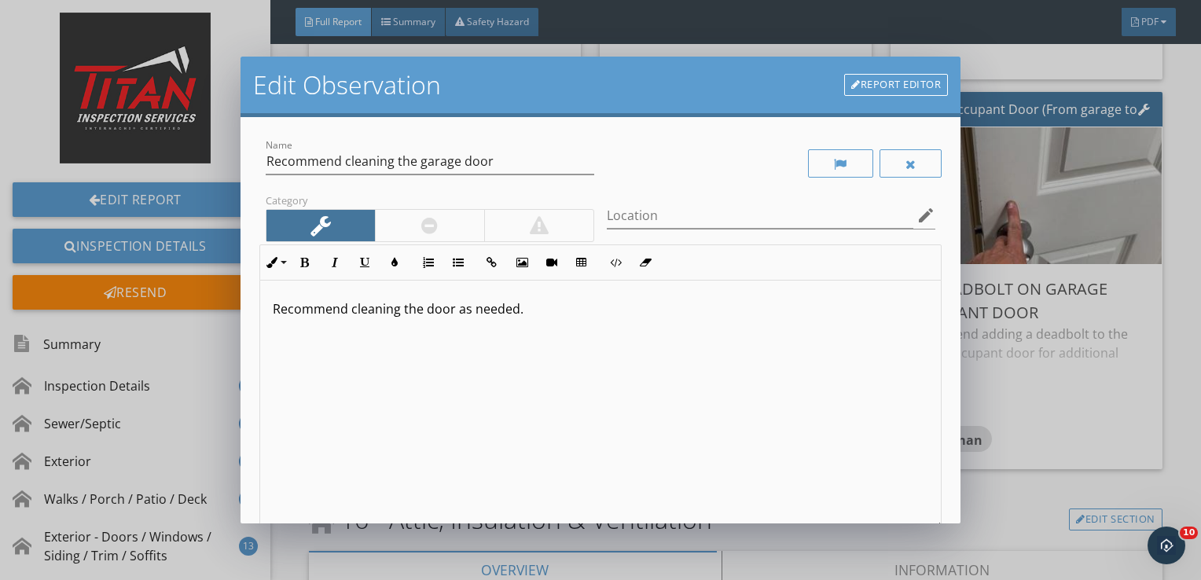
scroll to position [193, 0]
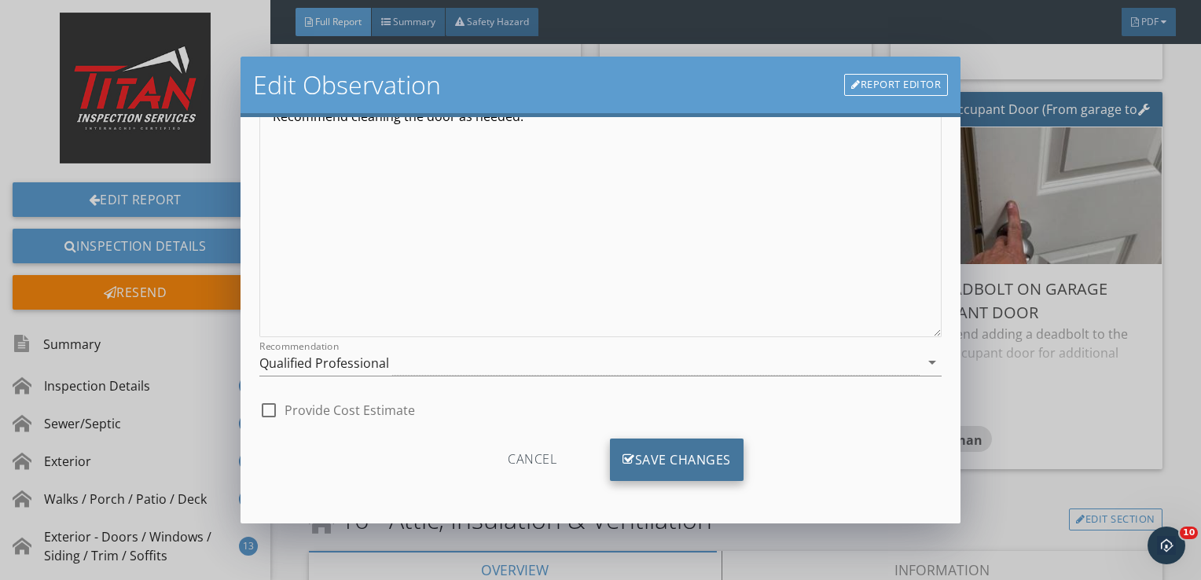
click at [663, 466] on div "Save Changes" at bounding box center [677, 459] width 134 height 42
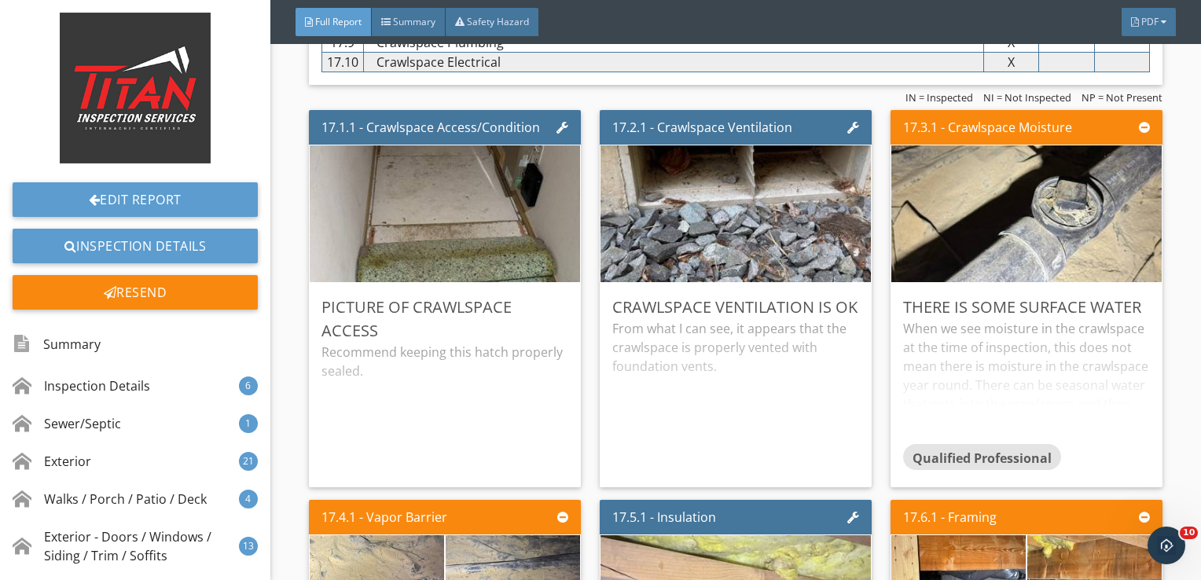
scroll to position [32737, 0]
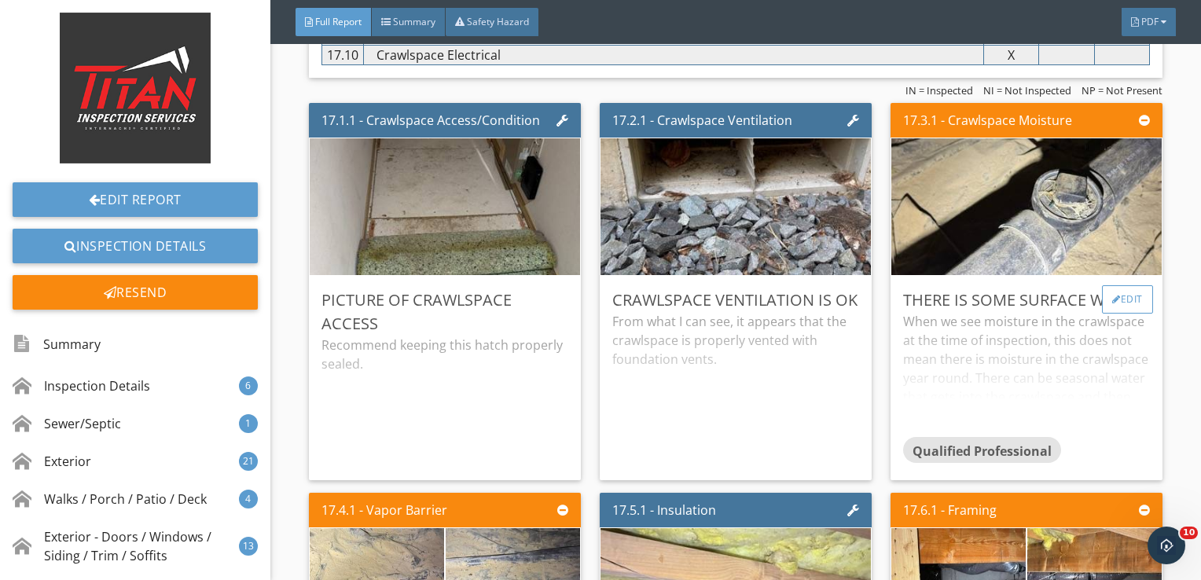
click at [1110, 285] on div "Edit" at bounding box center [1127, 299] width 51 height 28
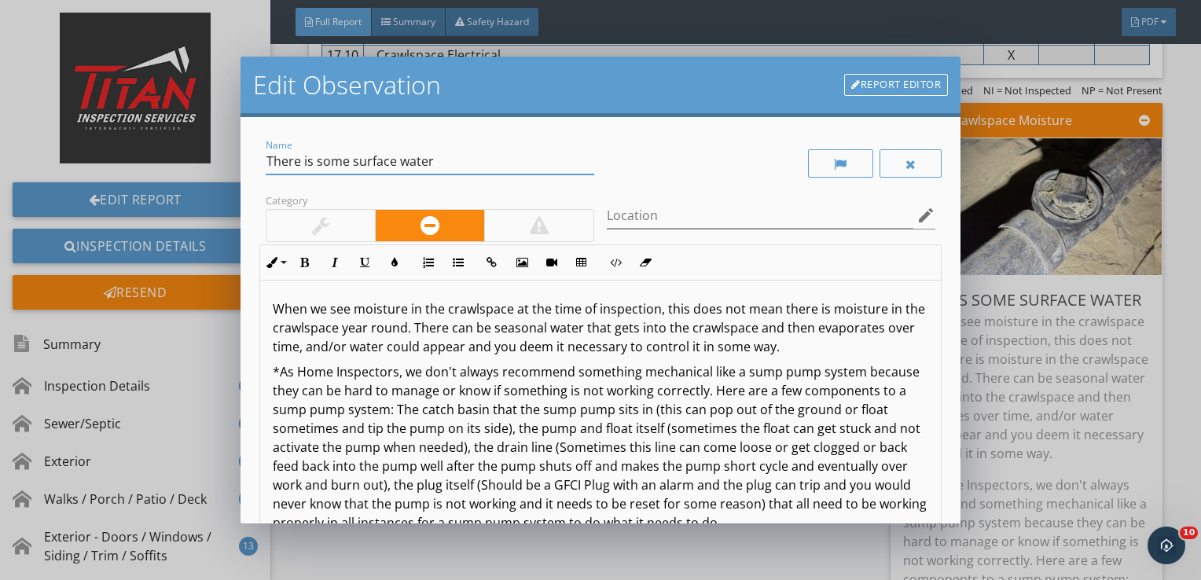
click at [347, 163] on input "There is some surface water" at bounding box center [430, 162] width 328 height 26
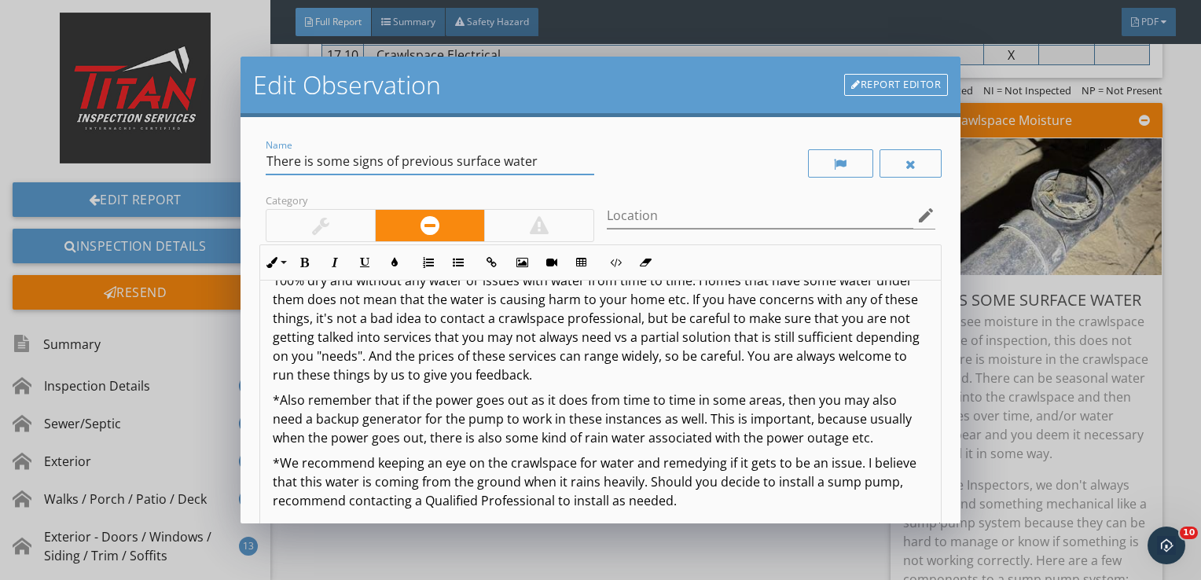
scroll to position [193, 0]
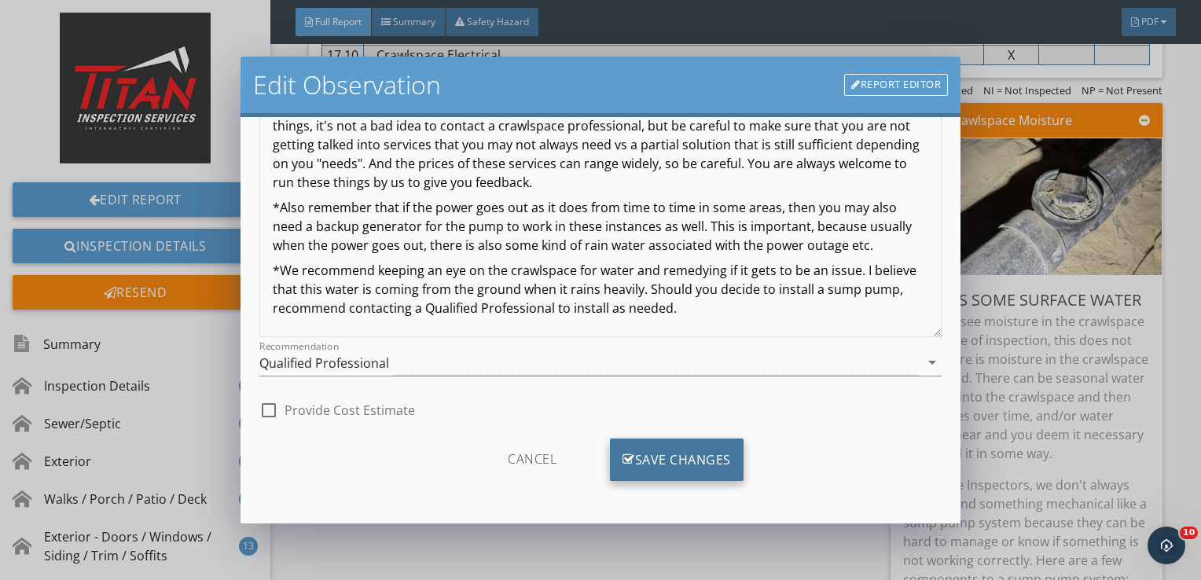
type input "There is some signs of previous surface water"
click at [670, 465] on div "Save Changes" at bounding box center [677, 459] width 134 height 42
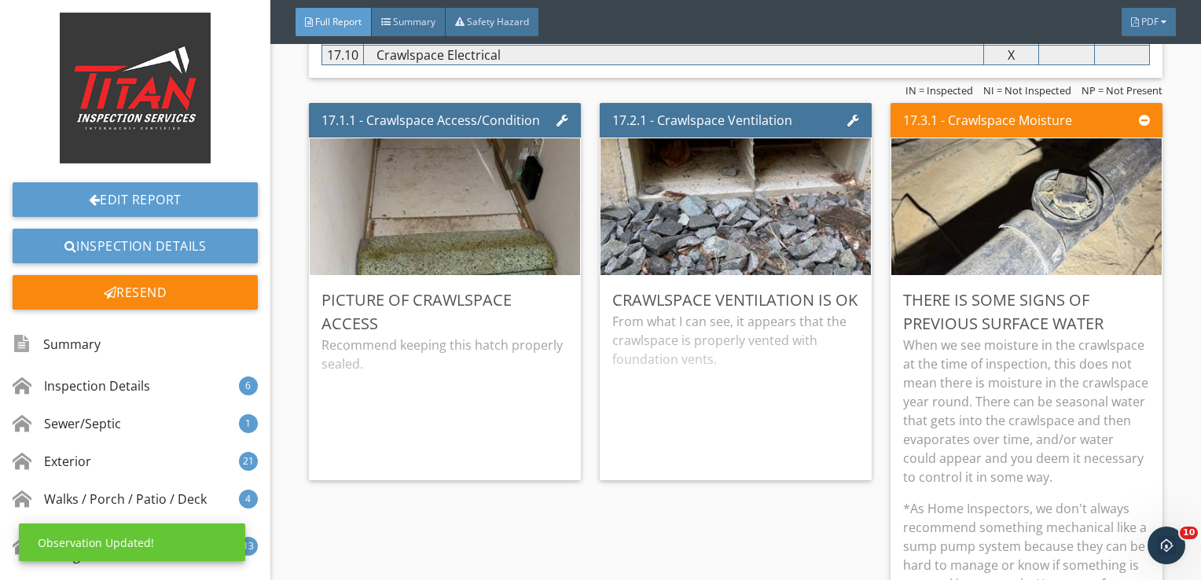
scroll to position [6, 0]
click at [933, 366] on p "When we see moisture in the crawlspace at the time of inspection, this does not…" at bounding box center [1026, 411] width 247 height 151
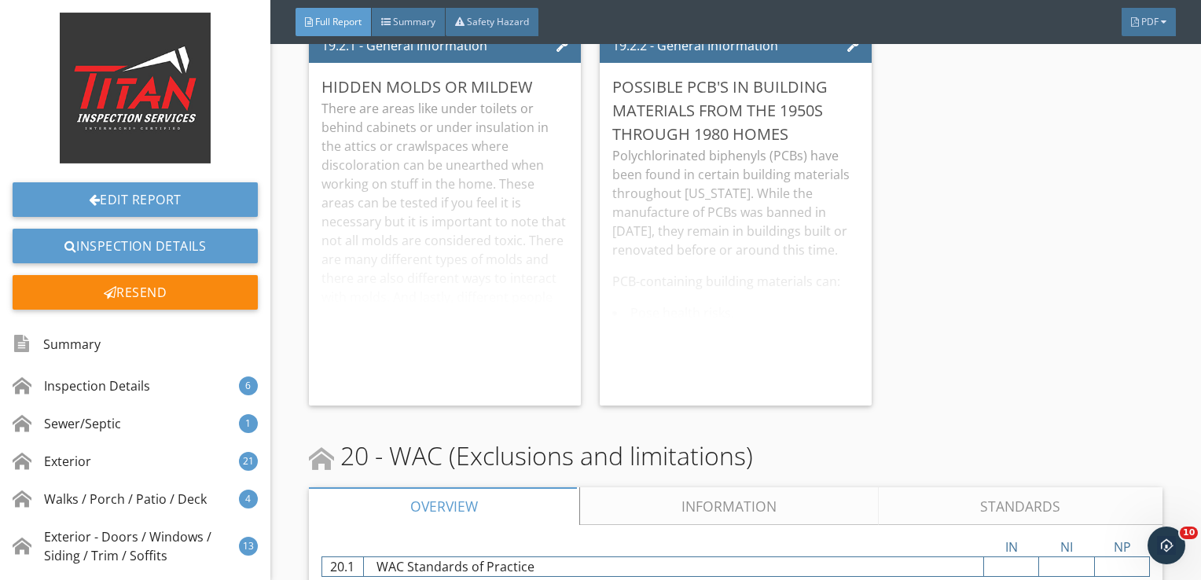
scroll to position [35102, 0]
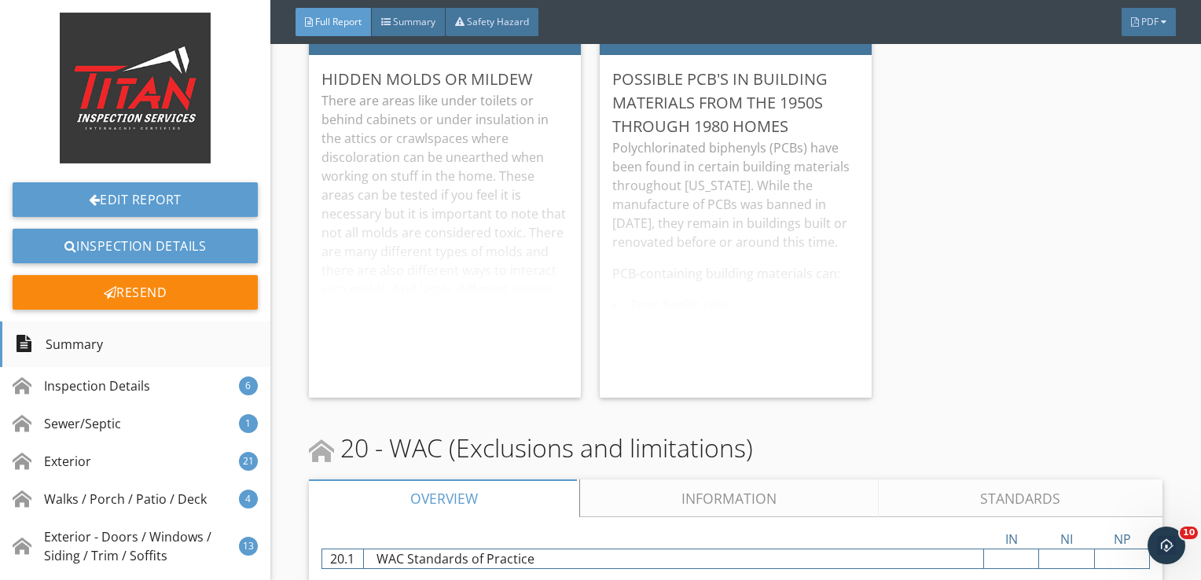
click at [160, 339] on div "Summary" at bounding box center [135, 344] width 270 height 46
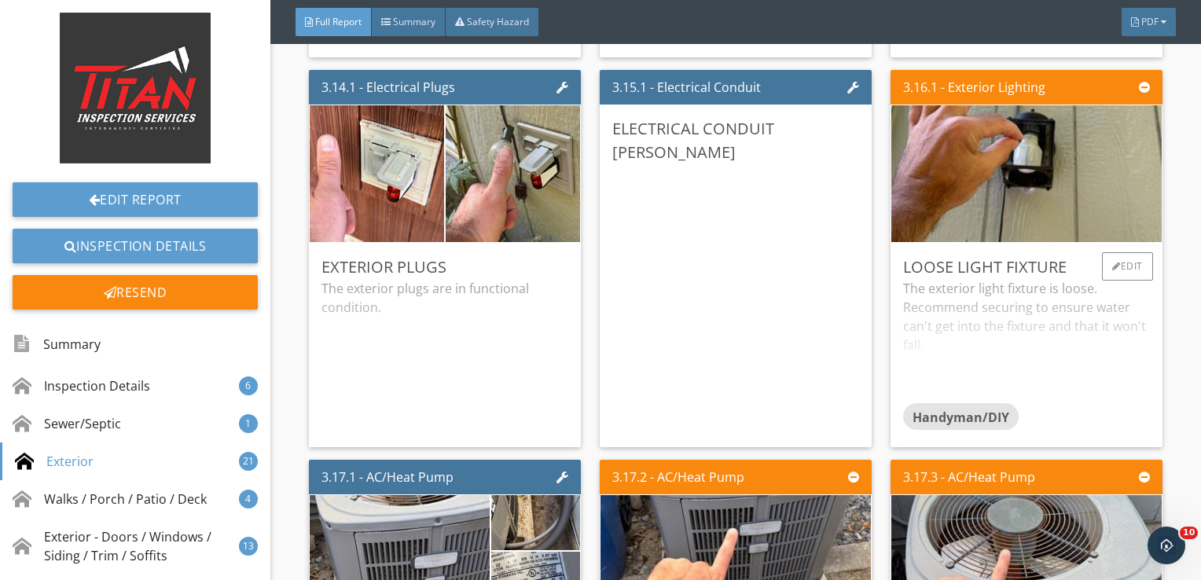
scroll to position [5188, 0]
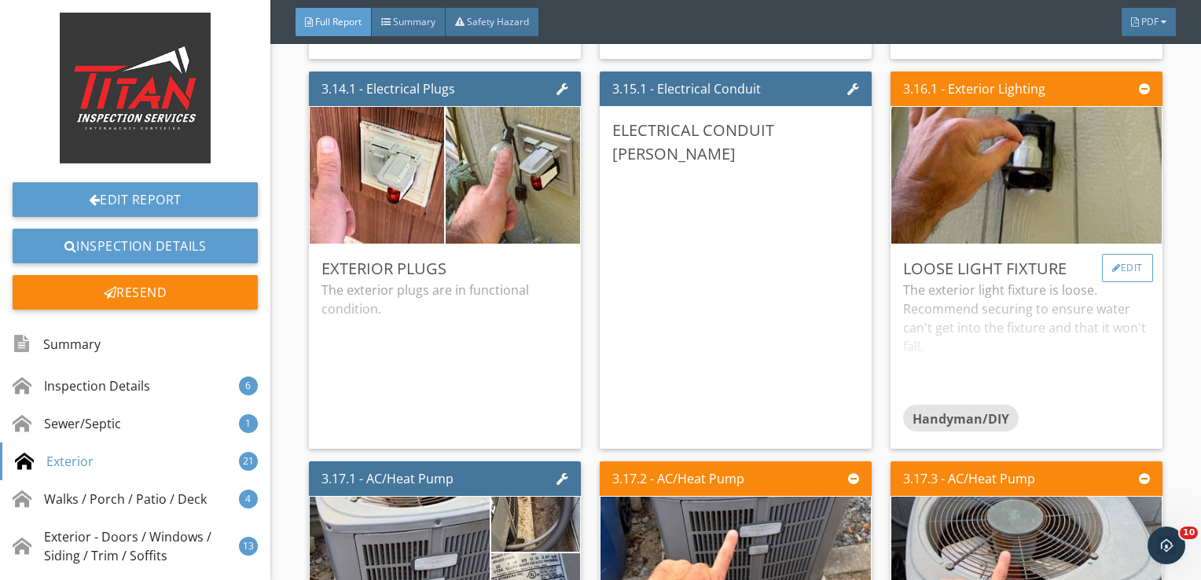
click at [1107, 259] on div "Edit" at bounding box center [1127, 268] width 51 height 28
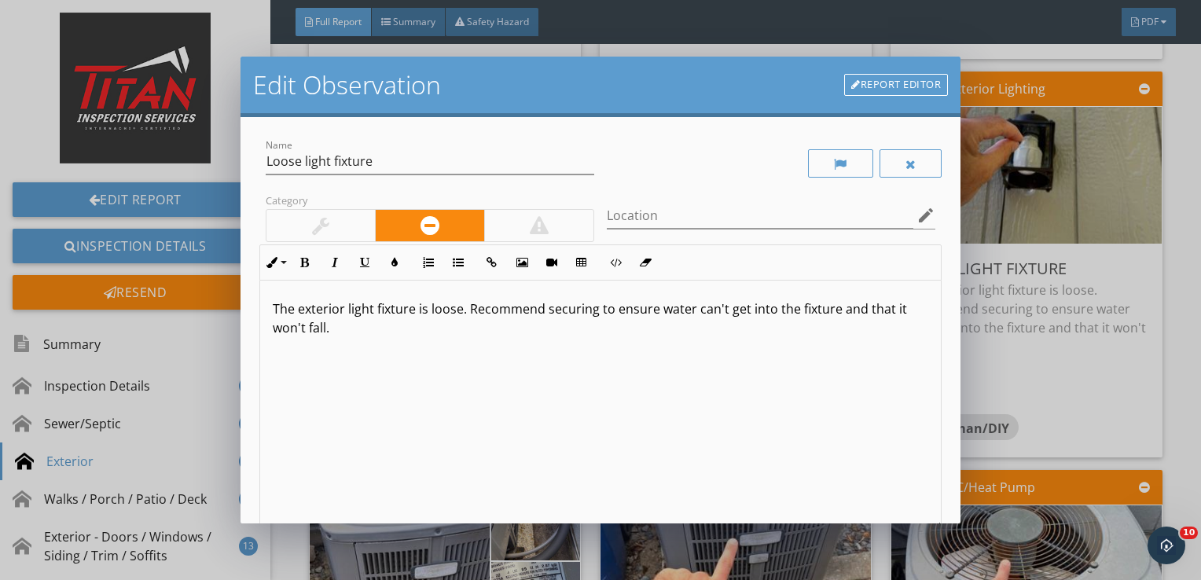
click at [327, 231] on div at bounding box center [320, 225] width 17 height 19
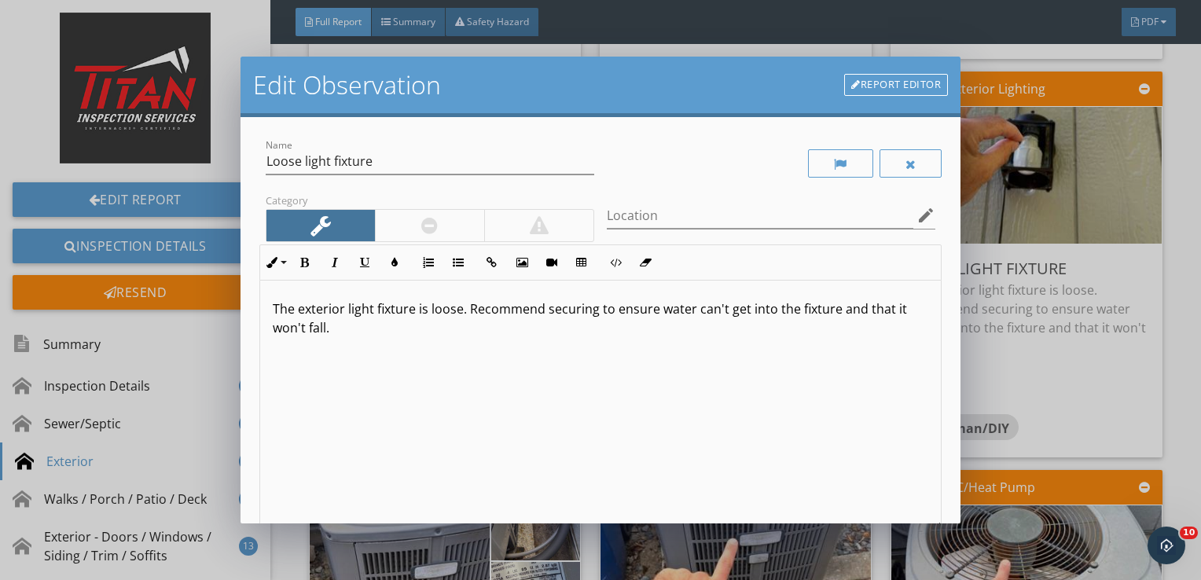
scroll to position [193, 0]
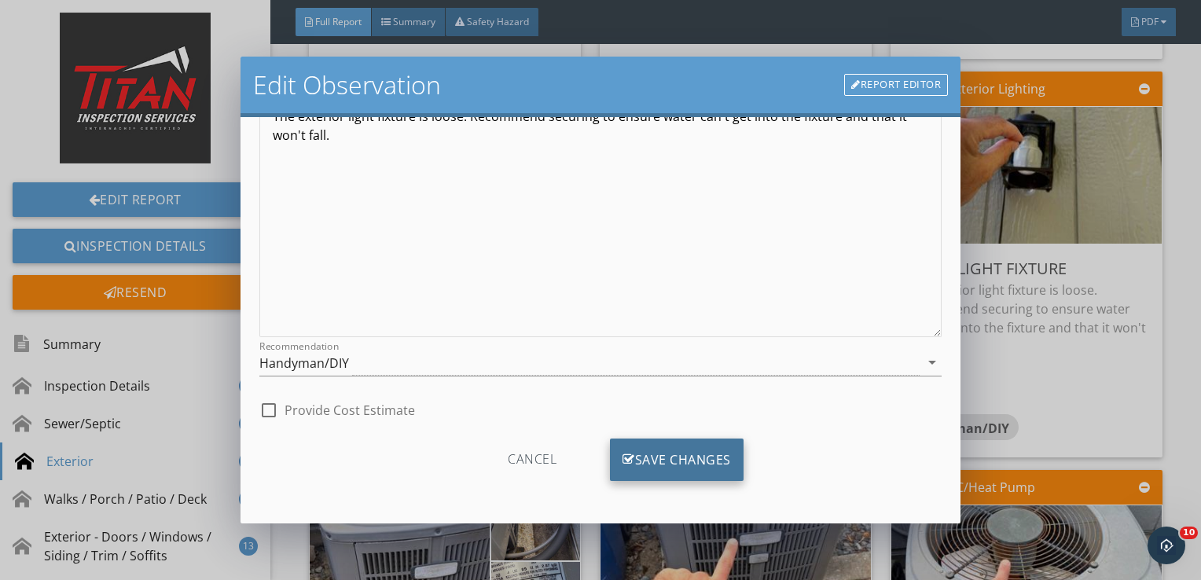
click at [664, 459] on div "Save Changes" at bounding box center [677, 459] width 134 height 42
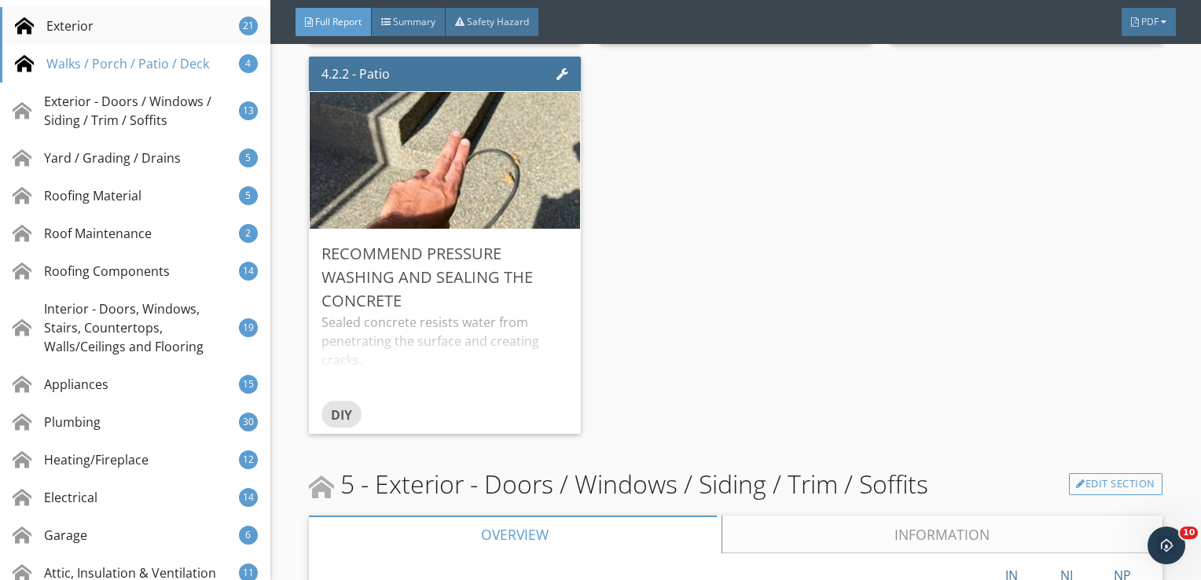
scroll to position [537, 0]
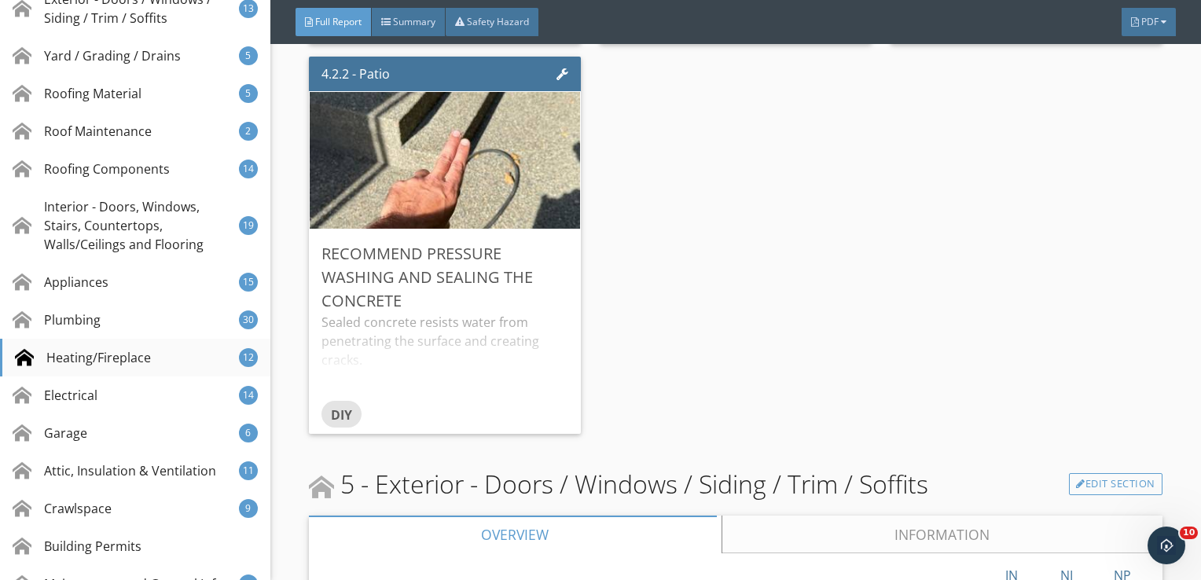
click at [126, 349] on div "Heating/Fireplace" at bounding box center [83, 357] width 136 height 19
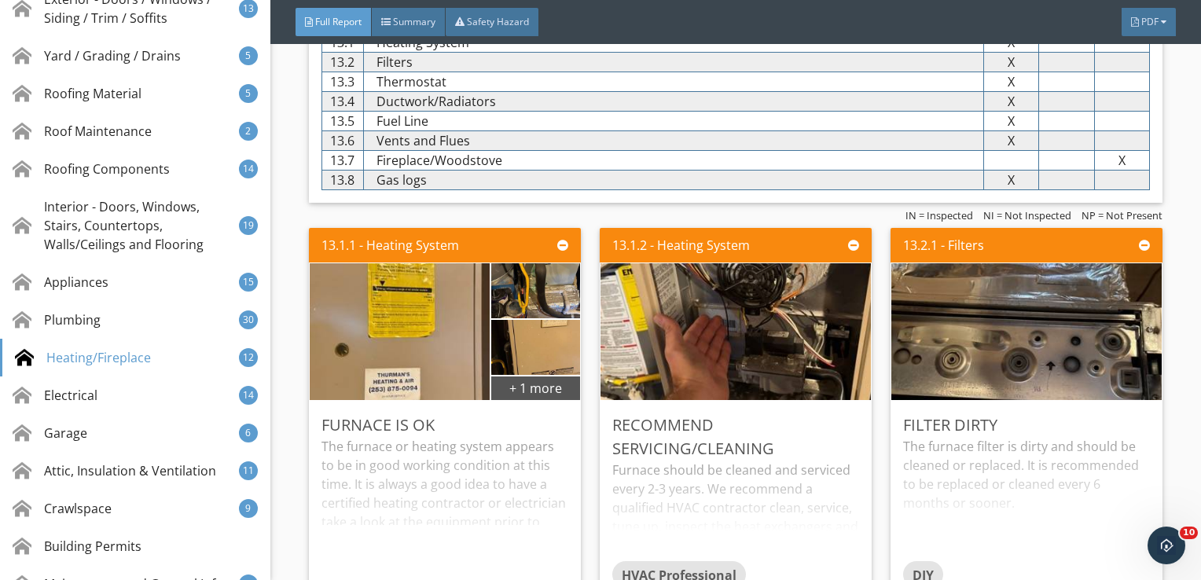
scroll to position [25284, 0]
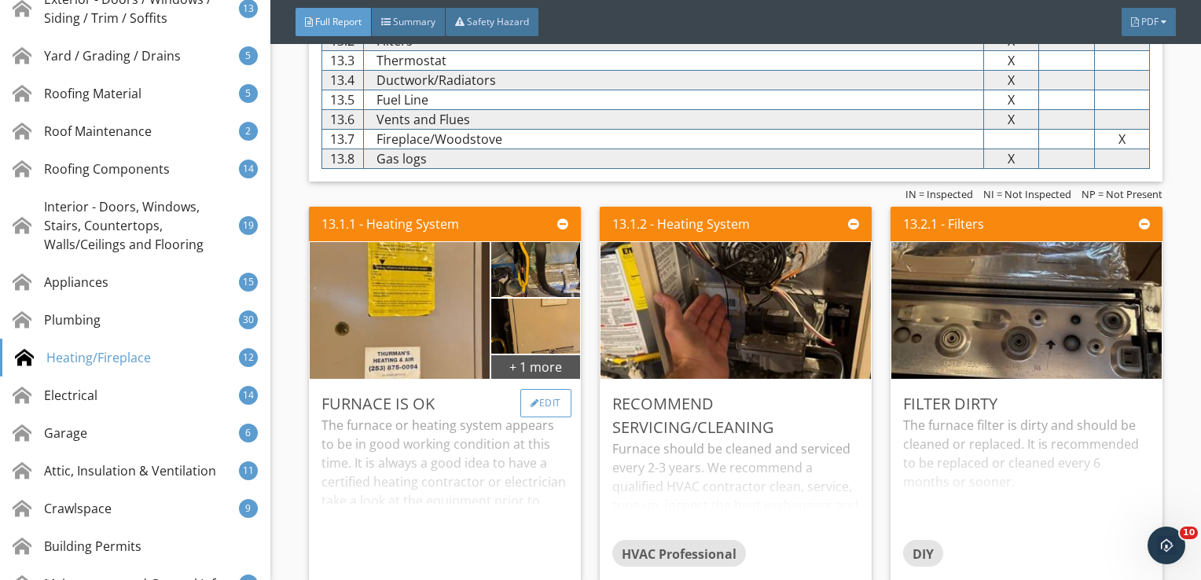
click at [531, 398] on div at bounding box center [534, 402] width 9 height 9
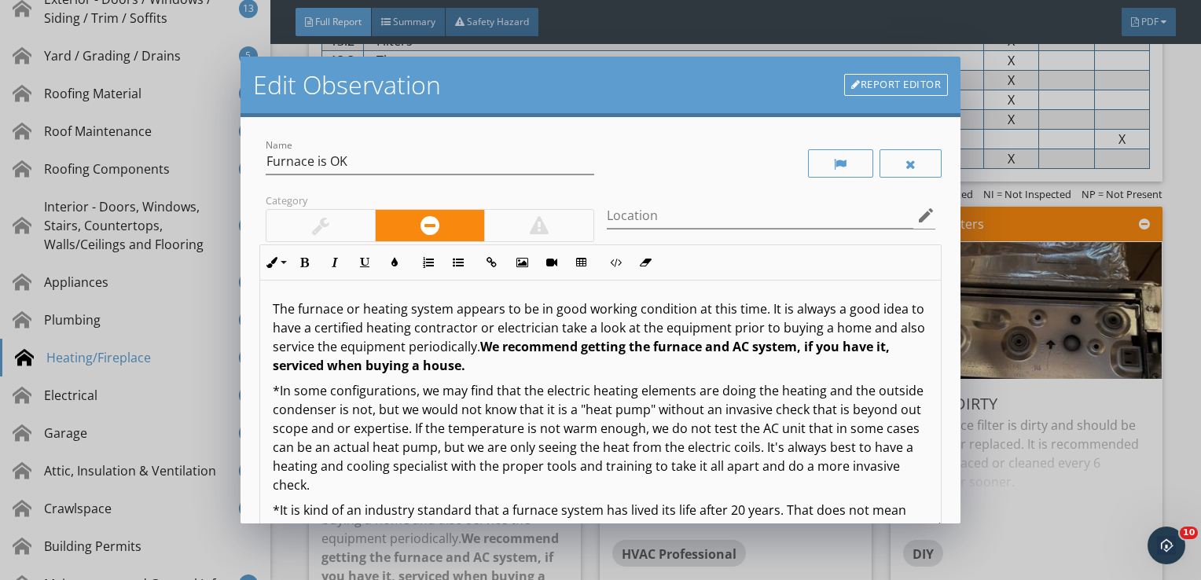
click at [335, 222] on div at bounding box center [320, 225] width 108 height 31
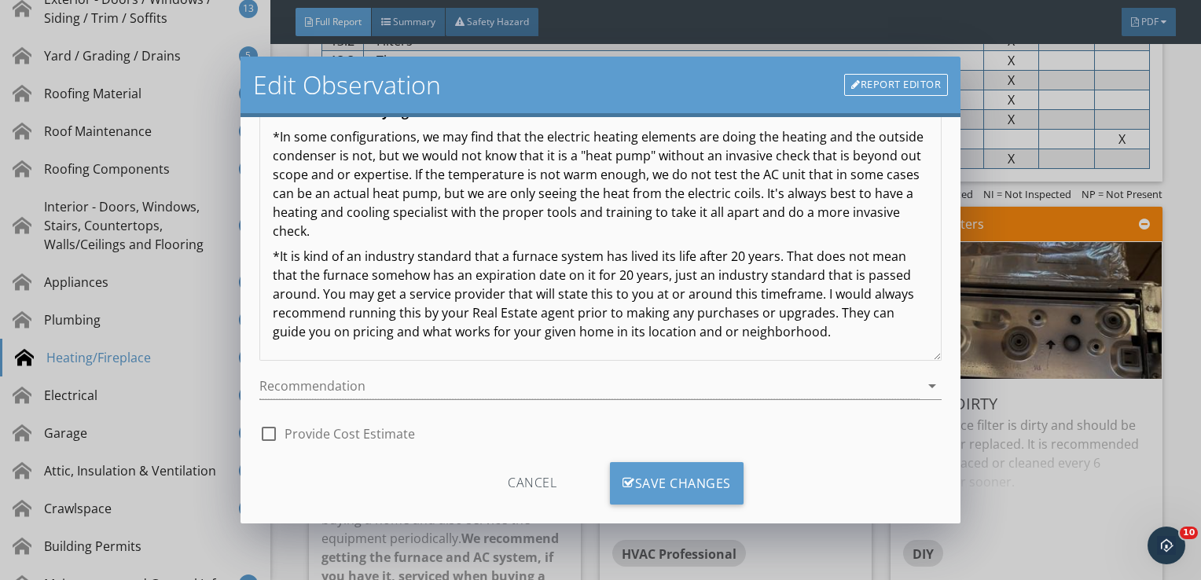
scroll to position [182, 0]
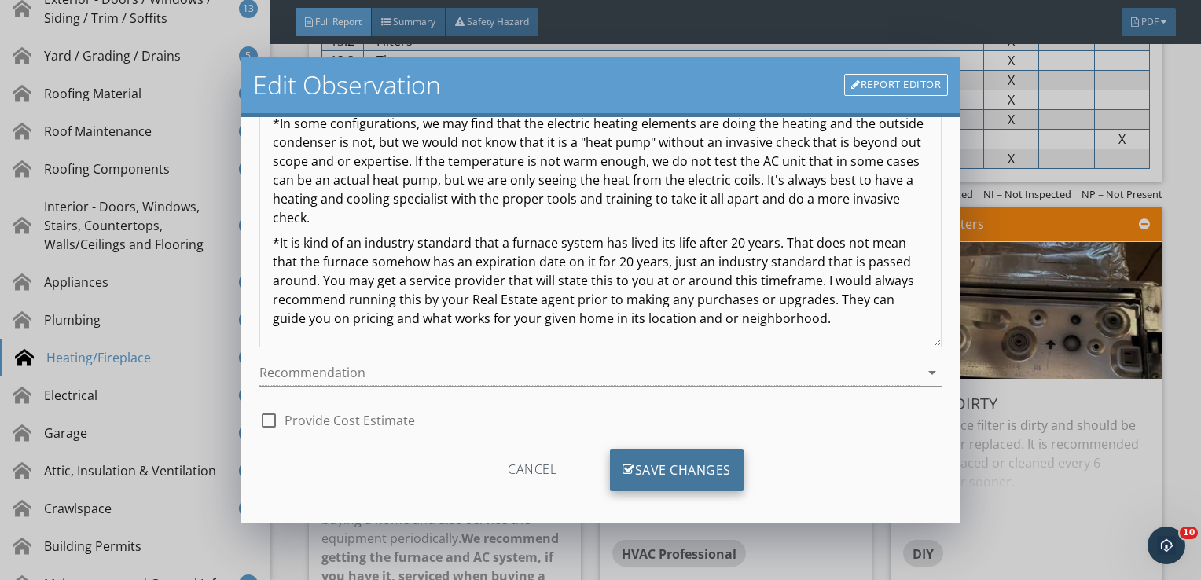
click at [663, 470] on div "Save Changes" at bounding box center [677, 470] width 134 height 42
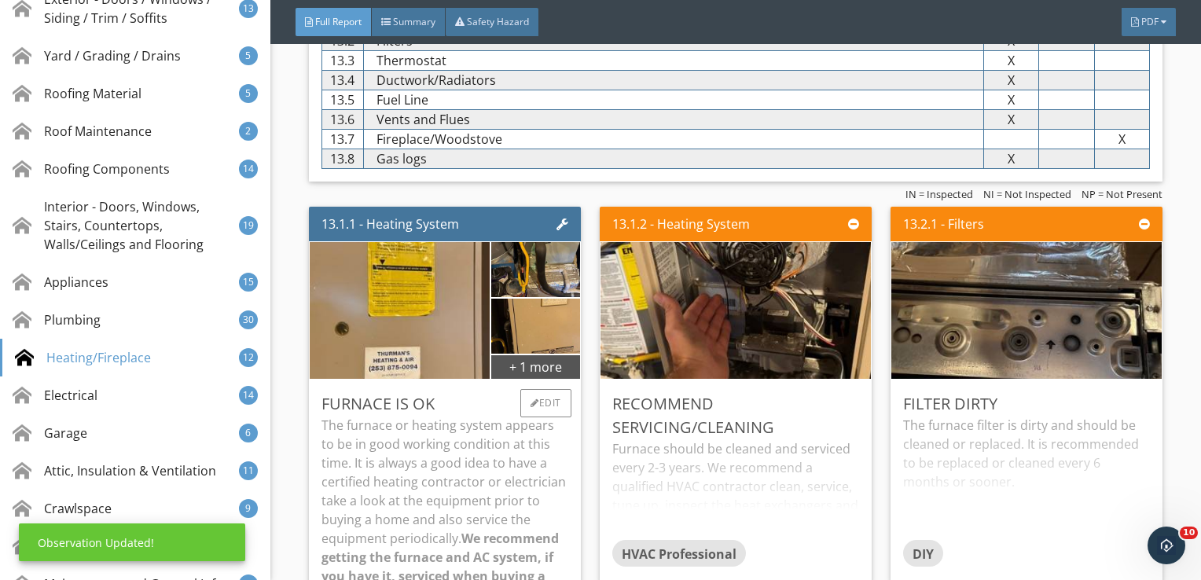
click at [523, 468] on p "The furnace or heating system appears to be in good working condition at this t…" at bounding box center [444, 510] width 247 height 189
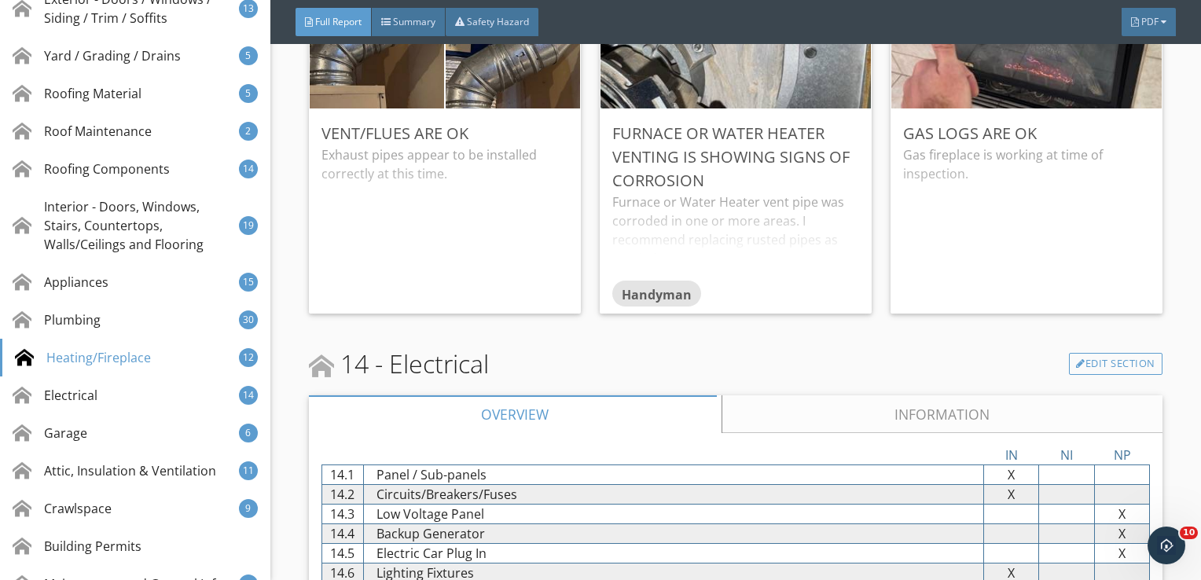
scroll to position [26728, 0]
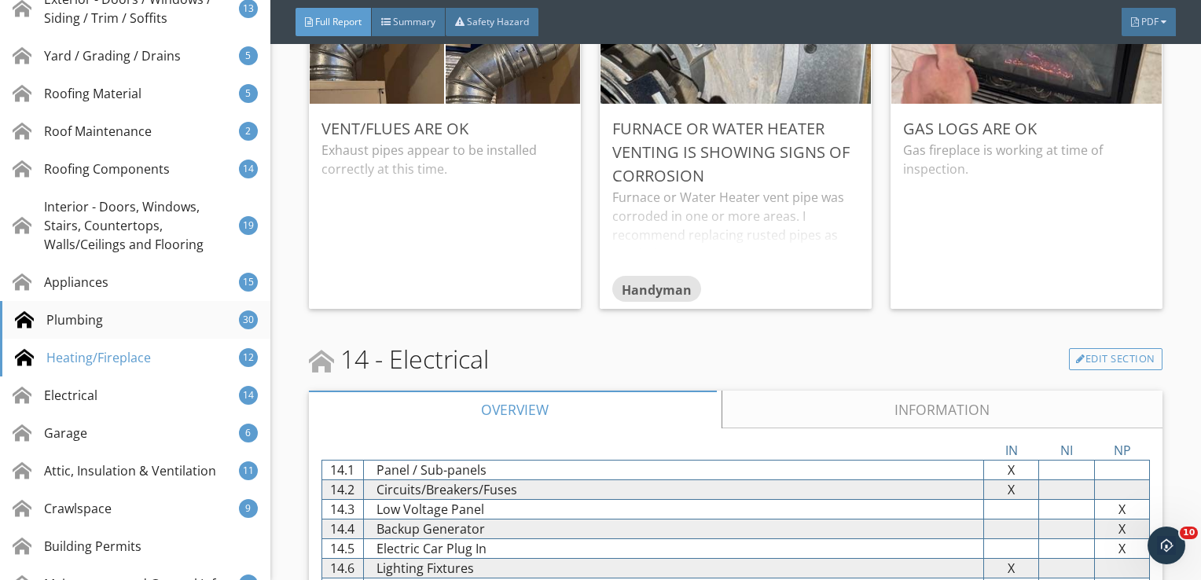
click at [134, 319] on div "Plumbing 30" at bounding box center [135, 320] width 270 height 38
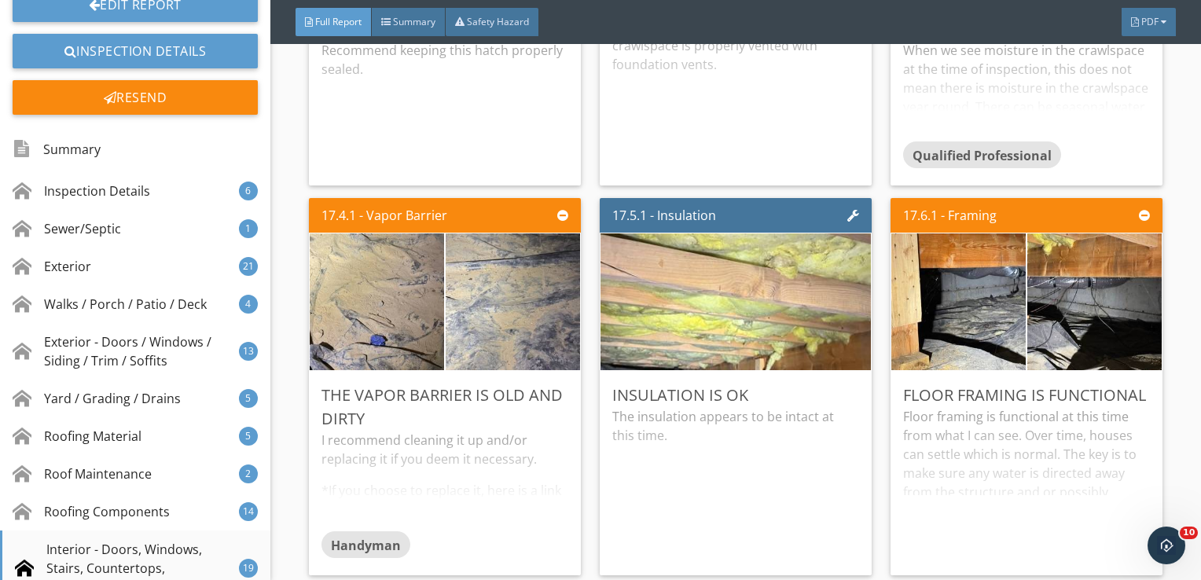
scroll to position [194, 0]
click at [156, 137] on div "Summary" at bounding box center [135, 150] width 270 height 46
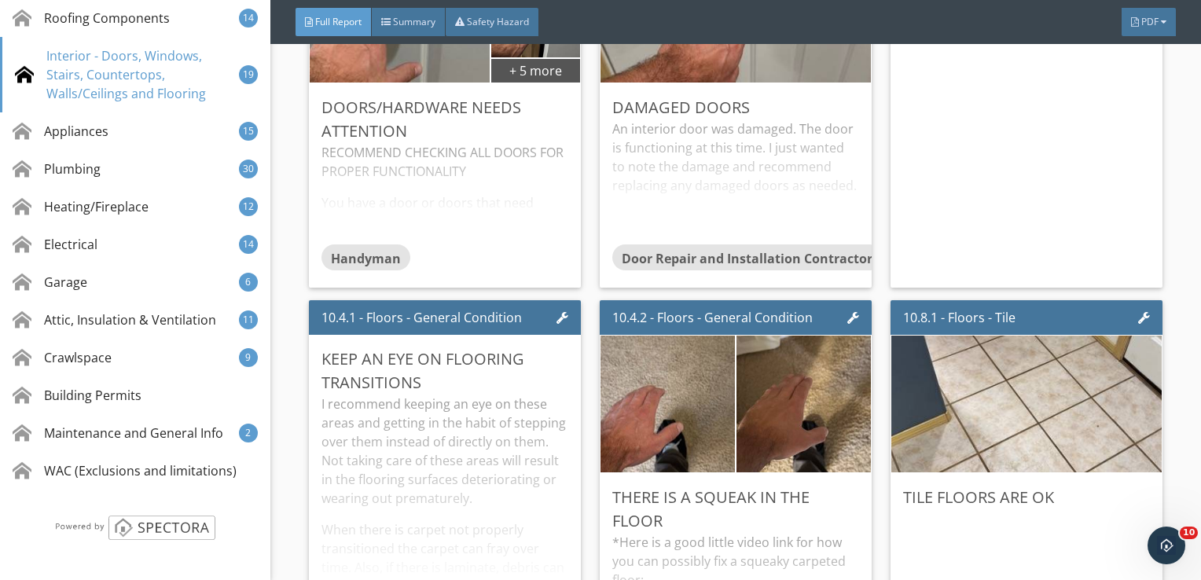
scroll to position [15199, 0]
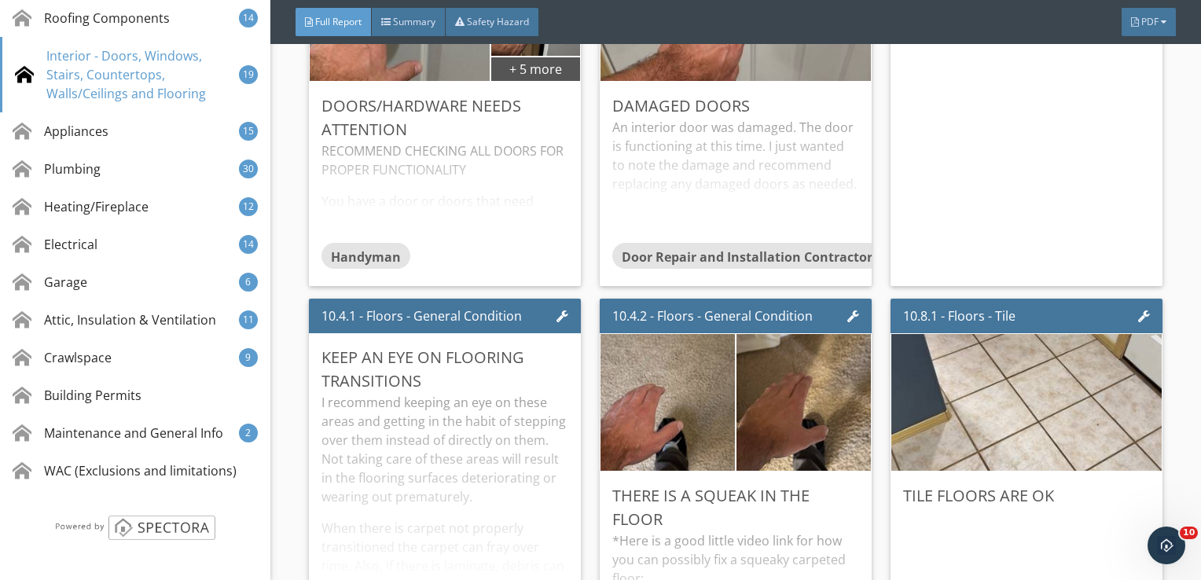
click at [1128, 275] on div "10.3.1 - Windows Windows are Ok Windows were in workable condition at the time …" at bounding box center [1020, 98] width 284 height 390
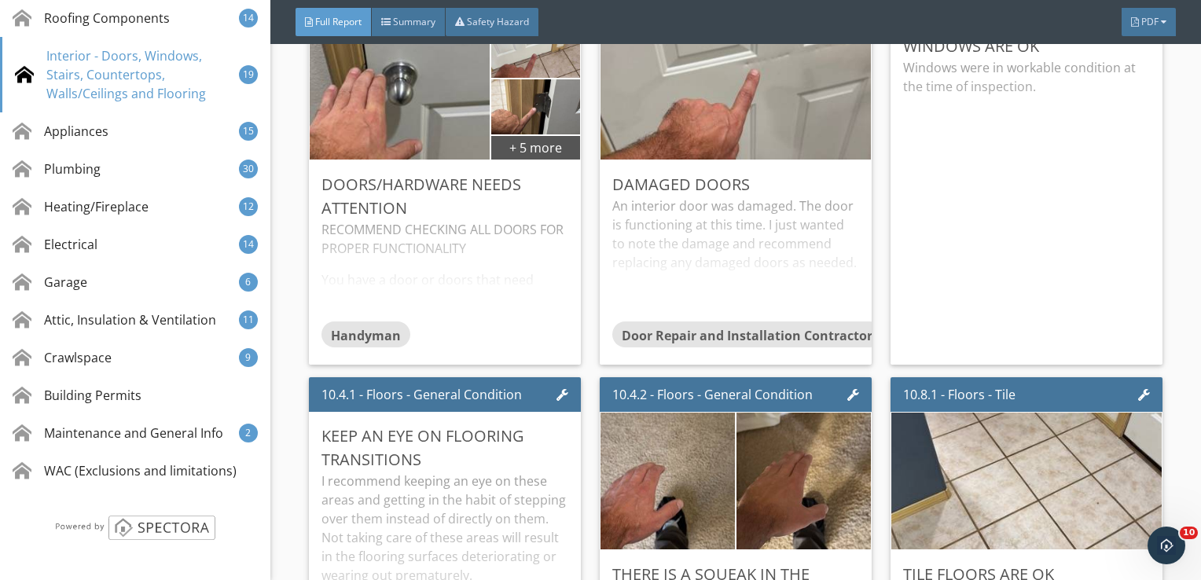
scroll to position [15113, 0]
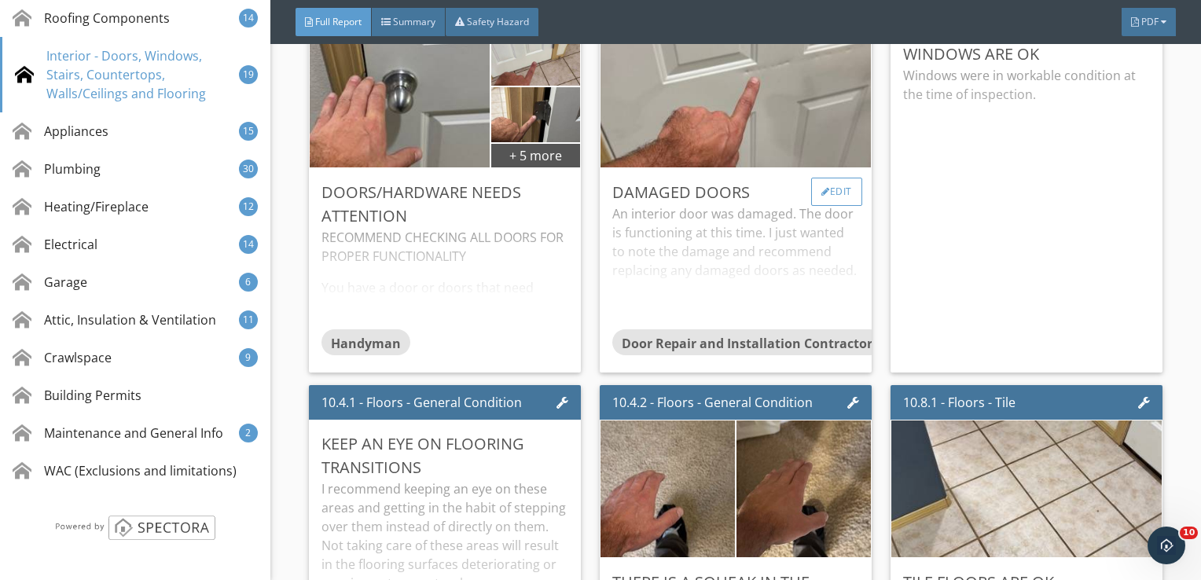
click at [833, 178] on div "Edit" at bounding box center [836, 192] width 51 height 28
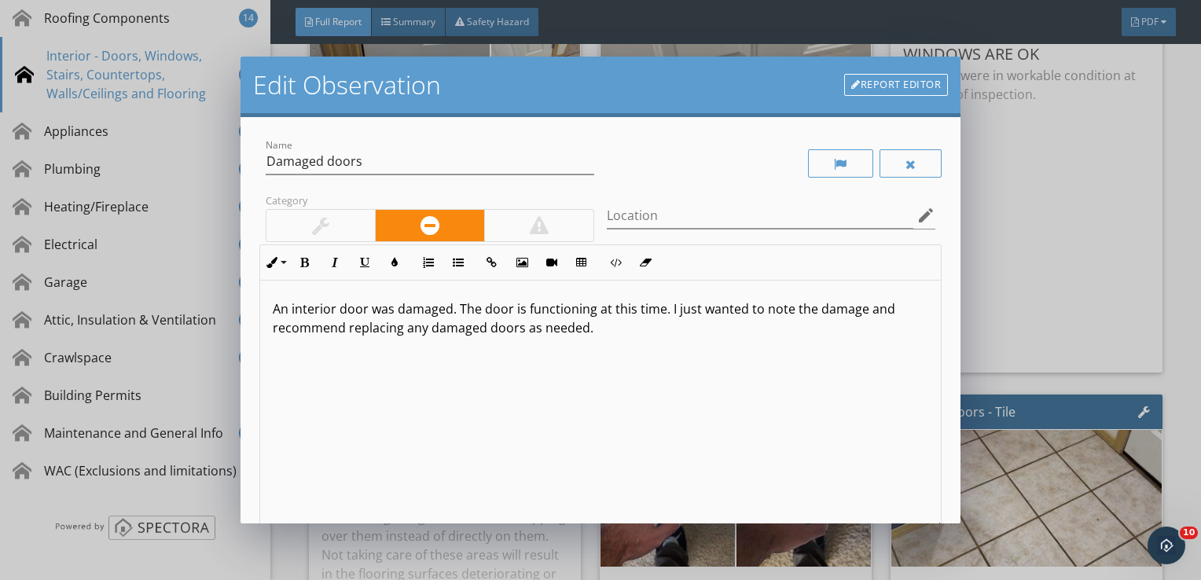
click at [346, 229] on div at bounding box center [320, 225] width 108 height 31
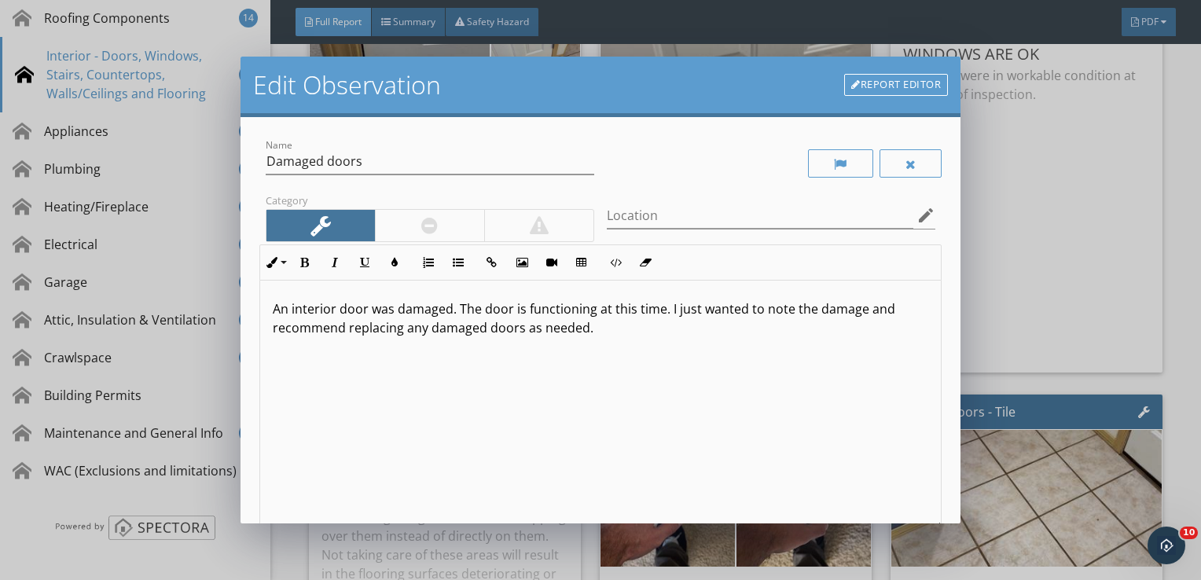
scroll to position [193, 0]
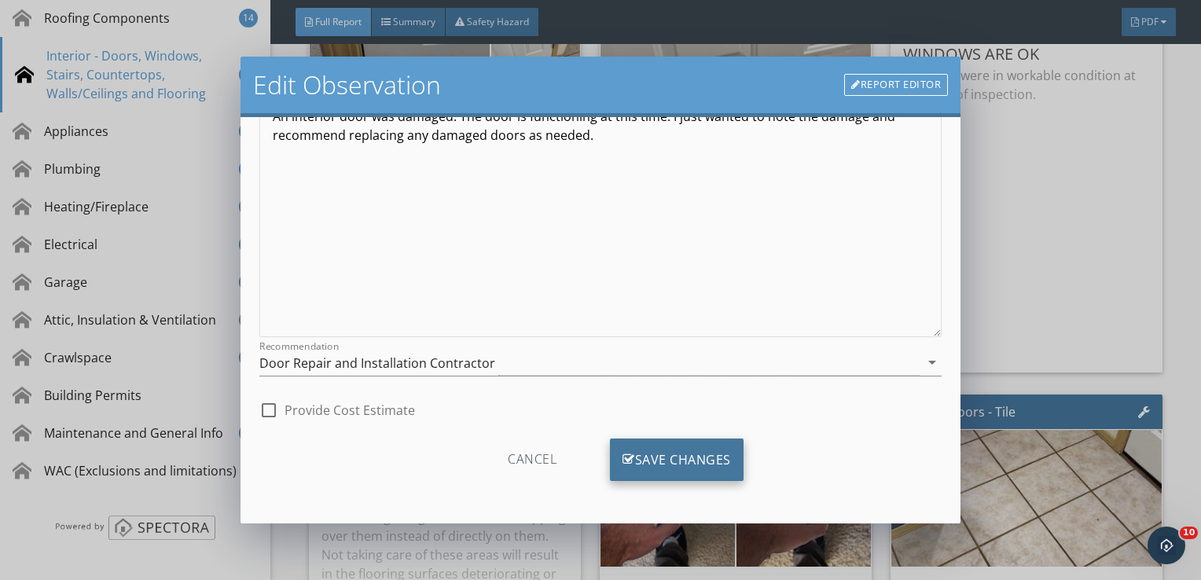
click at [653, 464] on div "Save Changes" at bounding box center [677, 459] width 134 height 42
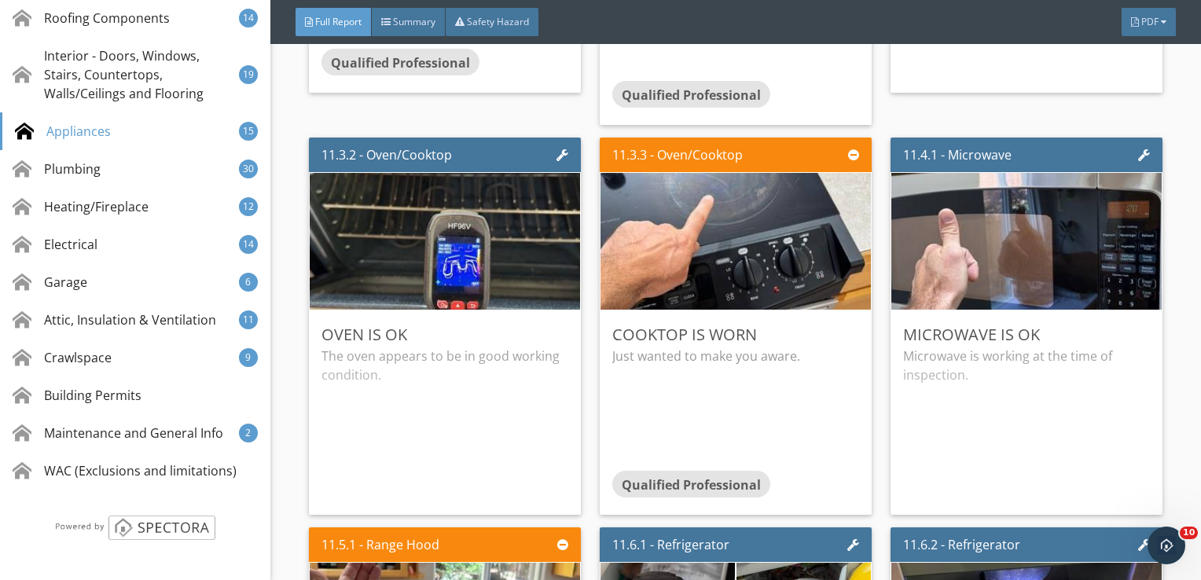
scroll to position [19339, 0]
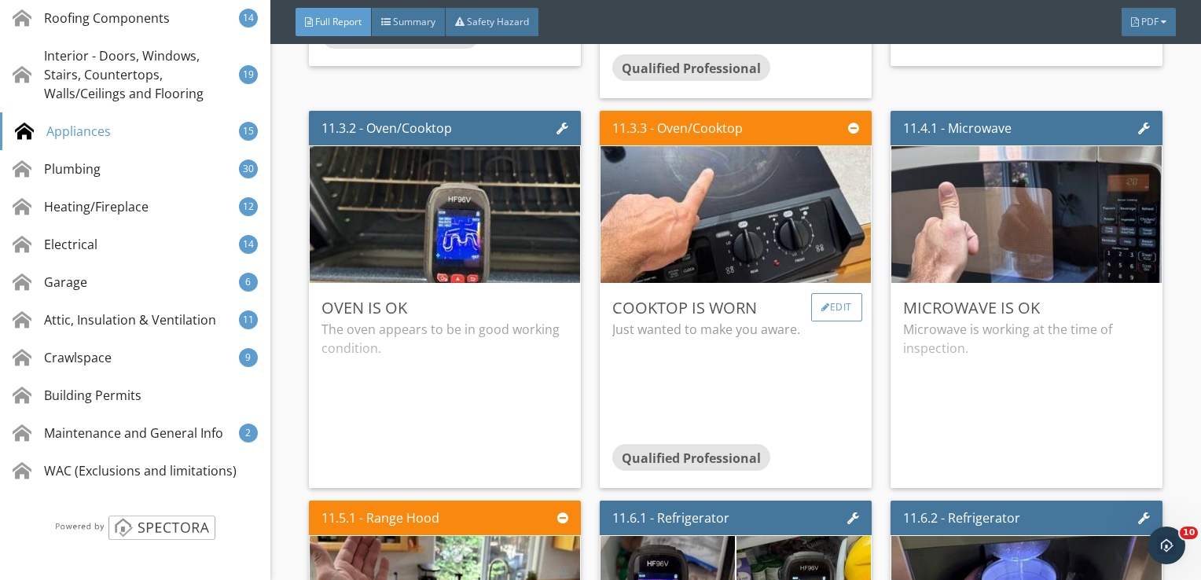
click at [835, 293] on div "Edit" at bounding box center [836, 307] width 51 height 28
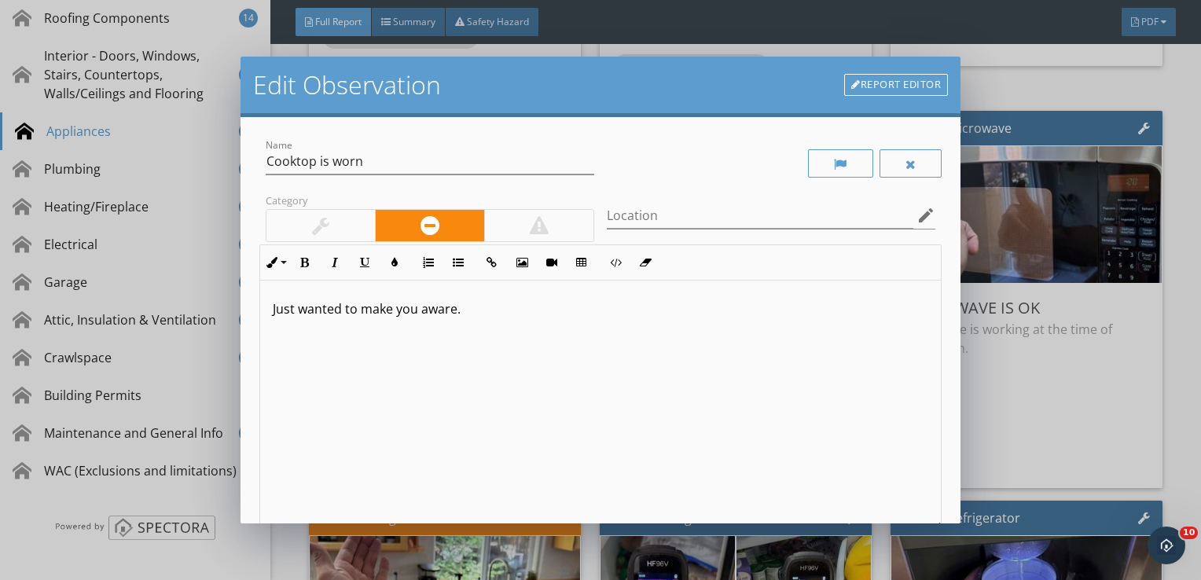
click at [333, 217] on div at bounding box center [320, 225] width 108 height 31
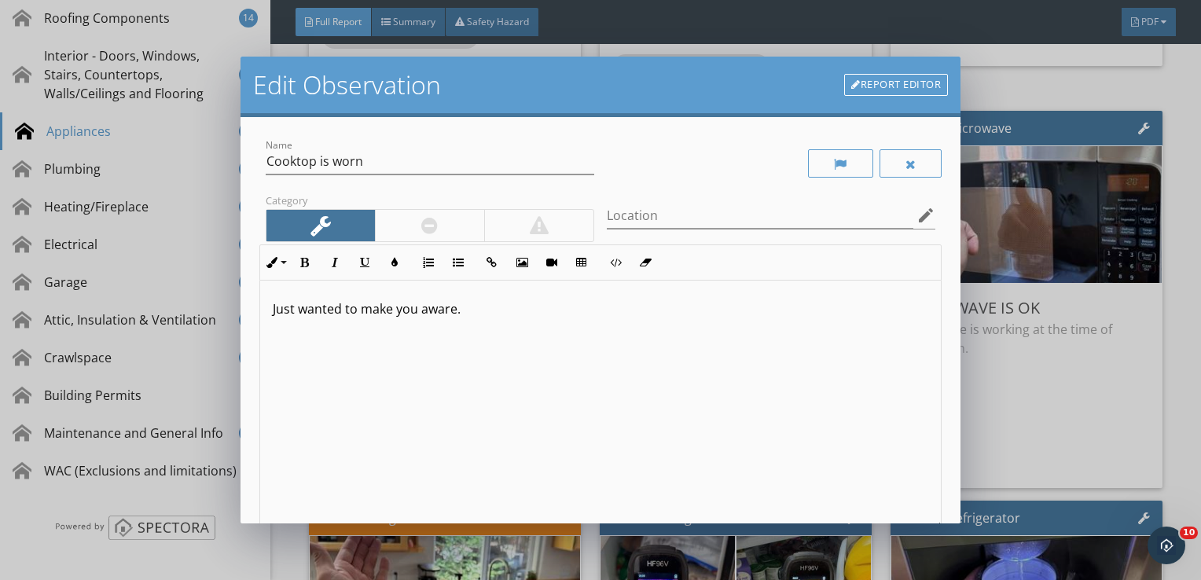
scroll to position [193, 0]
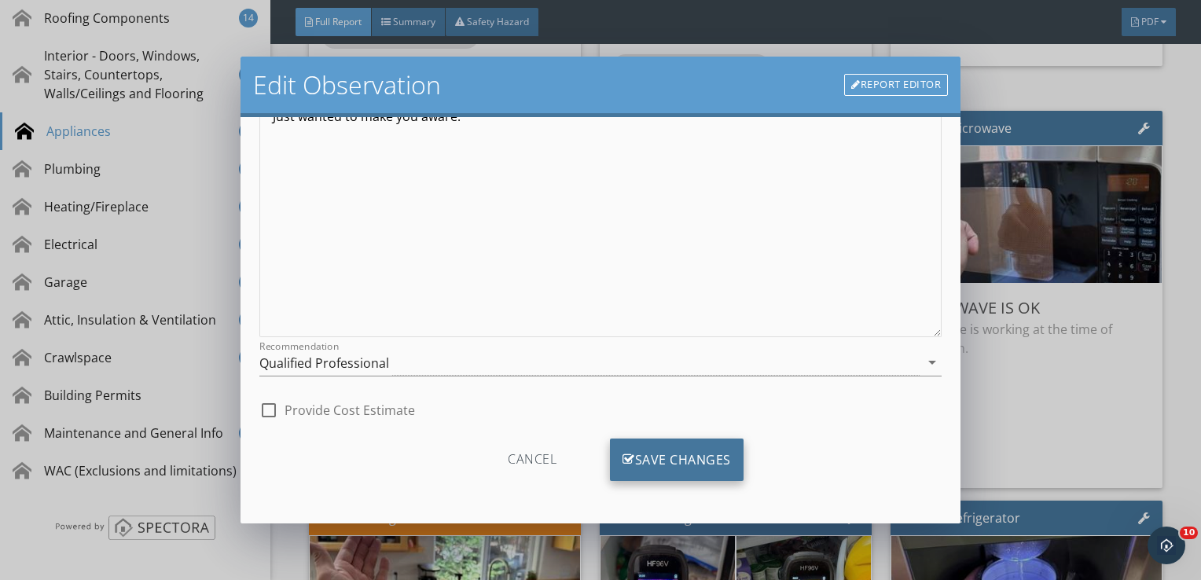
click at [679, 457] on div "Save Changes" at bounding box center [677, 459] width 134 height 42
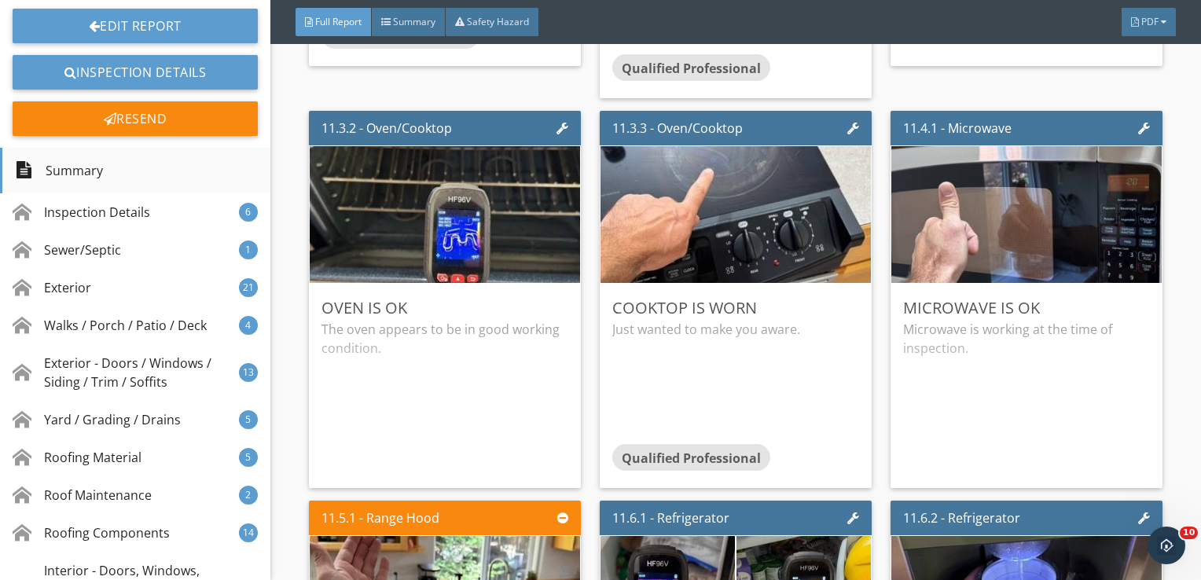
scroll to position [173, 0]
click at [123, 157] on div "Summary" at bounding box center [135, 172] width 270 height 46
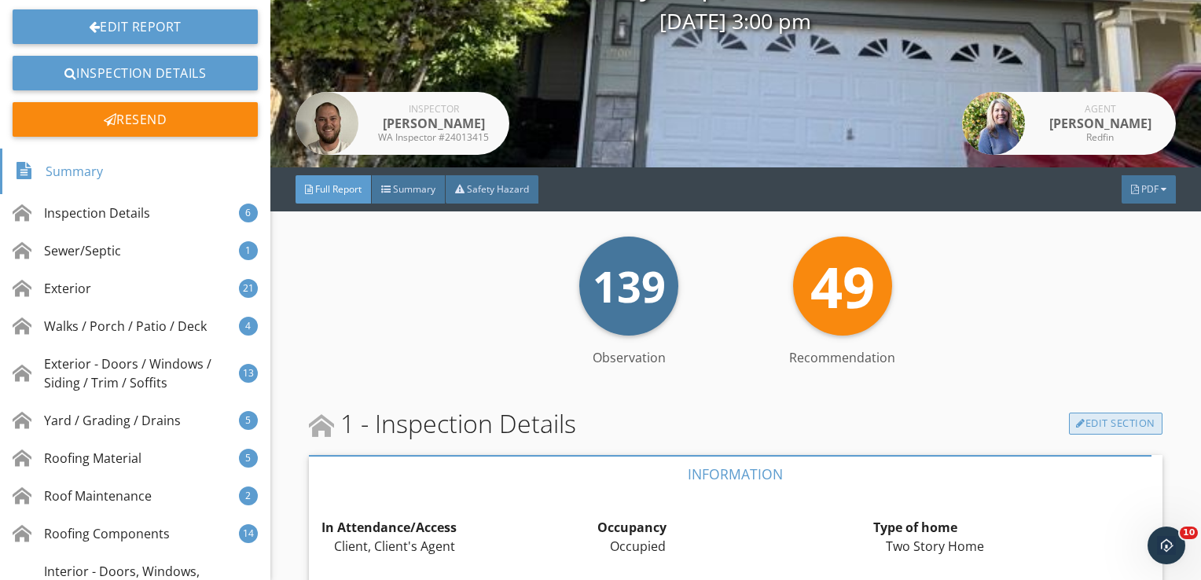
scroll to position [211, 0]
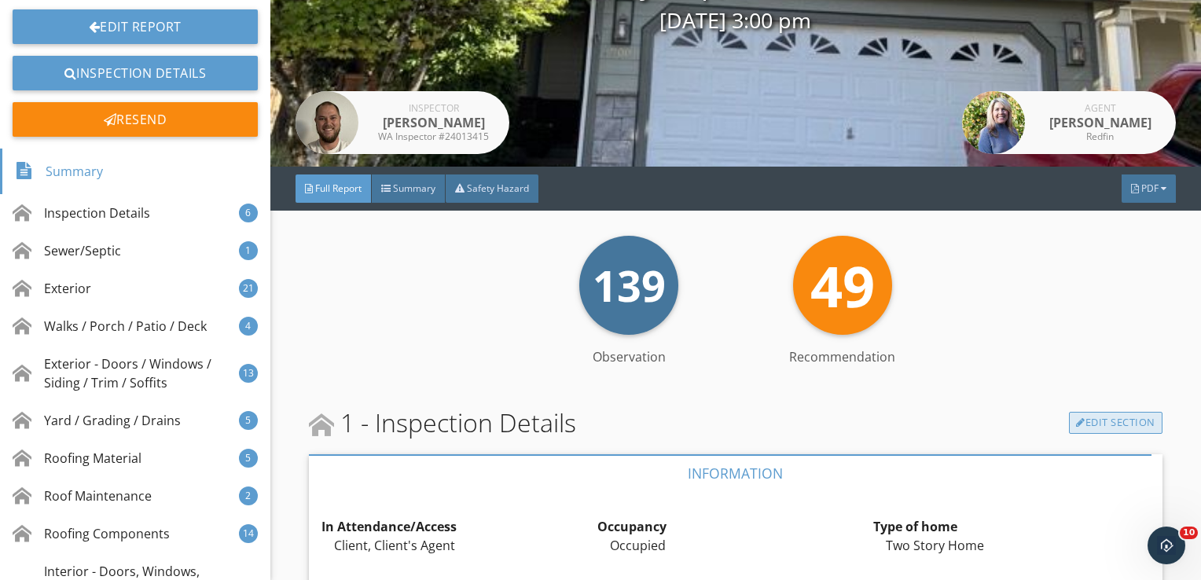
click at [1087, 420] on link "Edit Section" at bounding box center [1116, 423] width 94 height 22
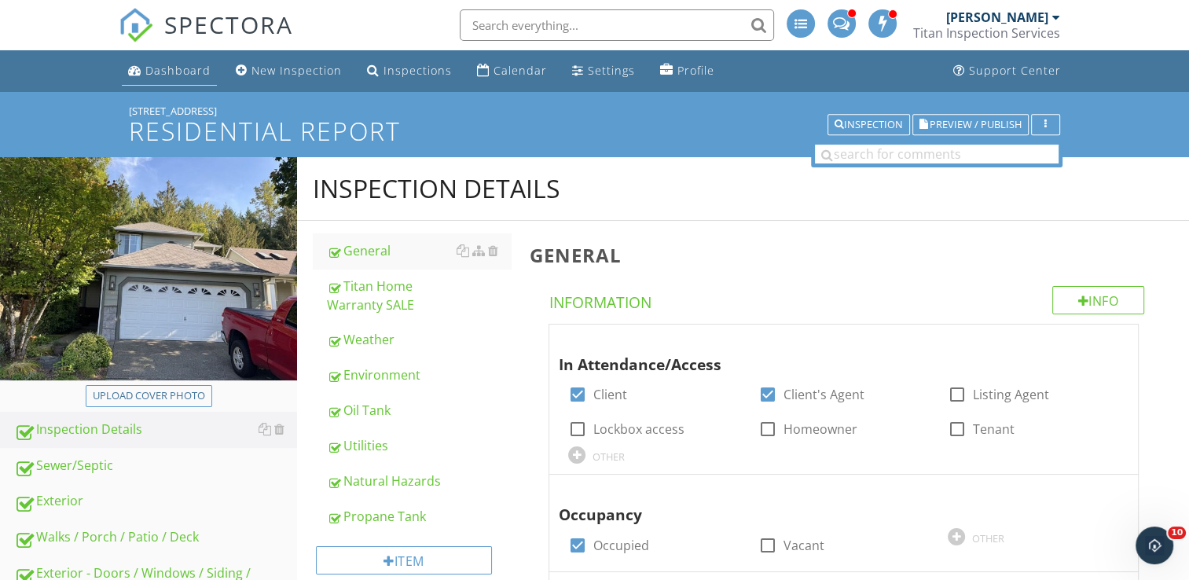
click at [167, 67] on div "Dashboard" at bounding box center [177, 70] width 65 height 15
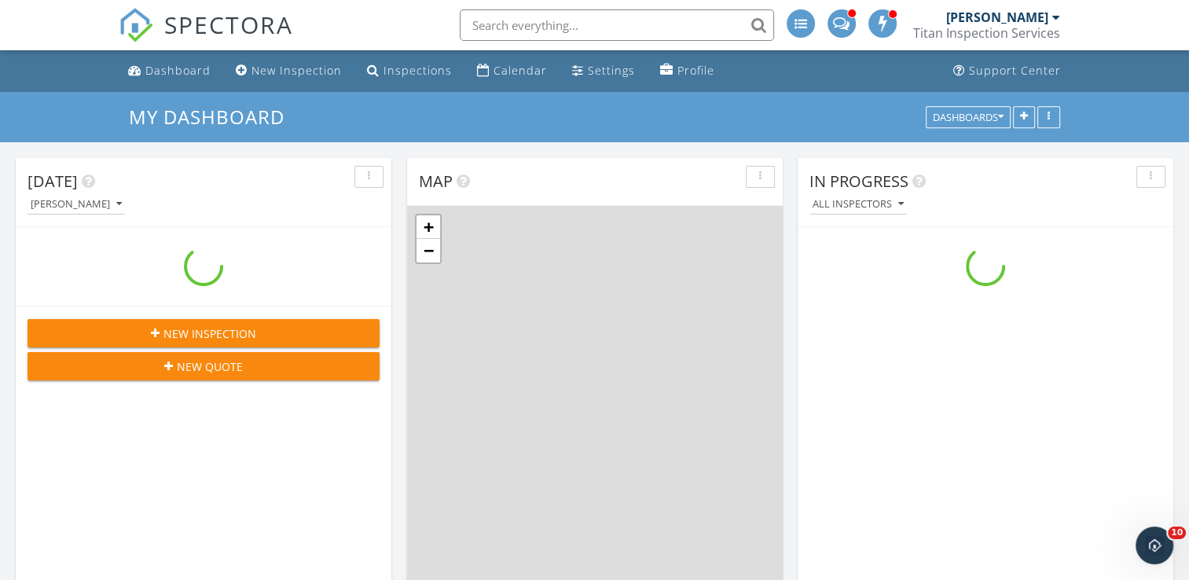
scroll to position [1455, 1213]
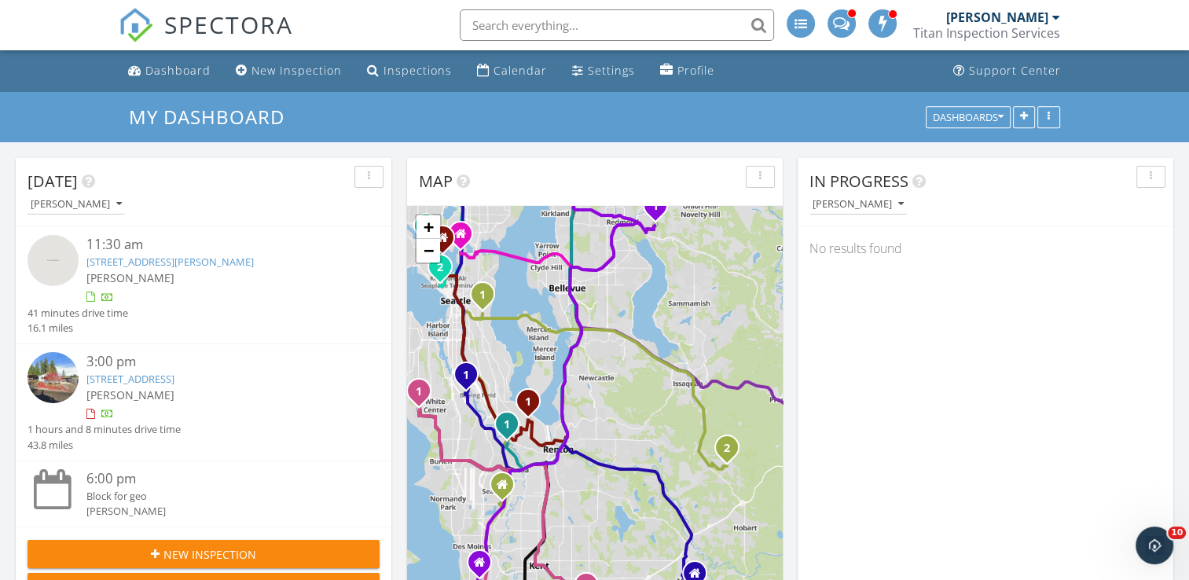
click at [174, 257] on link "[STREET_ADDRESS][PERSON_NAME]" at bounding box center [169, 262] width 167 height 14
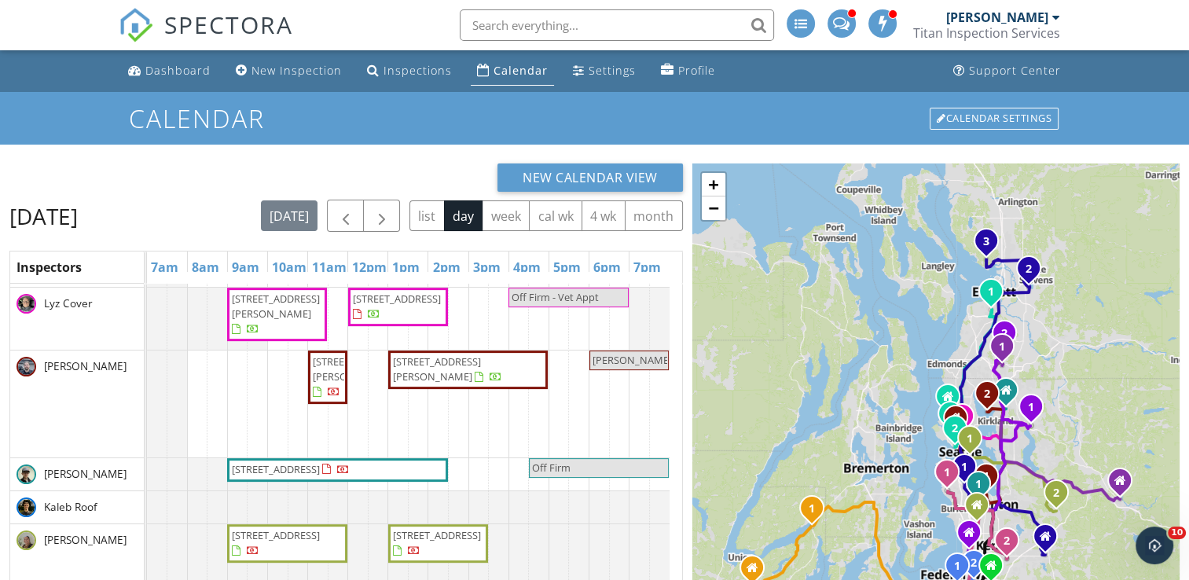
scroll to position [412, 0]
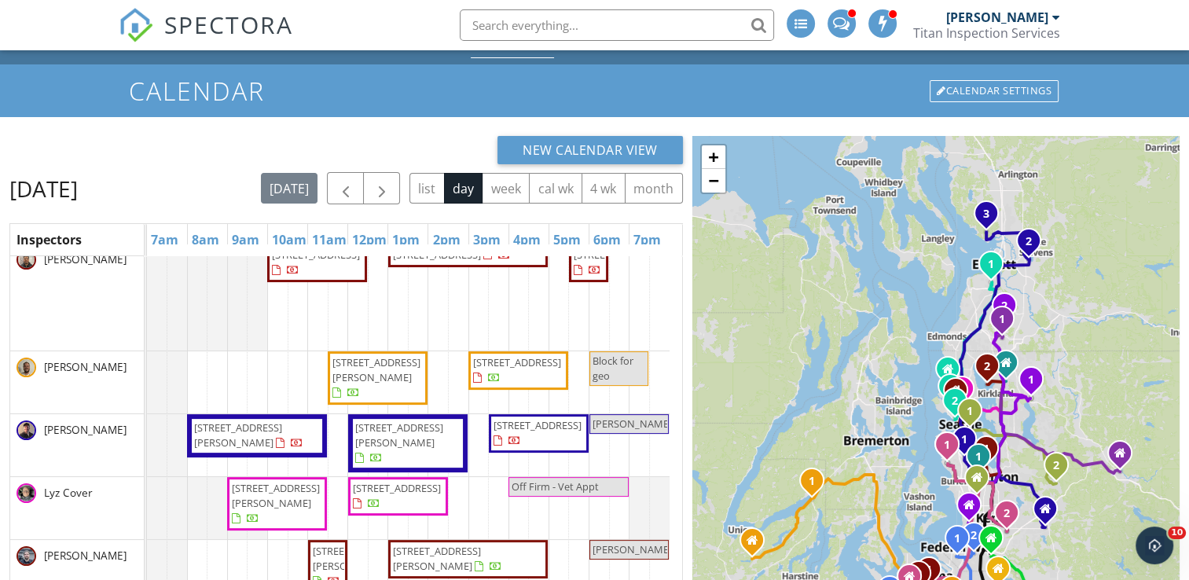
click at [383, 384] on span "131 E Rasor Rd, Belfair 98528" at bounding box center [376, 369] width 88 height 29
click at [383, 406] on div at bounding box center [594, 290] width 1189 height 580
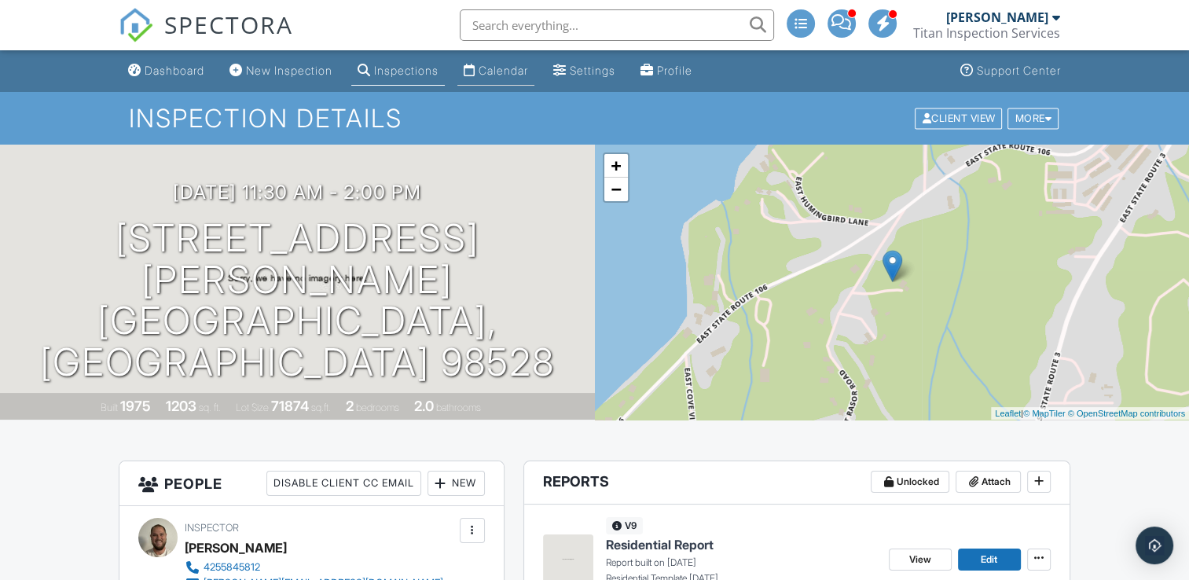
click at [515, 74] on div "Calendar" at bounding box center [504, 70] width 50 height 13
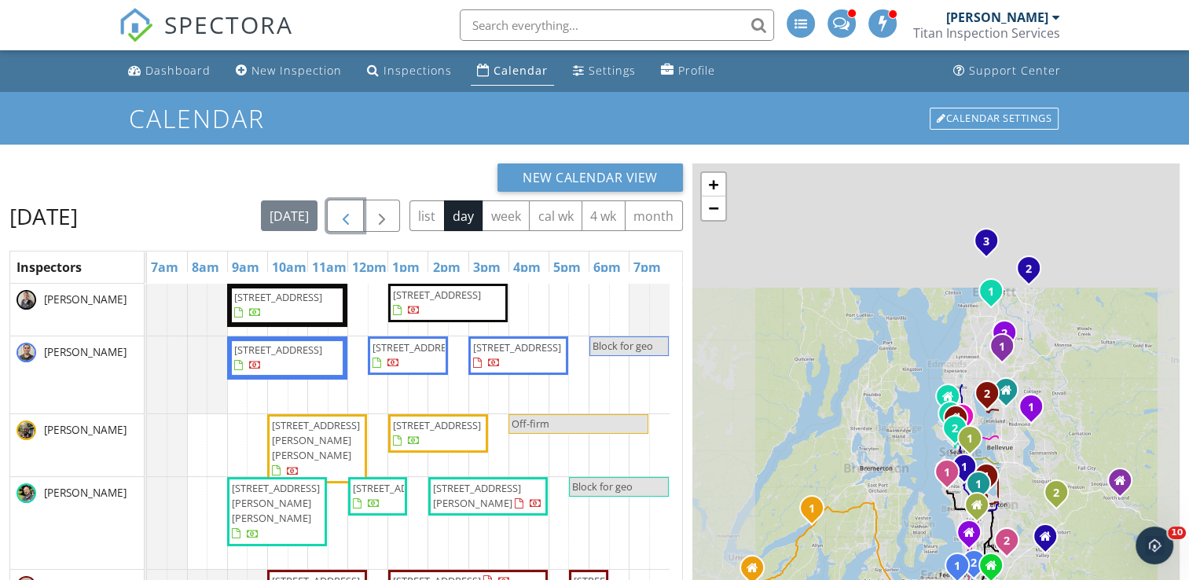
click at [355, 212] on span "button" at bounding box center [345, 216] width 19 height 19
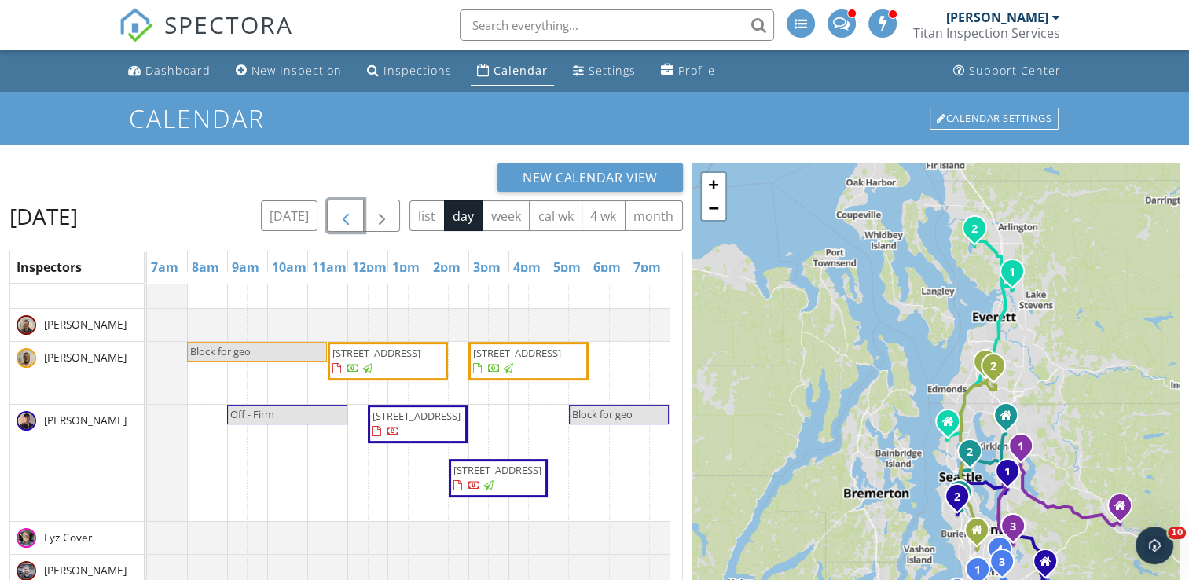
click at [503, 360] on span "19001 Eastwood Ave E, Puyallup 98375" at bounding box center [517, 353] width 88 height 14
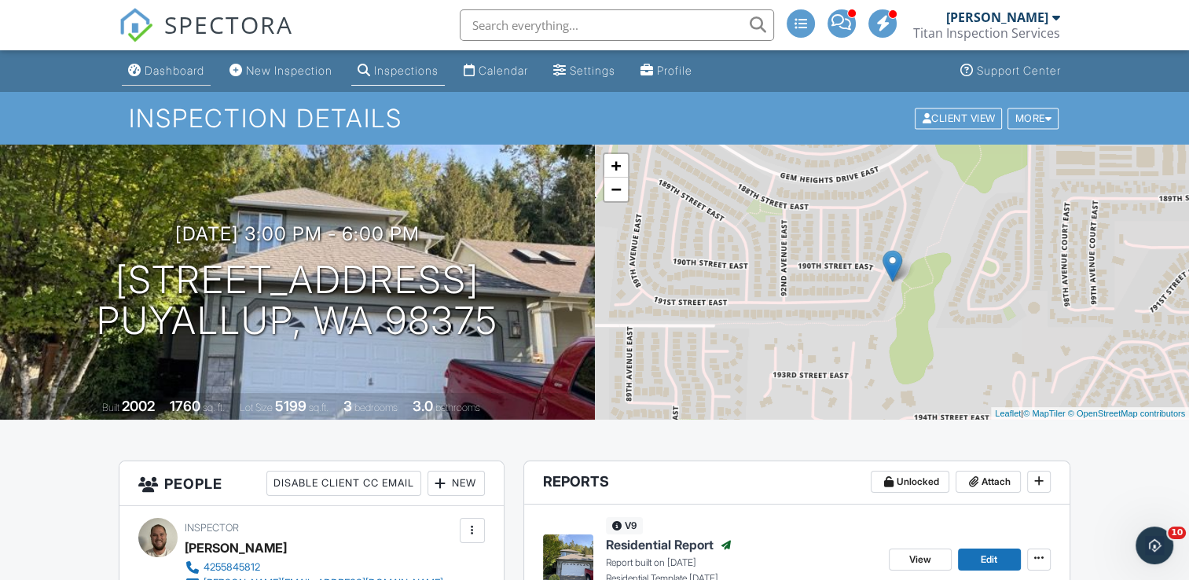
click at [171, 70] on div "Dashboard" at bounding box center [175, 70] width 60 height 13
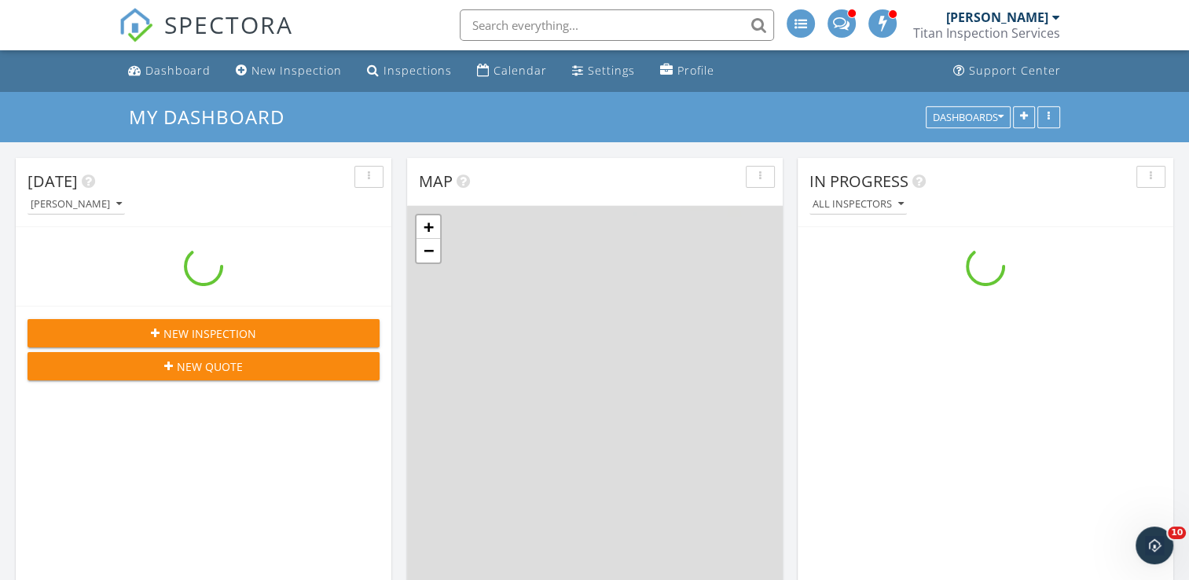
scroll to position [1455, 1213]
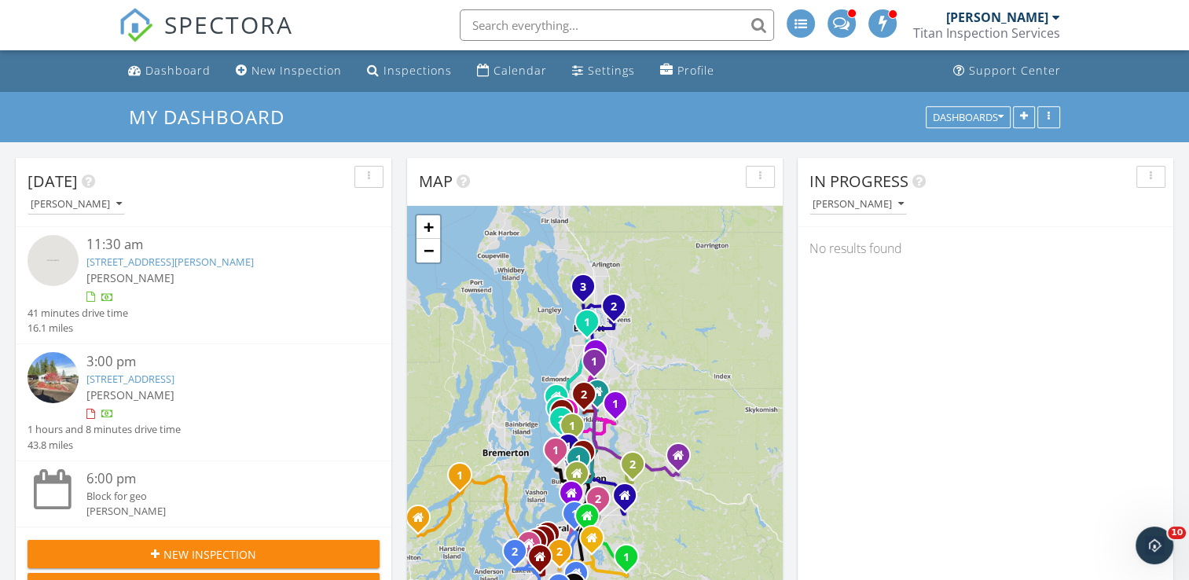
click at [173, 380] on link "[STREET_ADDRESS]" at bounding box center [130, 379] width 88 height 14
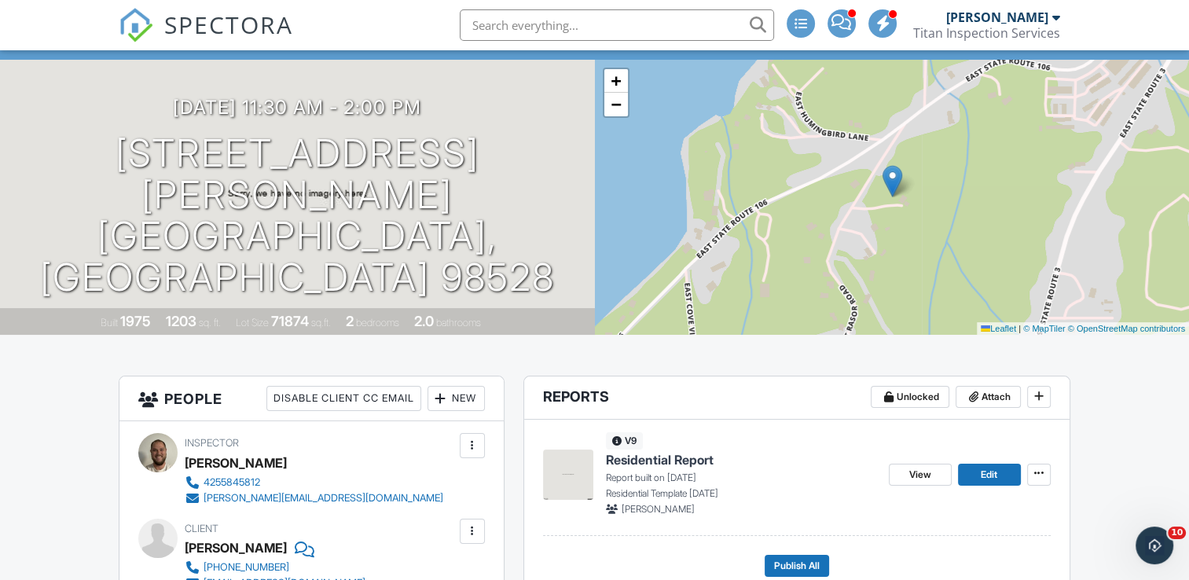
scroll to position [94, 0]
